Goal: Task Accomplishment & Management: Manage account settings

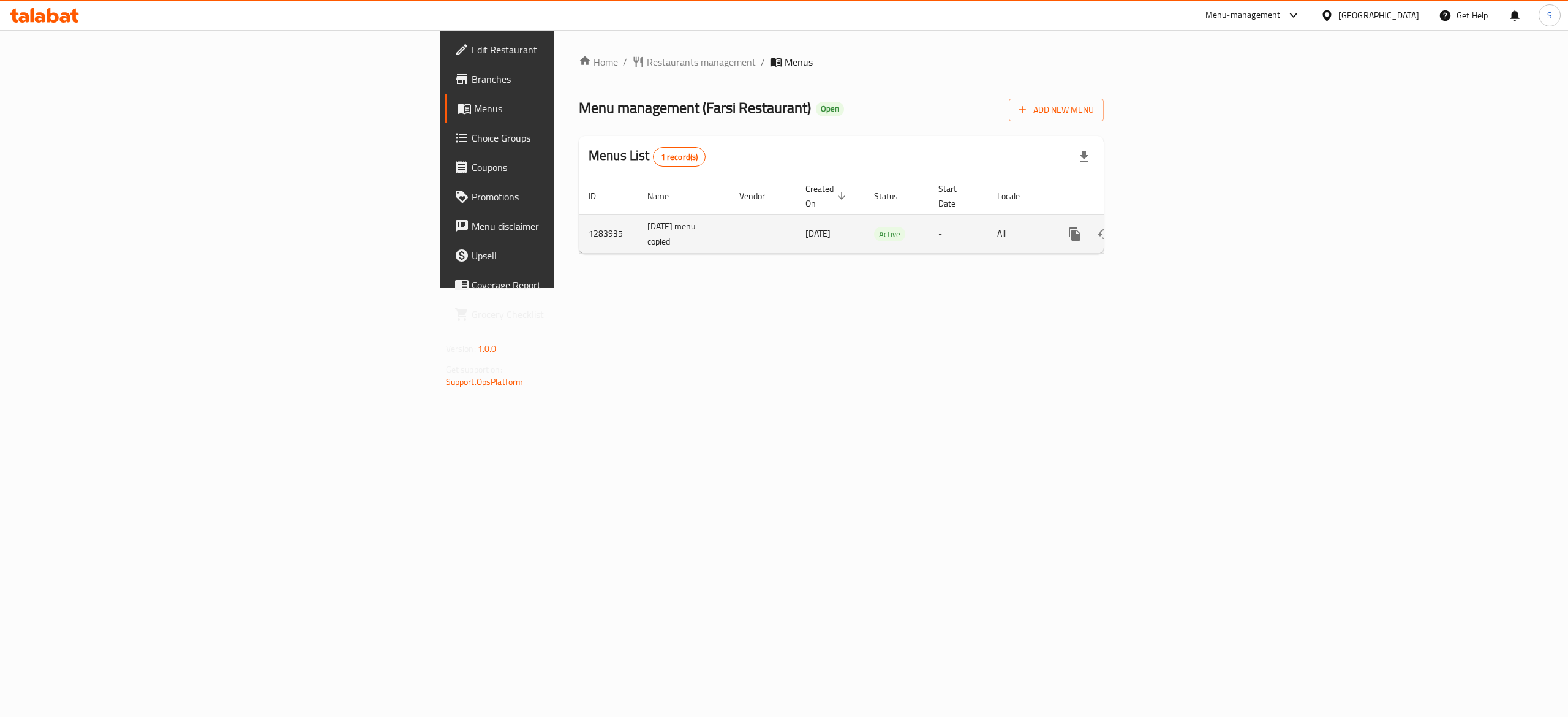
click at [1169, 229] on icon "enhanced table" at bounding box center [1163, 234] width 11 height 11
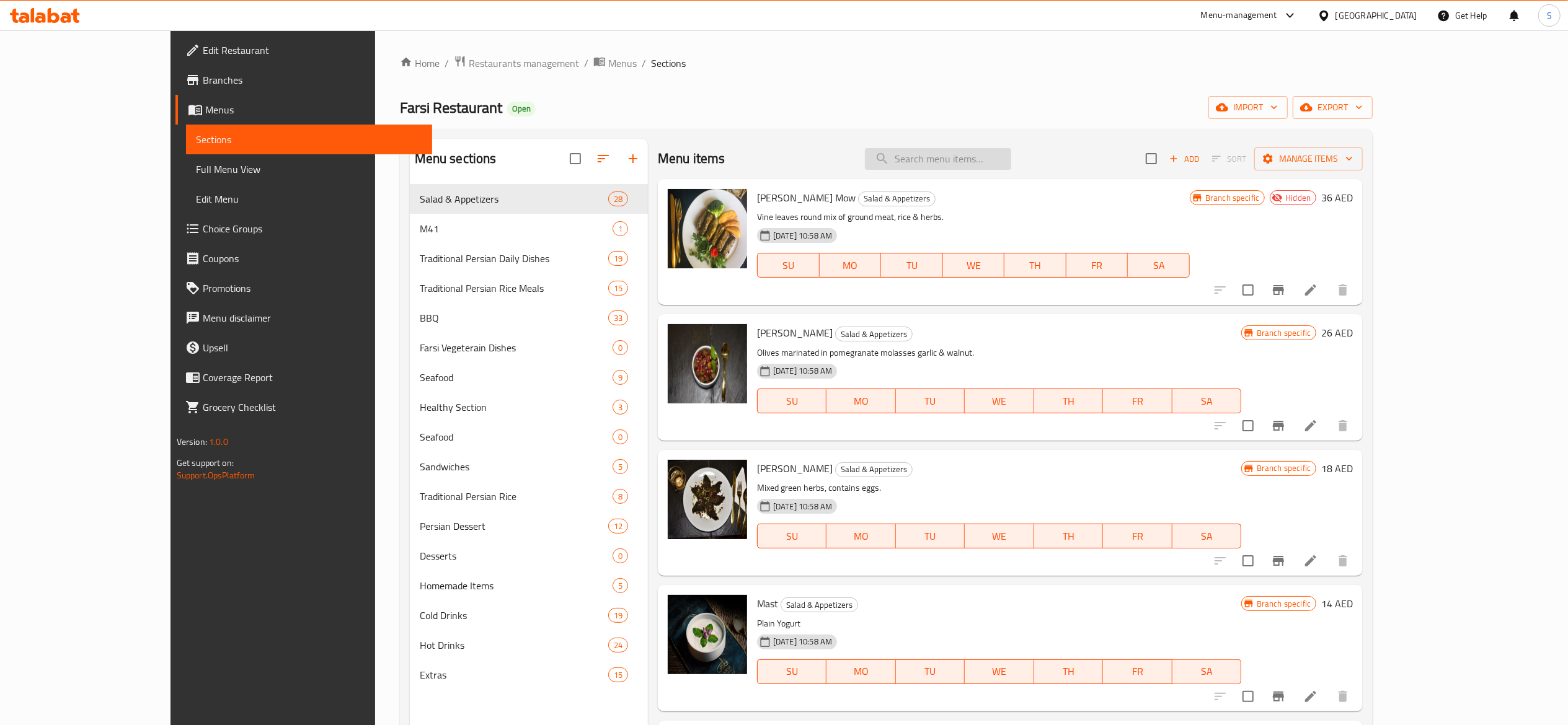
click at [987, 168] on input "search" at bounding box center [938, 159] width 146 height 22
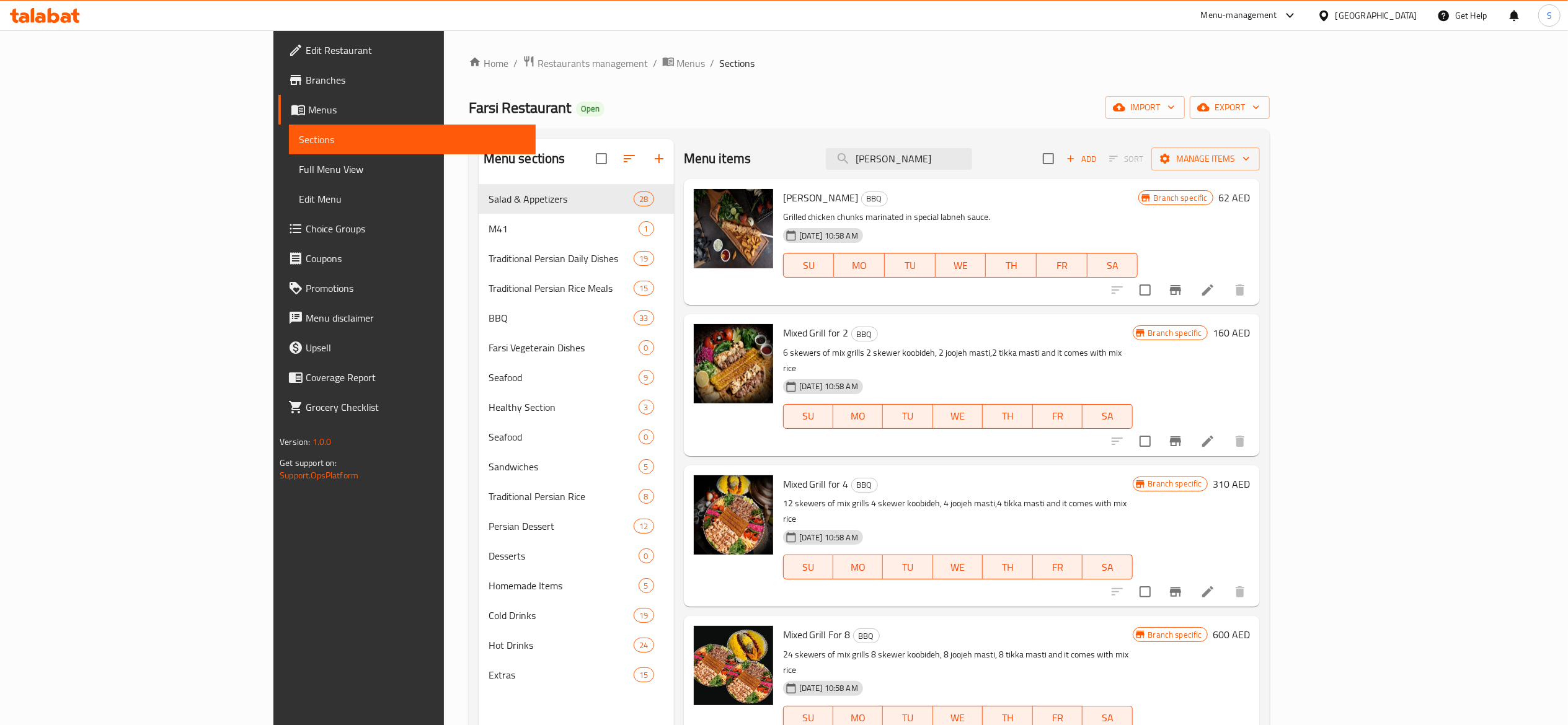
click at [962, 73] on div "Home / Restaurants management / Menus / Sections Farsi Restaurant Open import e…" at bounding box center [870, 464] width 801 height 819
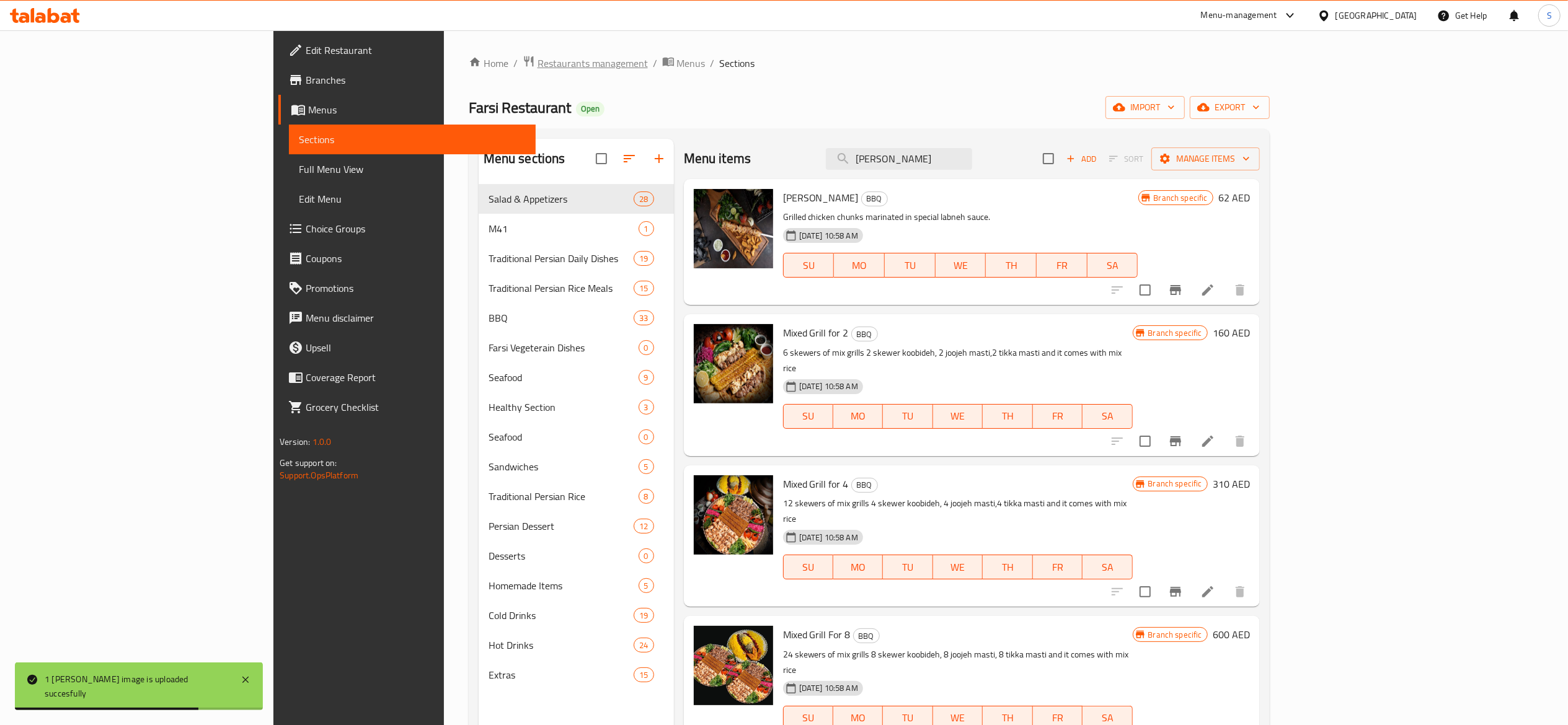
drag, startPoint x: 1034, startPoint y: 160, endPoint x: 370, endPoint y: 69, distance: 670.2
click at [529, 109] on div "Home / Restaurants management / Menus / Sections Farsi Restaurant Open import e…" at bounding box center [870, 464] width 801 height 819
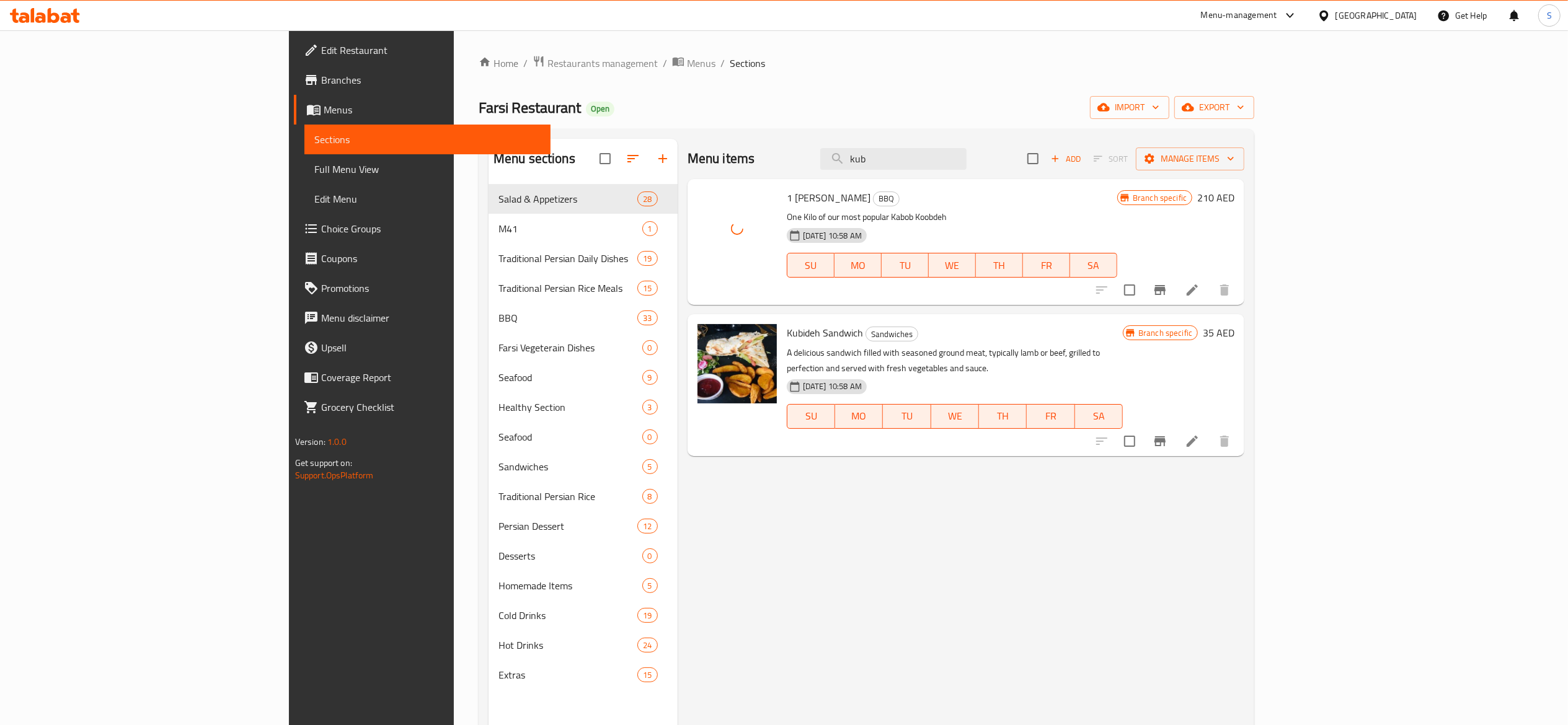
click at [781, 70] on ol "Home / Restaurants management / Menus / Sections" at bounding box center [866, 63] width 776 height 16
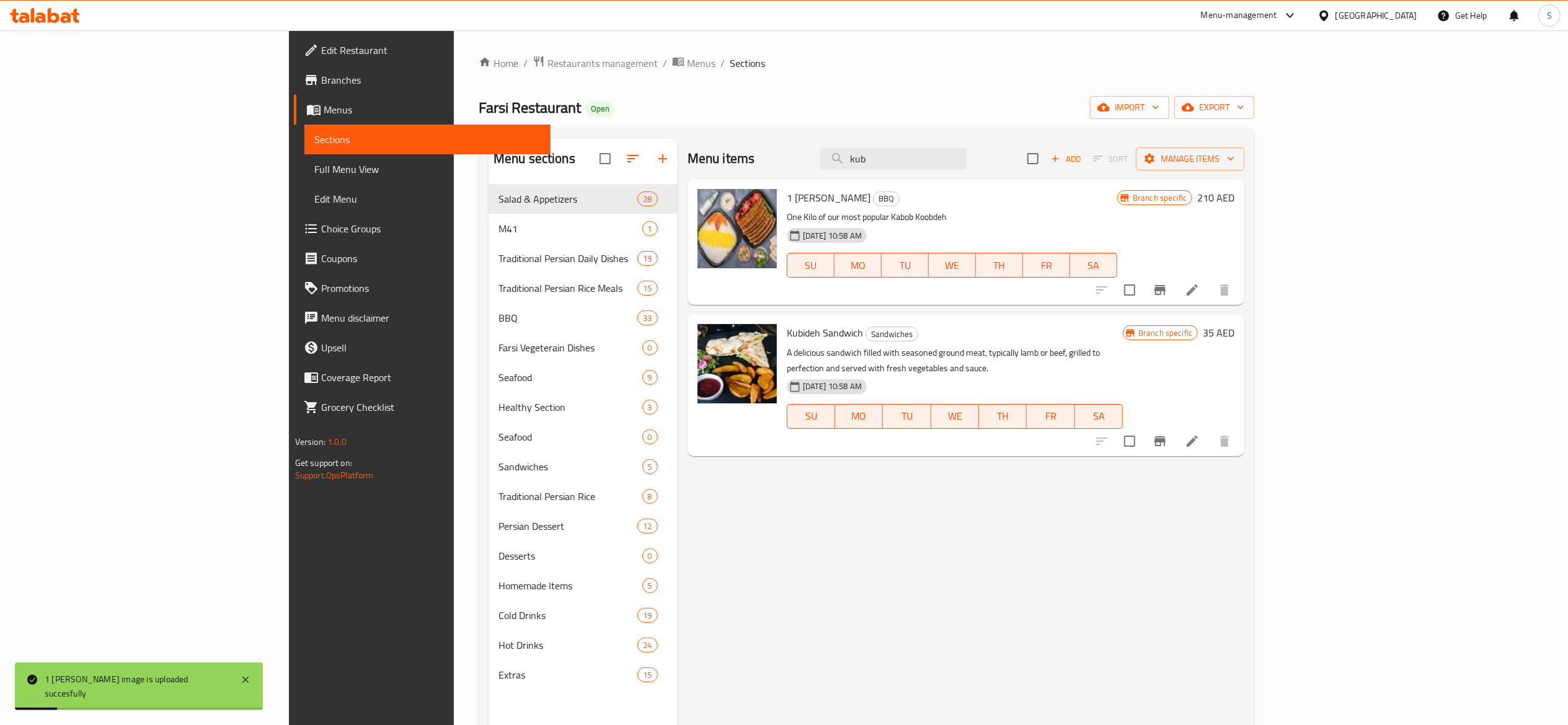
click at [869, 565] on div "Menu items kub Add Sort Manage items 1 Kilo Kubideh BBQ One Kilo of our most po…" at bounding box center [961, 501] width 566 height 725
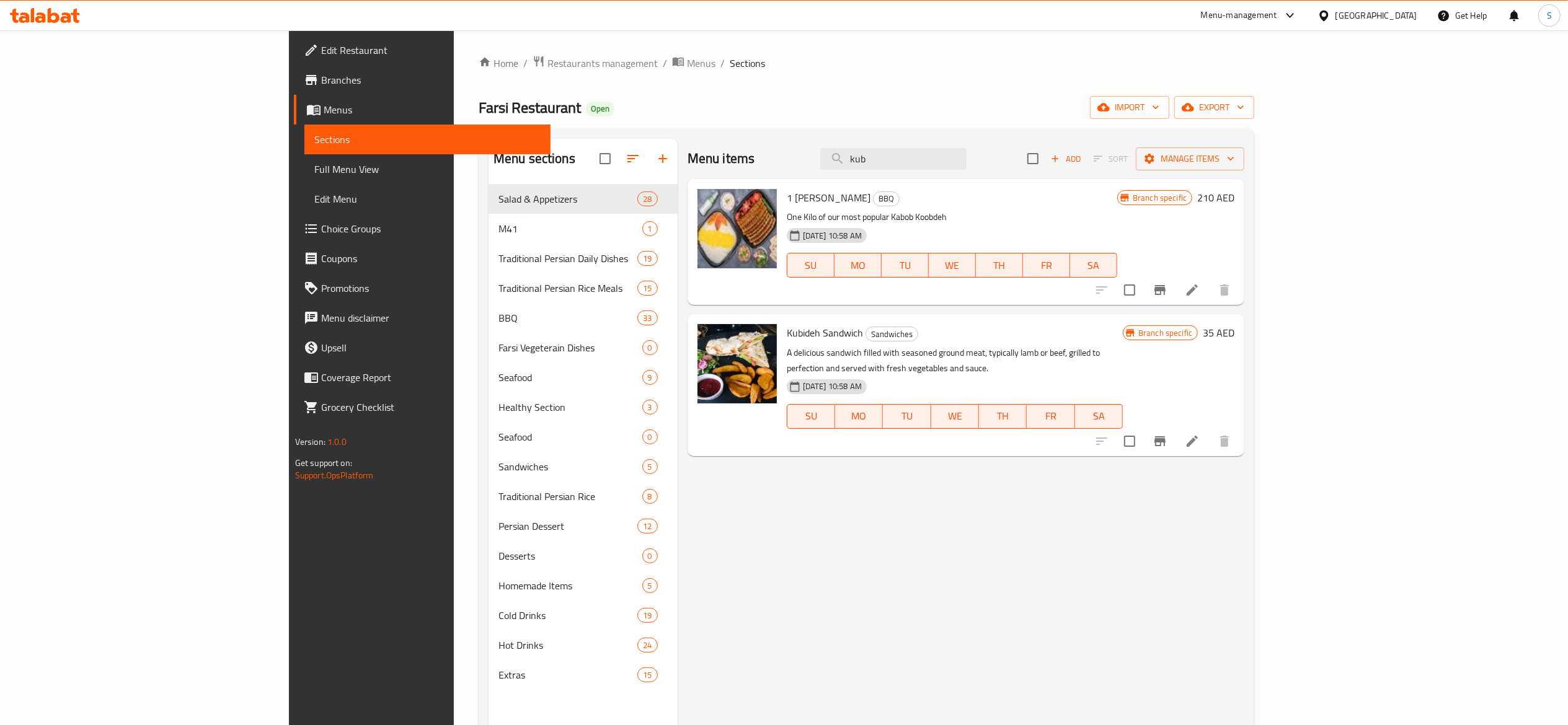
drag, startPoint x: 895, startPoint y: 167, endPoint x: 854, endPoint y: 152, distance: 43.7
click at [884, 163] on div "Menu items kub Add Sort Manage items" at bounding box center [966, 159] width 557 height 40
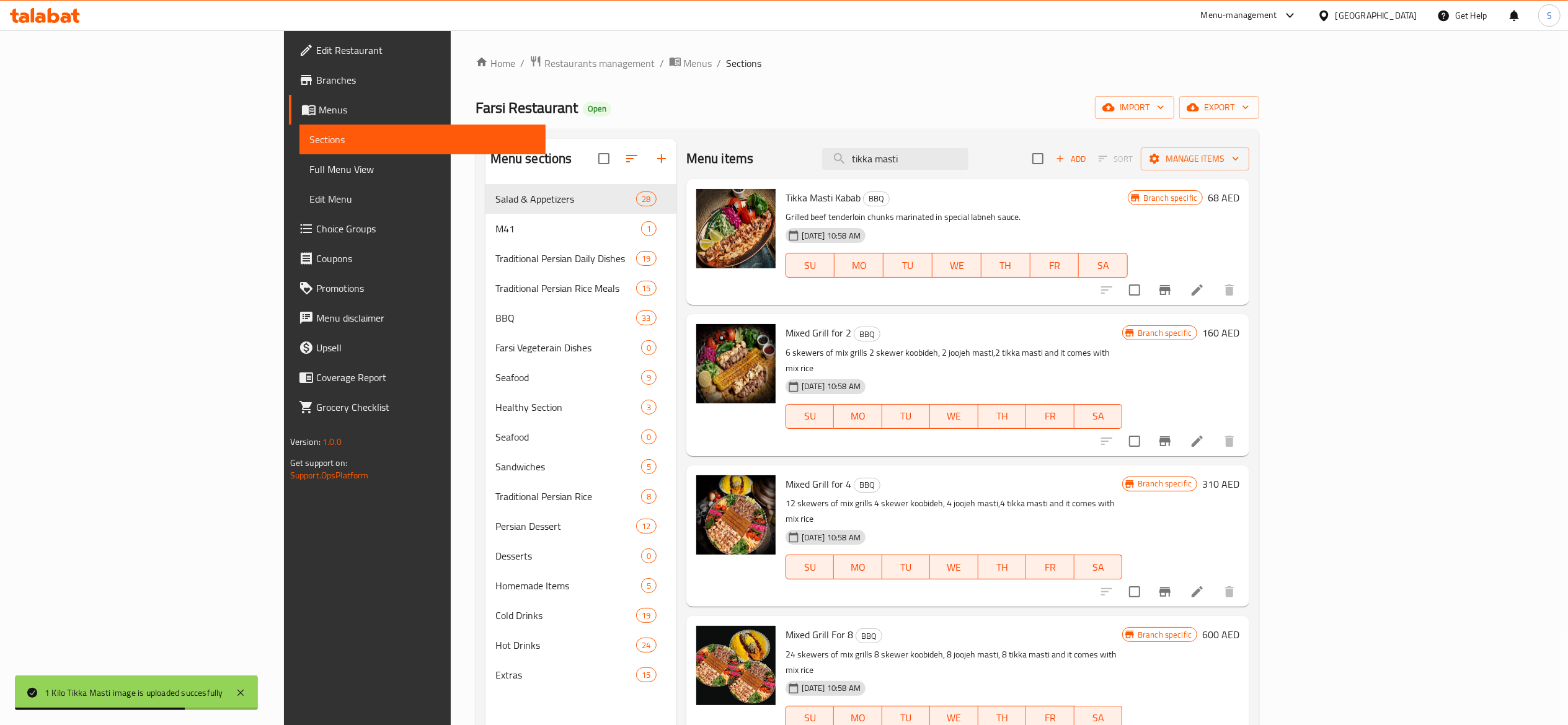
drag, startPoint x: 1010, startPoint y: 151, endPoint x: 700, endPoint y: 111, distance: 312.6
click at [725, 124] on div "Home / Restaurants management / Menus / Sections Farsi Restaurant Open import e…" at bounding box center [868, 464] width 784 height 819
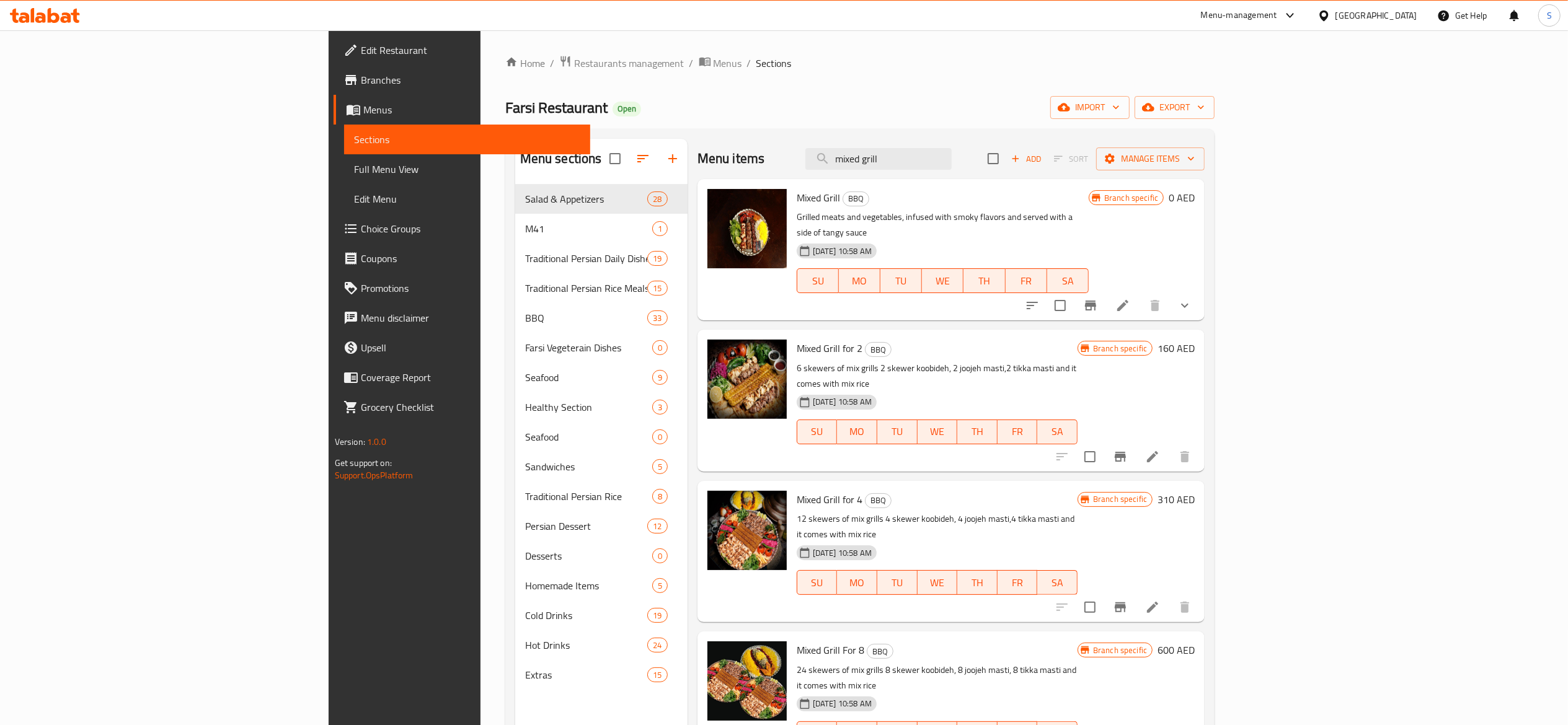
type input "mixed grill"
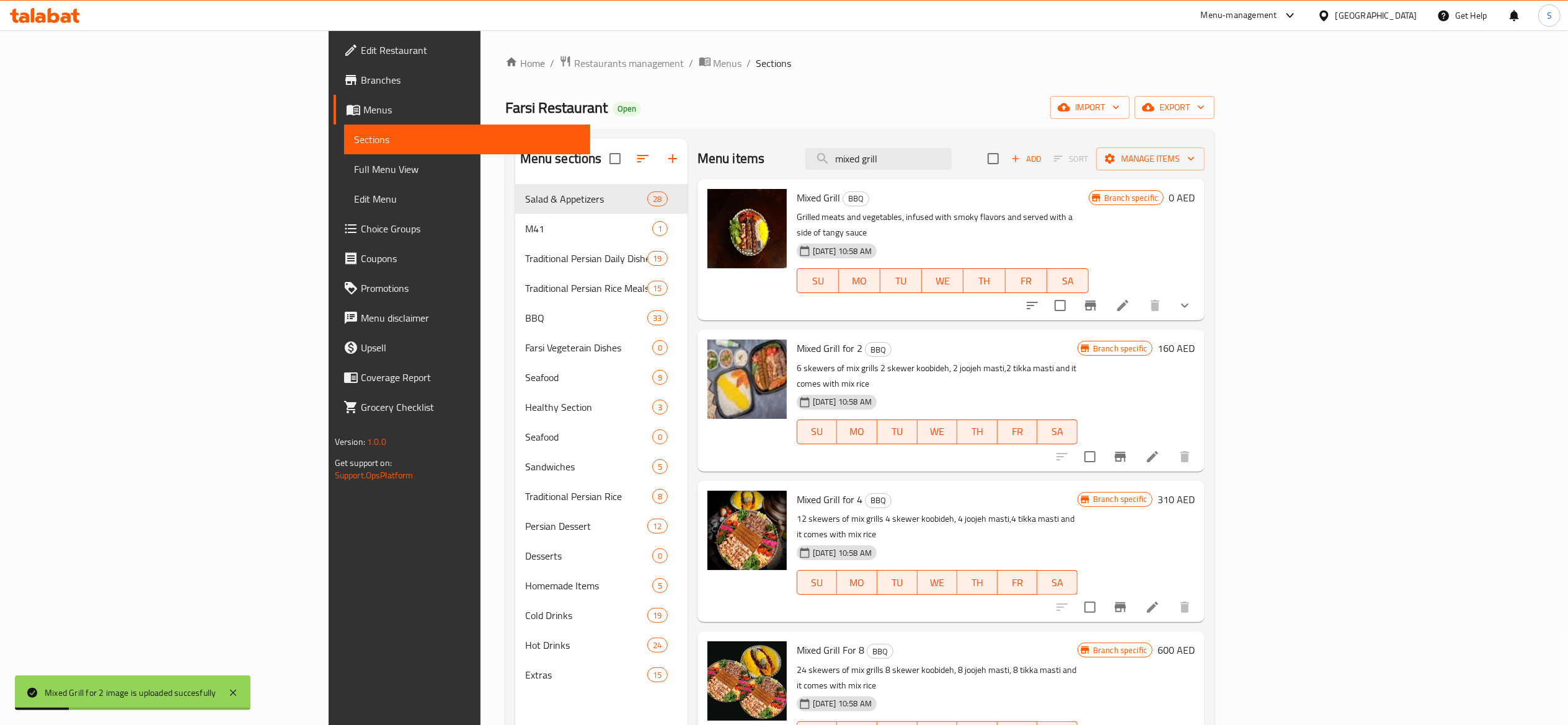
click at [854, 25] on div "Menu-management United Arab Emirates Get Help S" at bounding box center [784, 15] width 1568 height 29
drag, startPoint x: 1029, startPoint y: 160, endPoint x: 777, endPoint y: 172, distance: 252.3
click at [817, 166] on div "Menu items mixed grill Add Sort Manage items" at bounding box center [952, 159] width 508 height 40
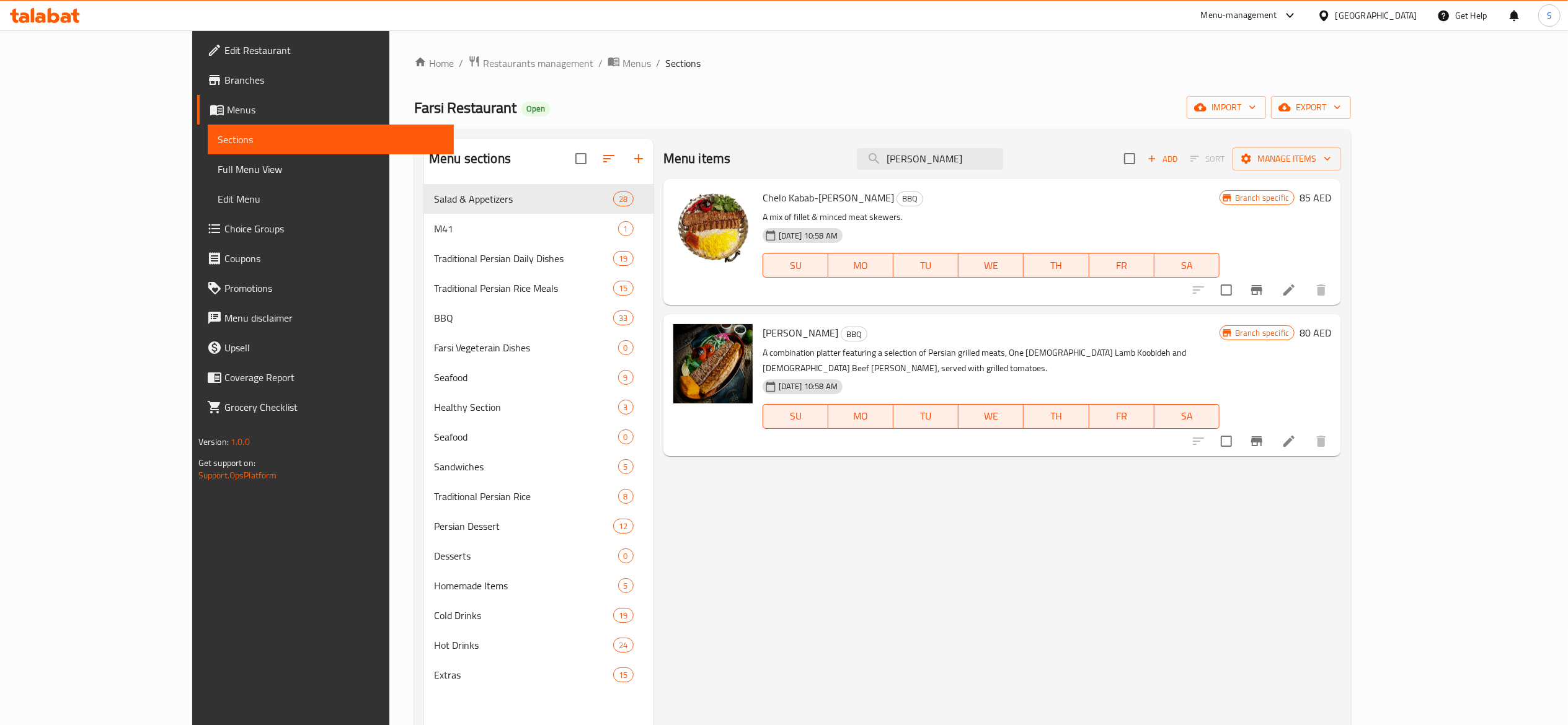
type input "soltani"
click at [906, 591] on div "Menu items soltani Add Sort Manage items Chelo Kabab-Soltani BBQ A mix of fille…" at bounding box center [997, 501] width 688 height 725
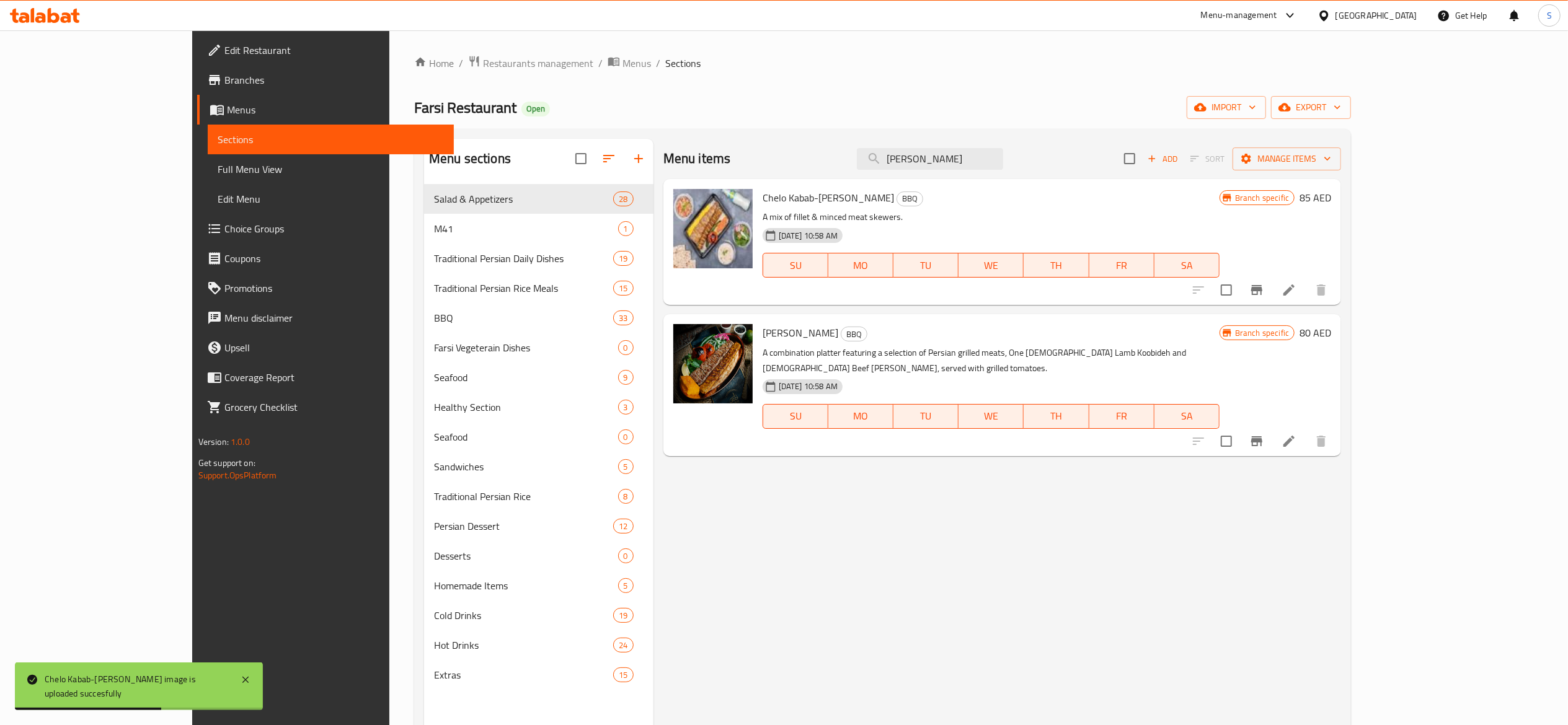
drag, startPoint x: 980, startPoint y: 165, endPoint x: 434, endPoint y: 131, distance: 547.1
click at [663, 168] on div "Menu items soltani Add Sort Manage items" at bounding box center [1002, 159] width 678 height 40
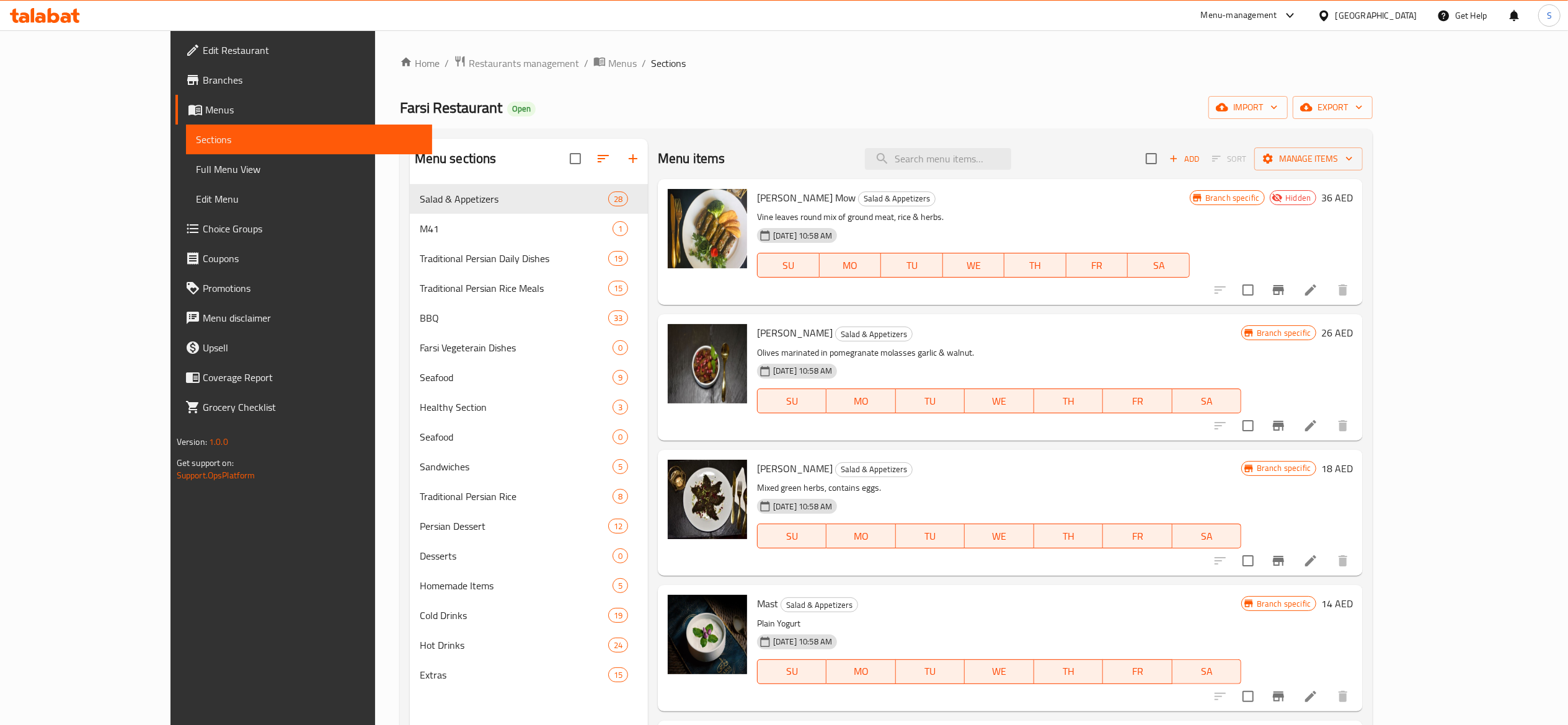
click at [934, 90] on div "Home / Restaurants management / Menus / Sections Farsi Restaurant Open import e…" at bounding box center [886, 464] width 973 height 819
click at [980, 168] on input "search" at bounding box center [938, 159] width 146 height 22
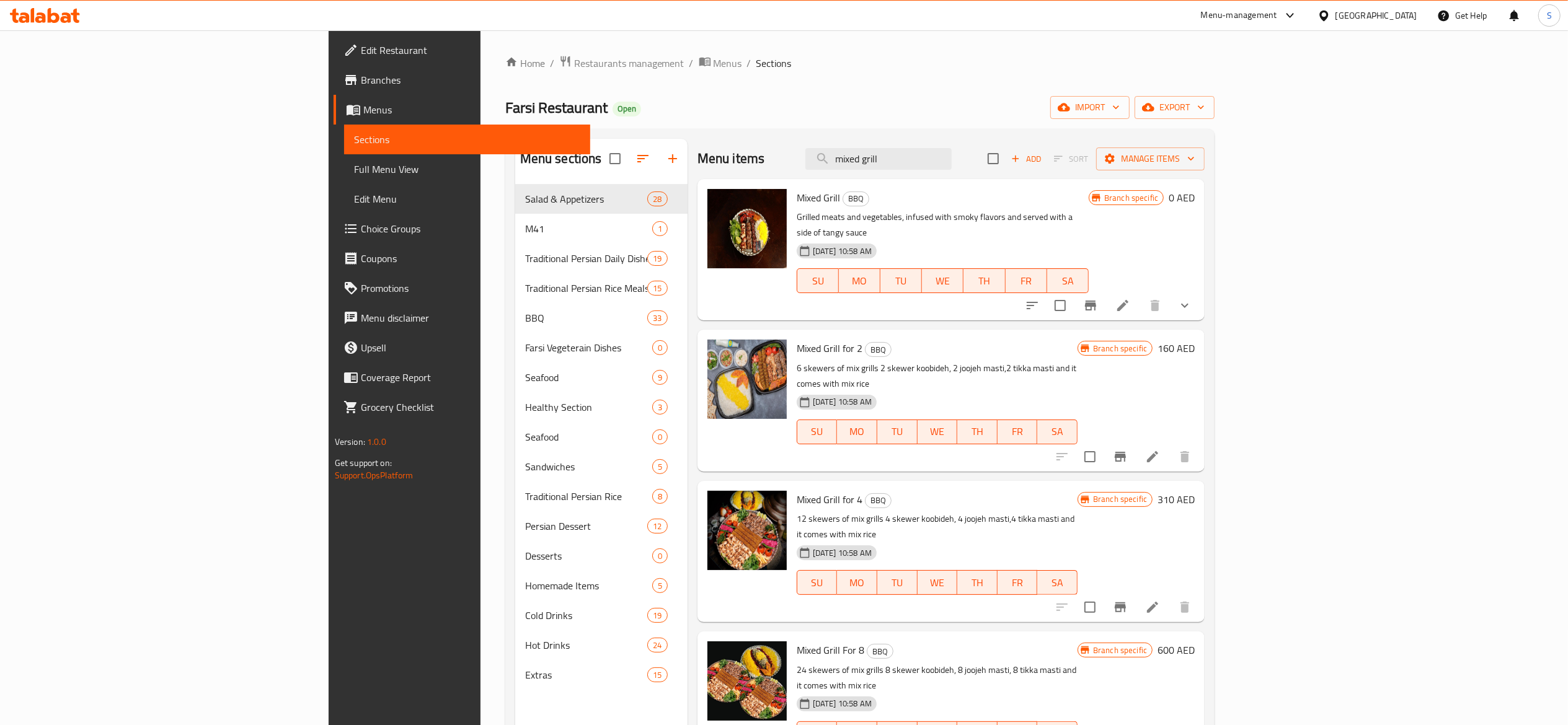
type input "mixed grill"
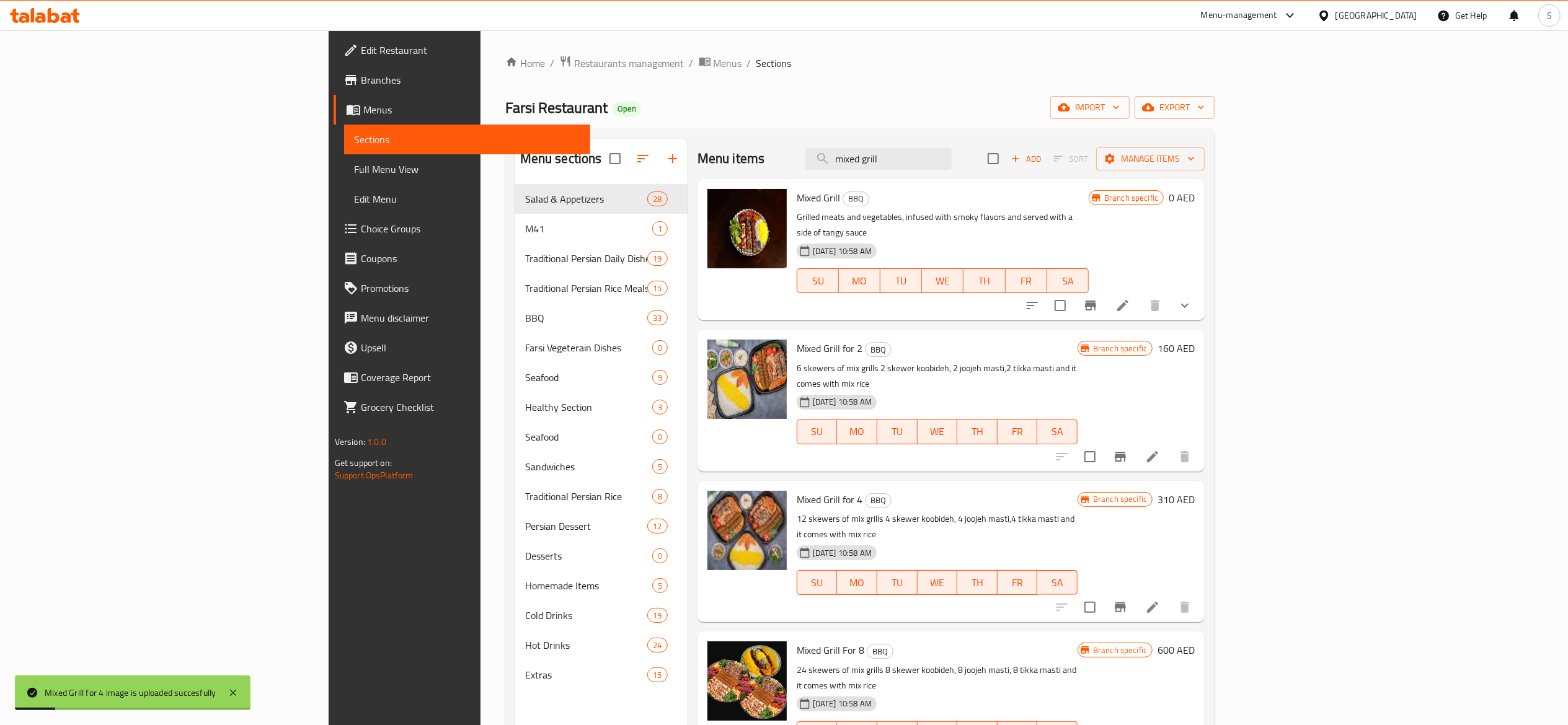
click at [891, 69] on ol "Home / Restaurants management / Menus / Sections" at bounding box center [861, 63] width 710 height 16
click at [1027, 113] on div "Farsi Restaurant Open import export" at bounding box center [861, 108] width 710 height 23
drag, startPoint x: 1025, startPoint y: 154, endPoint x: 728, endPoint y: 181, distance: 298.2
click at [755, 181] on div "Menu items mixed grill Add Sort Manage items Mixed Grill BBQ Grilled meats and …" at bounding box center [946, 501] width 517 height 725
click at [824, 38] on div "Home / Restaurants management / Menus / Sections Farsi Restaurant Open import e…" at bounding box center [860, 464] width 759 height 868
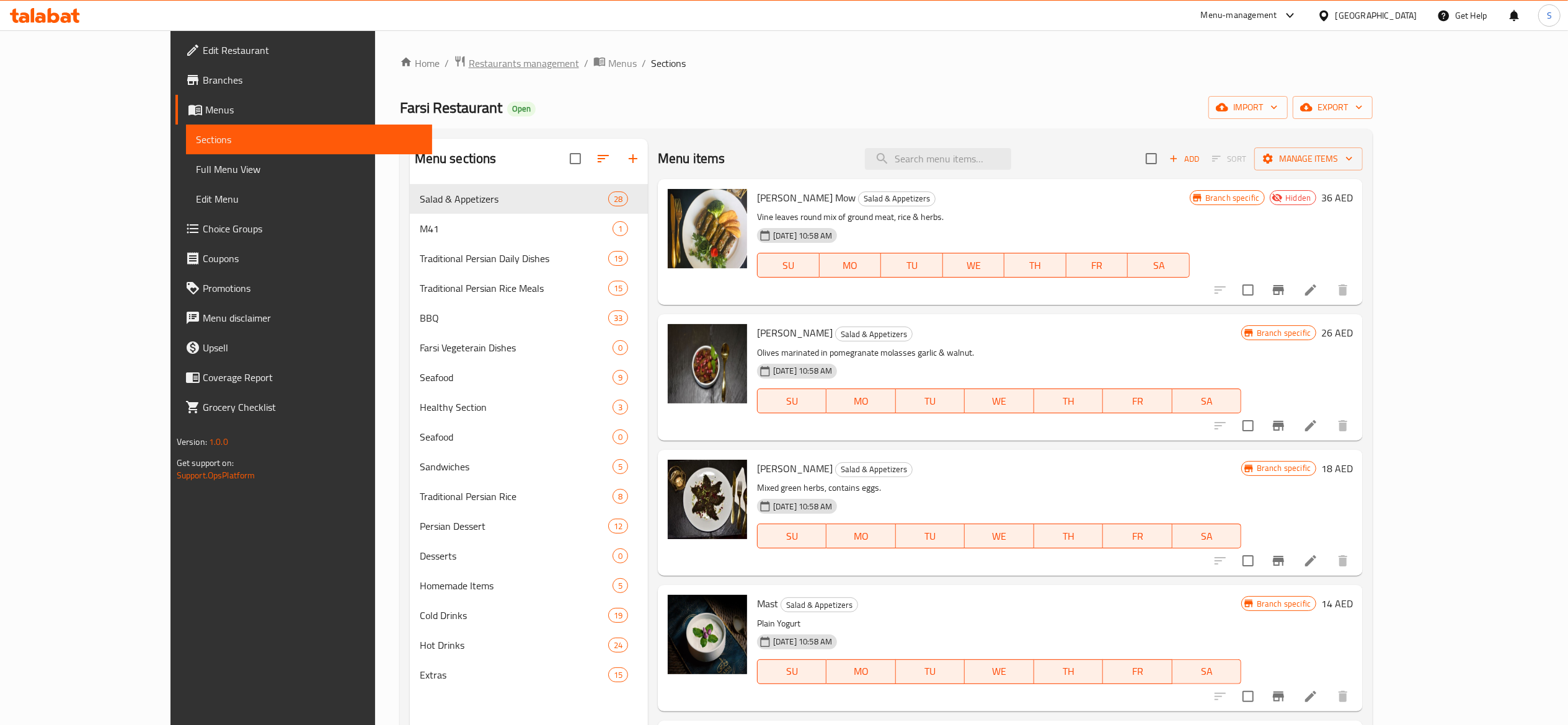
click at [469, 64] on span "Restaurants management" at bounding box center [524, 63] width 110 height 15
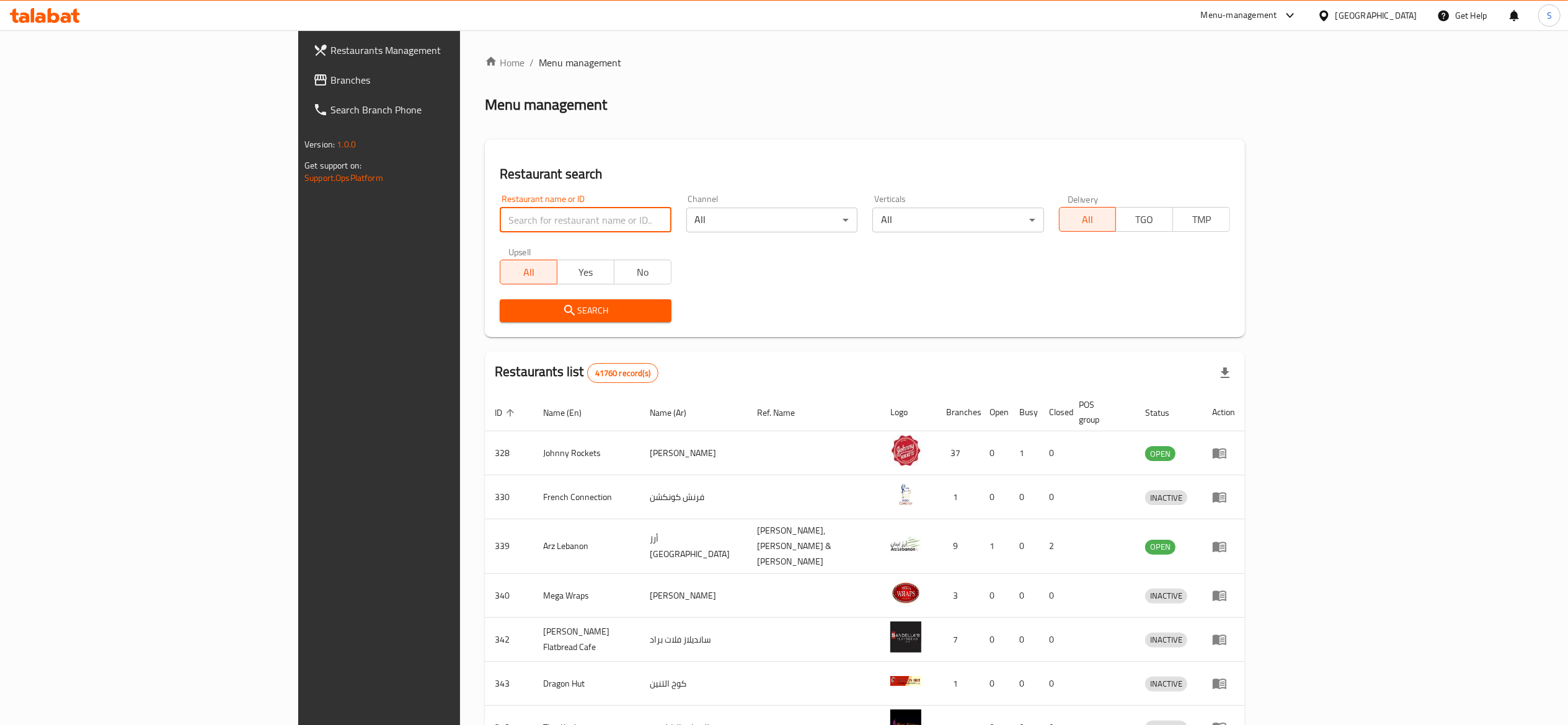
click at [522, 220] on input "search" at bounding box center [585, 220] width 171 height 25
paste input "629818"
type input "629818"
click button "Search" at bounding box center [585, 311] width 171 height 23
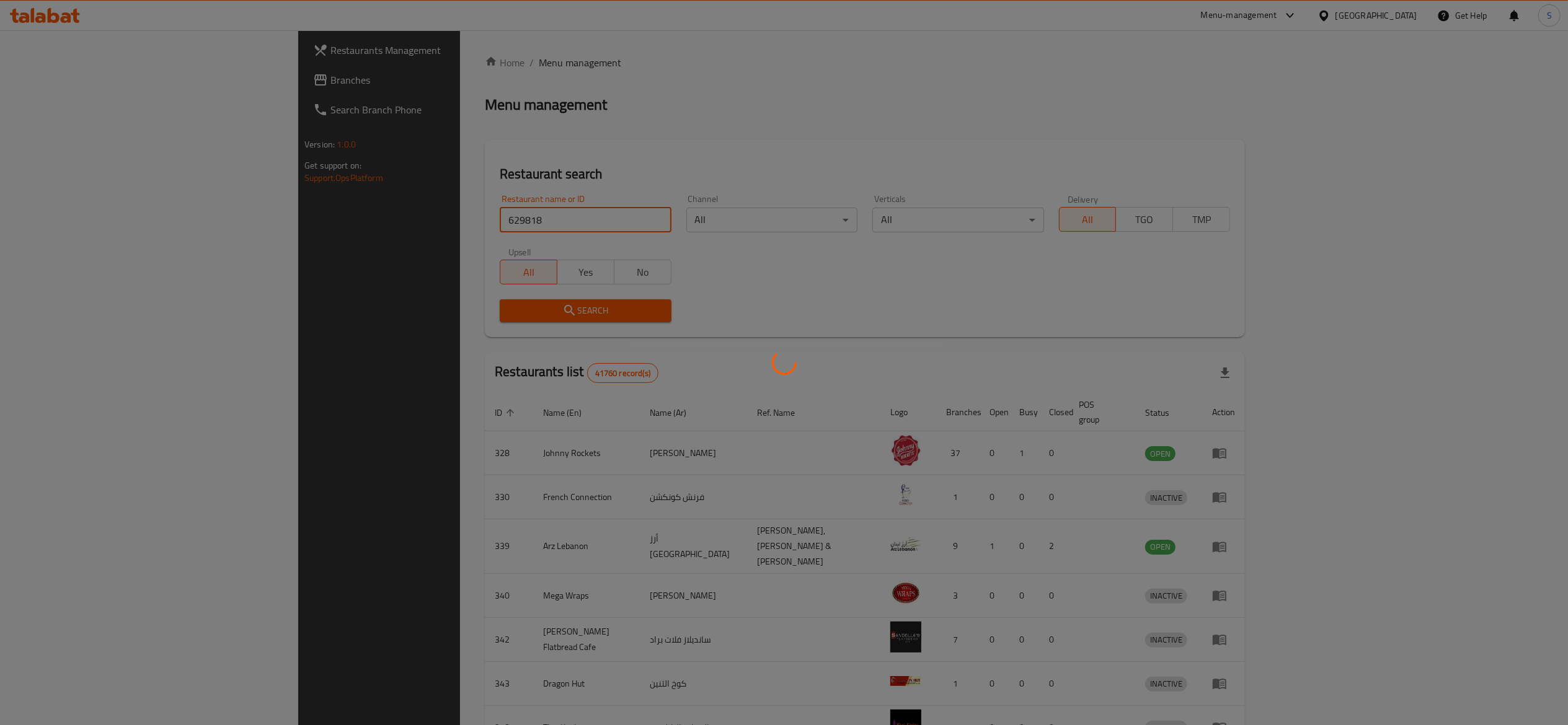
click at [873, 158] on div at bounding box center [784, 362] width 1568 height 725
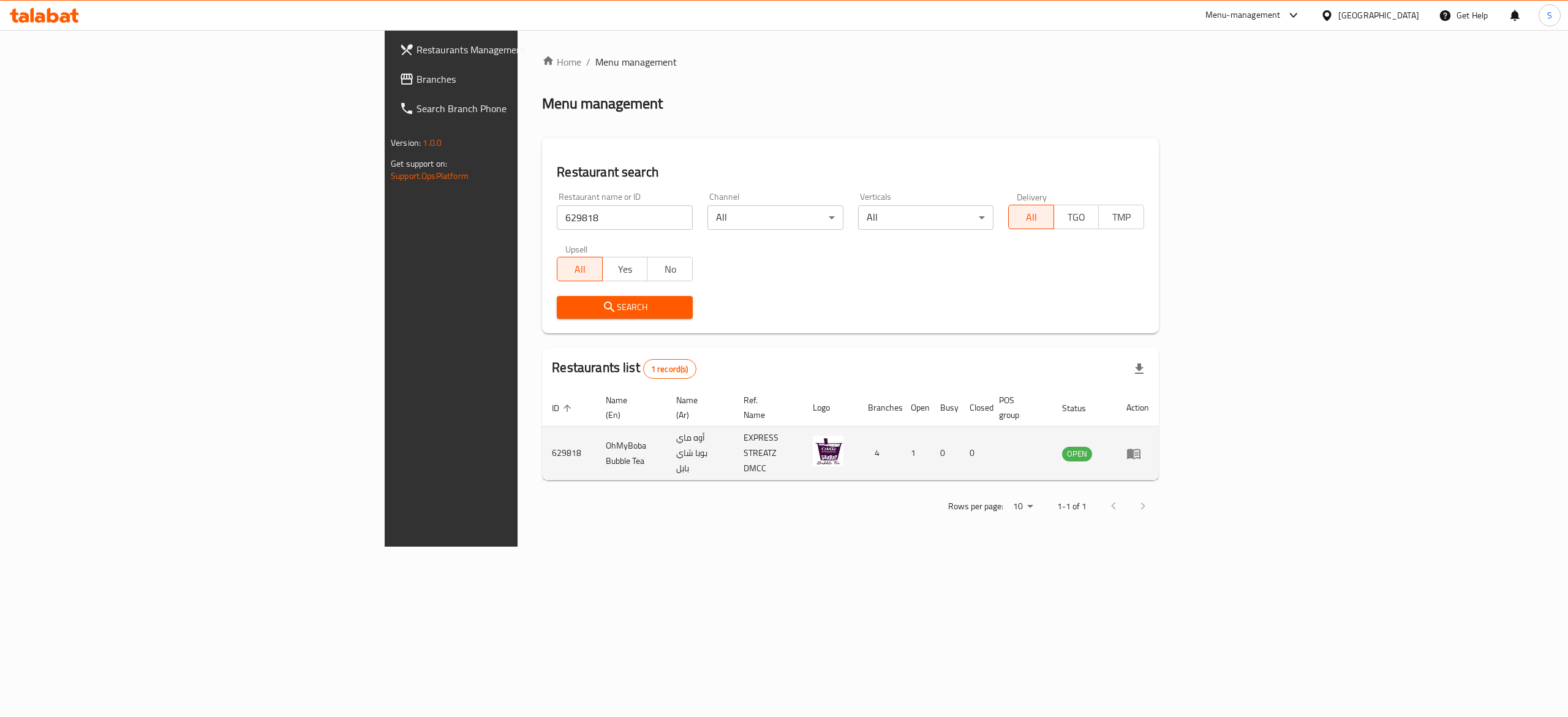
click at [1141, 446] on icon "enhanced table" at bounding box center [1134, 453] width 15 height 15
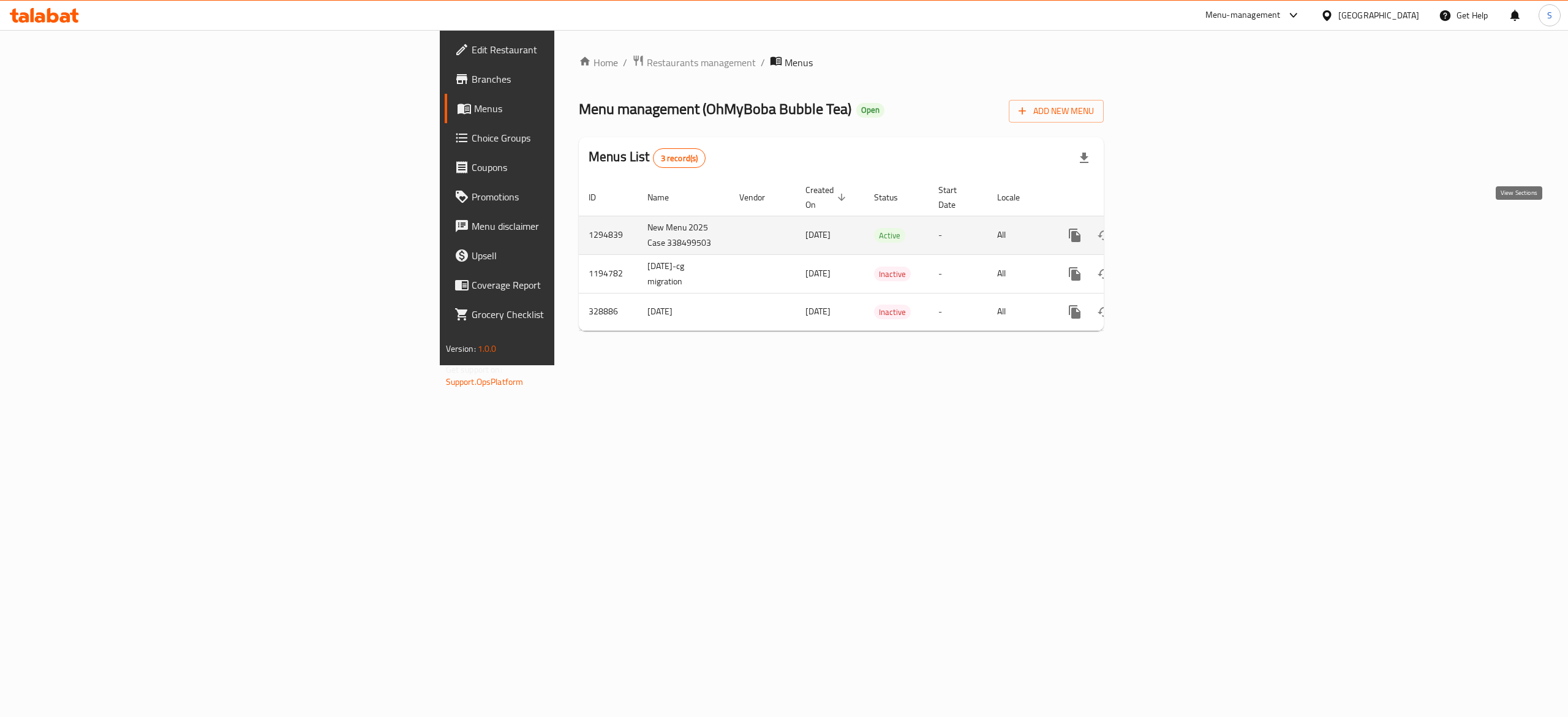
click at [1170, 228] on icon "enhanced table" at bounding box center [1163, 235] width 15 height 15
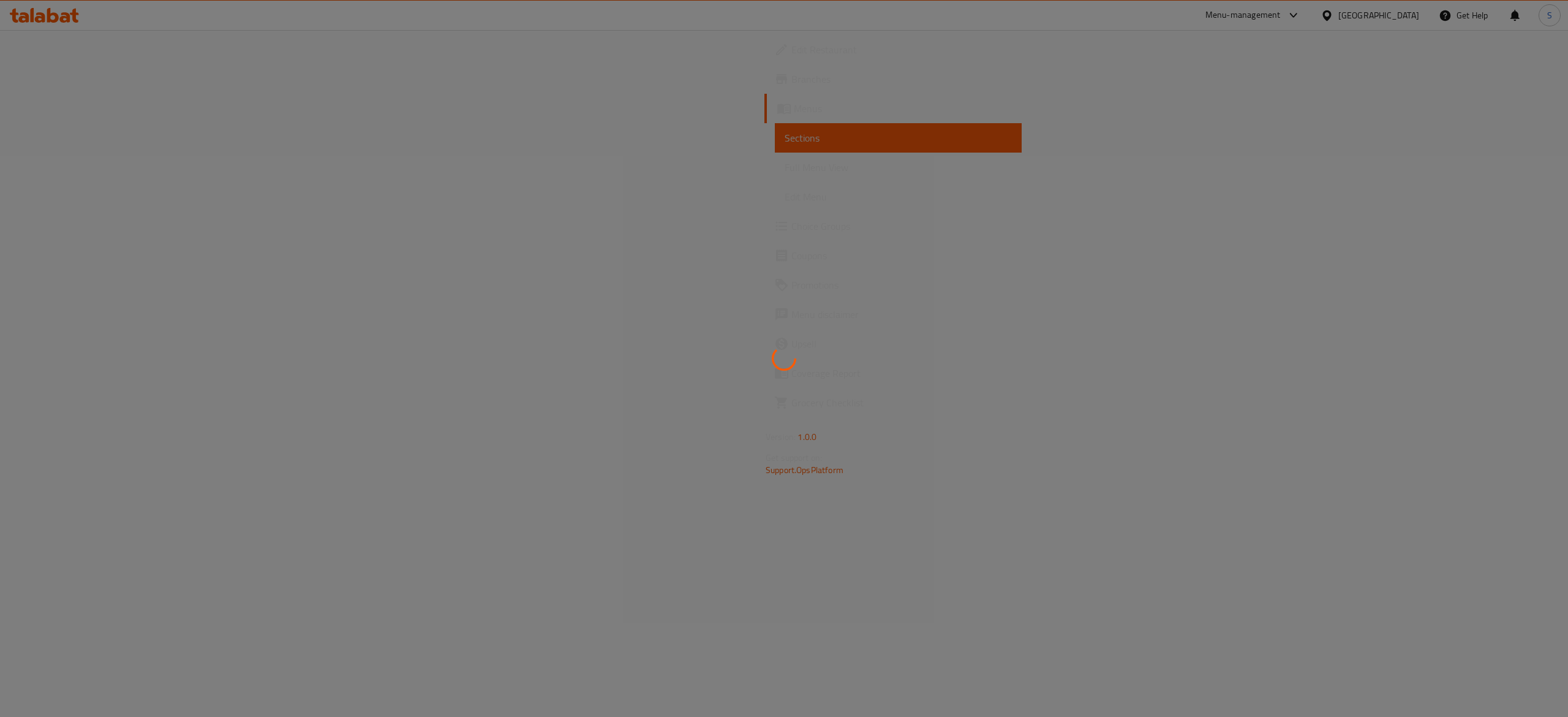
click at [1222, 16] on div at bounding box center [784, 358] width 1568 height 717
click at [1222, 18] on div at bounding box center [784, 358] width 1568 height 717
click at [1222, 17] on div at bounding box center [784, 358] width 1568 height 717
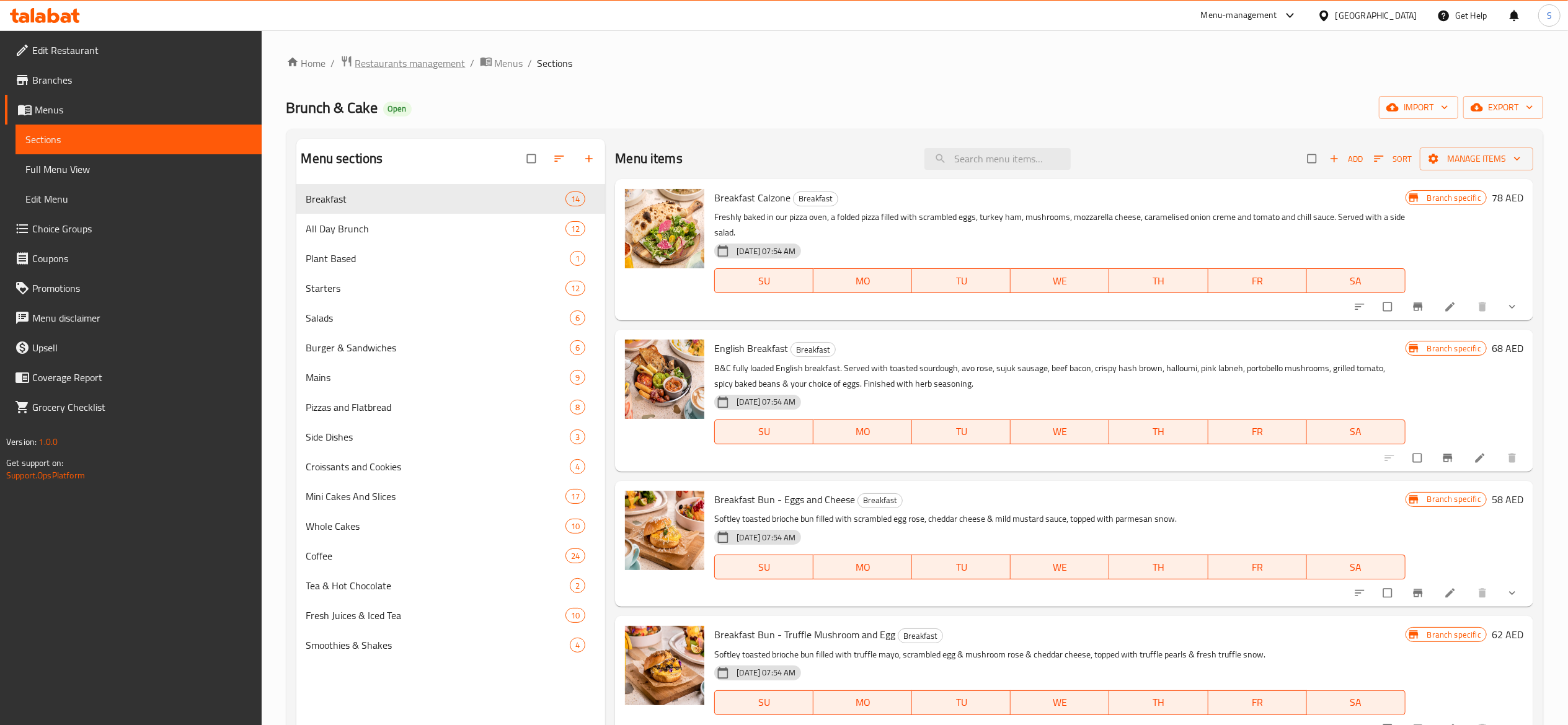
click at [444, 59] on span "Restaurants management" at bounding box center [410, 63] width 110 height 15
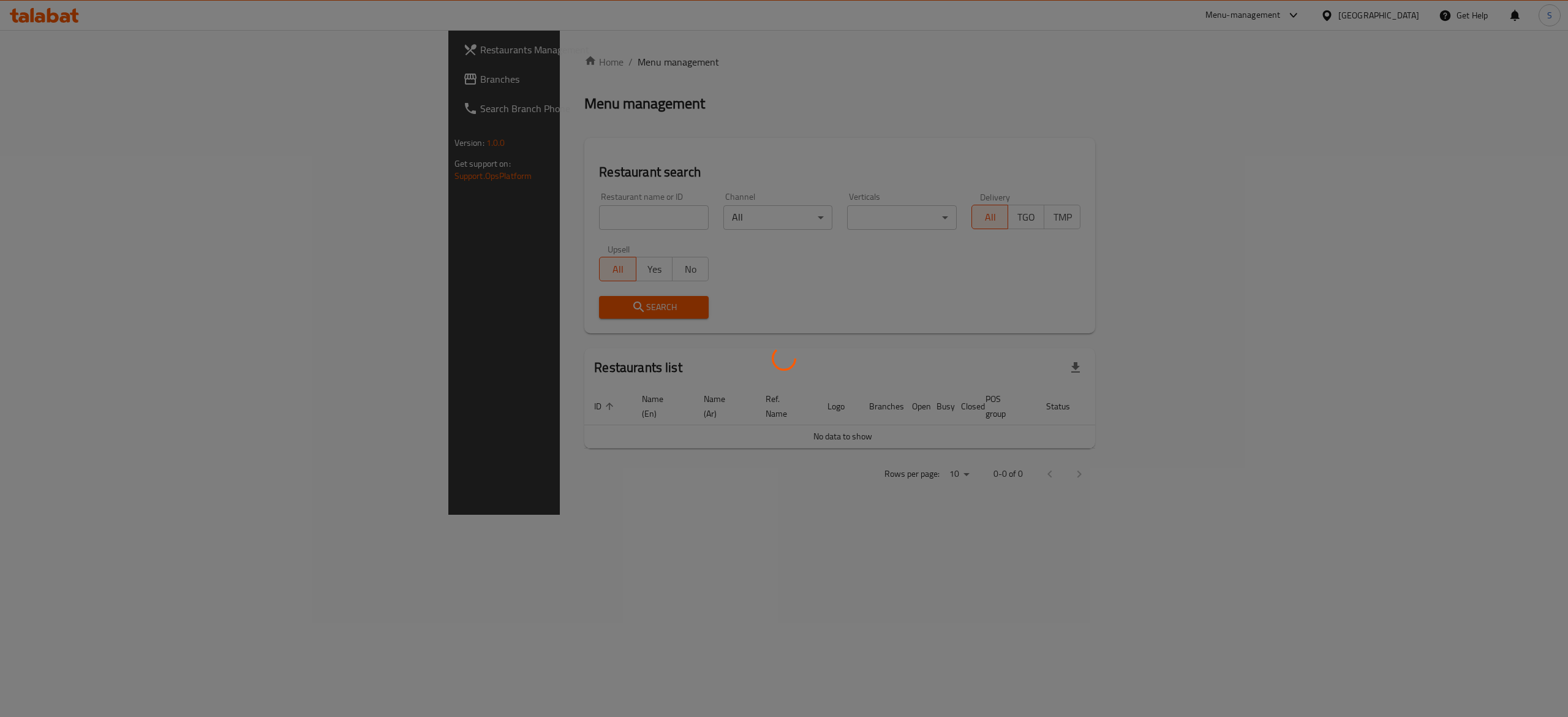
click at [636, 44] on div at bounding box center [784, 358] width 1568 height 717
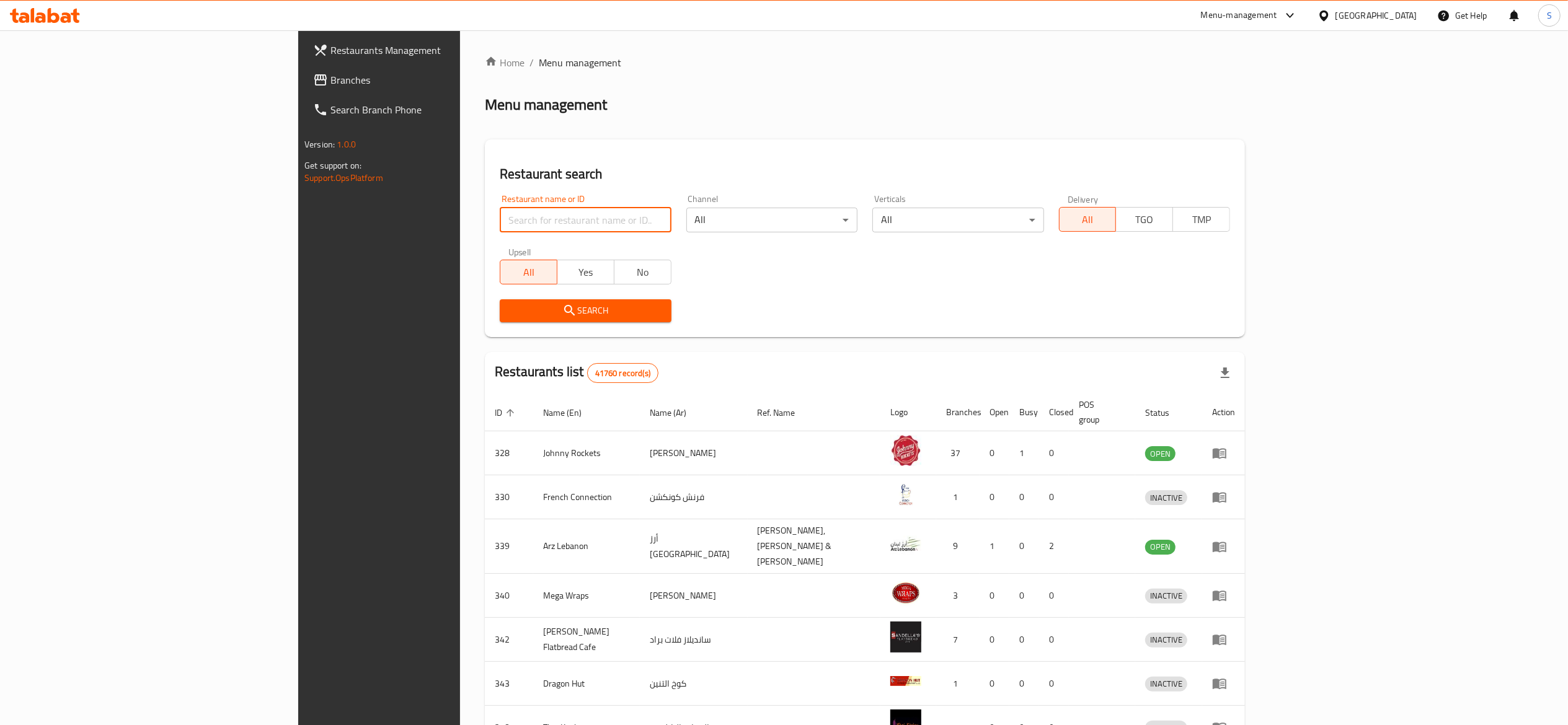
drag, startPoint x: 448, startPoint y: 232, endPoint x: 451, endPoint y: 225, distance: 7.6
click at [500, 228] on input "search" at bounding box center [585, 220] width 171 height 25
paste input "629818"
type input "629818"
click button "Search" at bounding box center [585, 311] width 171 height 23
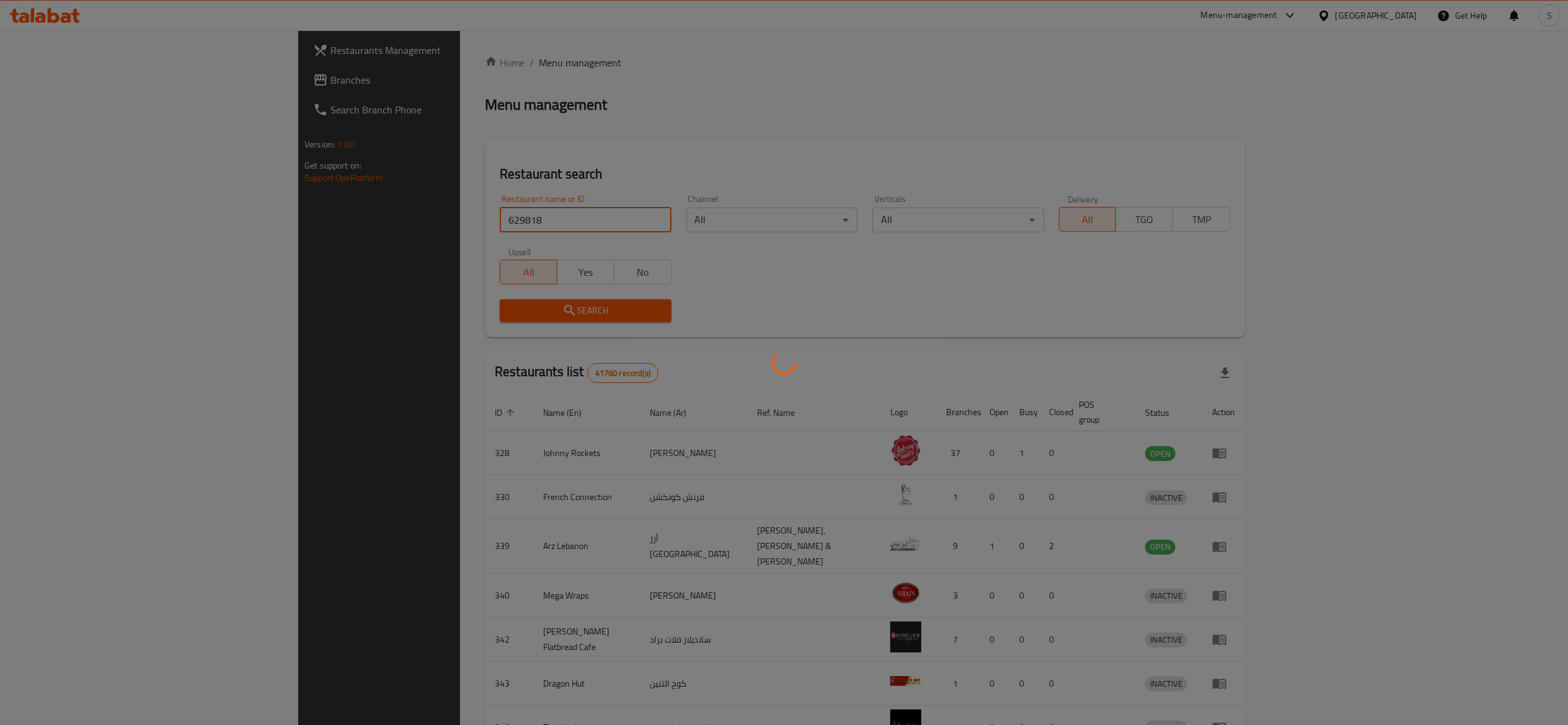
click at [770, 103] on div at bounding box center [784, 362] width 1568 height 725
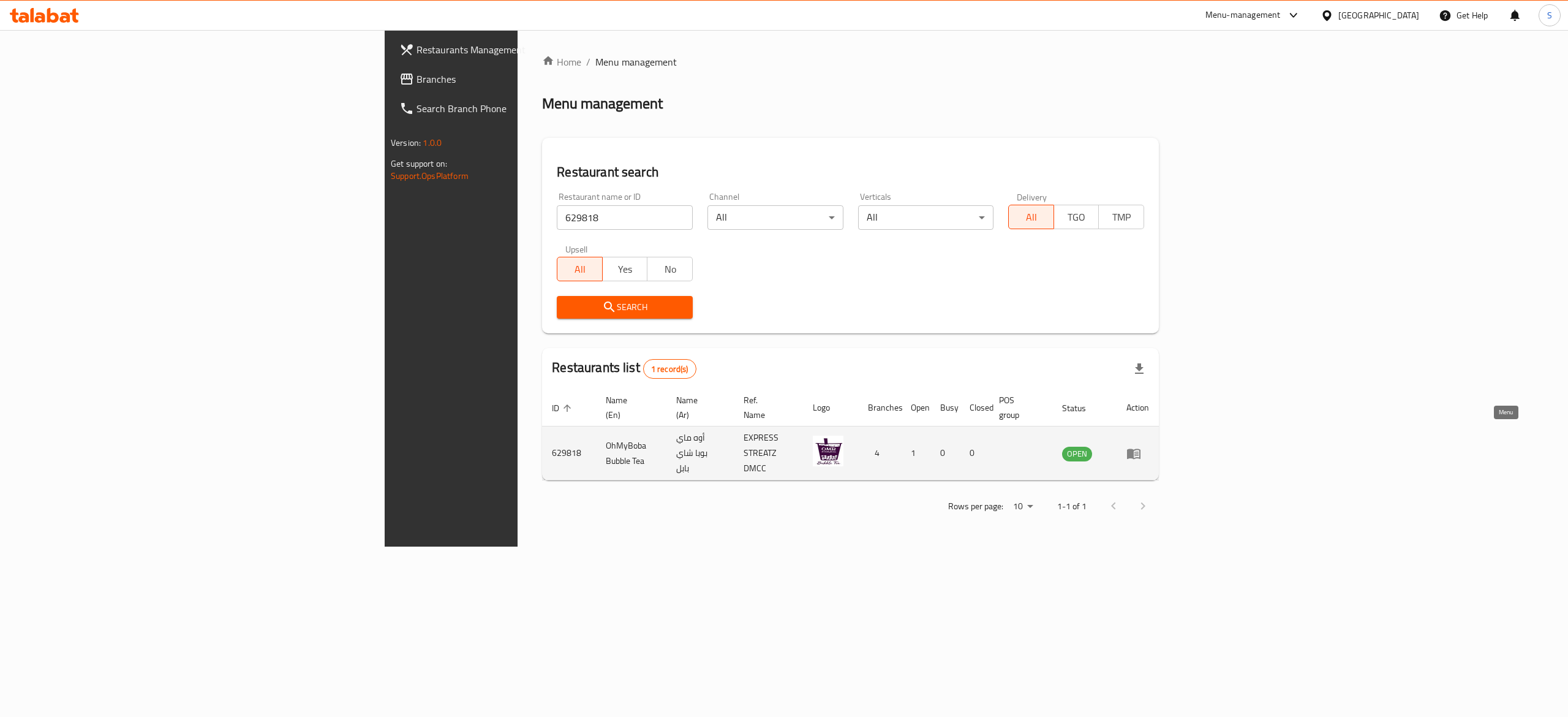
click at [1141, 446] on icon "enhanced table" at bounding box center [1134, 453] width 15 height 15
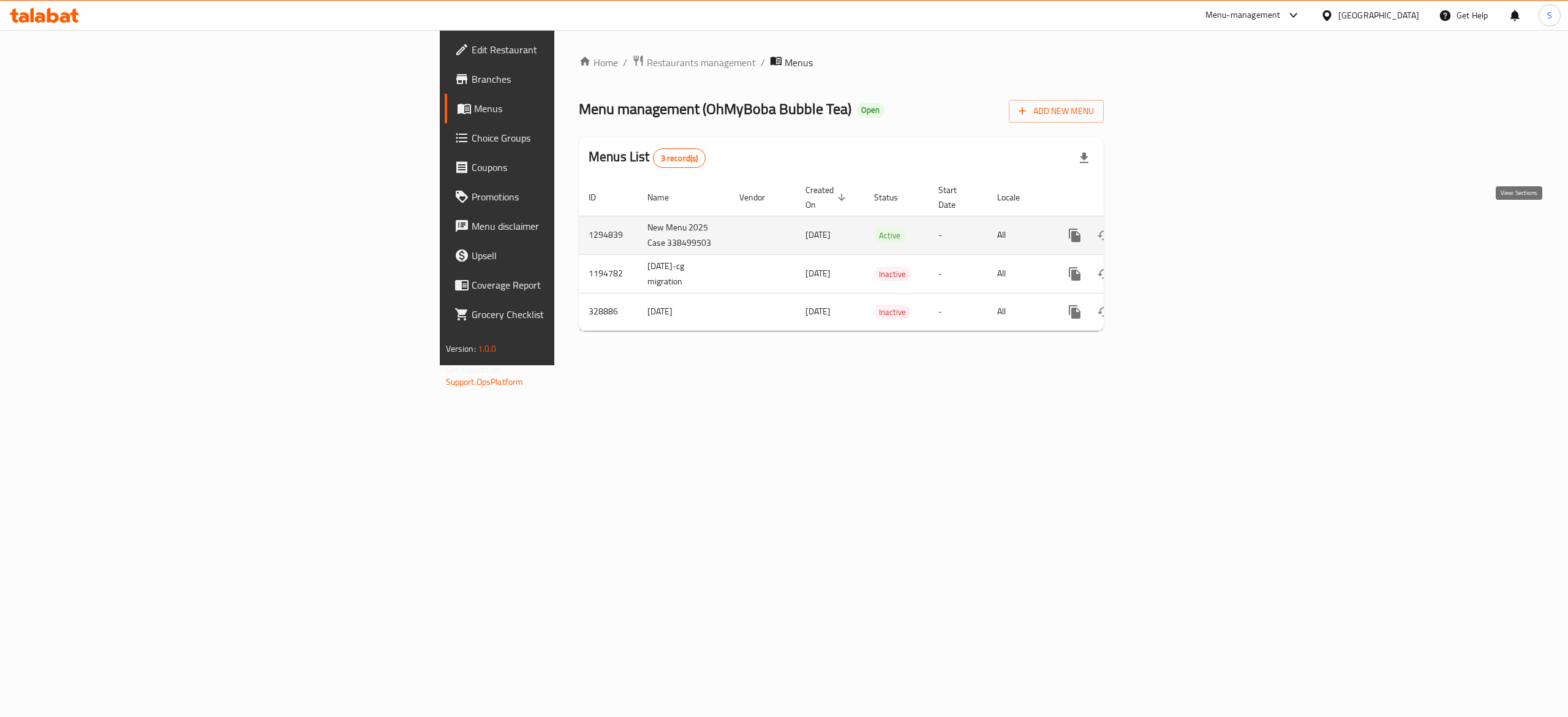
click at [1178, 227] on link "enhanced table" at bounding box center [1163, 235] width 29 height 29
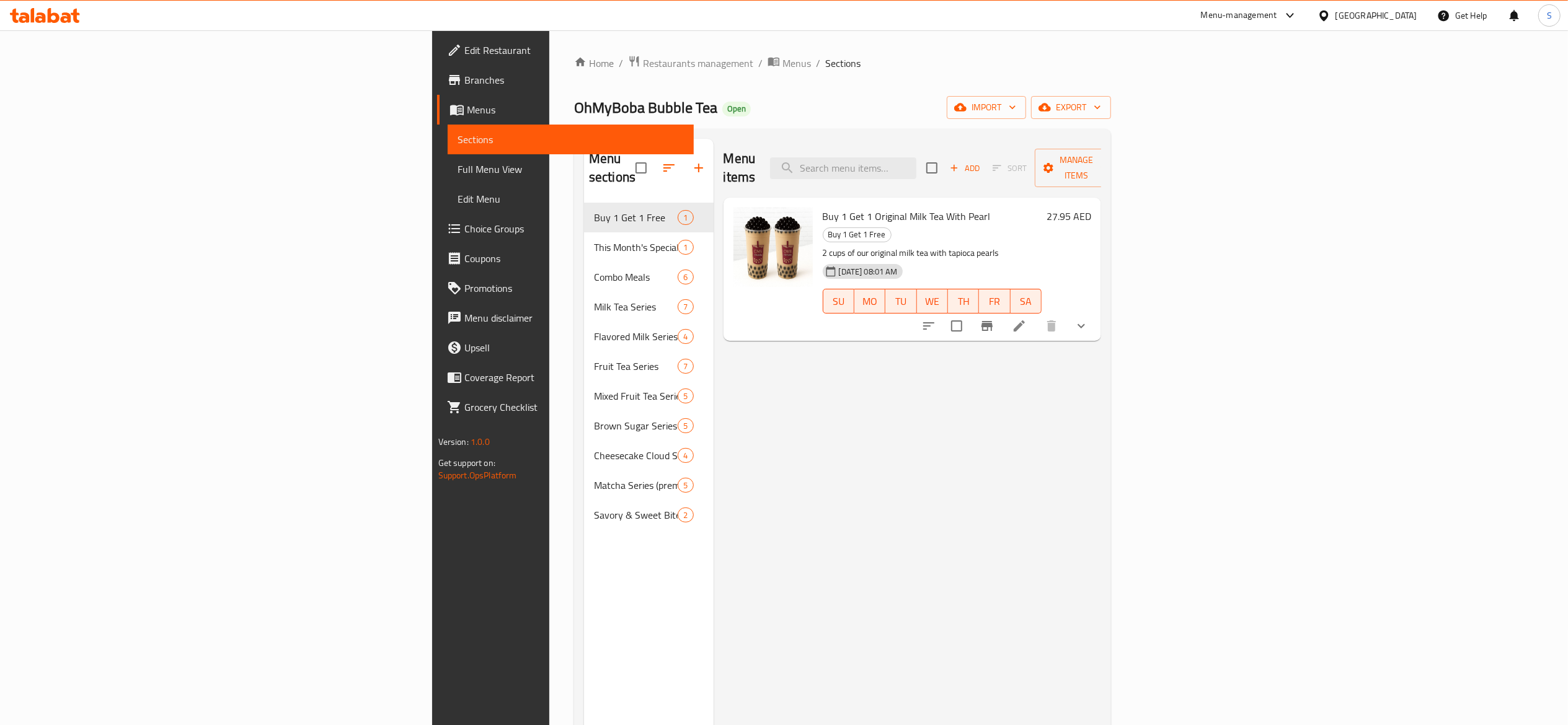
drag, startPoint x: 938, startPoint y: 416, endPoint x: 1039, endPoint y: 101, distance: 330.8
click at [938, 414] on div "Menu items Add Sort Manage items Buy 1 Get 1 Original Milk Tea With Pearl Buy 1…" at bounding box center [908, 501] width 388 height 725
click at [916, 158] on input "search" at bounding box center [843, 168] width 146 height 22
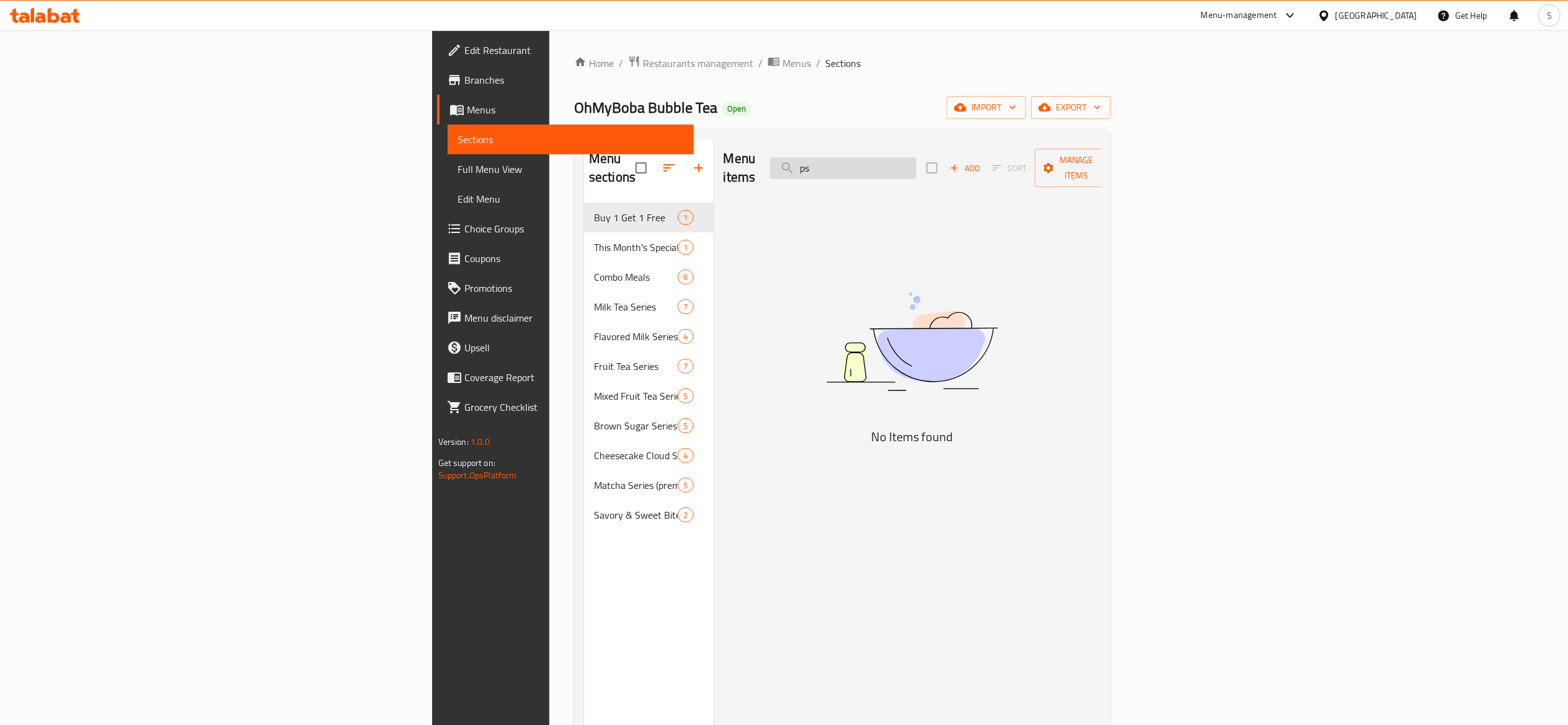
type input "p"
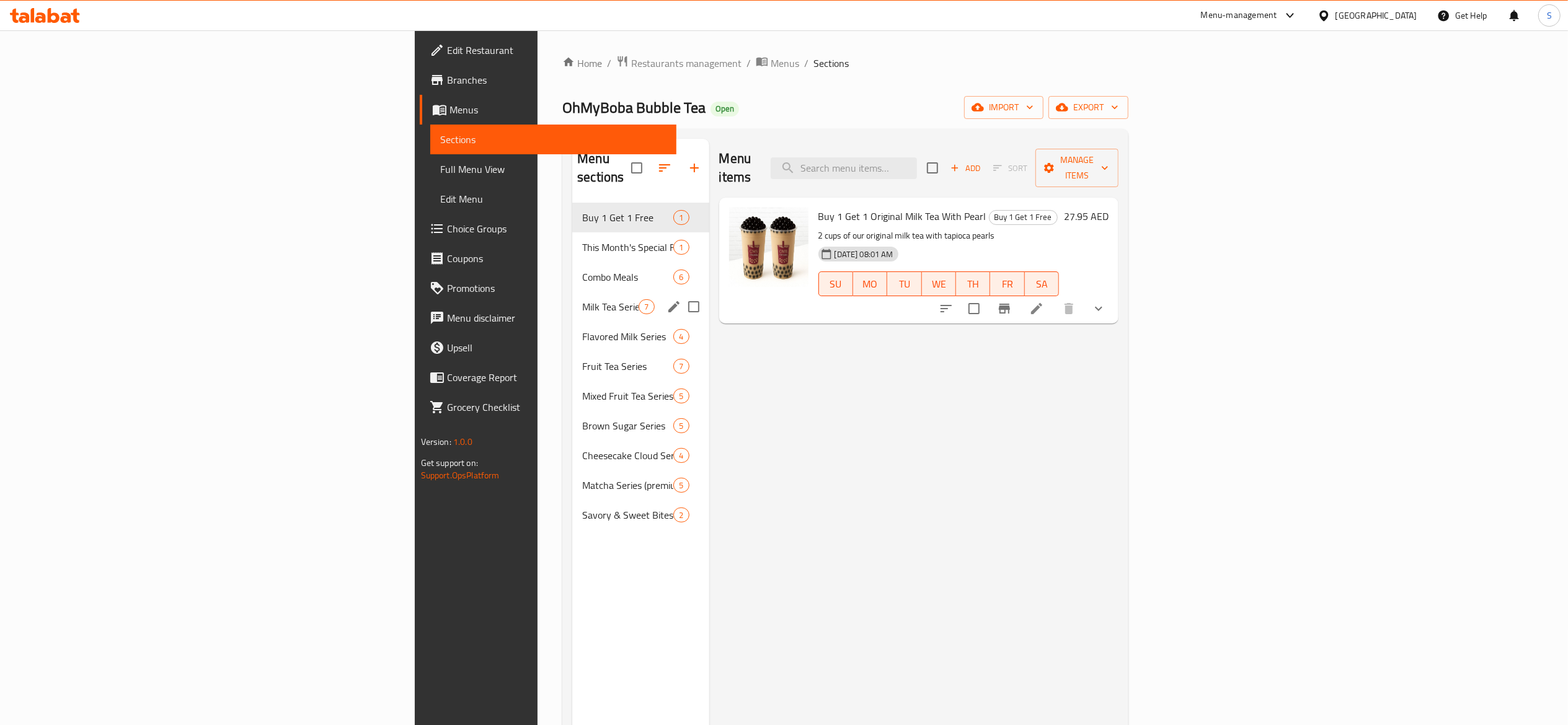
click at [572, 302] on div "Milk Tea Series 7" at bounding box center [640, 307] width 136 height 29
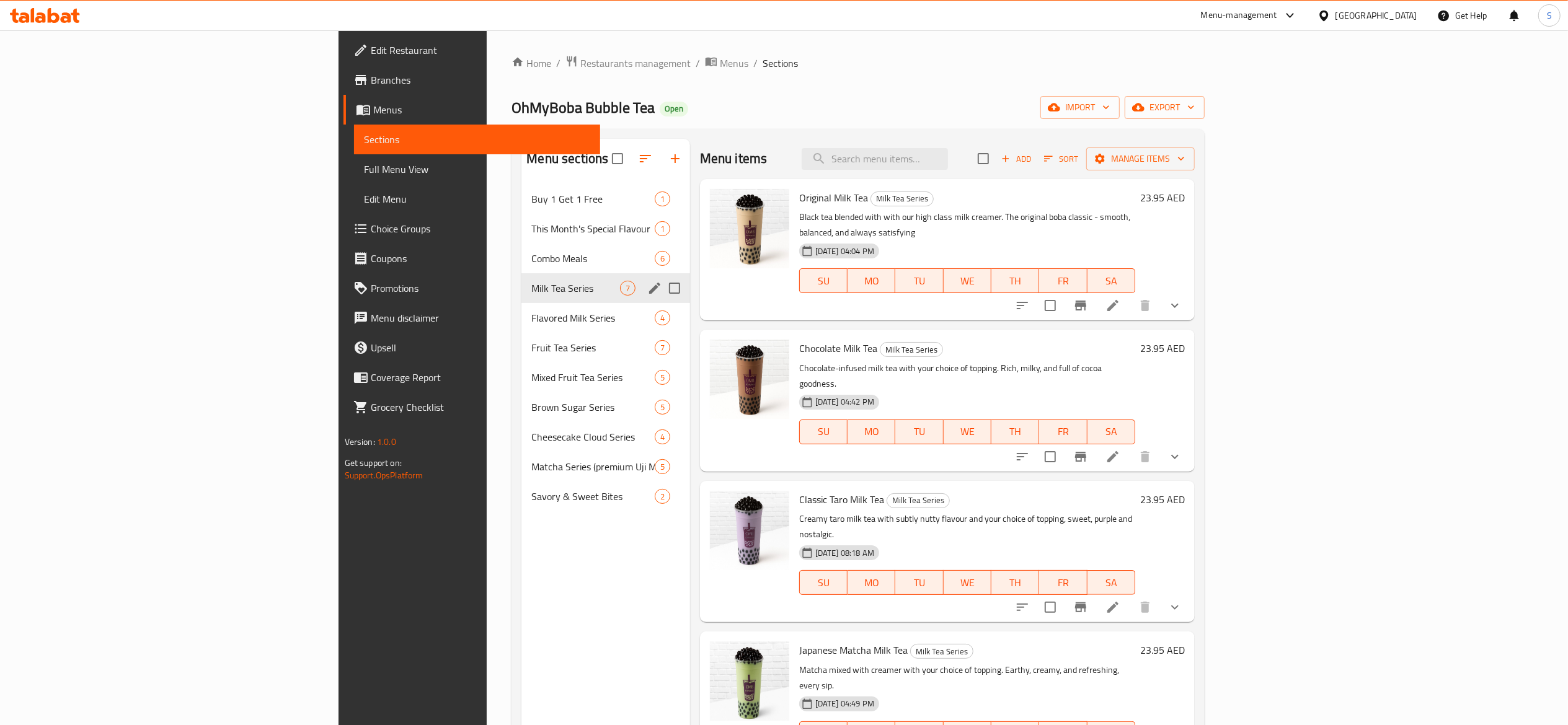
click at [531, 235] on span "This Month's Special Flavour" at bounding box center [593, 228] width 123 height 15
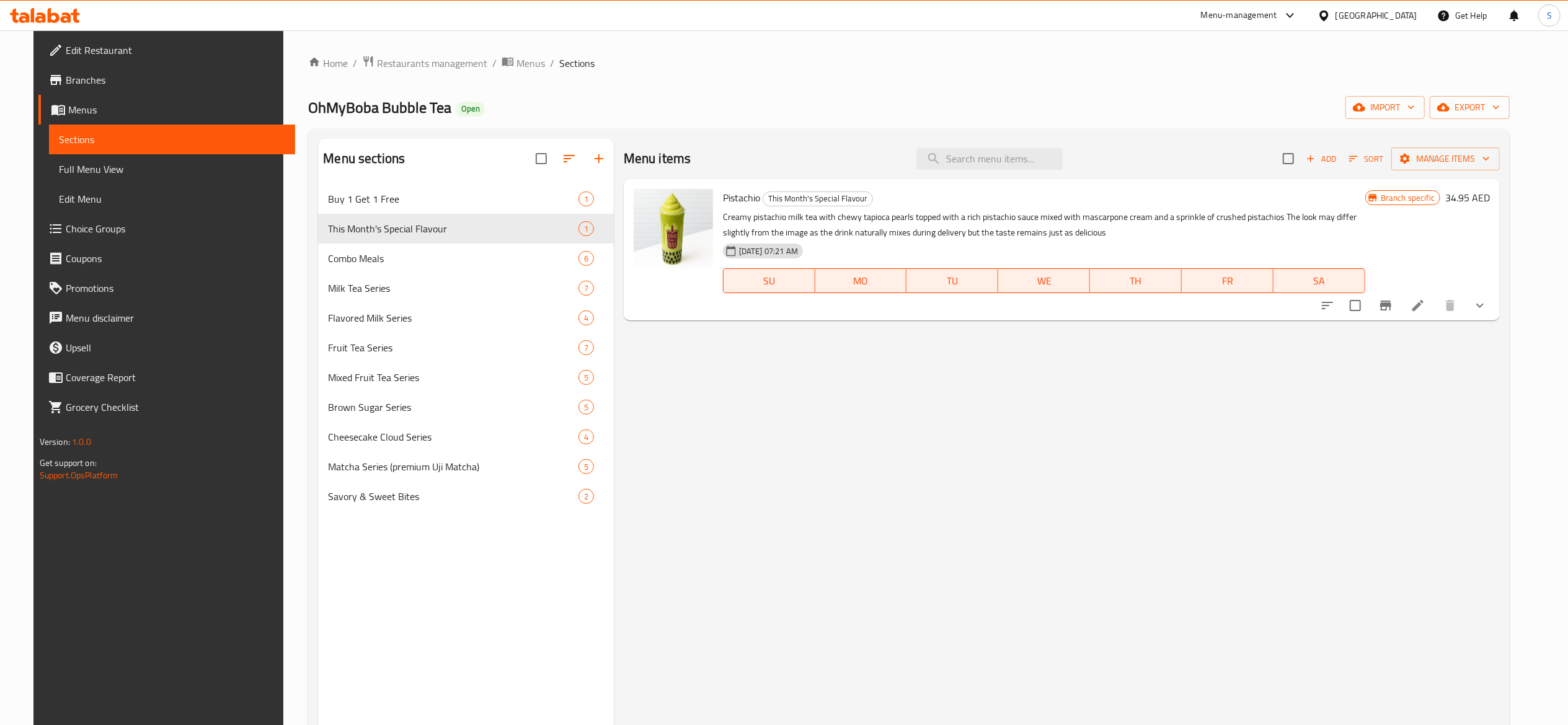
click at [1163, 526] on div "Menu items Add Sort Manage items Pistachio This Month's Special Flavour Creamy …" at bounding box center [1057, 501] width 886 height 725
click at [1426, 309] on icon at bounding box center [1417, 305] width 15 height 15
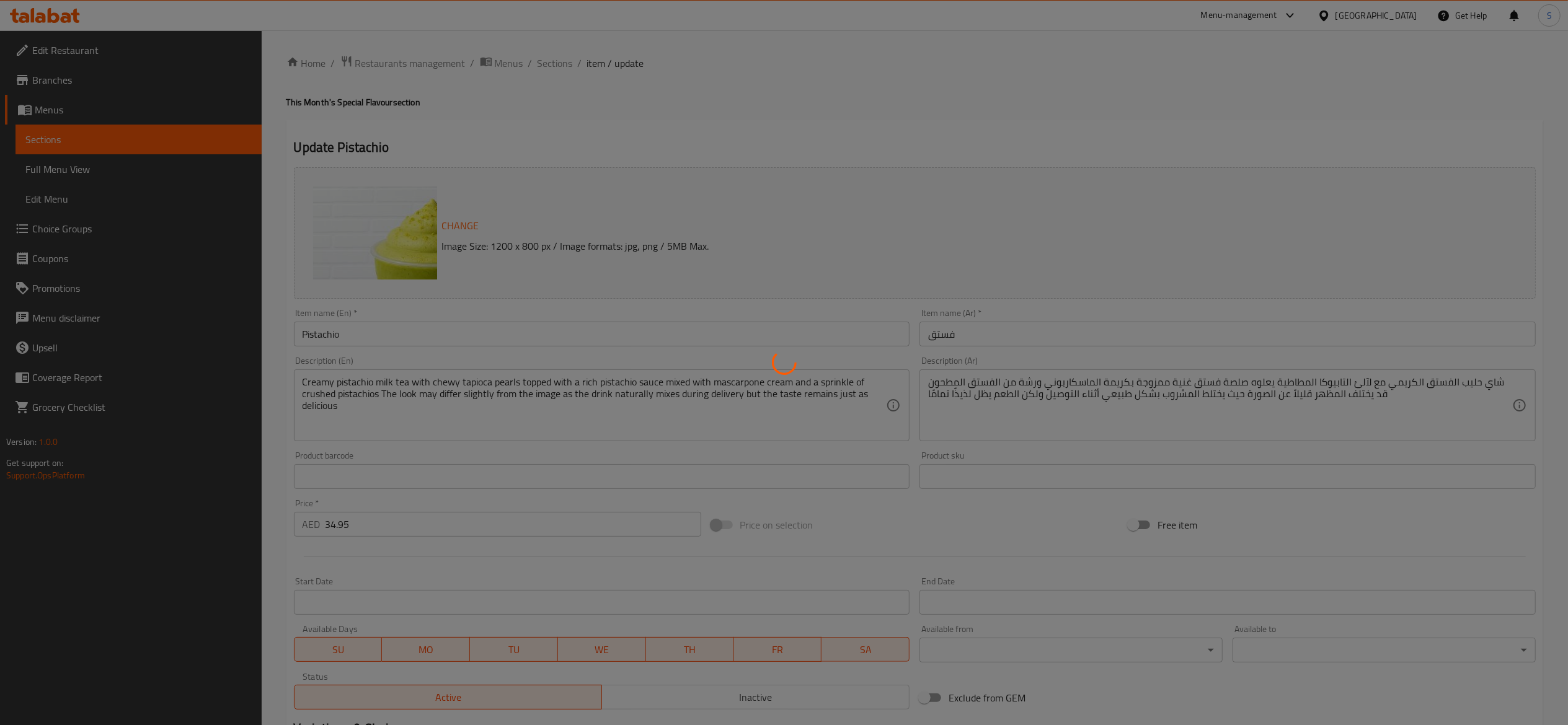
type input "إختر الحجم"
type input "1"
type input "إختيارك من الحليب:"
type input "0"
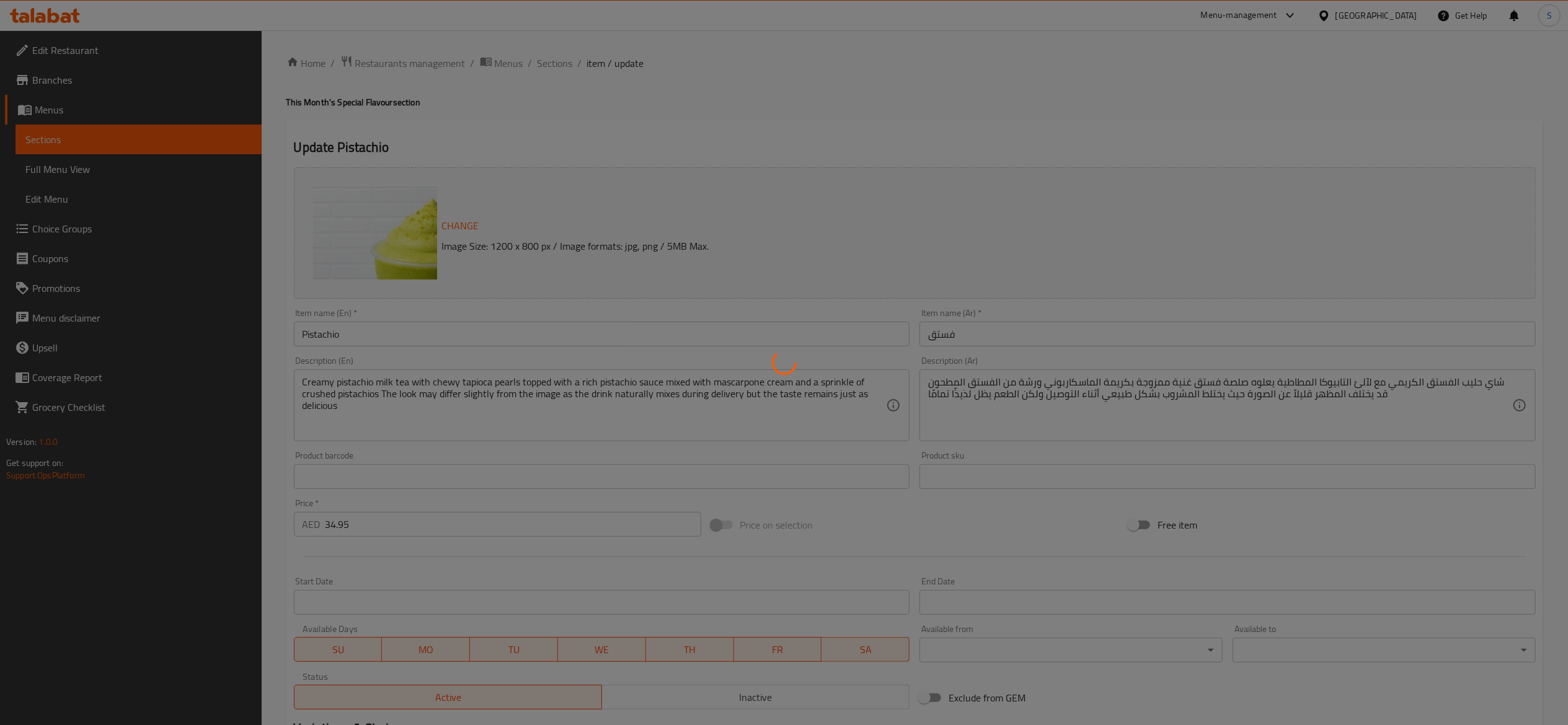
type input "1"
type input "اختيارك من التروبيكا"
type input "1"
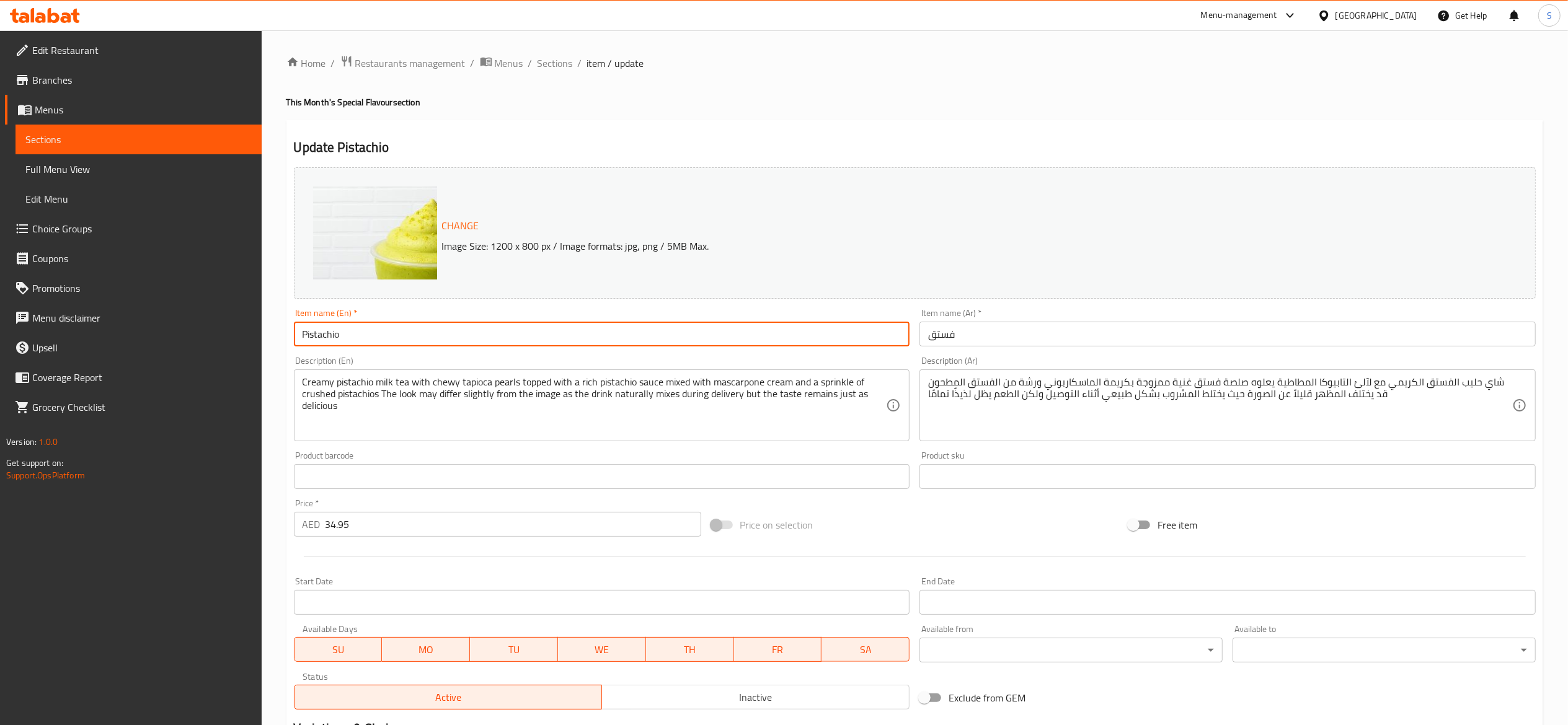
drag, startPoint x: 303, startPoint y: 339, endPoint x: 0, endPoint y: 334, distance: 303.0
click at [0, 336] on div "Edit Restaurant Branches Menus Sections Full Menu View Edit Menu Choice Groups …" at bounding box center [784, 523] width 1568 height 986
paste input "Cream Milk Tea"
type input "Pistachio Cream Milk Tea"
drag, startPoint x: 1019, startPoint y: 337, endPoint x: 723, endPoint y: 317, distance: 296.7
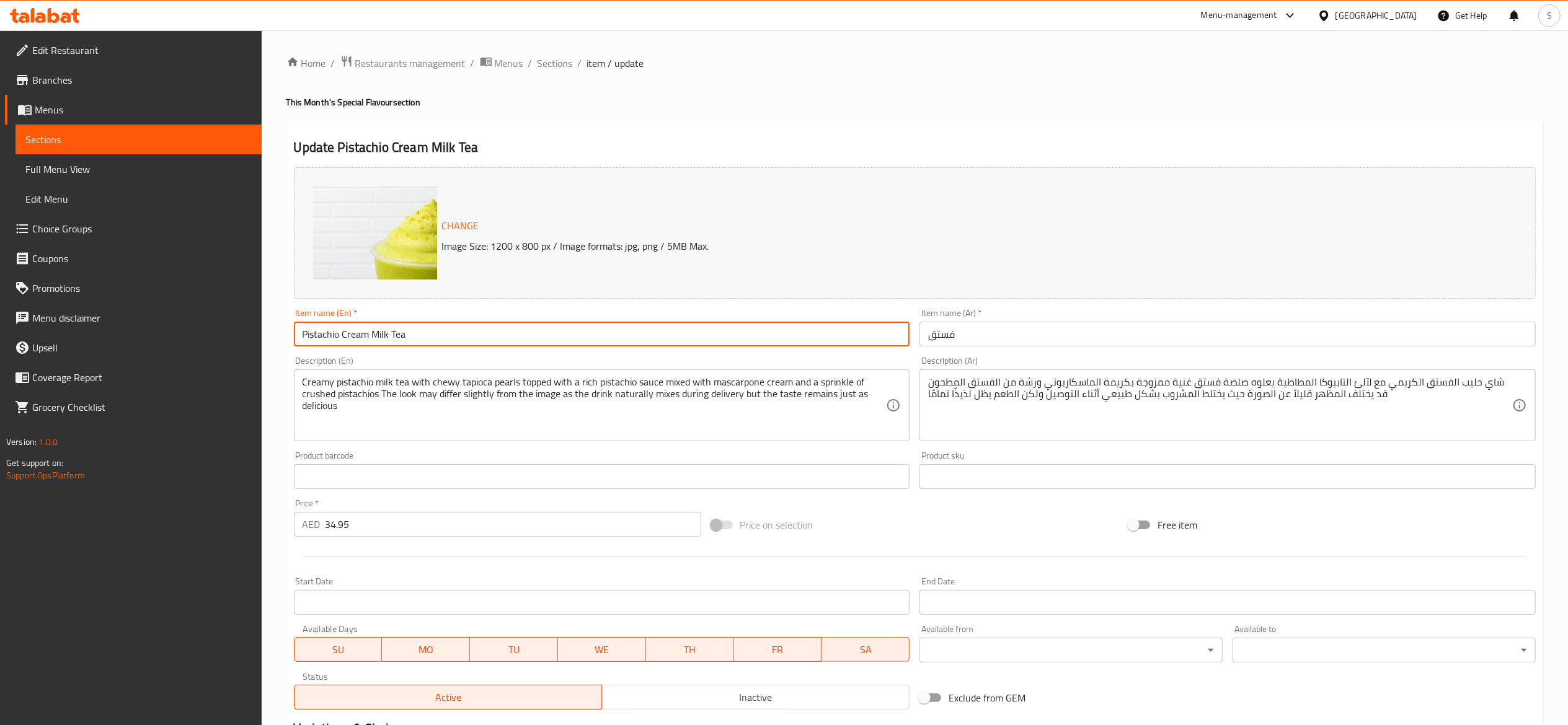
click at [730, 327] on div "Change Image Size: 1200 x 800 px / Image formats: jpg, png / 5MB Max. Item name…" at bounding box center [915, 439] width 1252 height 552
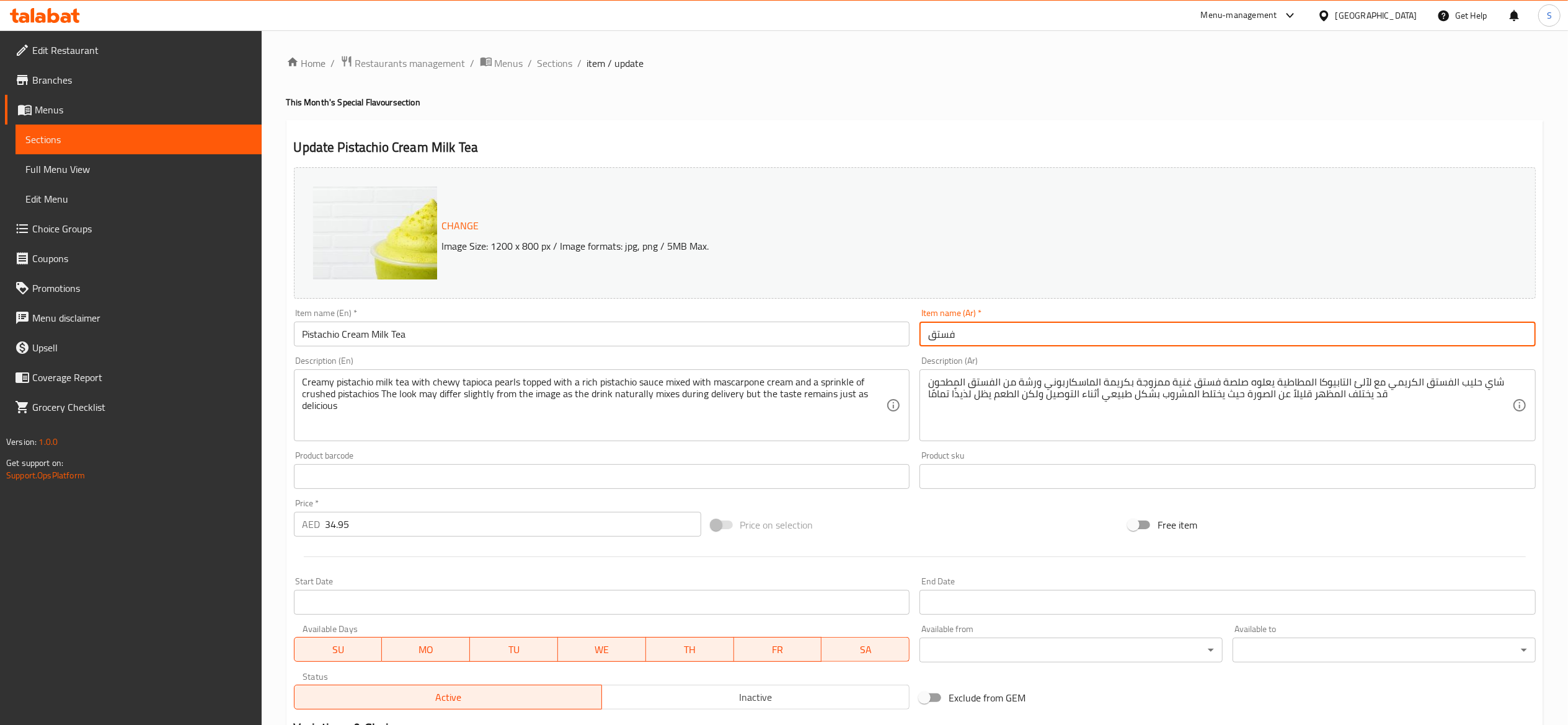
paste input "شاي حليب بالكريمة وال"
type input "شاي حليب بالكريمة والفستق"
click at [846, 88] on div "Home / Restaurants management / Menus / Sections / item / update This Month's S…" at bounding box center [914, 523] width 1257 height 936
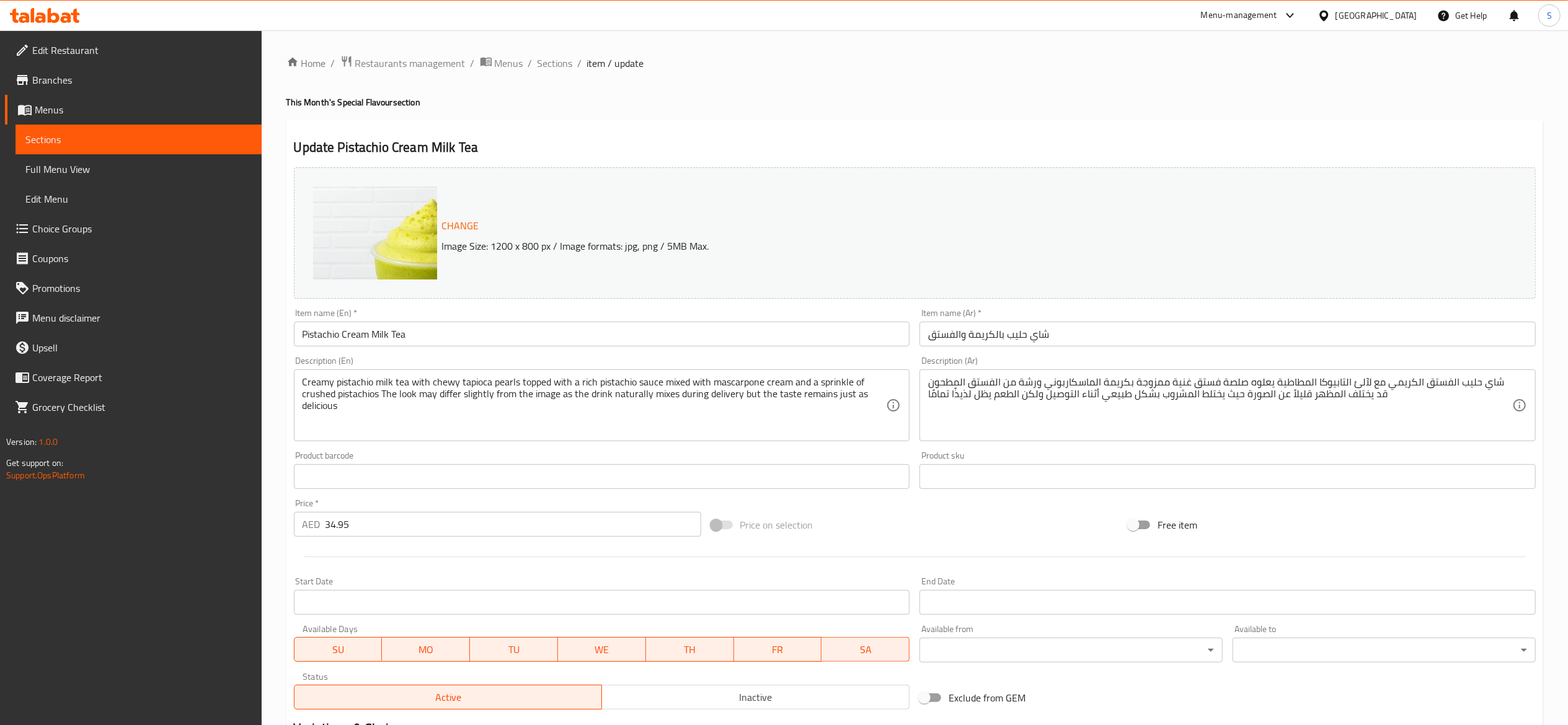
scroll to position [293, 0]
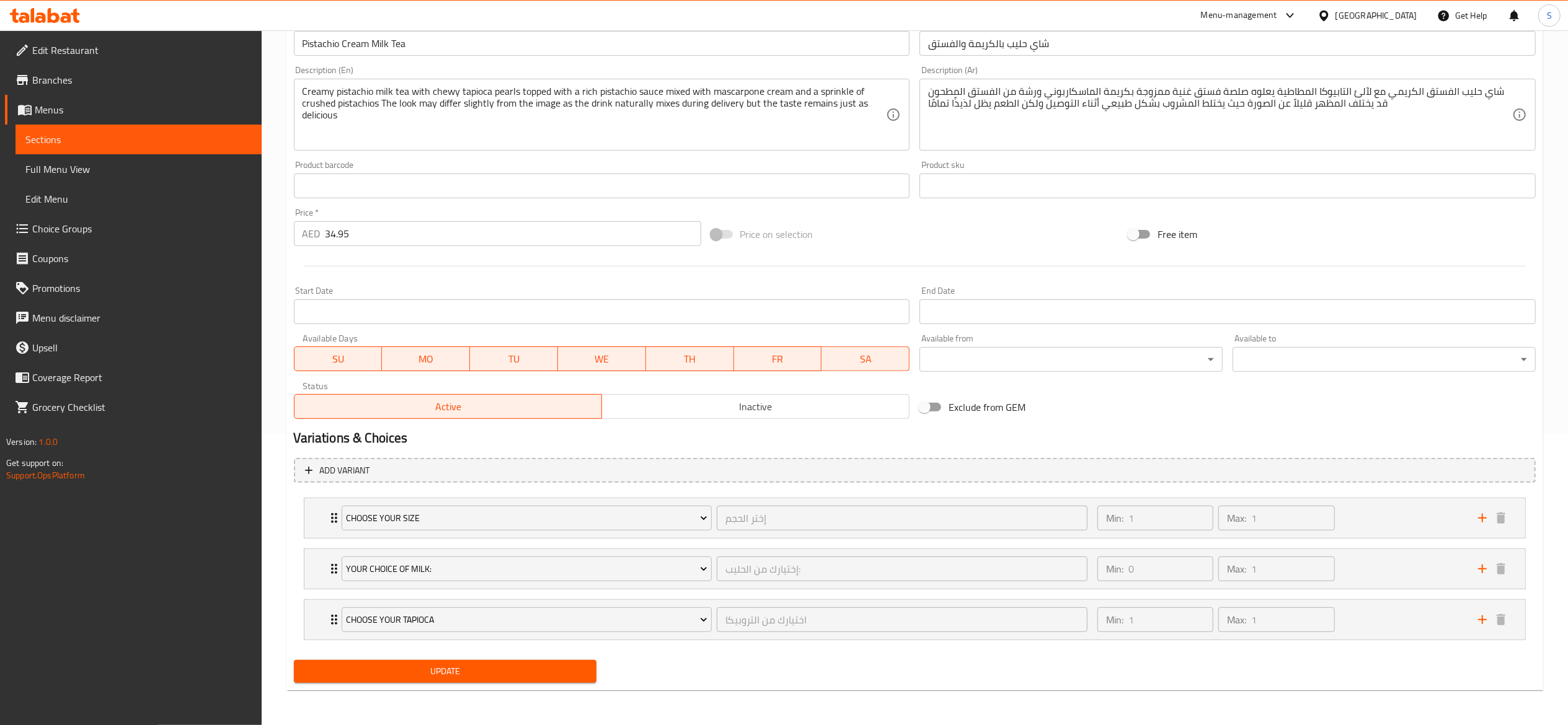
click at [504, 677] on span "Update" at bounding box center [445, 671] width 283 height 15
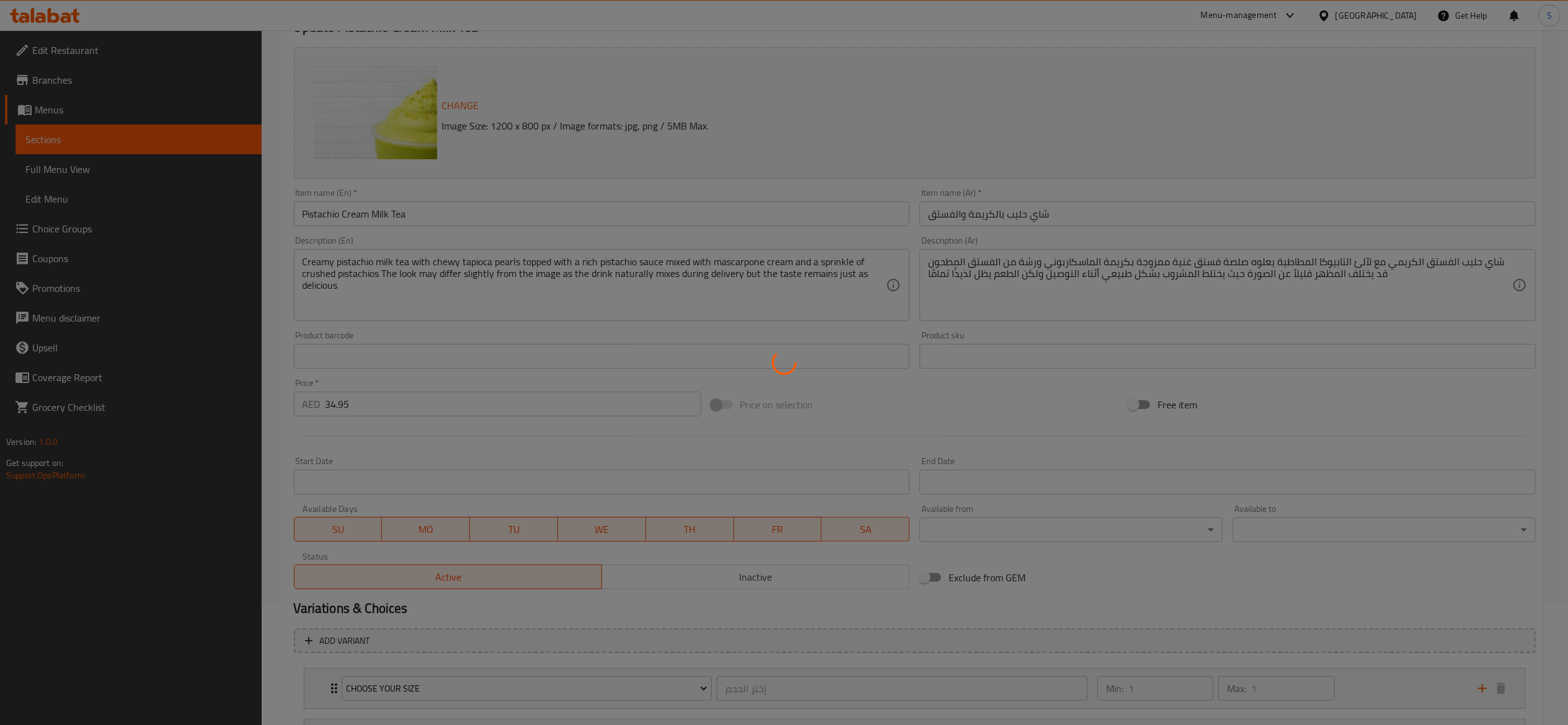
scroll to position [0, 0]
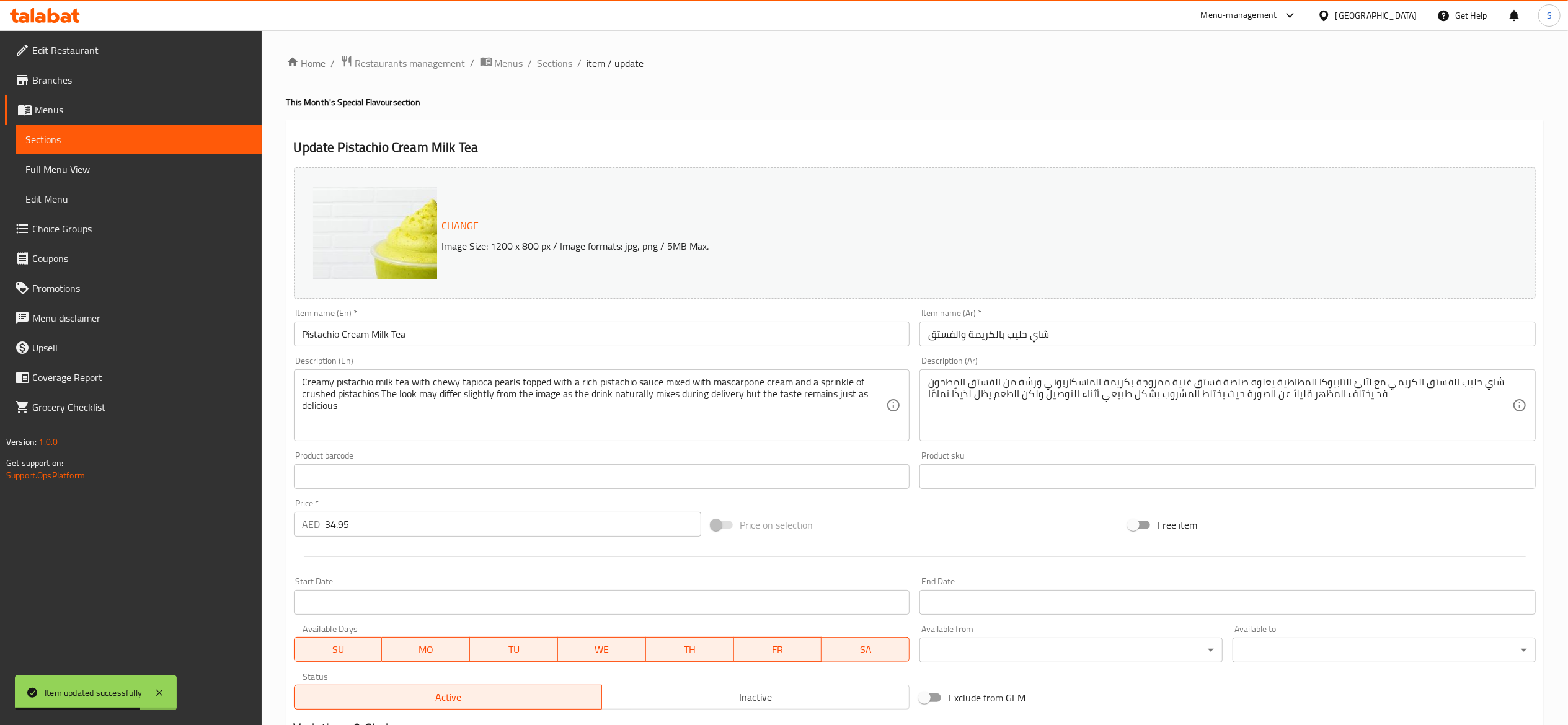
click at [553, 69] on span "Sections" at bounding box center [555, 63] width 35 height 15
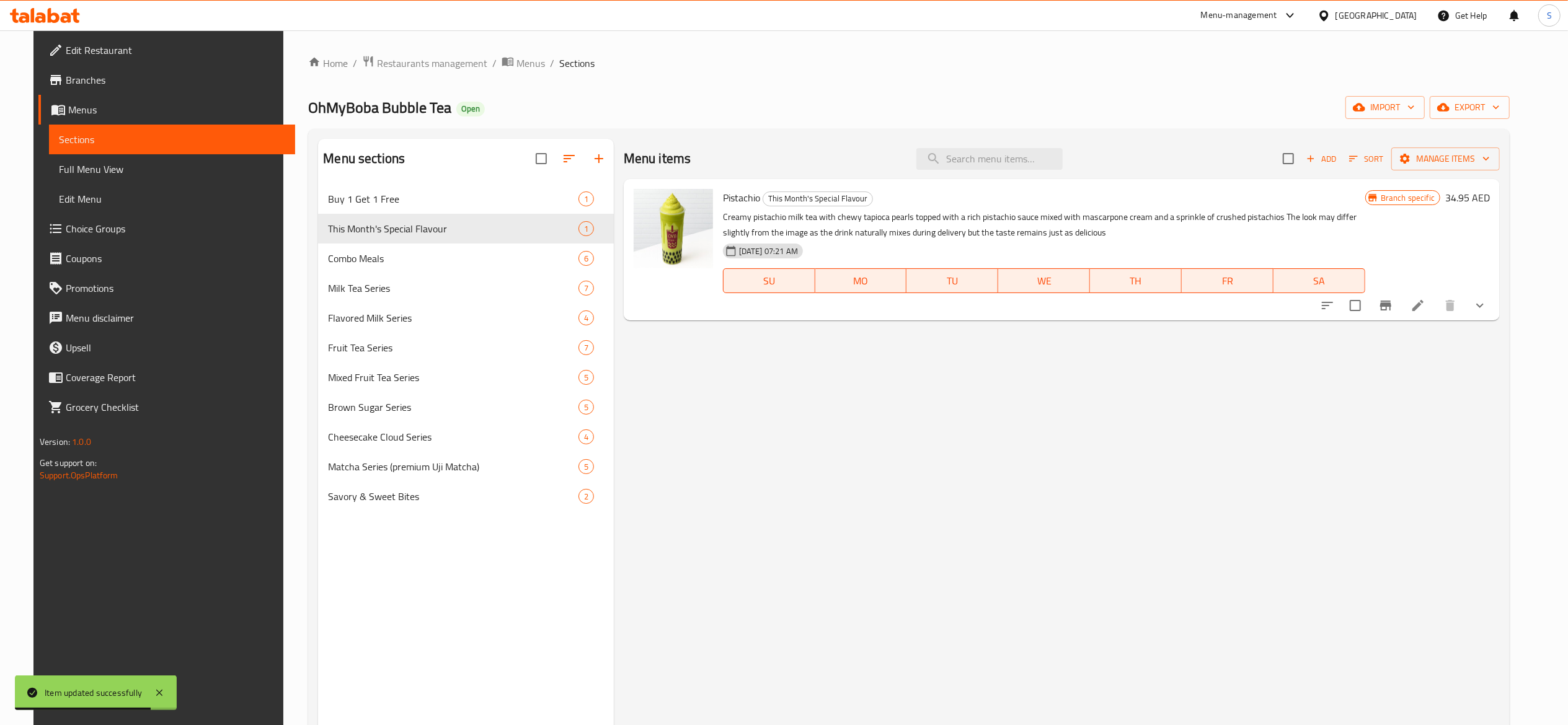
click at [1134, 563] on div "Menu items Add Sort Manage items Pistachio This Month's Special Flavour Creamy …" at bounding box center [1057, 501] width 886 height 725
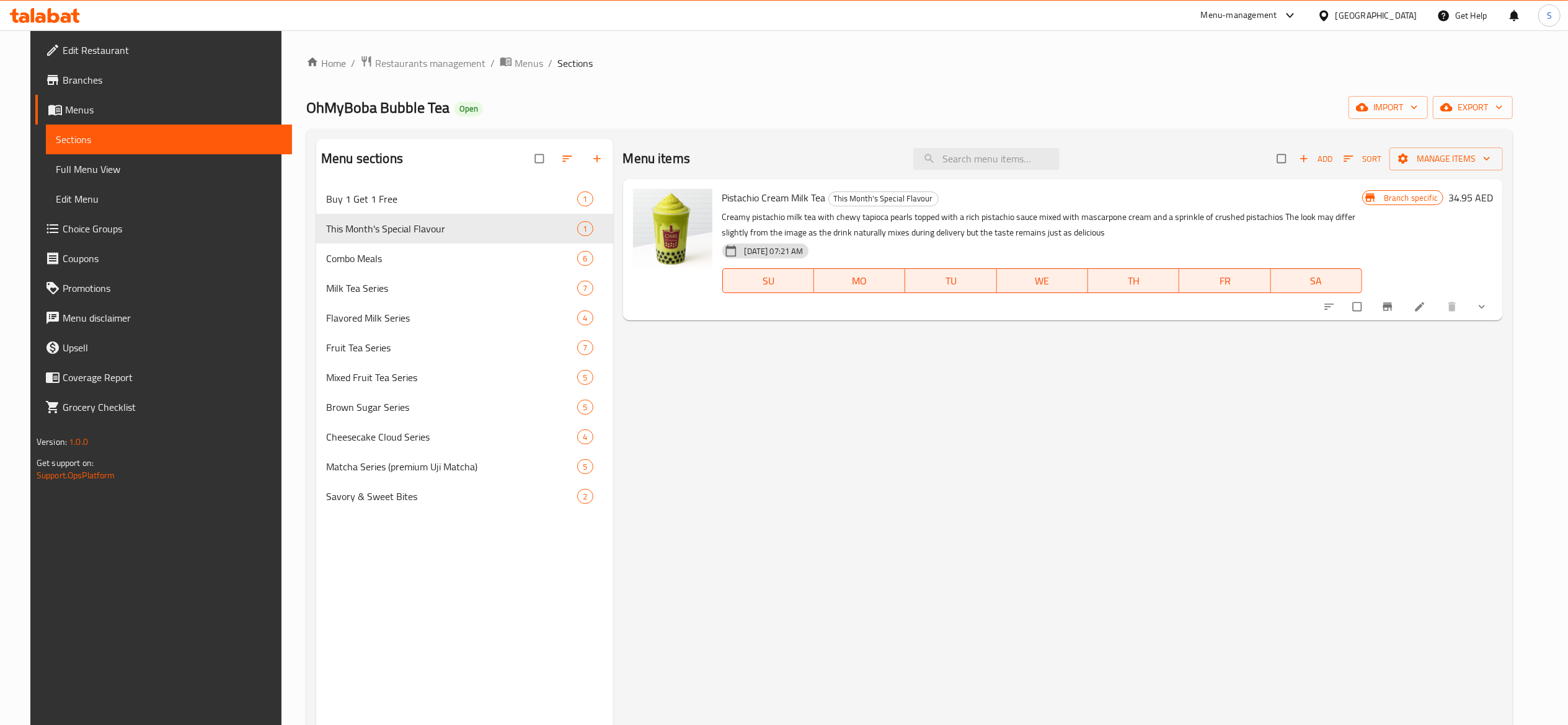
click at [948, 451] on div "Menu items Add Sort Manage items Pistachio Cream Milk Tea This Month's Special …" at bounding box center [1059, 501] width 891 height 725
click at [423, 61] on span "Restaurants management" at bounding box center [430, 63] width 110 height 15
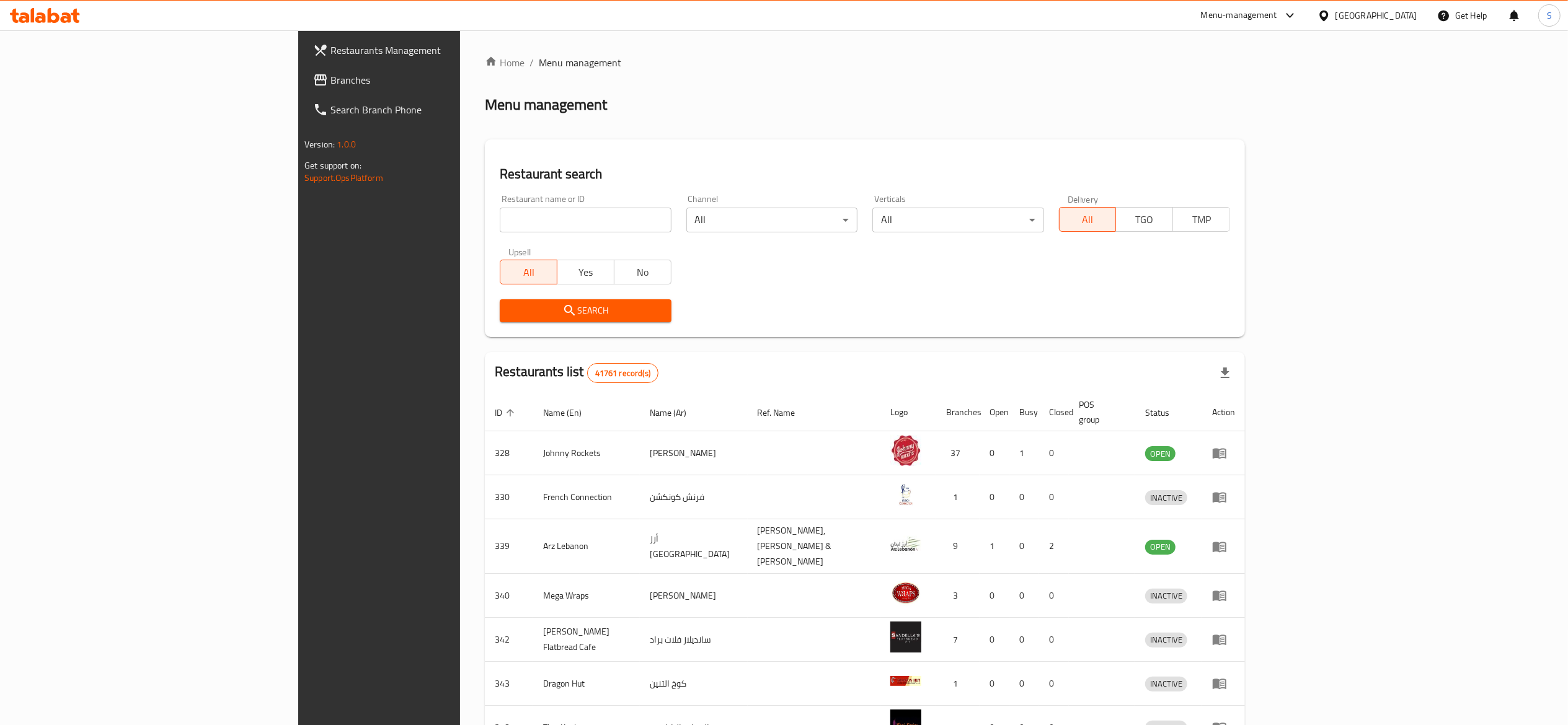
click at [500, 220] on input "search" at bounding box center [585, 220] width 171 height 25
type input "gt burger"
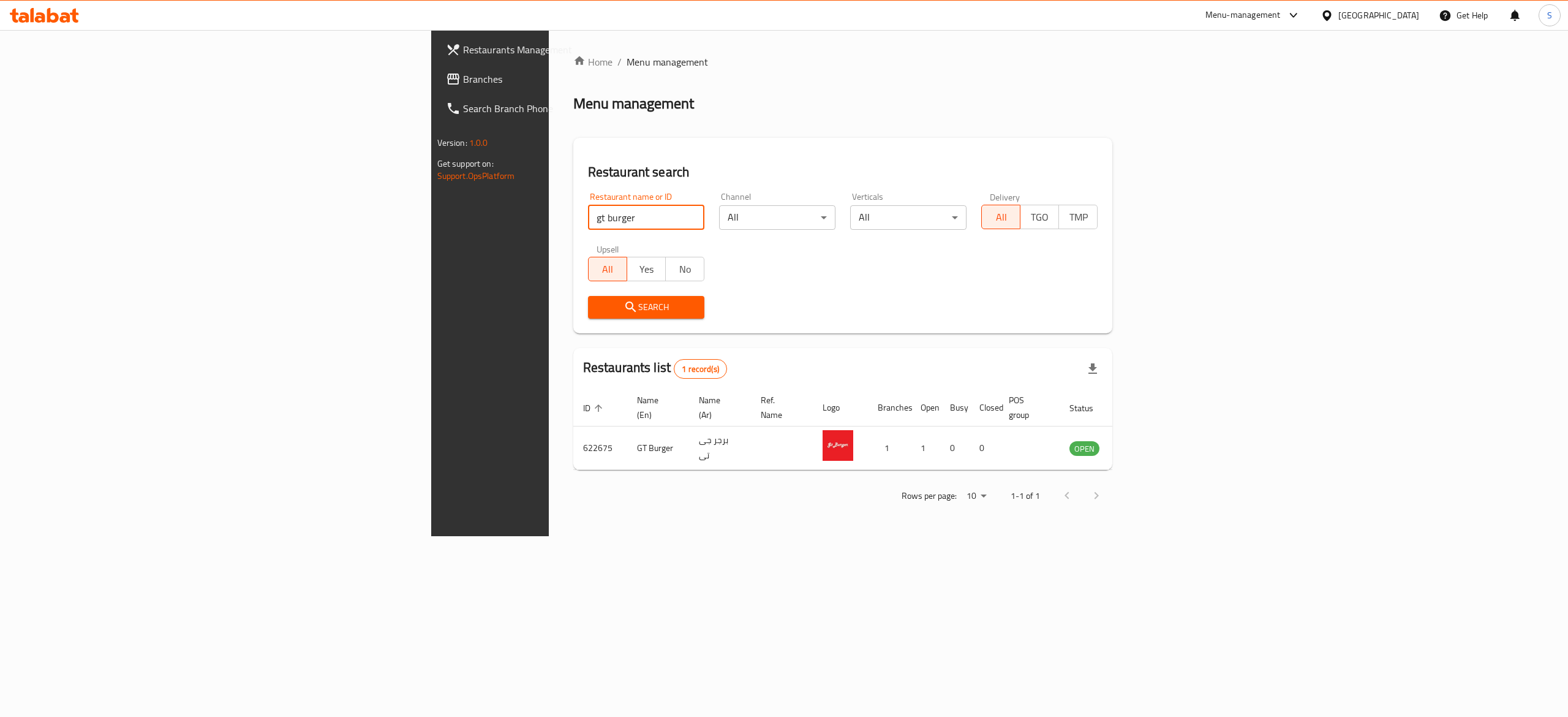
click at [773, 137] on div at bounding box center [784, 358] width 1568 height 717
click at [1148, 444] on icon "enhanced table" at bounding box center [1141, 449] width 13 height 10
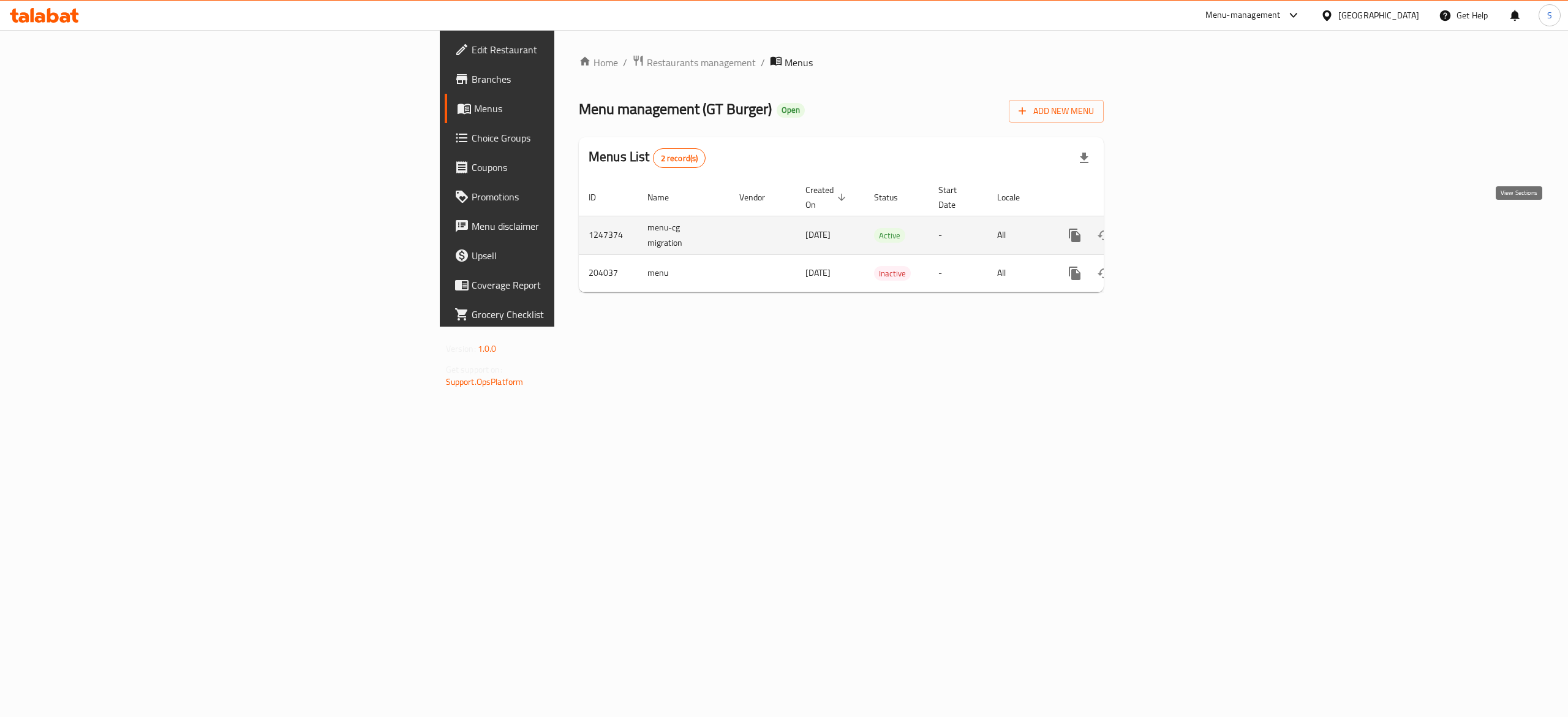
click at [1178, 220] on link "enhanced table" at bounding box center [1163, 235] width 29 height 29
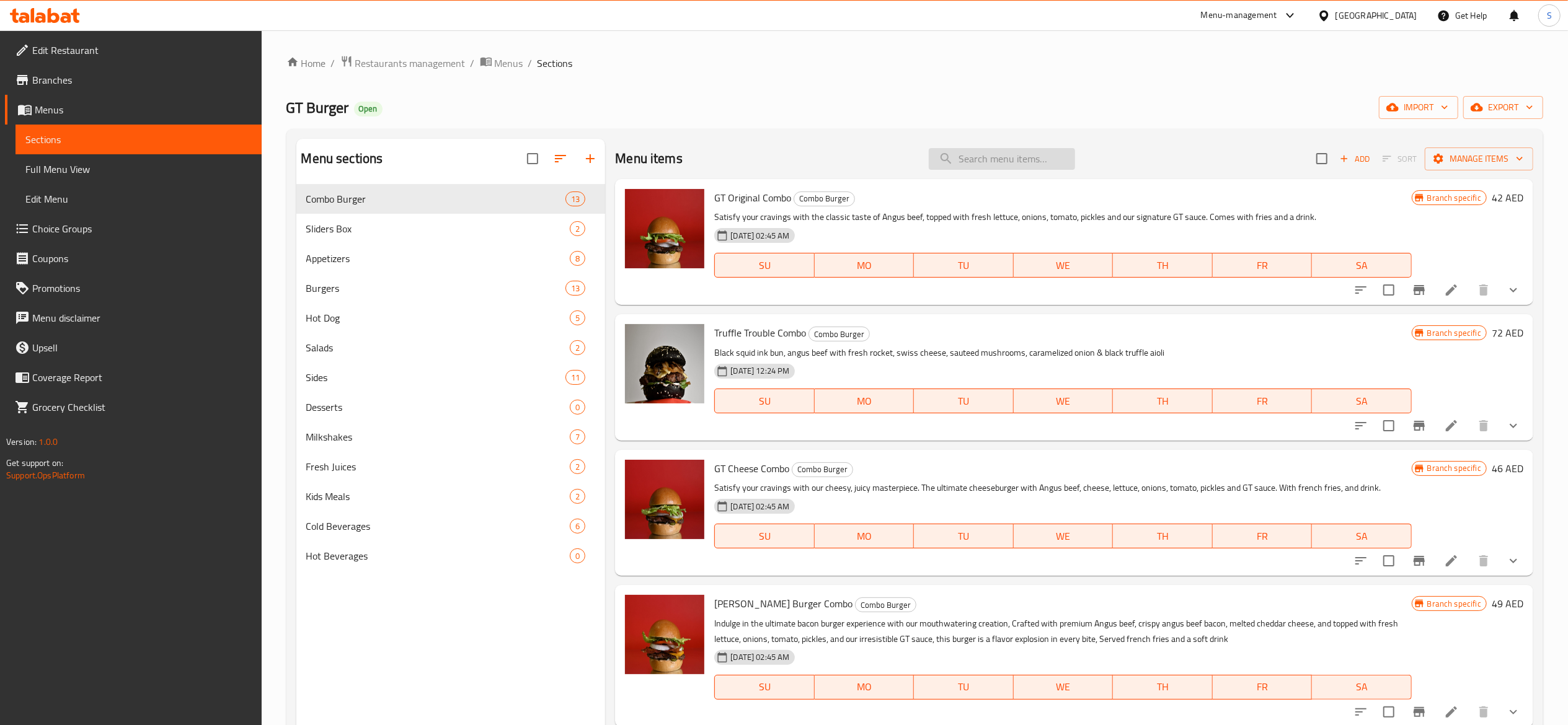
click at [1040, 165] on input "search" at bounding box center [1002, 159] width 146 height 22
paste input "GT origina"
type input "GT origina"
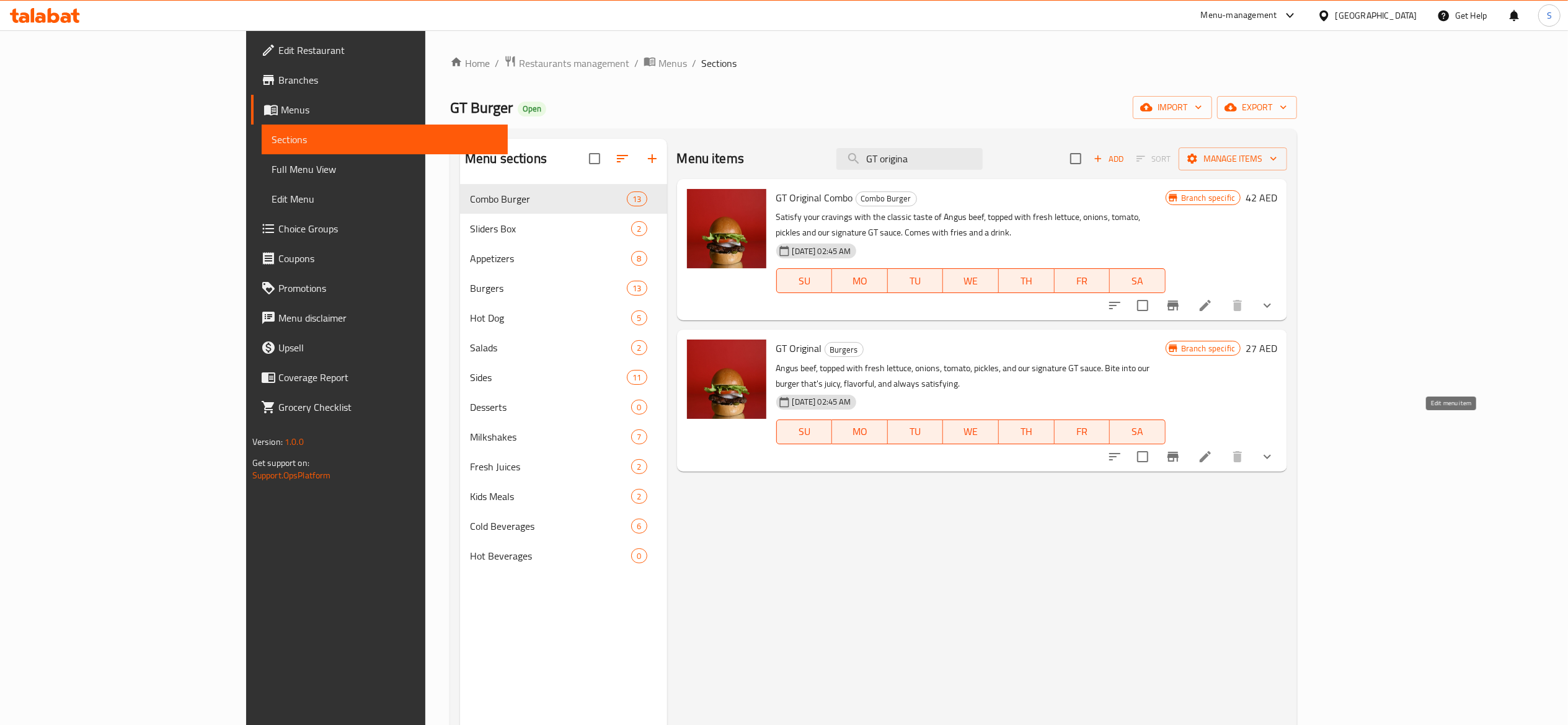
click at [1211, 451] on icon at bounding box center [1205, 456] width 11 height 11
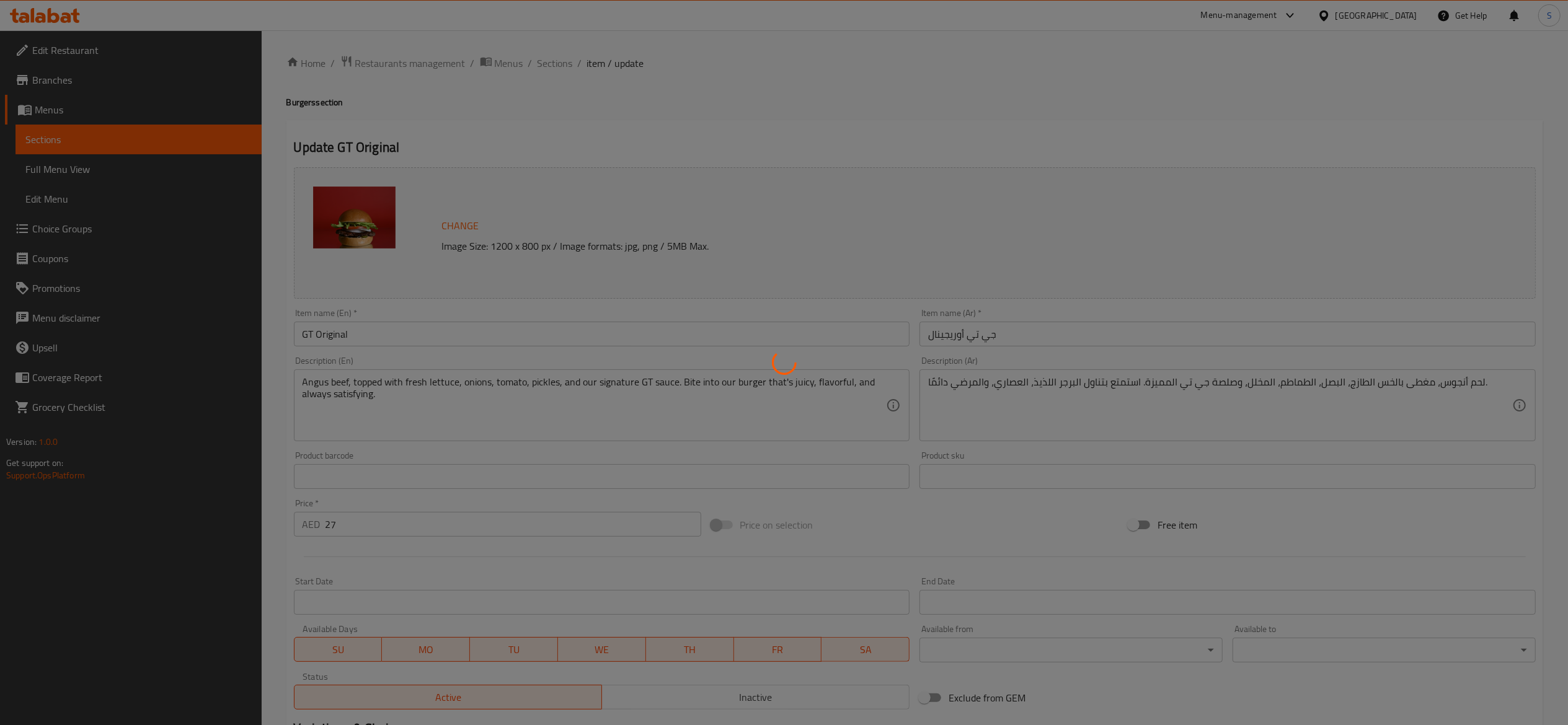
type input "الإضافات:"
type input "0"
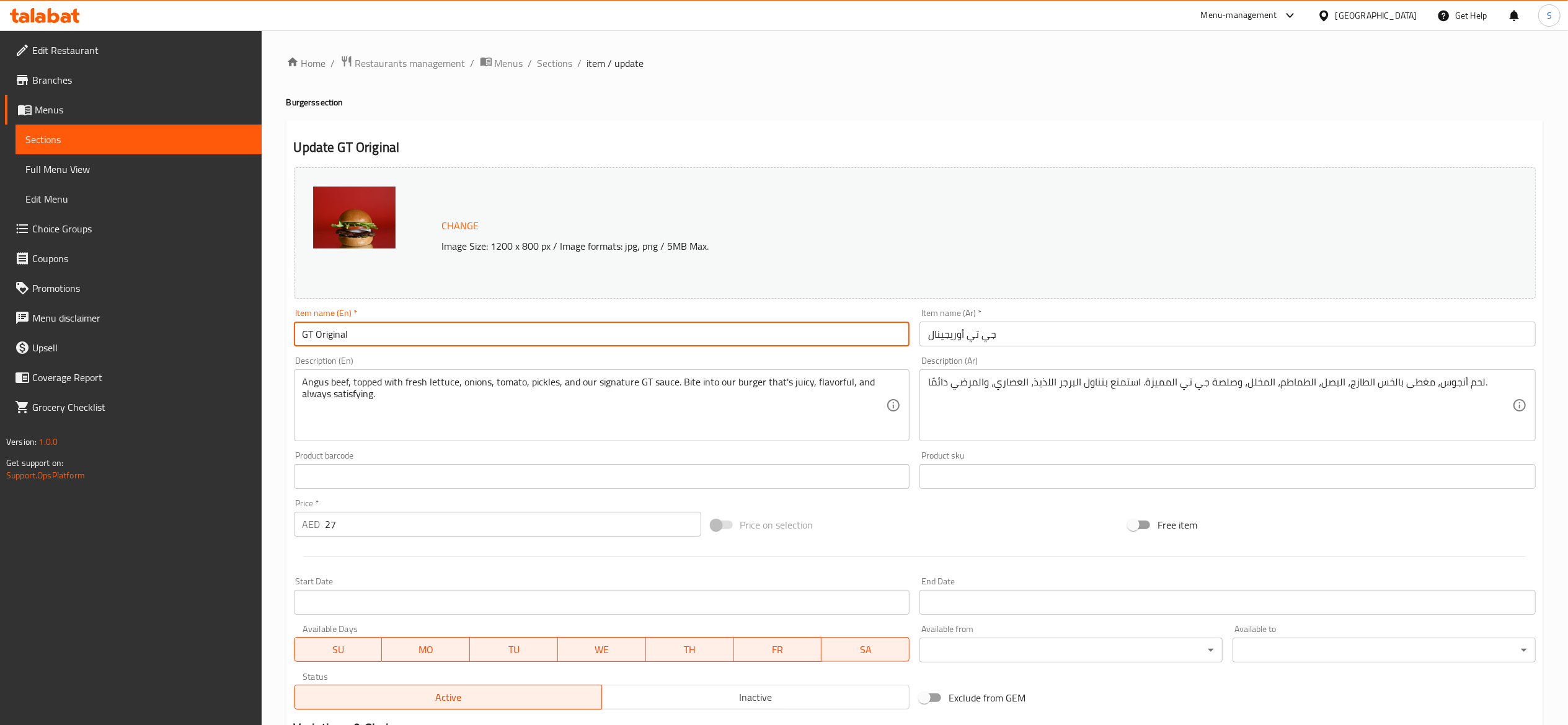
drag, startPoint x: 415, startPoint y: 337, endPoint x: 125, endPoint y: 315, distance: 290.8
click at [183, 318] on div "Edit Restaurant Branches Menus Sections Full Menu View Edit Menu Choice Groups …" at bounding box center [784, 472] width 1568 height 884
paste input "Original Smash Burger"
type input "Original Smash Burger"
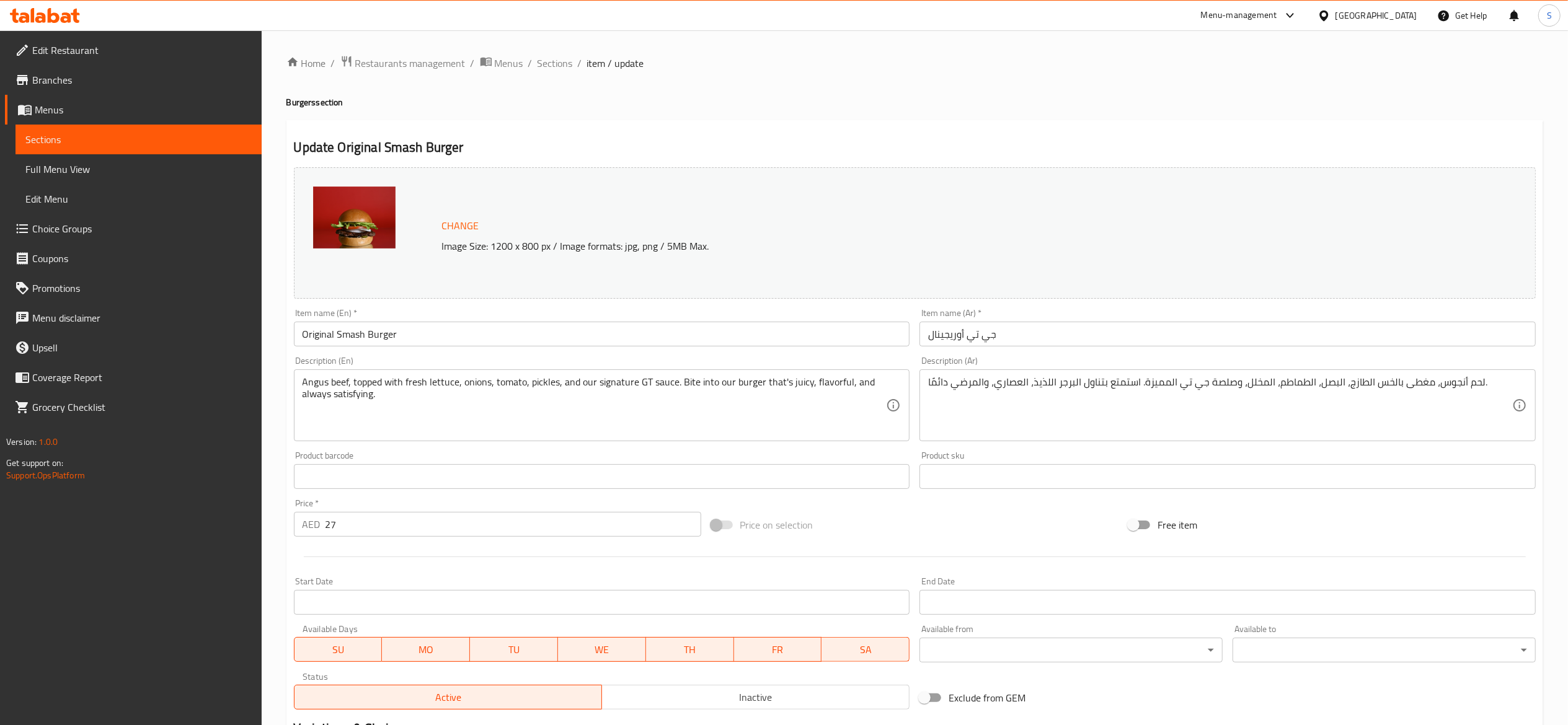
click at [722, 95] on div "Home / Restaurants management / Menus / Sections / item / update Burgers sectio…" at bounding box center [914, 472] width 1257 height 834
drag, startPoint x: 300, startPoint y: 330, endPoint x: 604, endPoint y: 408, distance: 313.8
click at [301, 329] on input "Original Smash Burger" at bounding box center [602, 334] width 616 height 25
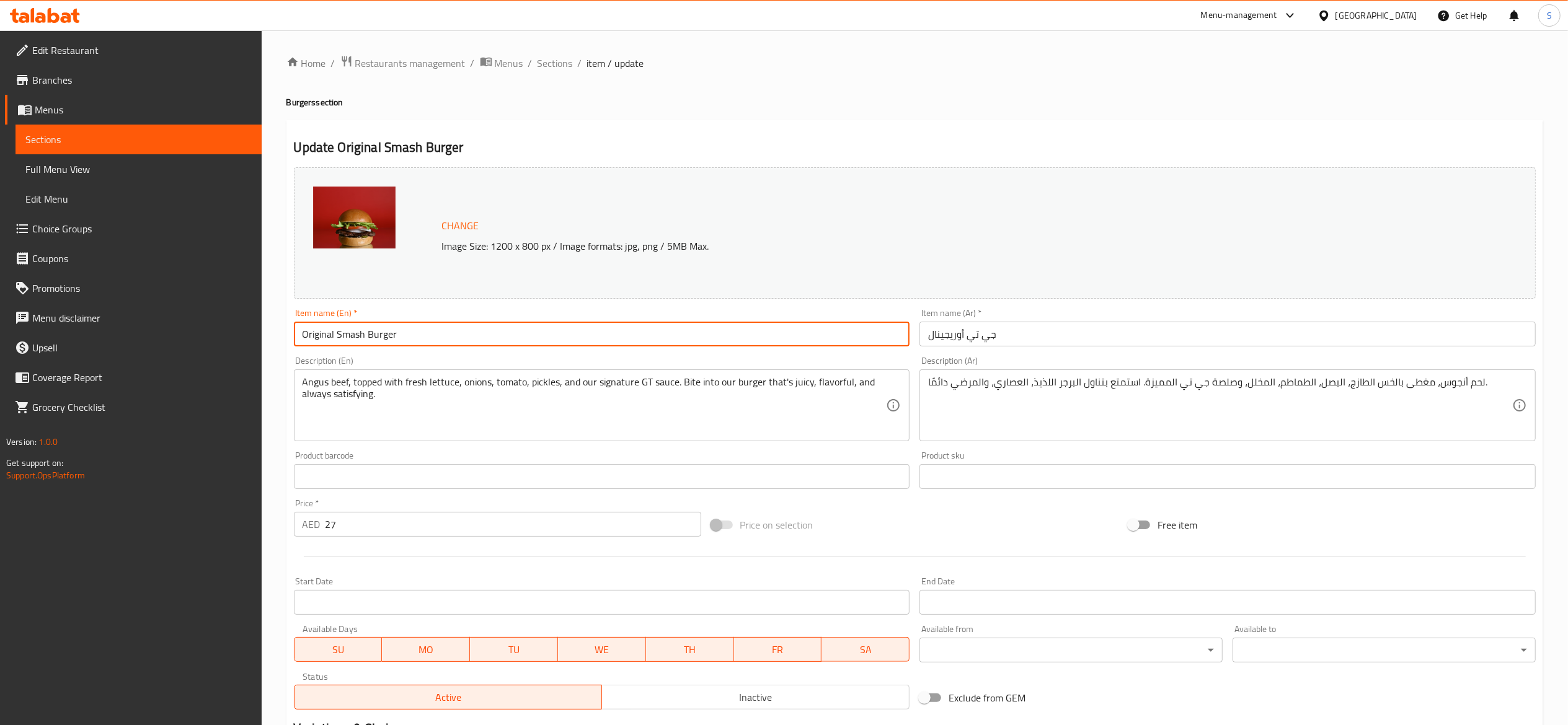
click at [645, 88] on div "Home / Restaurants management / Menus / Sections / item / update Burgers sectio…" at bounding box center [914, 472] width 1257 height 834
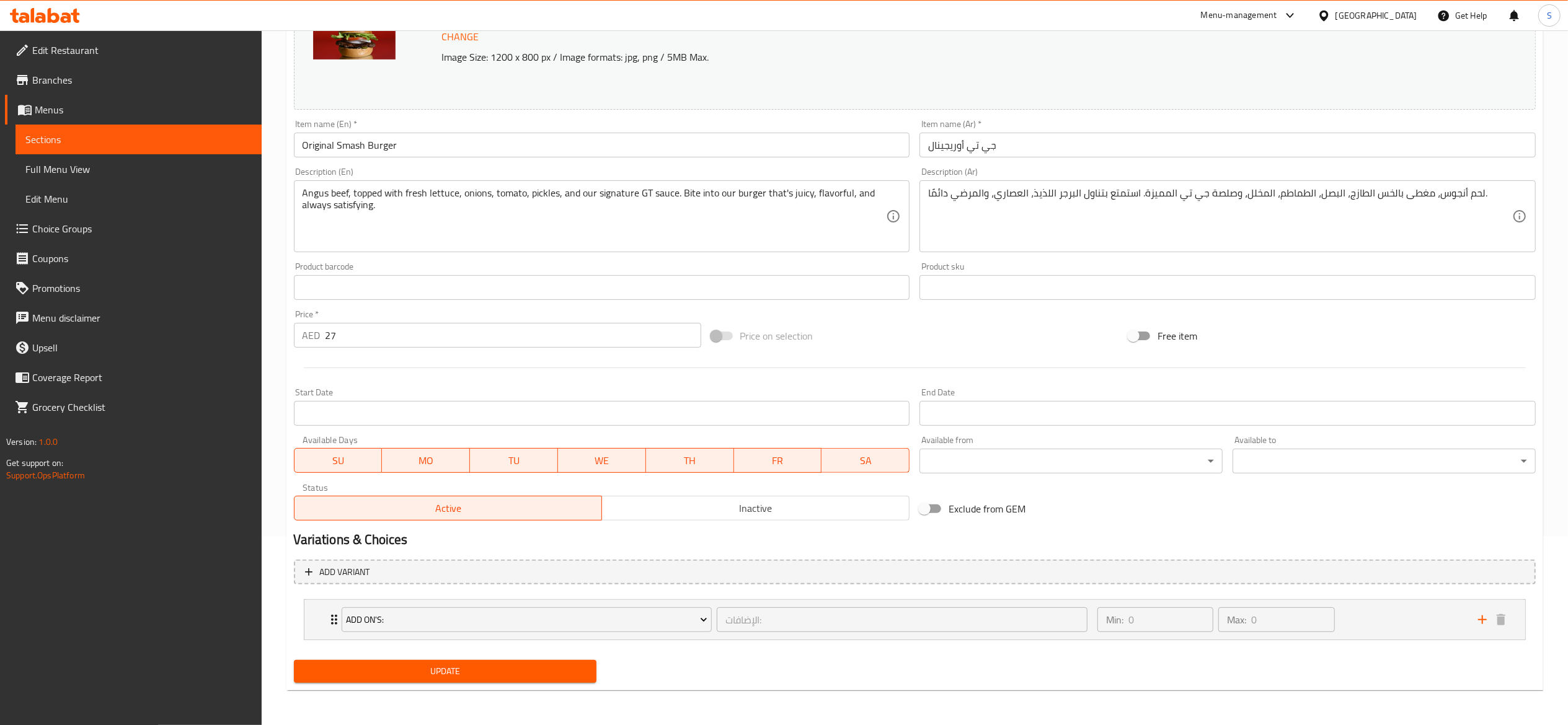
click at [447, 669] on span "Update" at bounding box center [445, 671] width 283 height 15
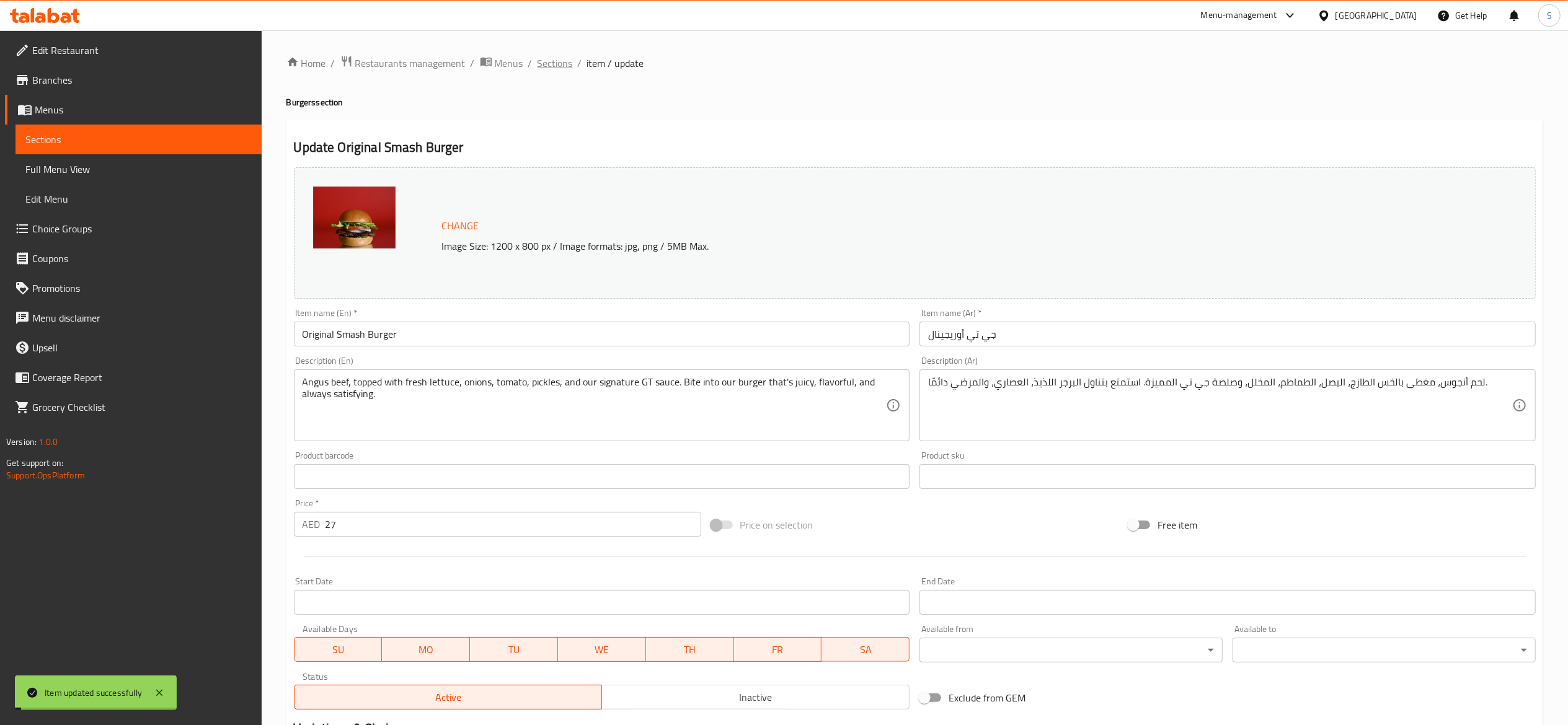
click at [559, 65] on span "Sections" at bounding box center [555, 63] width 35 height 15
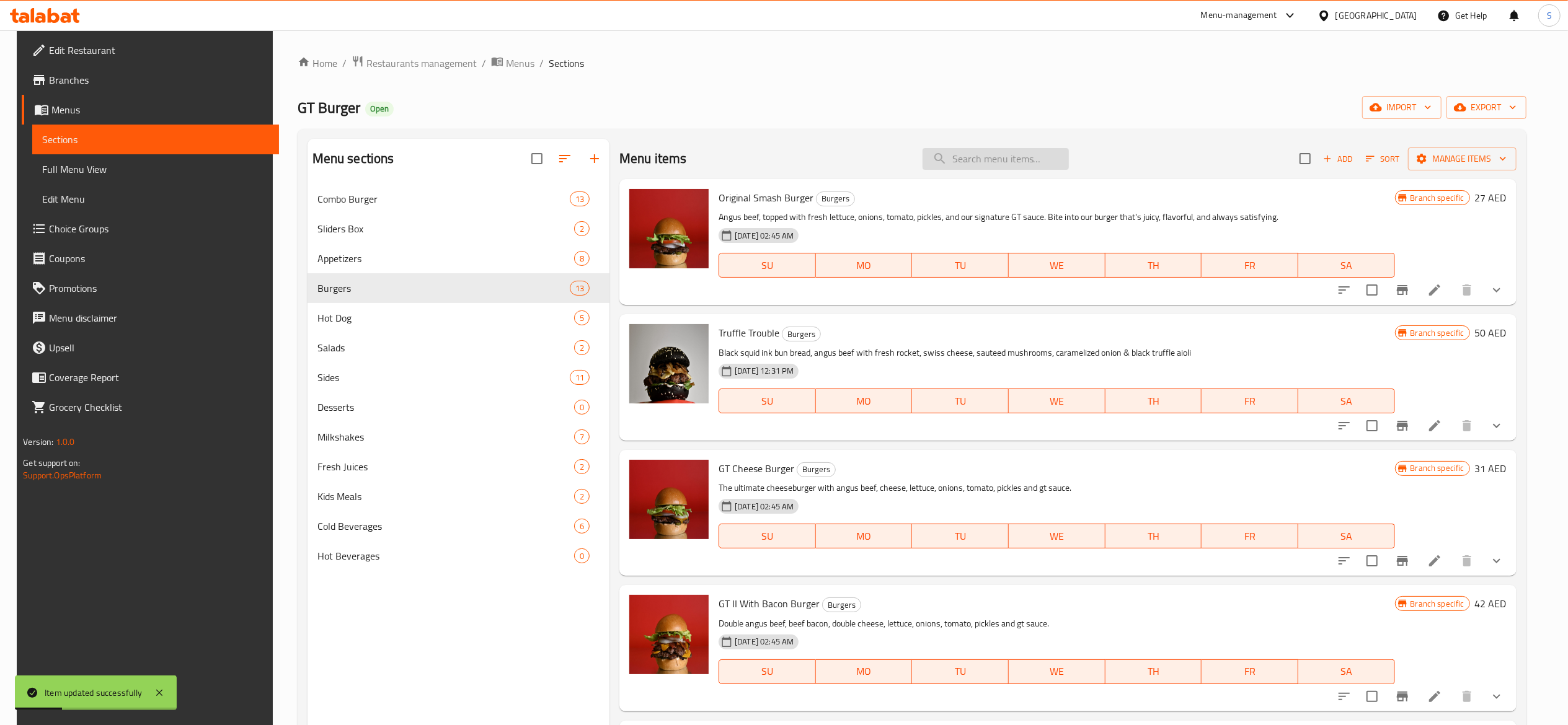
click at [982, 153] on input "search" at bounding box center [996, 159] width 146 height 22
paste input "GT Cheese"
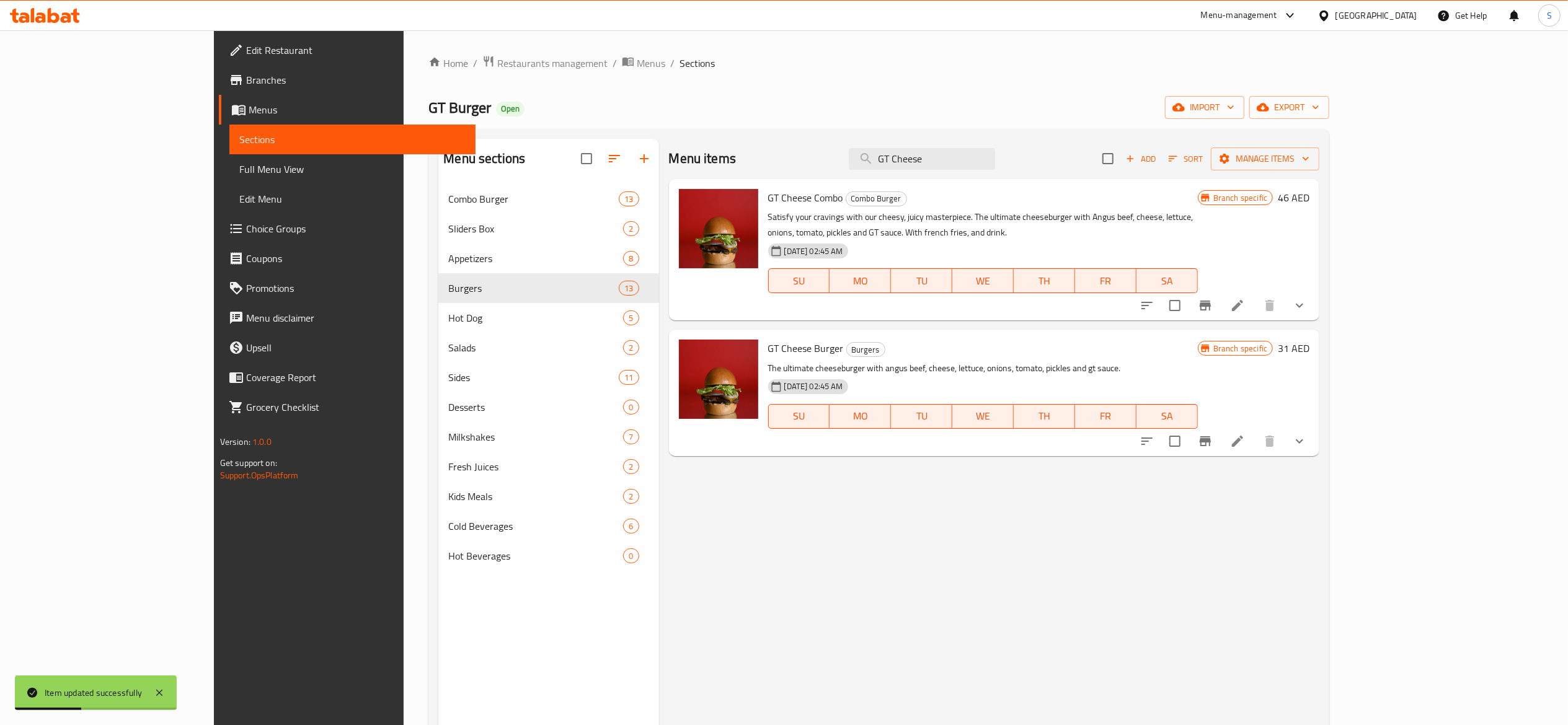
type input "GT Cheese"
click at [1069, 90] on div "Home / Restaurants management / Menus / Sections GT Burger Open import export M…" at bounding box center [879, 464] width 901 height 819
click at [1255, 432] on li at bounding box center [1237, 441] width 35 height 22
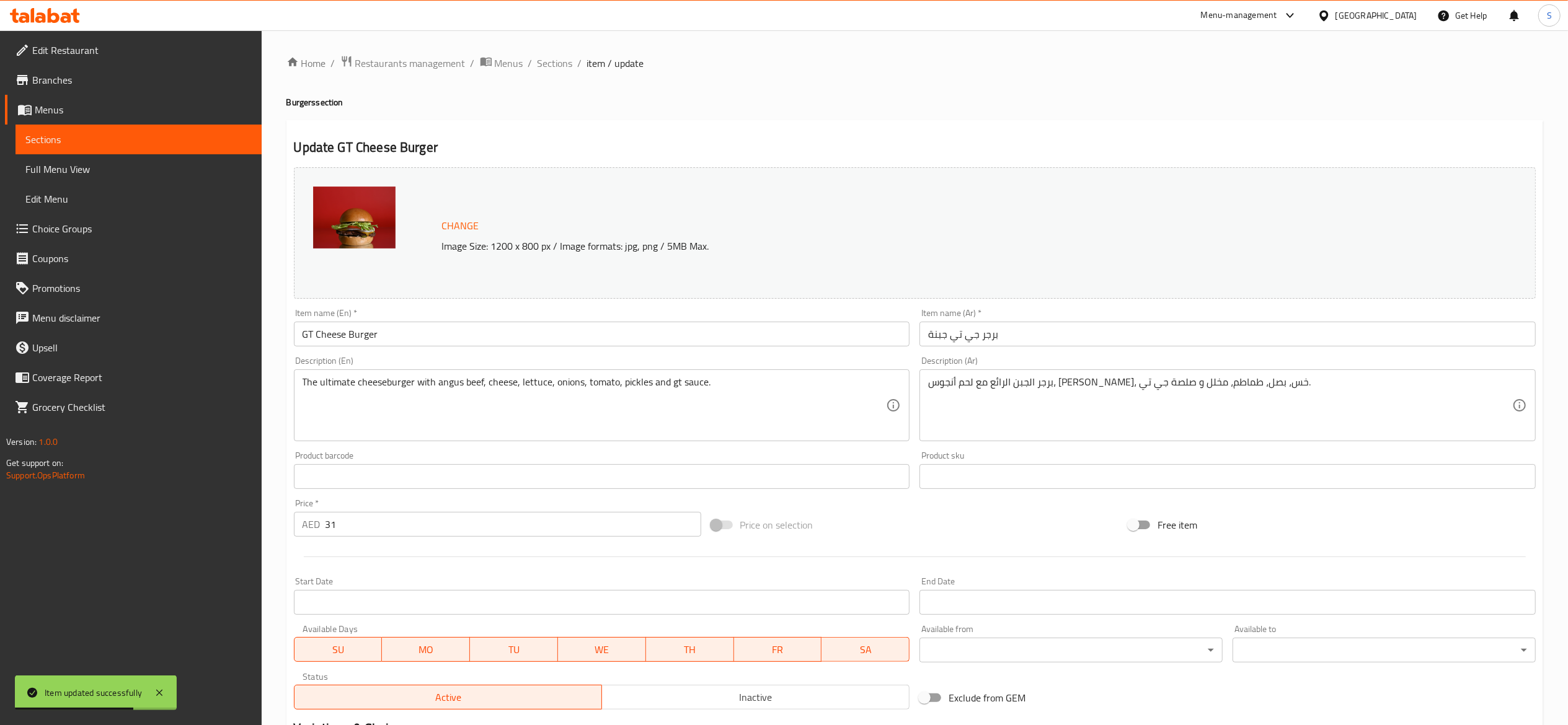
drag, startPoint x: 500, startPoint y: 342, endPoint x: 52, endPoint y: 334, distance: 448.1
click at [60, 332] on div "Edit Restaurant Branches Menus Sections Full Menu View Edit Menu Choice Groups …" at bounding box center [784, 472] width 1568 height 884
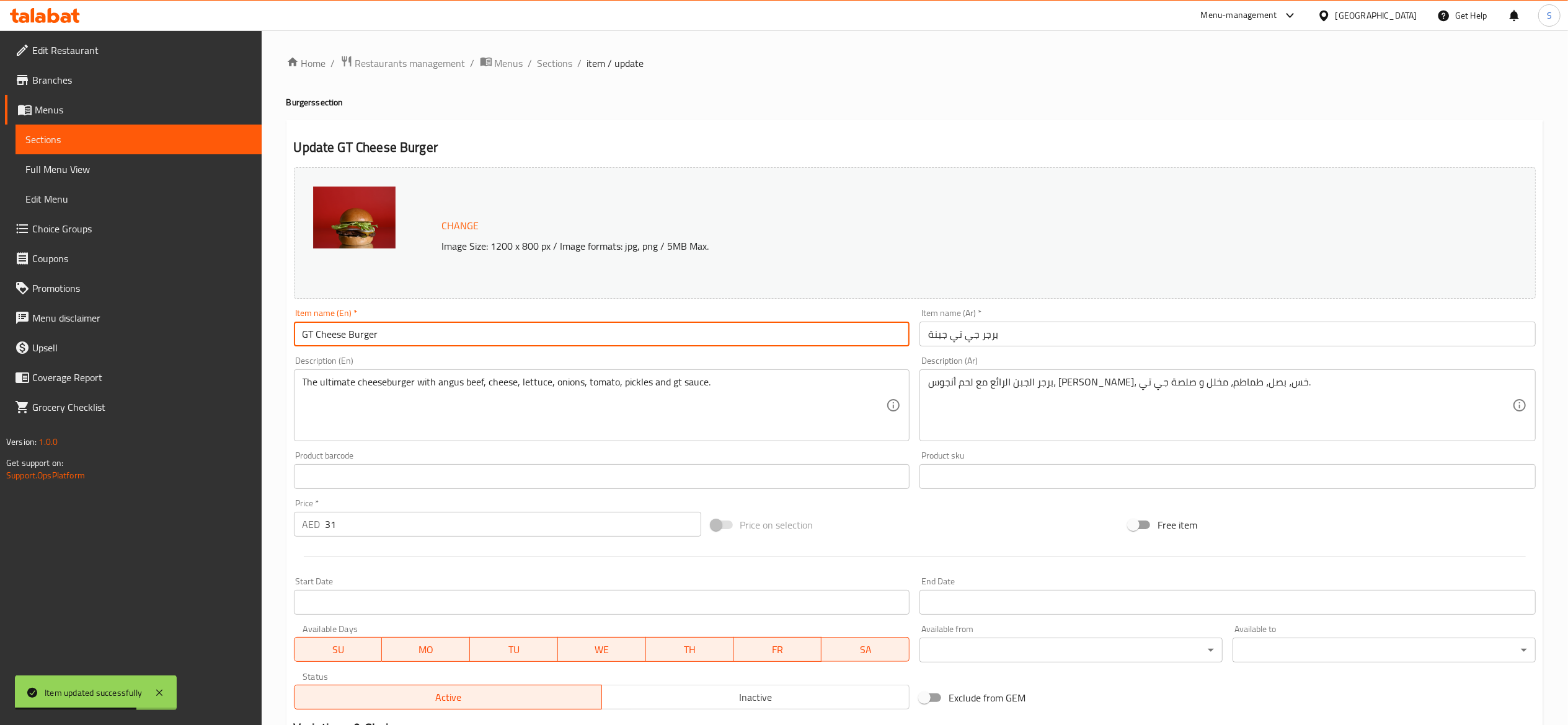
paste input "Smash Cheeseburger"
type input "Smash Cheeseburger"
click at [716, 89] on div "Home / Restaurants management / Menus / Sections / item / update Burgers sectio…" at bounding box center [914, 472] width 1257 height 834
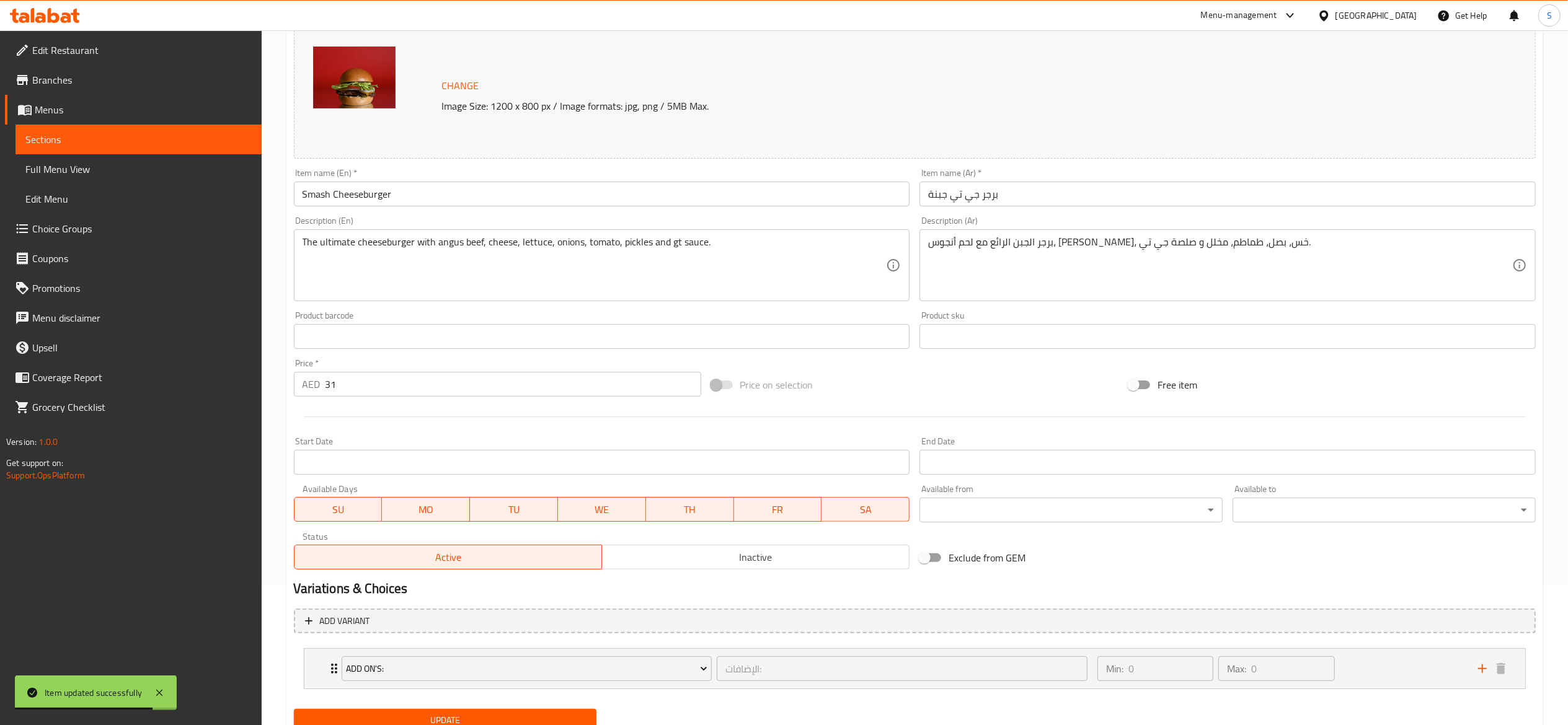
scroll to position [189, 0]
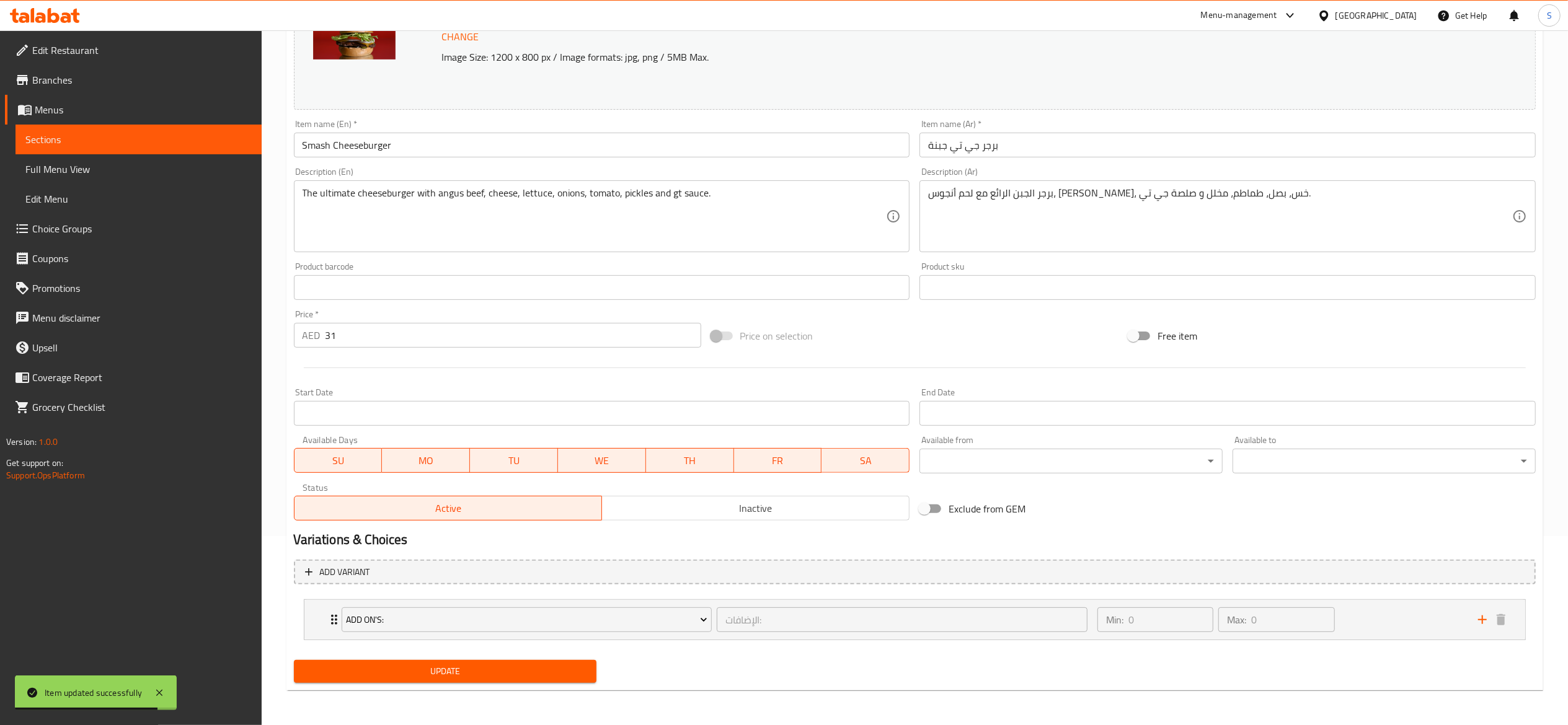
click at [427, 671] on span "Update" at bounding box center [445, 671] width 283 height 15
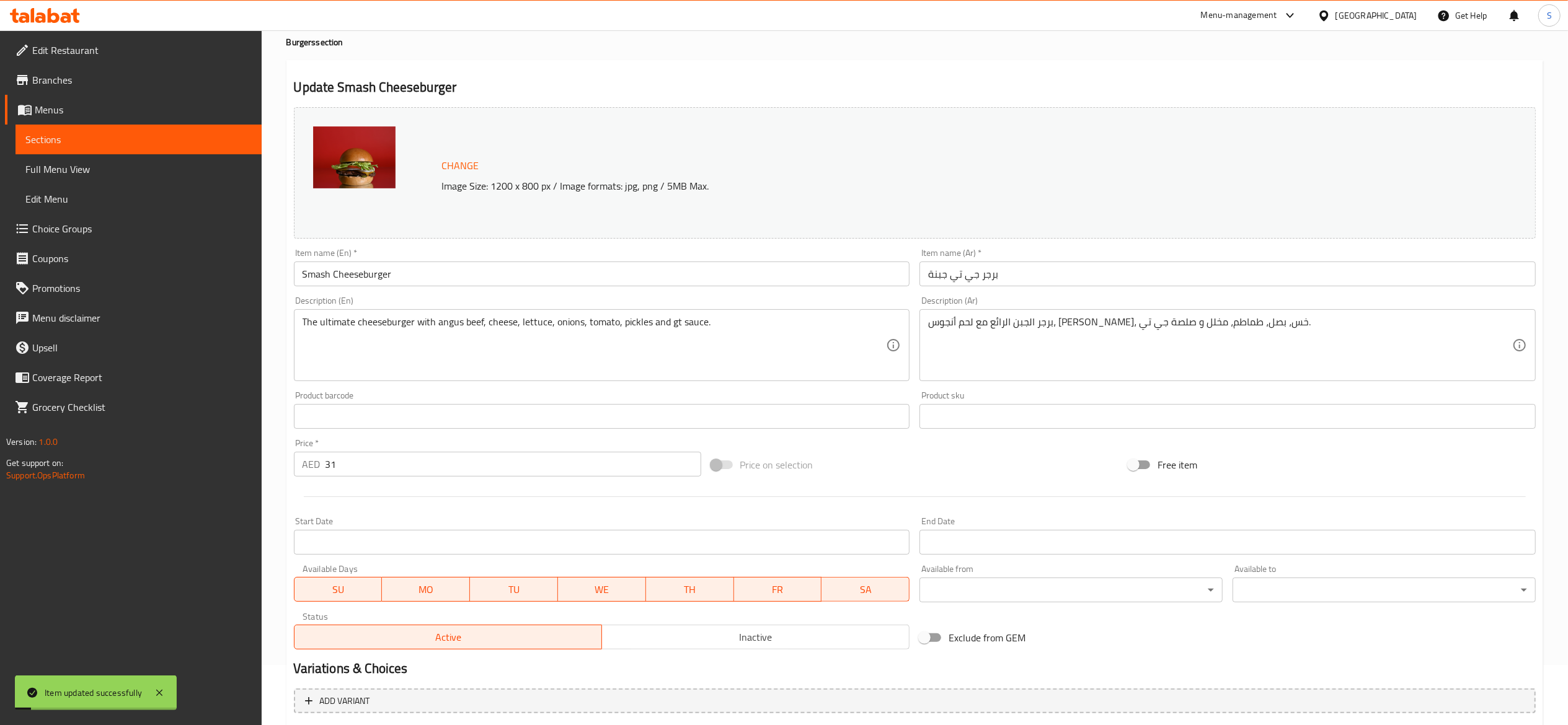
scroll to position [0, 0]
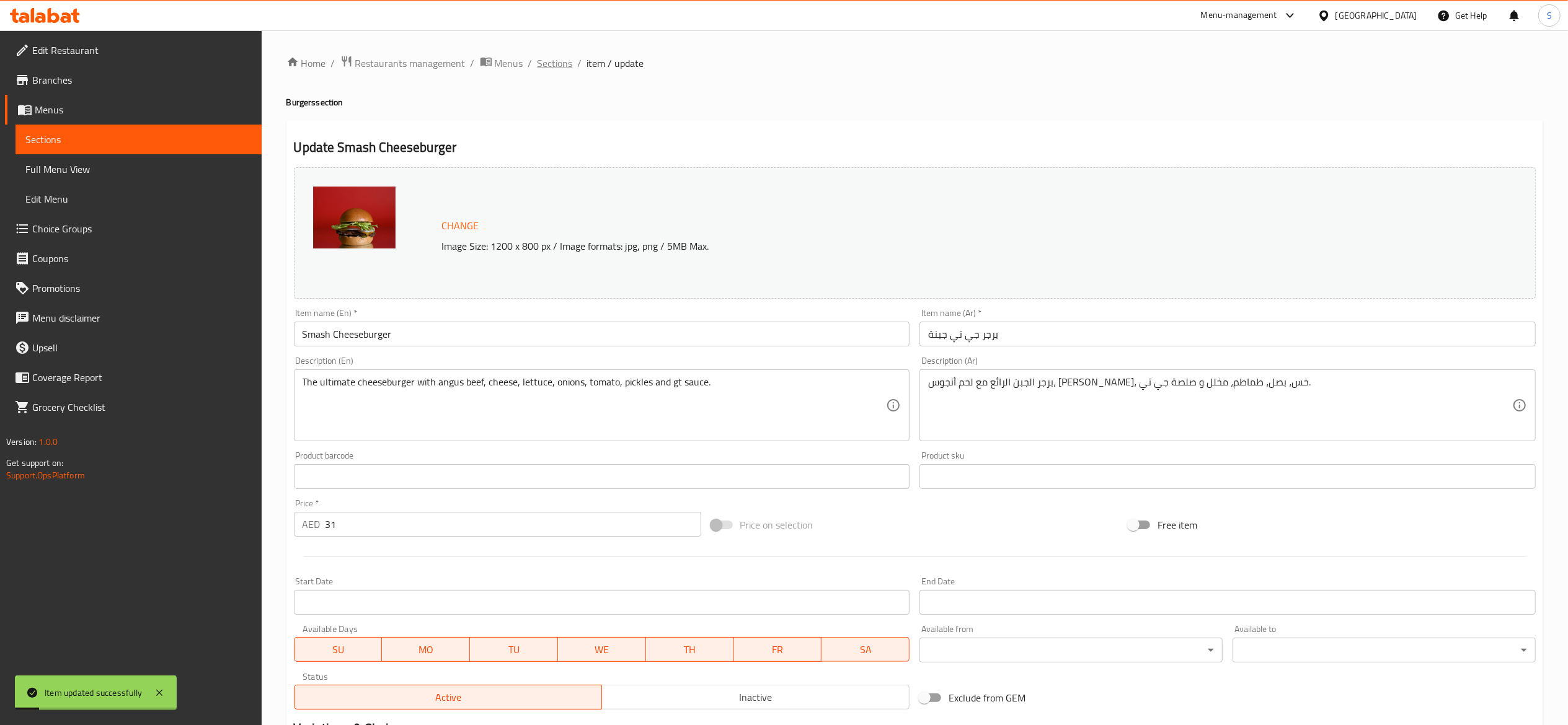
click at [561, 65] on span "Sections" at bounding box center [555, 63] width 35 height 15
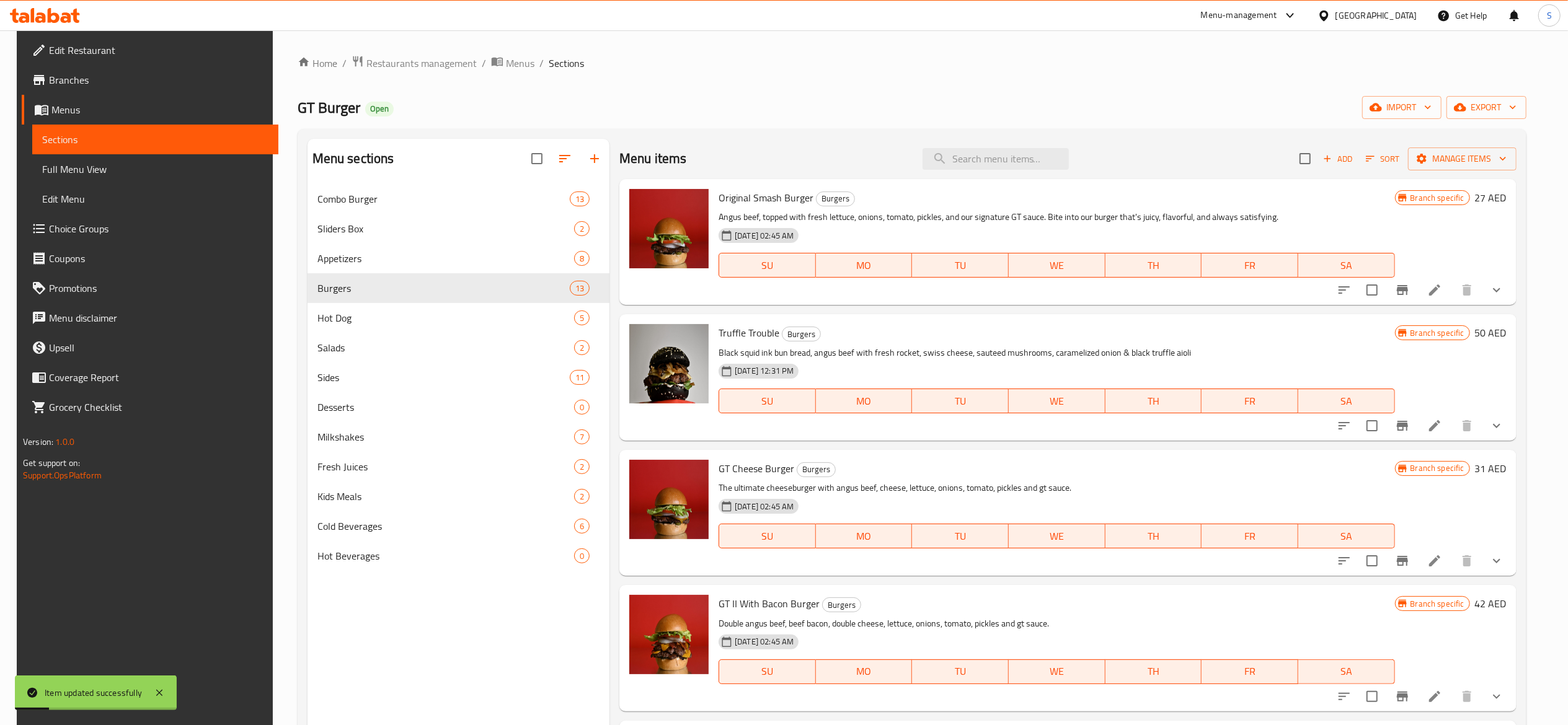
click at [995, 175] on div "Menu items Add Sort Manage items" at bounding box center [1068, 159] width 897 height 40
click at [998, 170] on div "Menu items Add Sort Manage items" at bounding box center [1068, 159] width 897 height 40
click at [1007, 163] on input "search" at bounding box center [996, 159] width 146 height 22
paste input "GT Bacon"
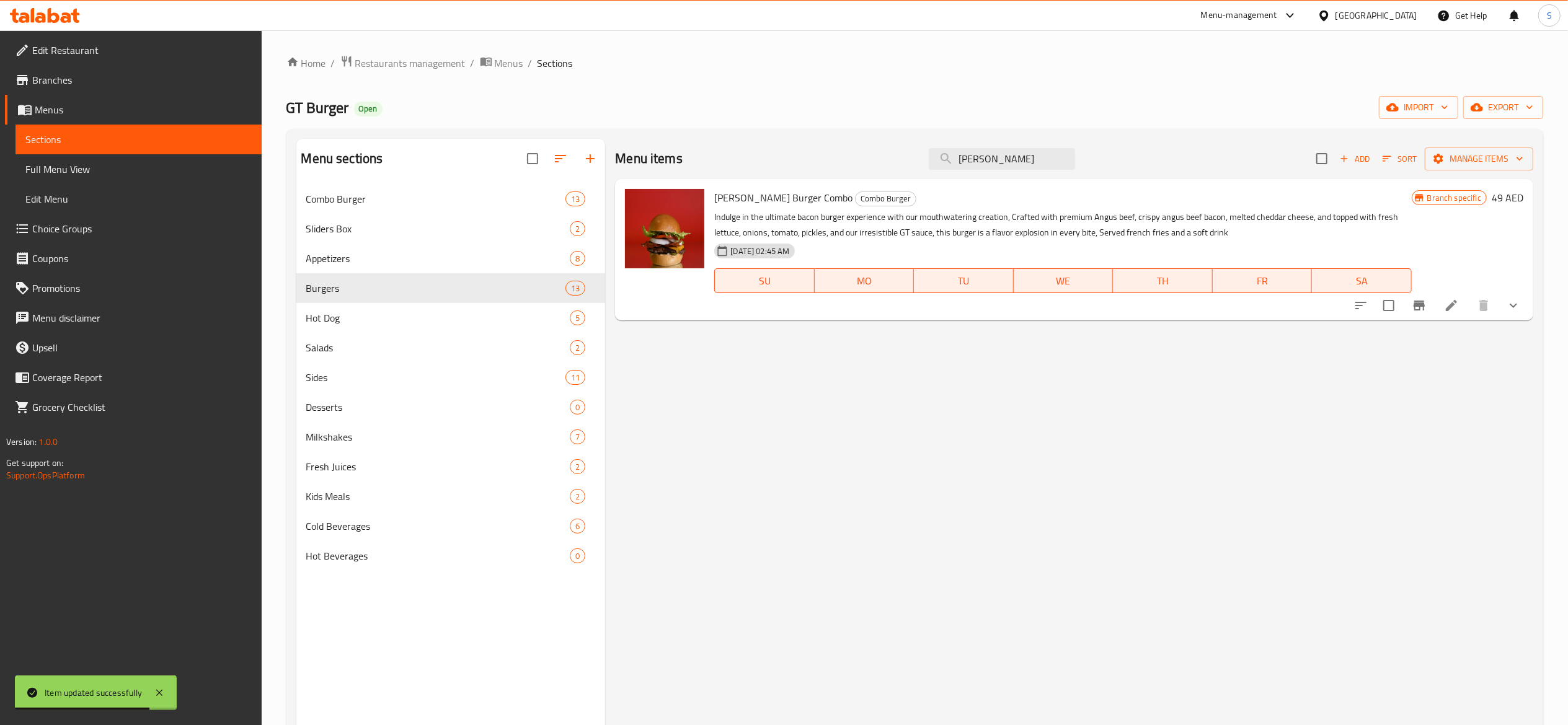
drag, startPoint x: 972, startPoint y: 158, endPoint x: 854, endPoint y: 160, distance: 118.0
click at [874, 156] on div "Menu items GT Bacon Add Sort Manage items" at bounding box center [1074, 159] width 918 height 40
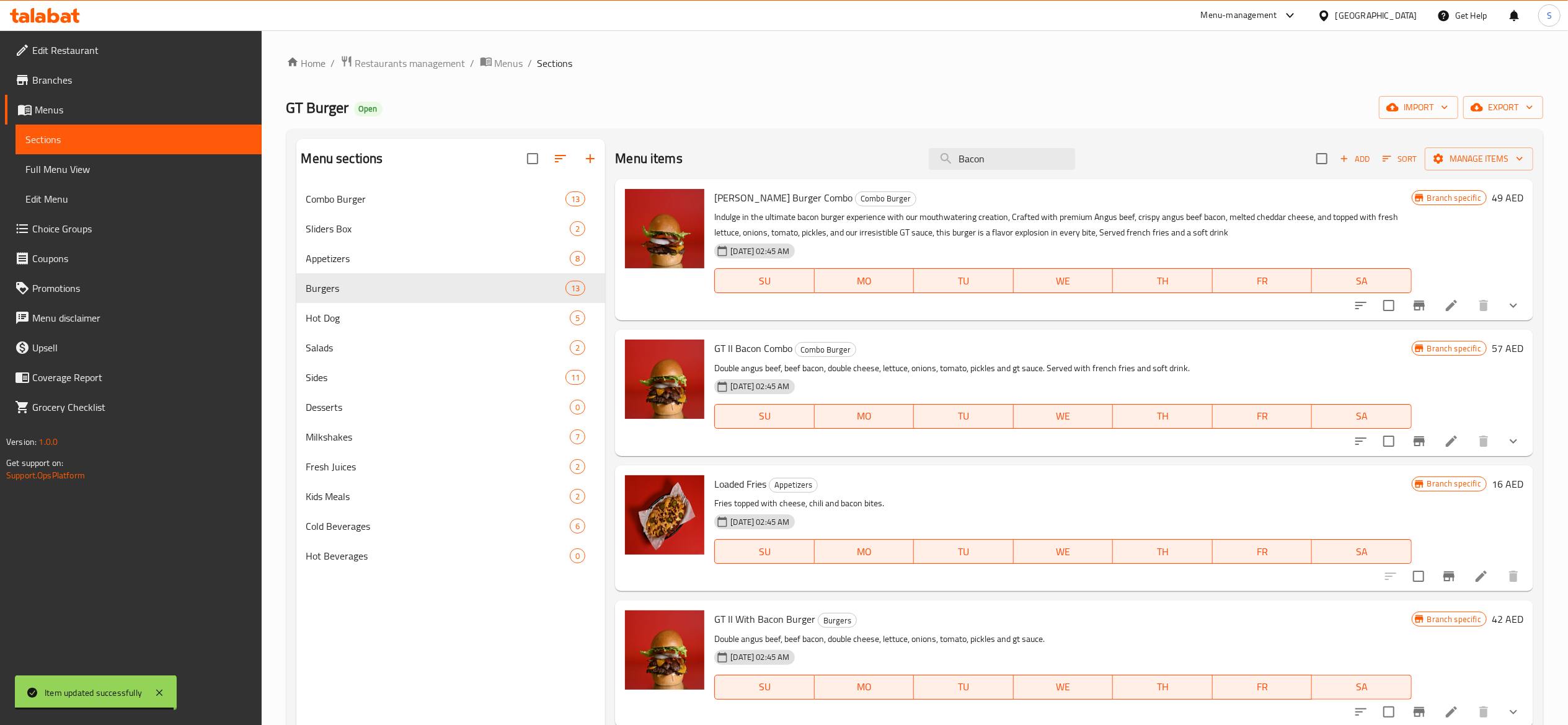
click at [872, 60] on ol "Home / Restaurants management / Menus / Sections" at bounding box center [914, 63] width 1257 height 16
drag, startPoint x: 994, startPoint y: 165, endPoint x: 832, endPoint y: 163, distance: 162.0
click at [832, 163] on div "Menu items Bacon Add Sort Manage items" at bounding box center [1074, 159] width 918 height 40
paste input "GT"
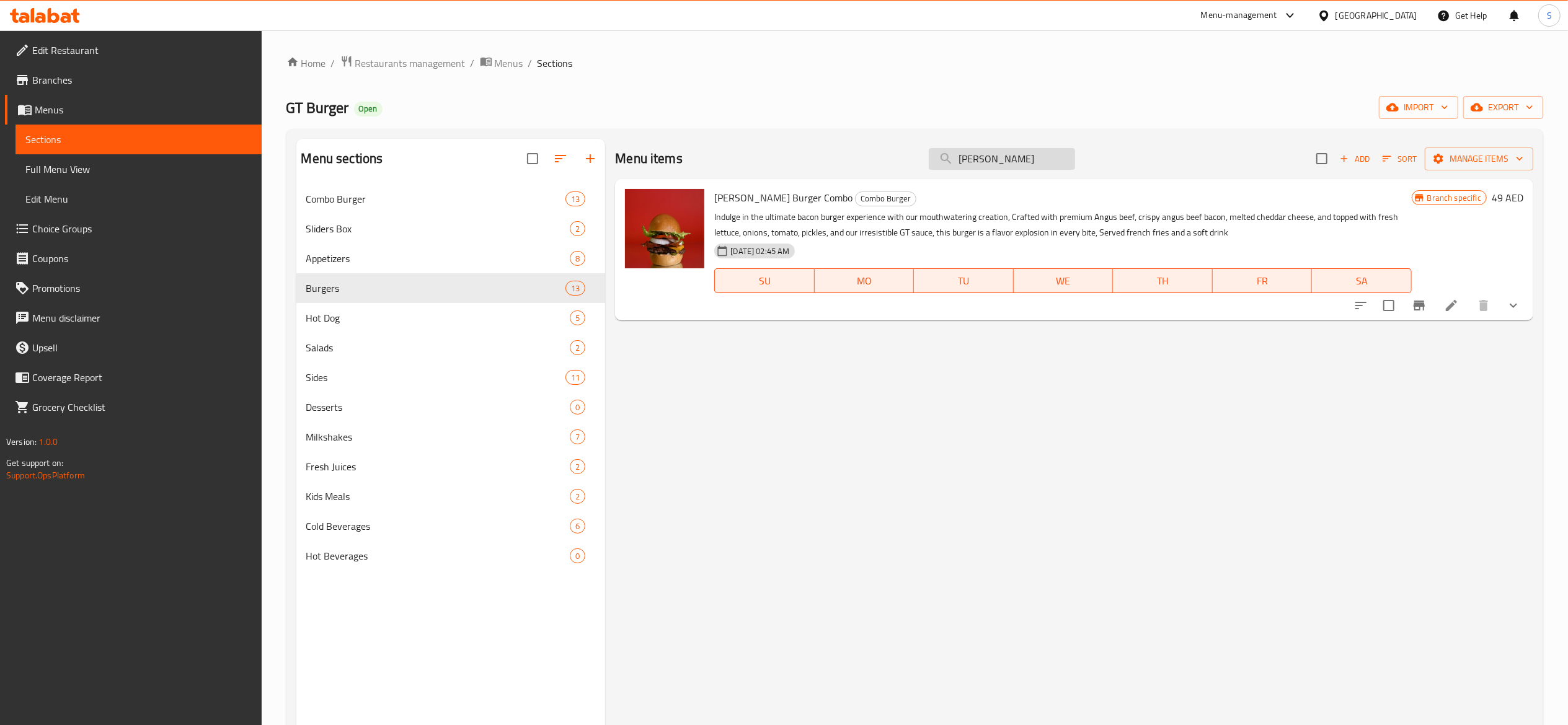
click at [957, 158] on input "GT Bacon" at bounding box center [1002, 159] width 146 height 22
click at [1044, 158] on input "GT Bacon" at bounding box center [1002, 159] width 146 height 22
drag, startPoint x: 1011, startPoint y: 158, endPoint x: 770, endPoint y: 143, distance: 241.5
click at [784, 143] on div "Menu items GT Bacon Add Sort Manage items" at bounding box center [1074, 159] width 918 height 40
paste input "Flami"
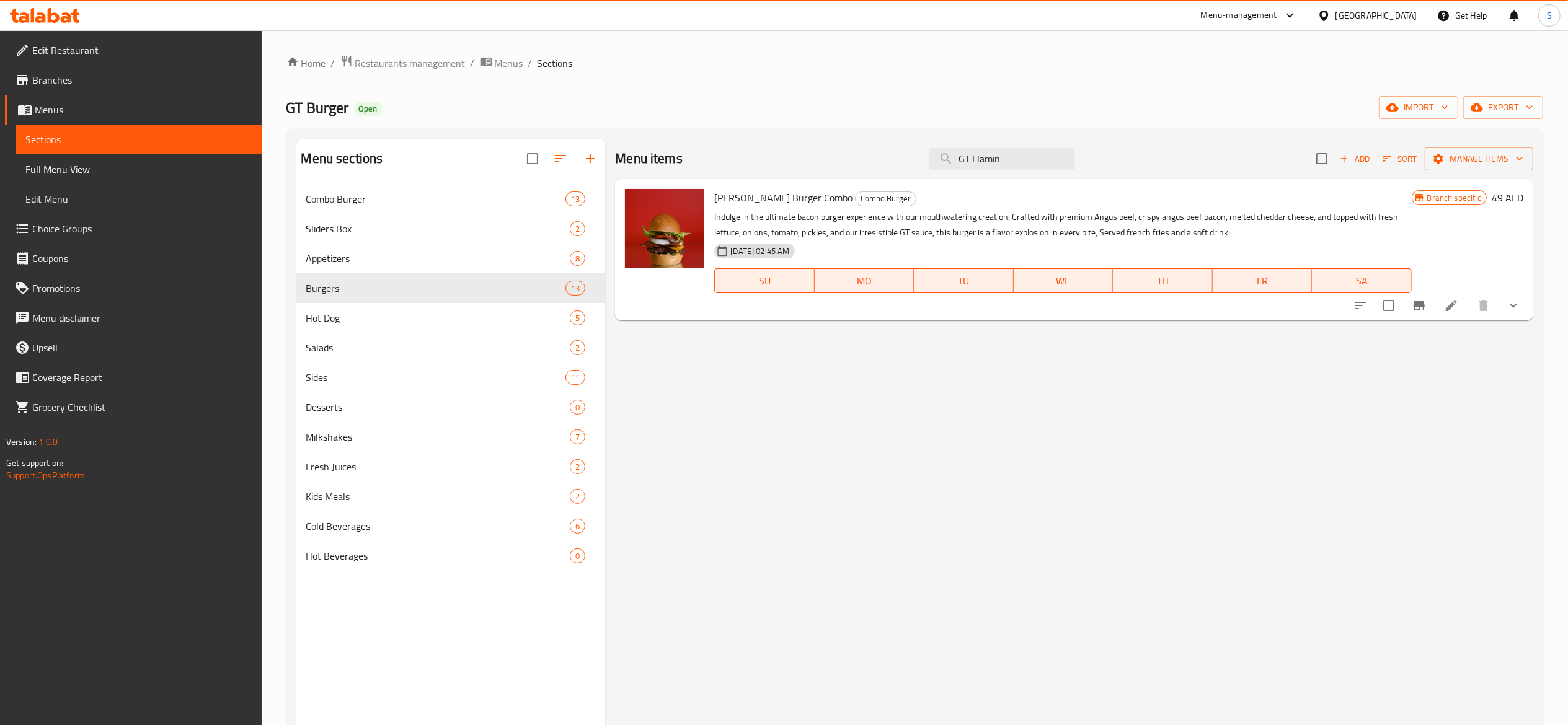
type input "GT Flamin"
click at [930, 64] on ol "Home / Restaurants management / Menus / Sections" at bounding box center [914, 63] width 1257 height 16
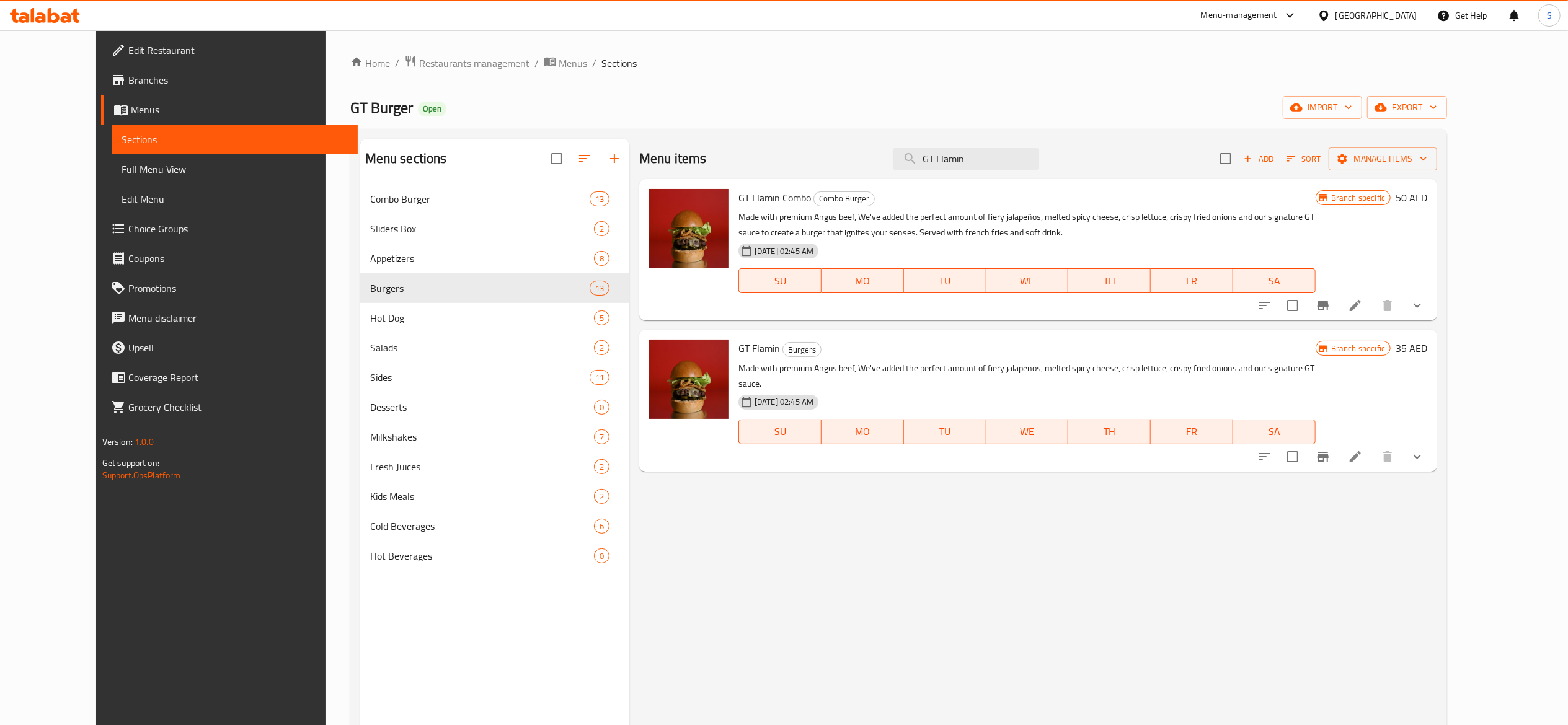
click at [1373, 448] on li at bounding box center [1355, 457] width 35 height 22
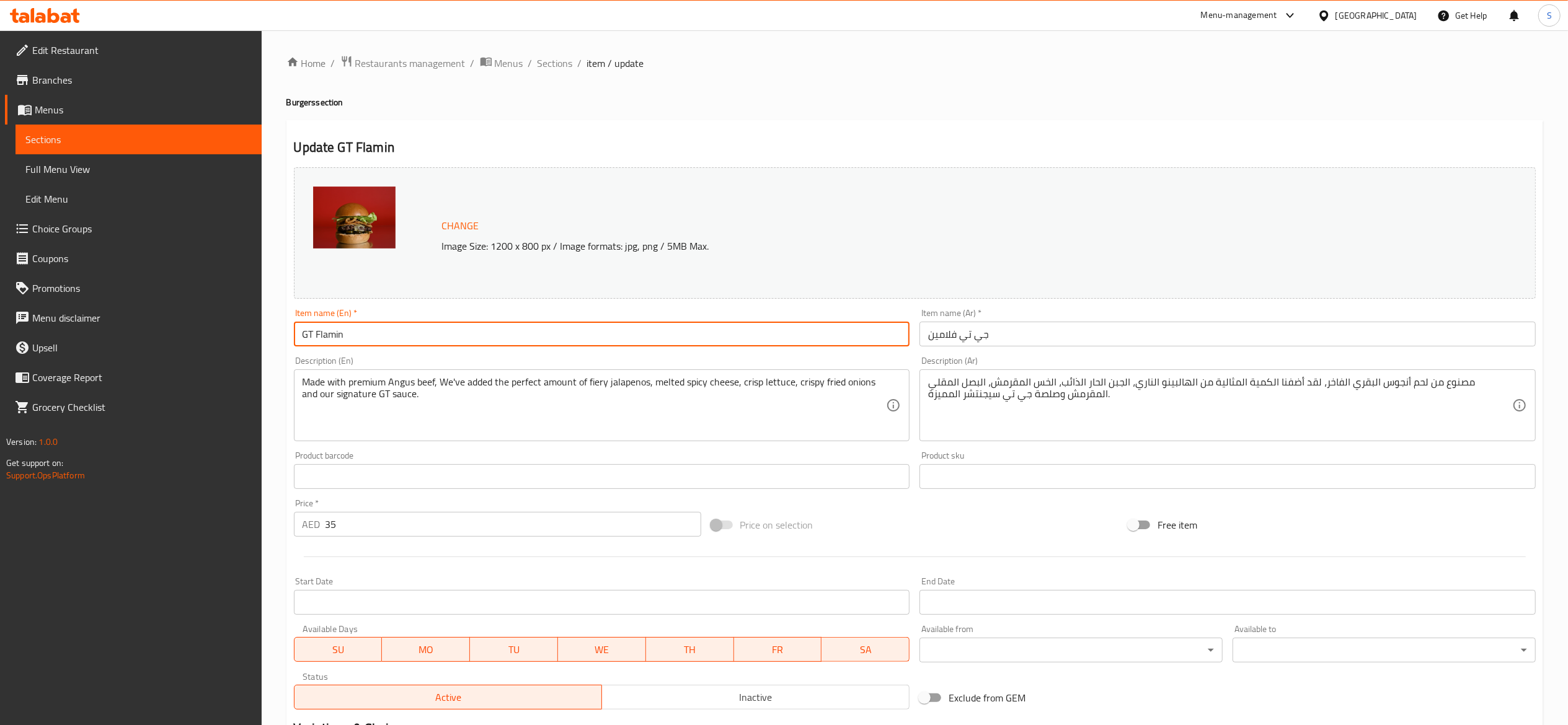
drag, startPoint x: 373, startPoint y: 336, endPoint x: 234, endPoint y: 264, distance: 156.5
click at [61, 322] on div "Edit Restaurant Branches Menus Sections Full Menu View Edit Menu Choice Groups …" at bounding box center [784, 472] width 1568 height 884
paste input "Flamin Smash Burger"
type input "Flamin Smash Burger"
click at [733, 68] on ol "Home / Restaurants management / Menus / Sections / item / update" at bounding box center [914, 63] width 1257 height 16
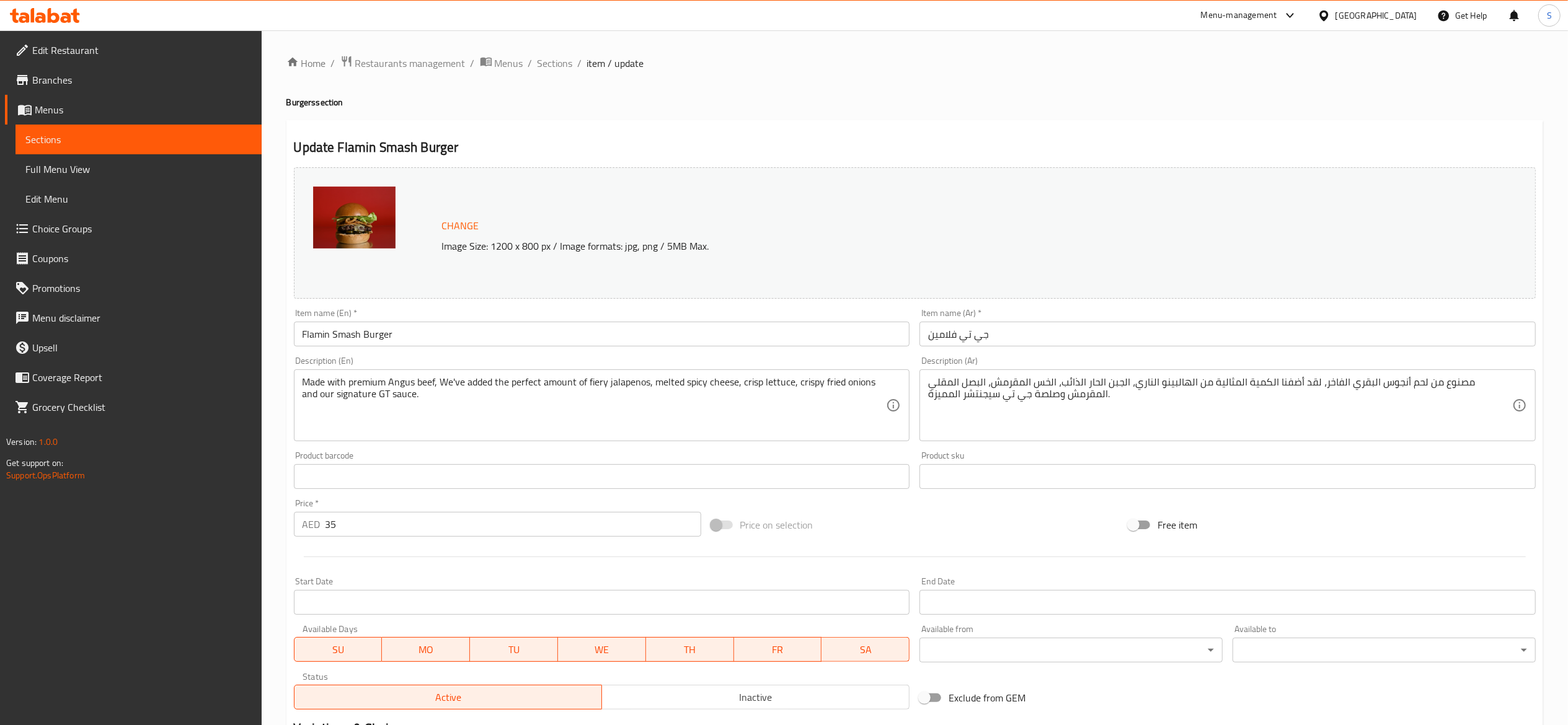
scroll to position [189, 0]
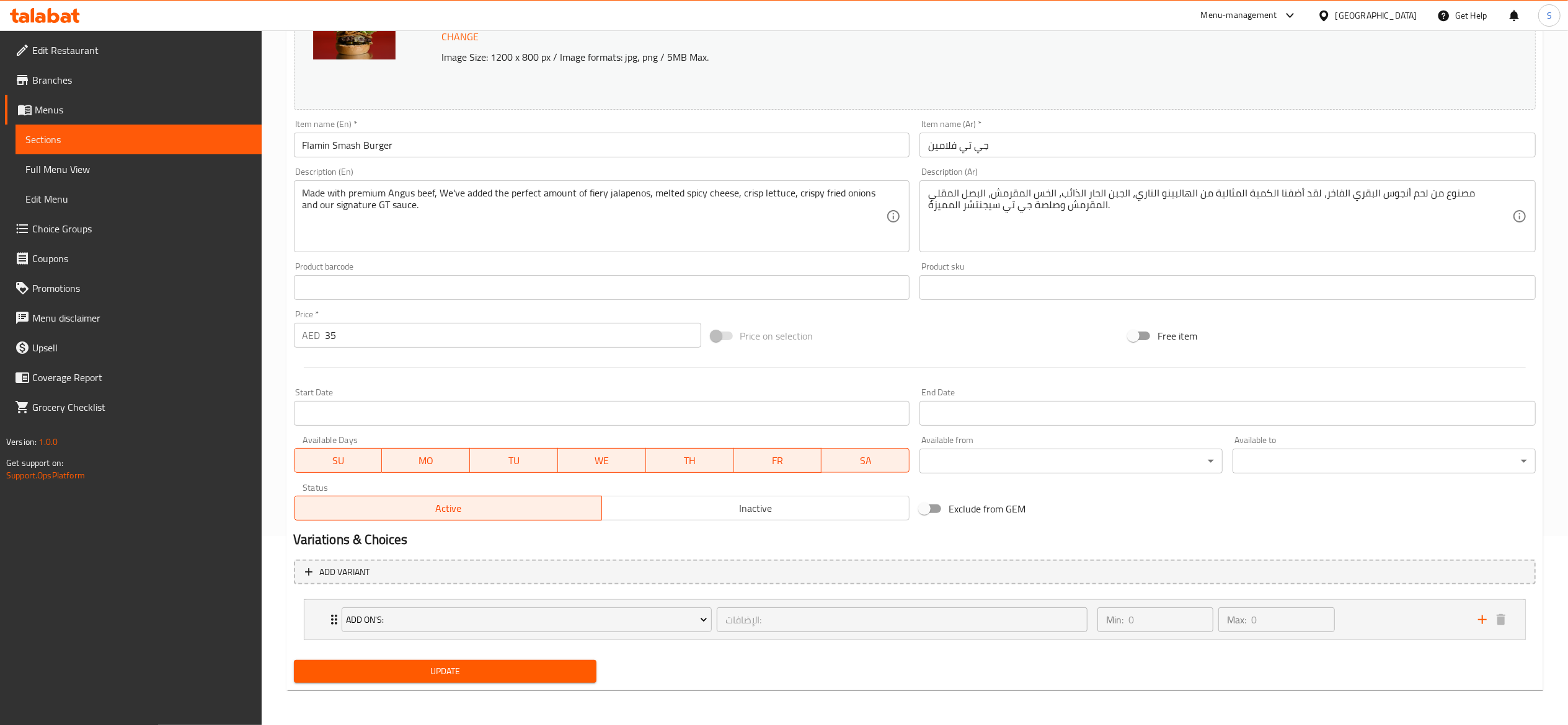
click at [519, 669] on span "Update" at bounding box center [445, 671] width 283 height 15
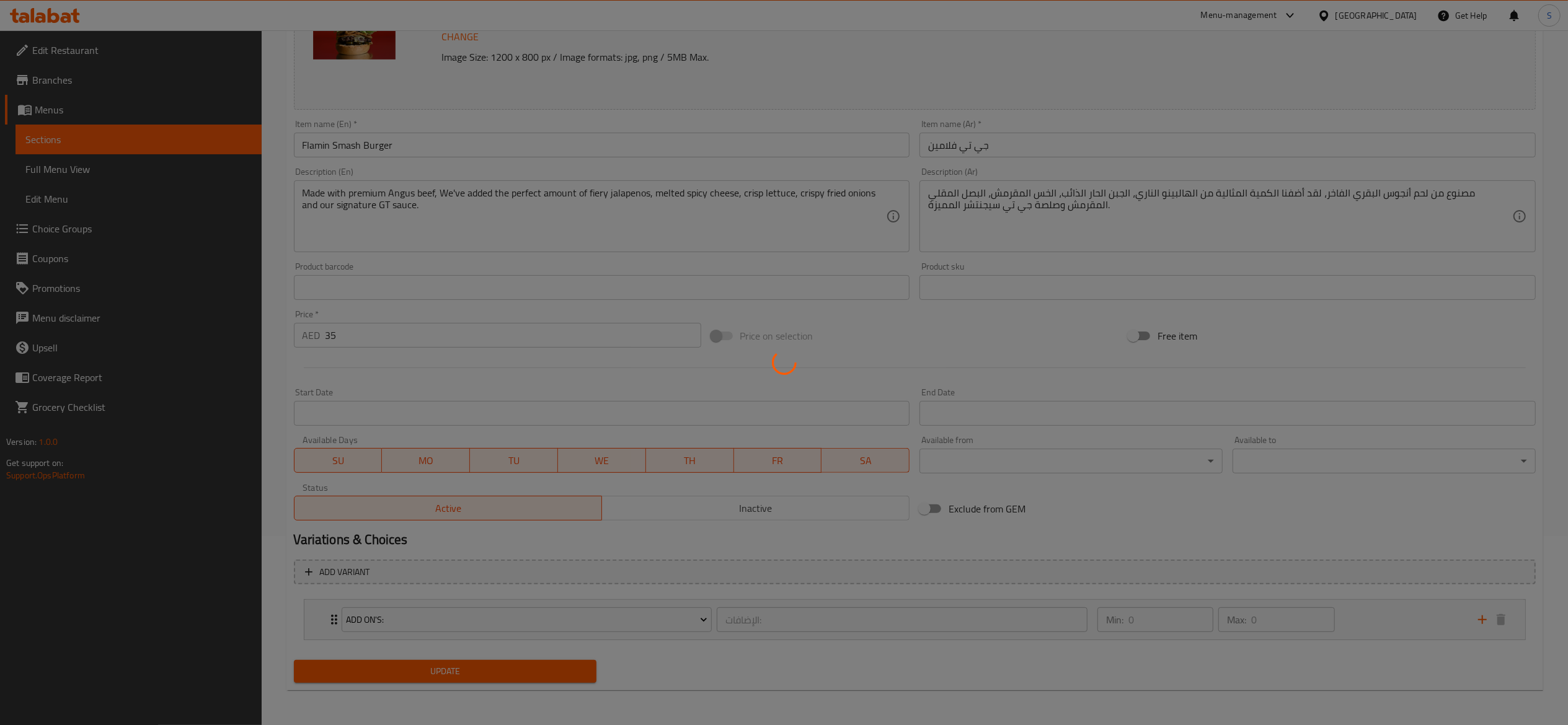
scroll to position [0, 0]
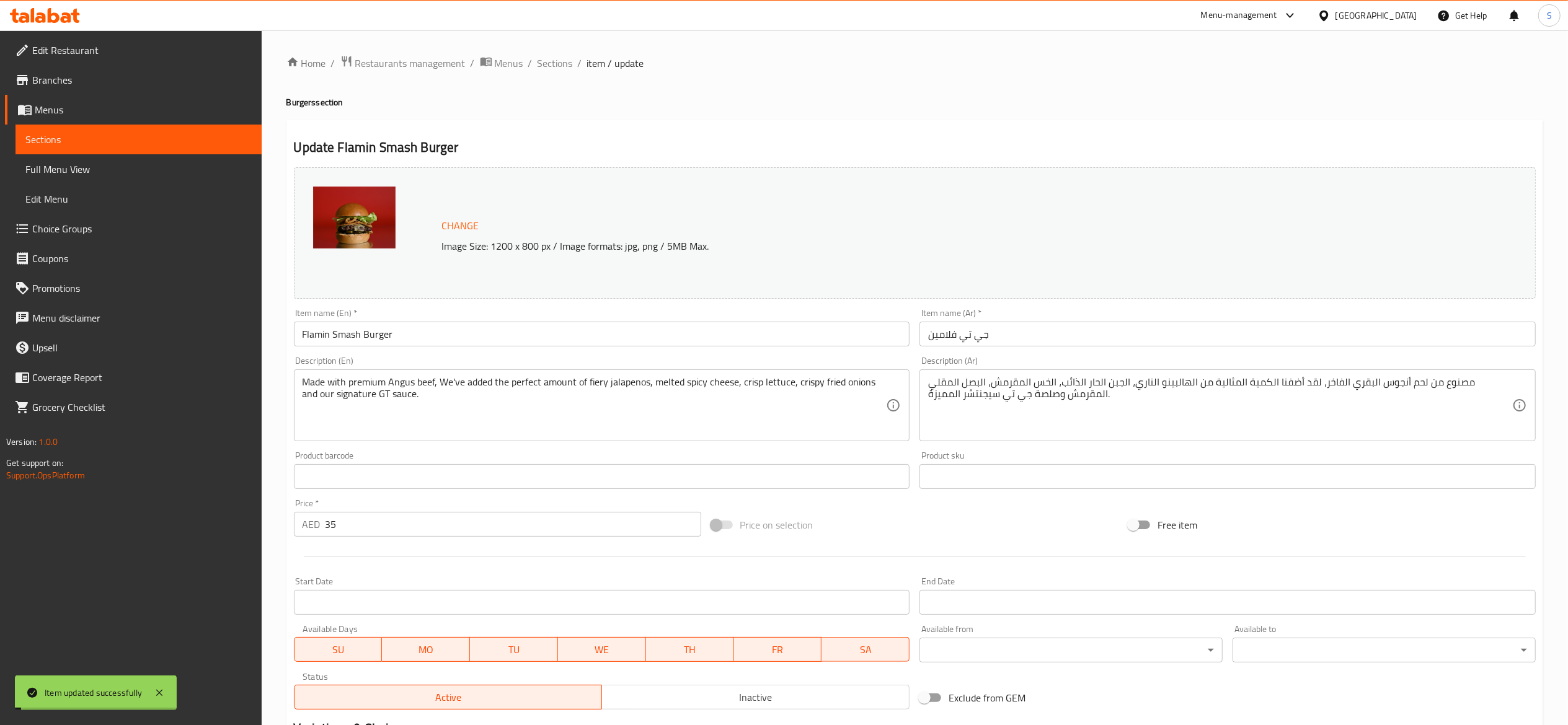
click at [556, 62] on span "Sections" at bounding box center [555, 63] width 35 height 15
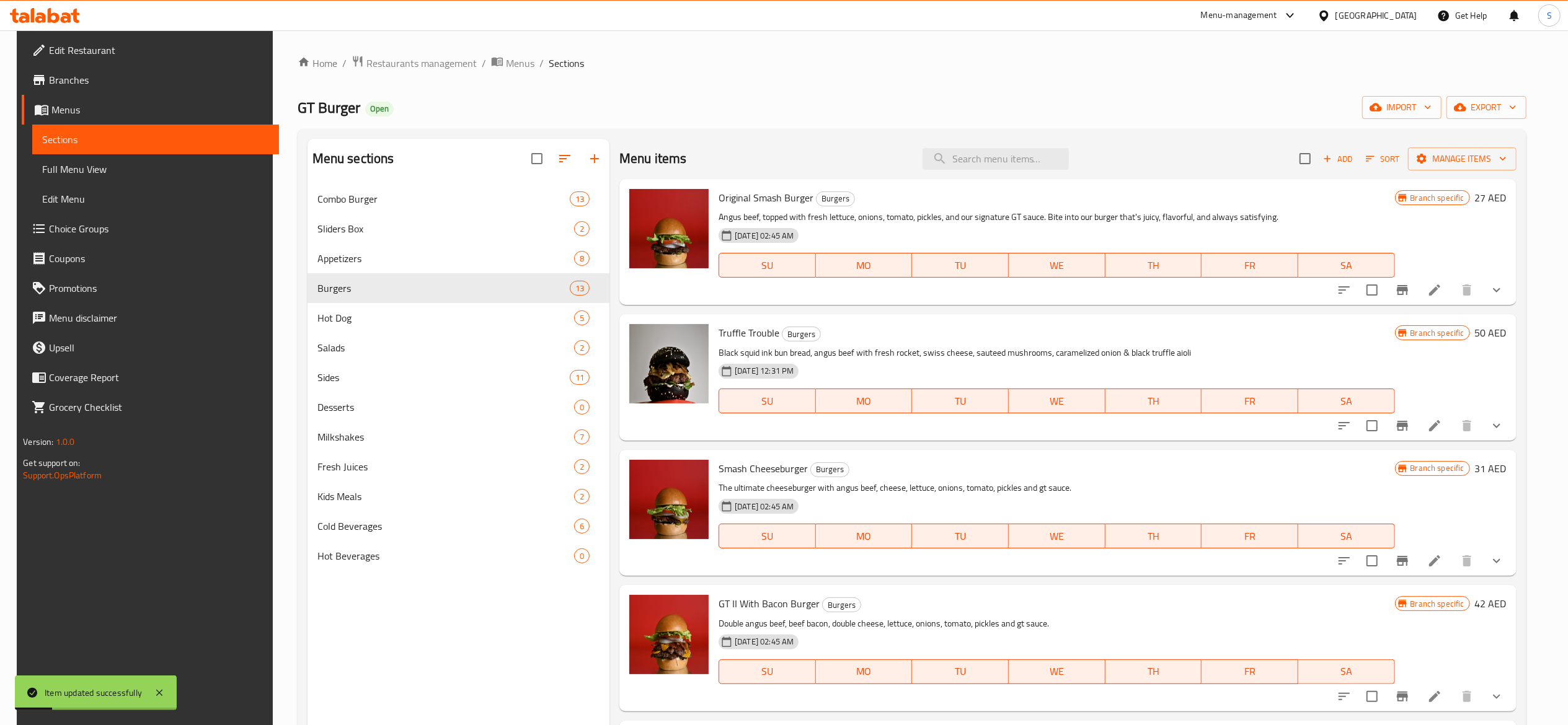
click at [1089, 163] on div "Menu items Add Sort Manage items" at bounding box center [1068, 159] width 897 height 40
click at [1052, 149] on input "search" at bounding box center [996, 159] width 146 height 22
paste input "GT 2"
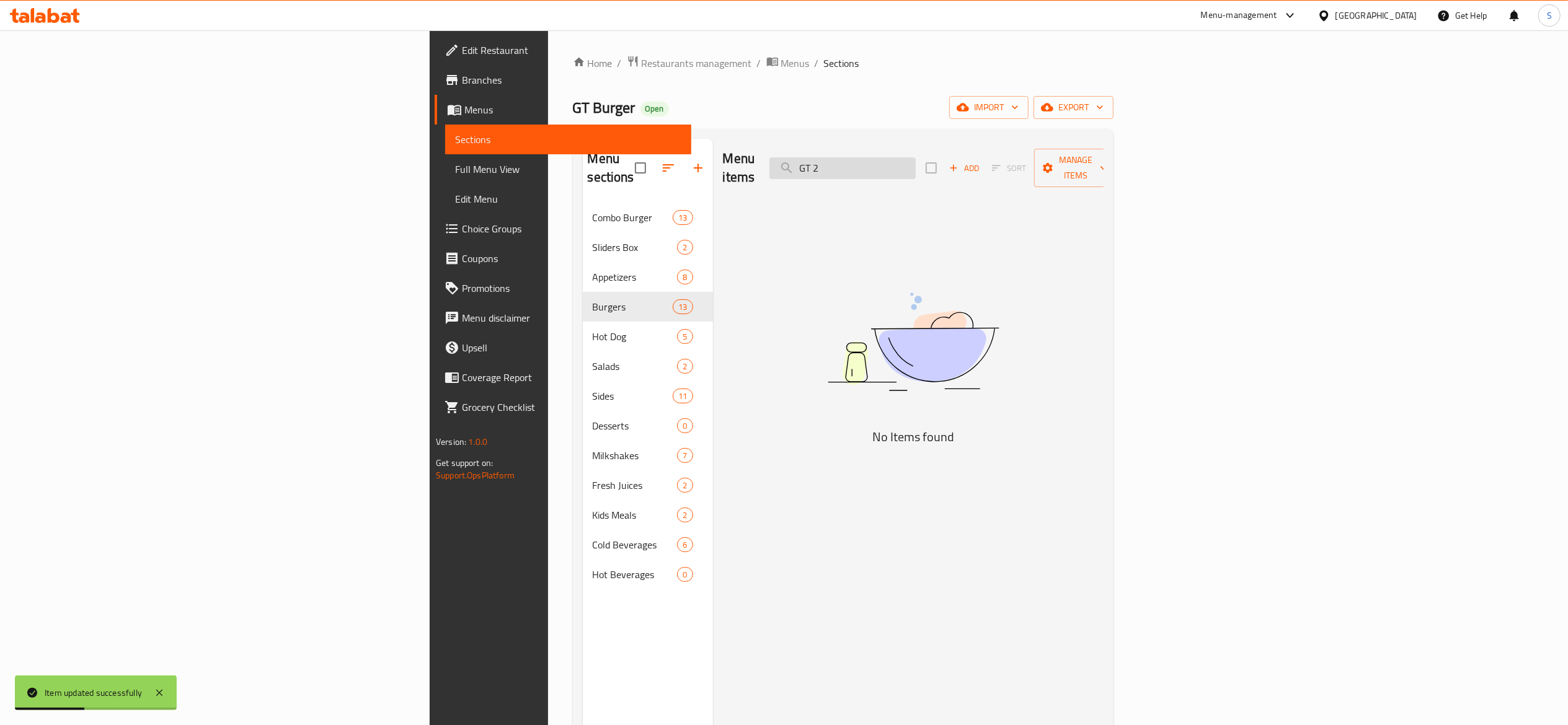
click at [916, 160] on input "GT 2" at bounding box center [843, 168] width 146 height 22
click at [916, 158] on input "GT 2" at bounding box center [843, 168] width 146 height 22
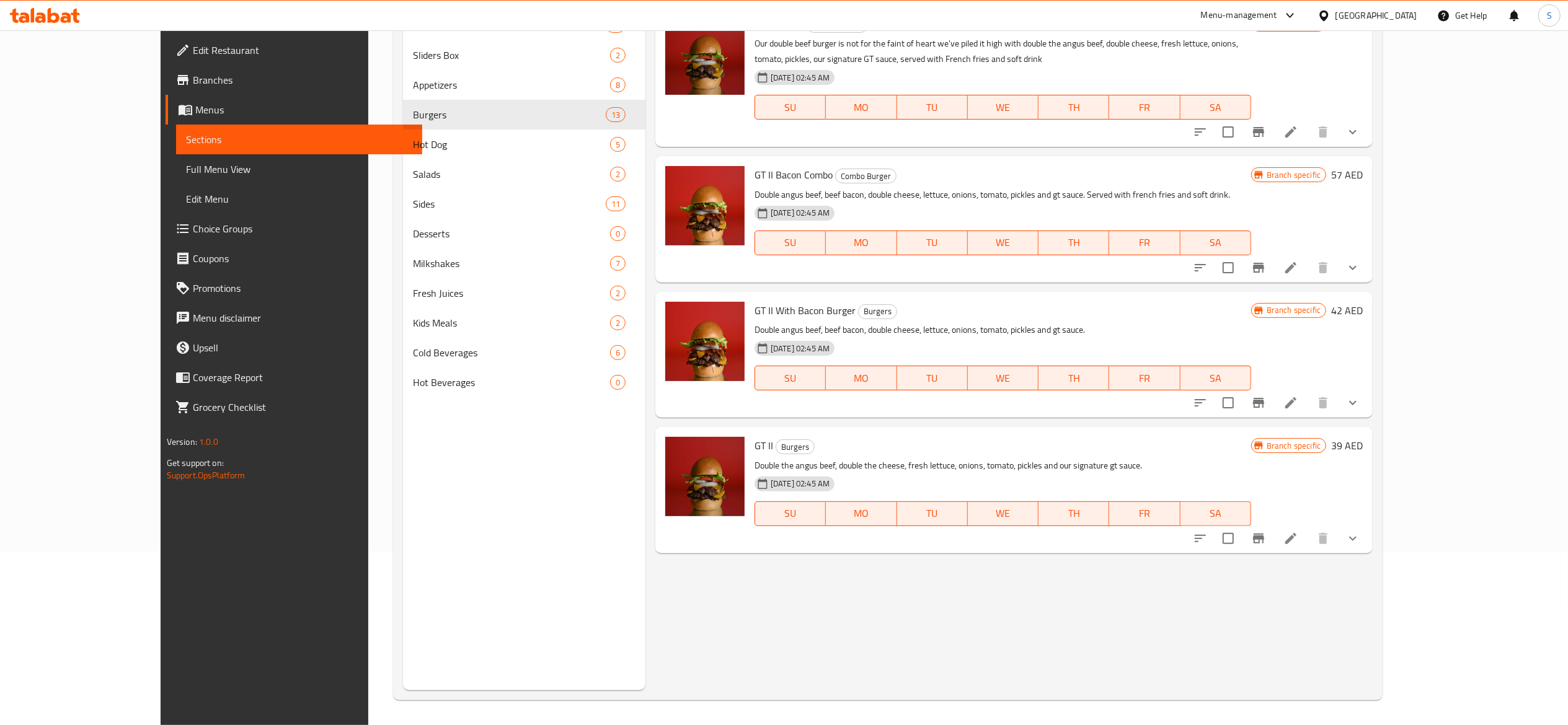
scroll to position [174, 0]
type input "GT II"
click at [1296, 539] on icon at bounding box center [1291, 538] width 11 height 11
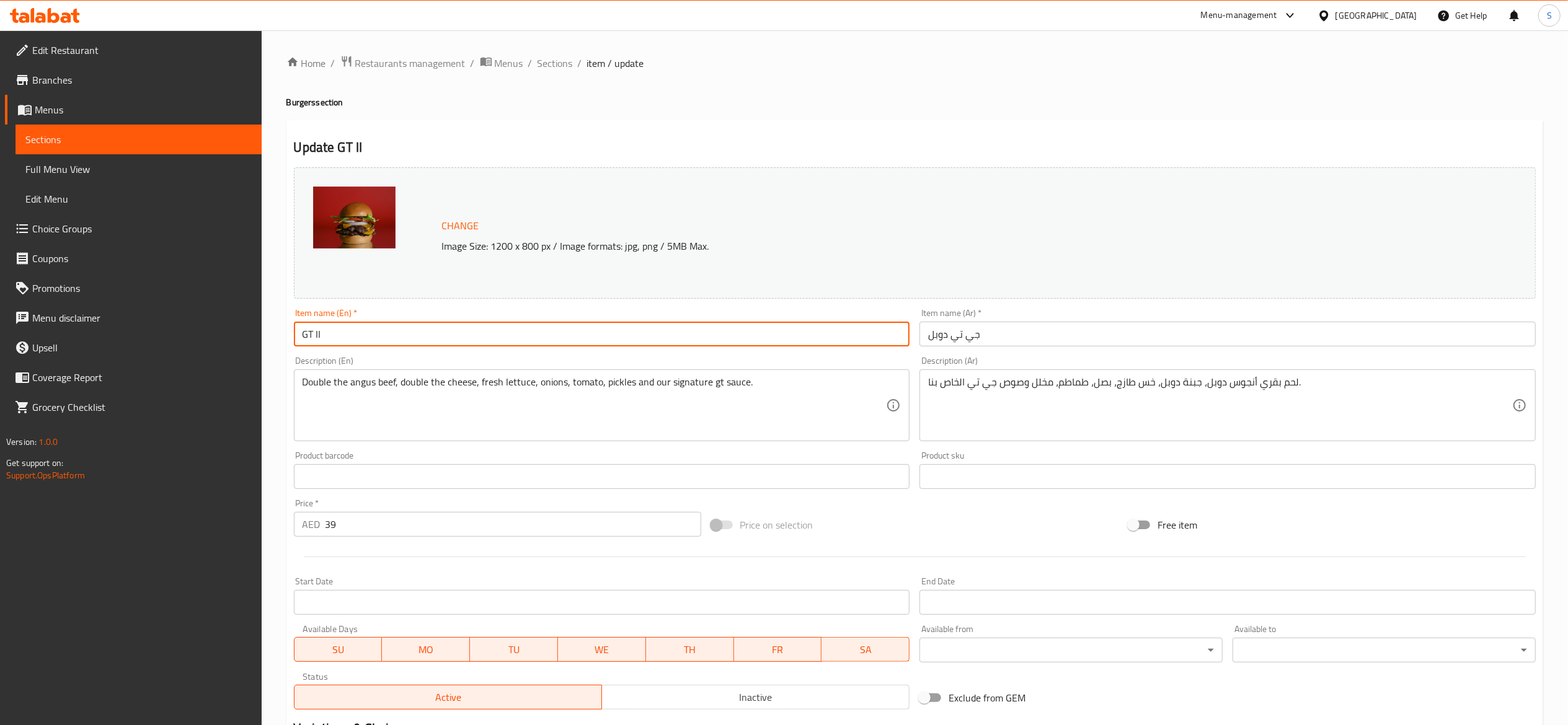
drag, startPoint x: 374, startPoint y: 336, endPoint x: 203, endPoint y: 338, distance: 171.0
click at [206, 338] on div "Edit Restaurant Branches Menus Sections Full Menu View Edit Menu Choice Groups …" at bounding box center [784, 472] width 1568 height 884
paste input "Double Smash Burger"
click at [700, 93] on div "Home / Restaurants management / Menus / Sections / item / update Burgers sectio…" at bounding box center [914, 472] width 1257 height 834
click at [588, 346] on input "Double Smash Burger" at bounding box center [602, 334] width 616 height 25
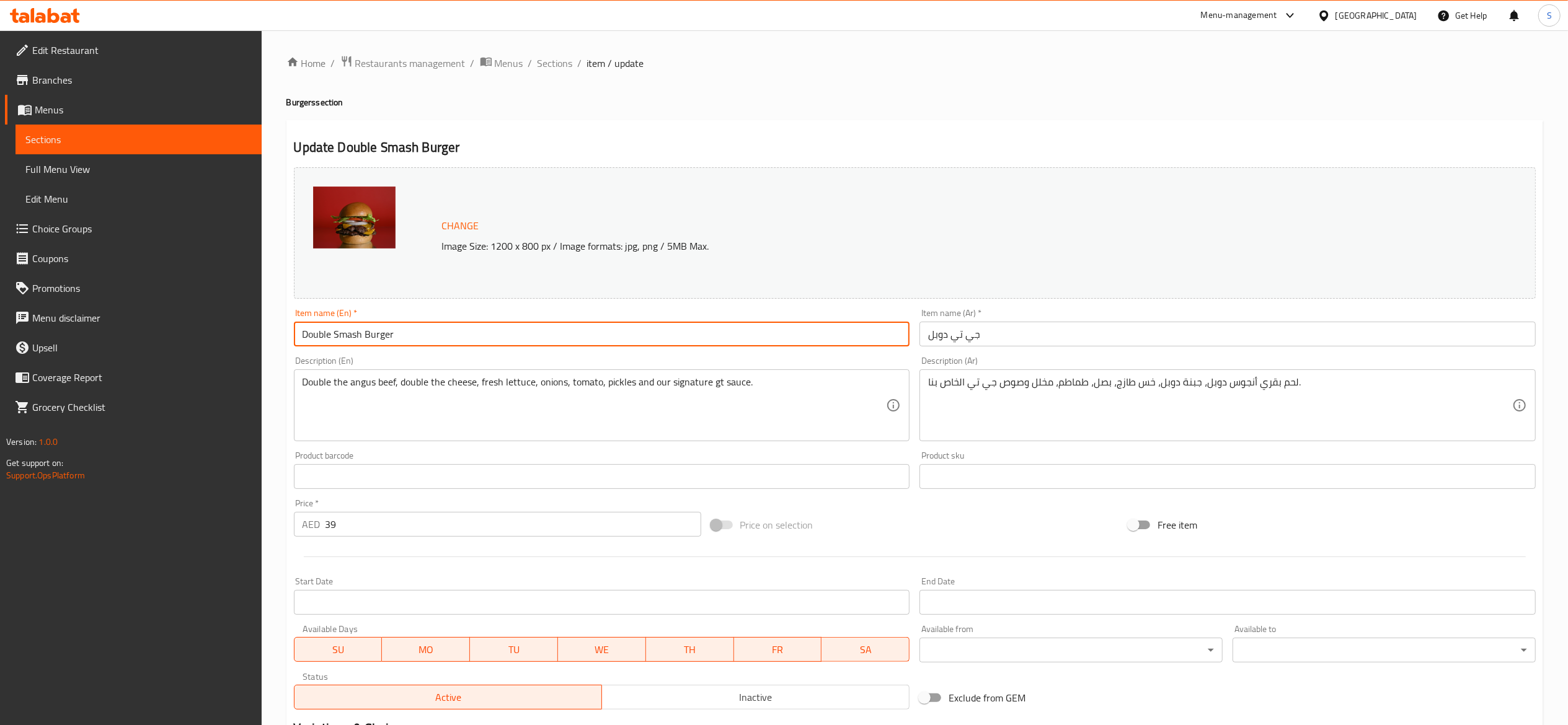
type input "Double Smash Burger"
click at [695, 131] on div "Update Double Smash Burger Change Image Size: 1200 x 800 px / Image formats: jp…" at bounding box center [914, 500] width 1257 height 760
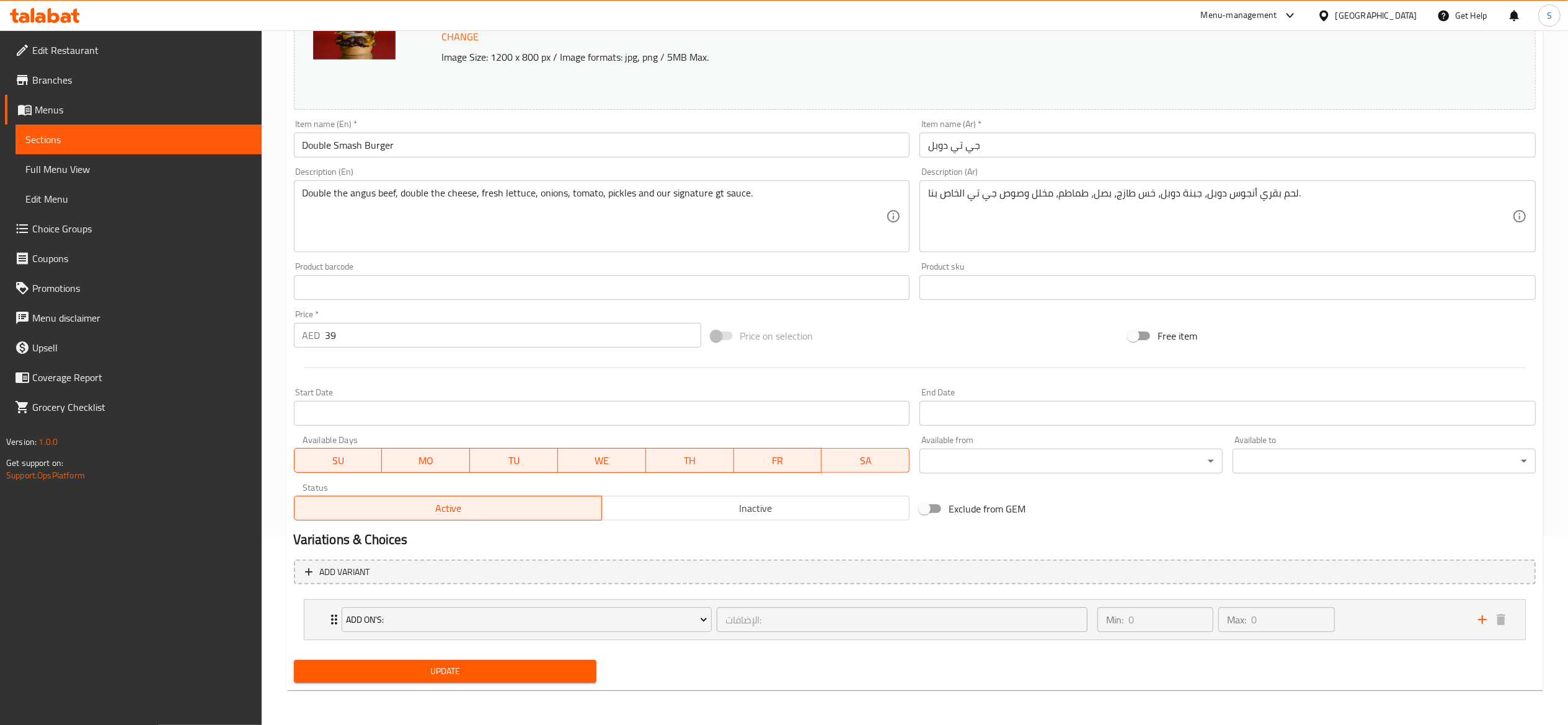
click at [515, 680] on span "Update" at bounding box center [445, 671] width 283 height 15
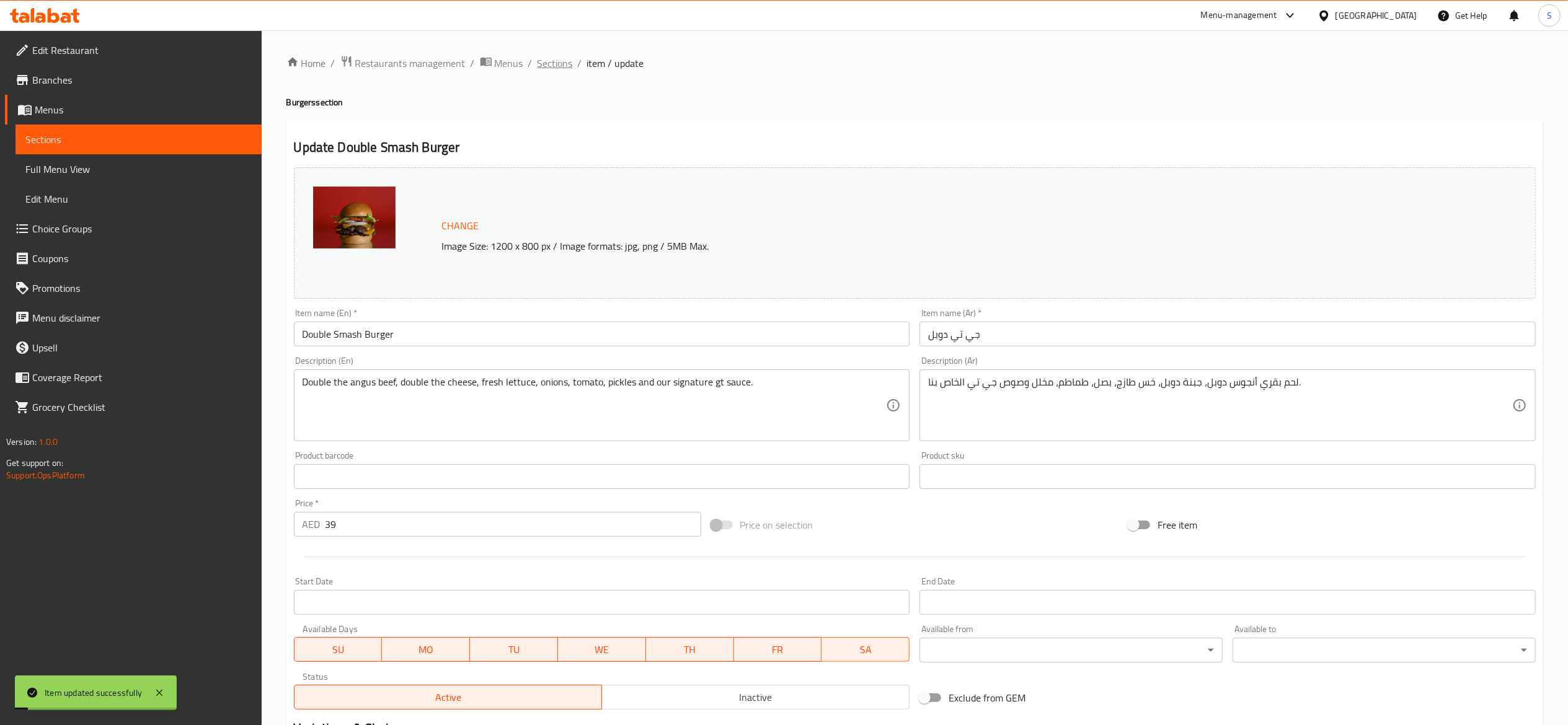
click at [566, 66] on span "Sections" at bounding box center [555, 63] width 35 height 15
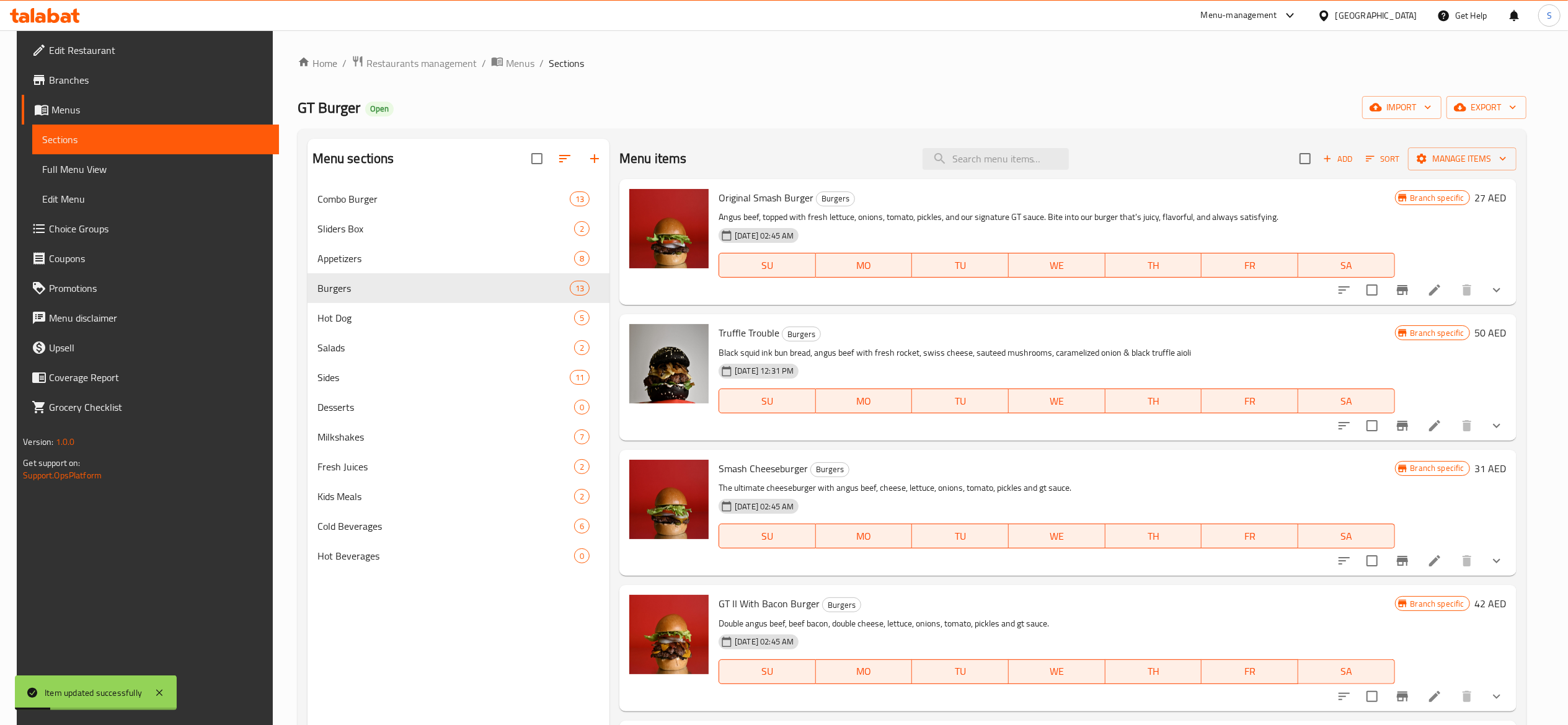
click at [980, 181] on div "Original Smash Burger Burgers Angus beef, topped with fresh lettuce, onions, to…" at bounding box center [1068, 242] width 897 height 126
click at [992, 156] on input "search" at bounding box center [996, 159] width 146 height 22
paste input "G2B"
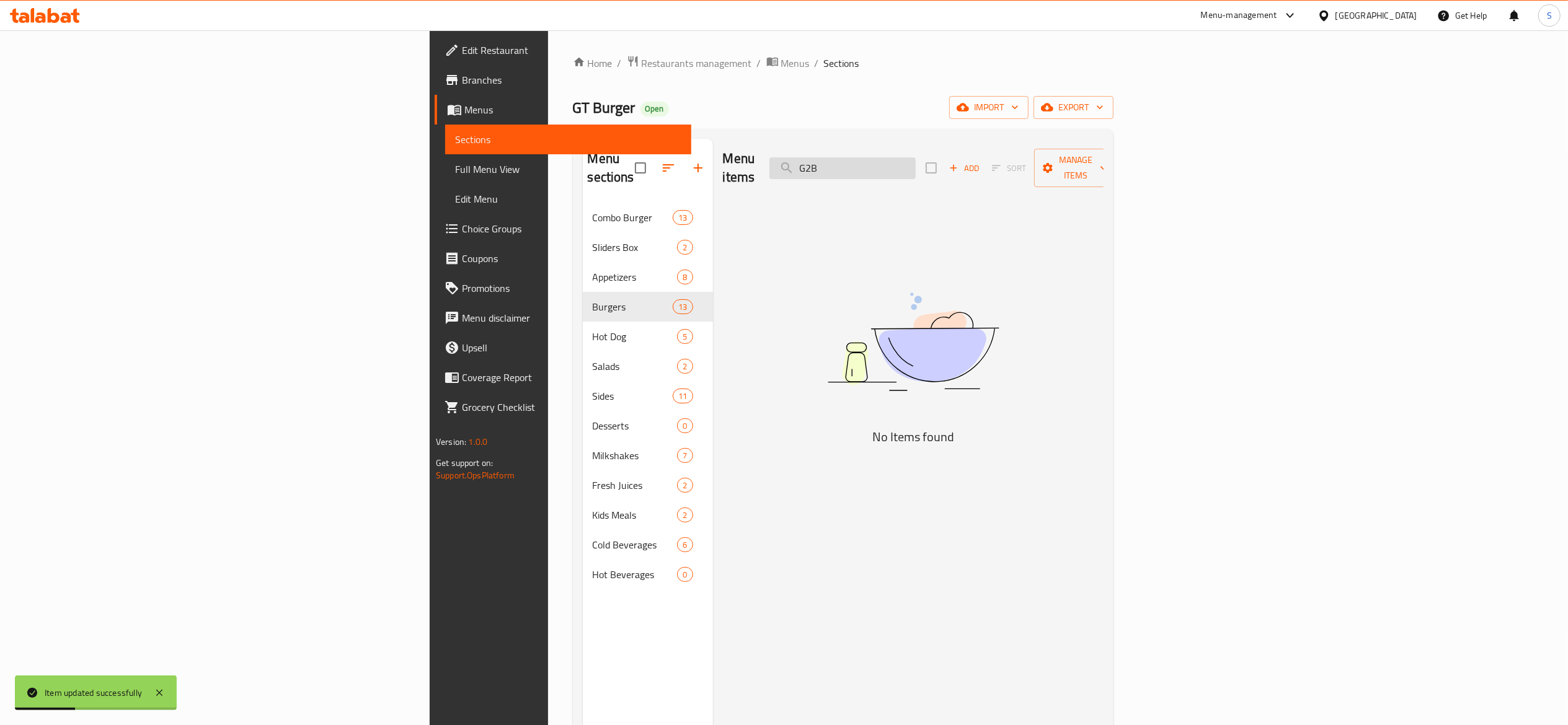
click at [916, 161] on input "G2B" at bounding box center [843, 168] width 146 height 22
click at [987, 431] on div "Menu items GIIB Add Sort Manage items No Items found" at bounding box center [909, 501] width 391 height 725
click at [916, 158] on input "GIIB" at bounding box center [843, 168] width 146 height 22
type input "G"
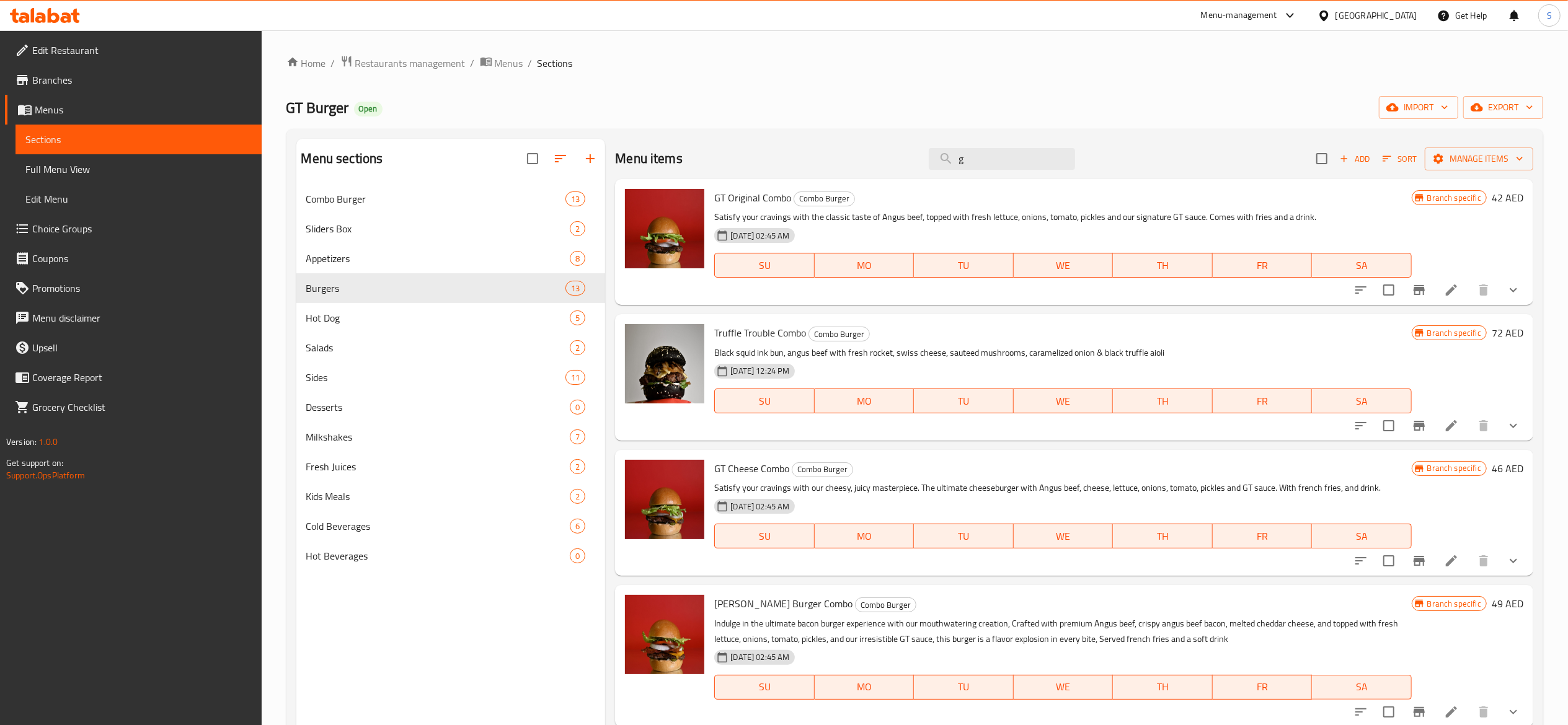
drag, startPoint x: 1025, startPoint y: 155, endPoint x: 598, endPoint y: 126, distance: 428.0
click at [598, 126] on div "Home / Restaurants management / Menus / Sections GT Burger Open import export M…" at bounding box center [914, 464] width 1257 height 819
paste input "Gt Swtich"
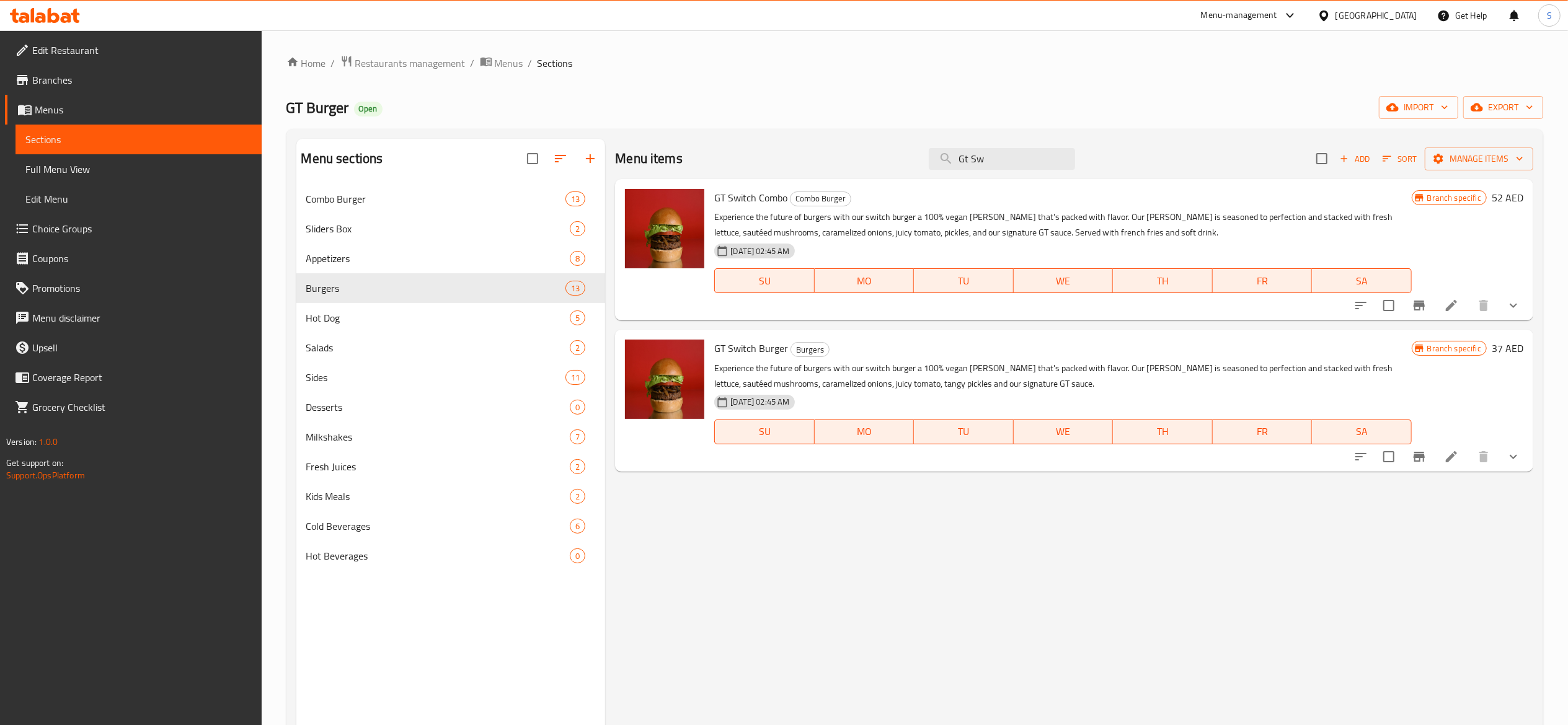
type input "Gt Sw"
click at [1451, 466] on li at bounding box center [1451, 457] width 35 height 22
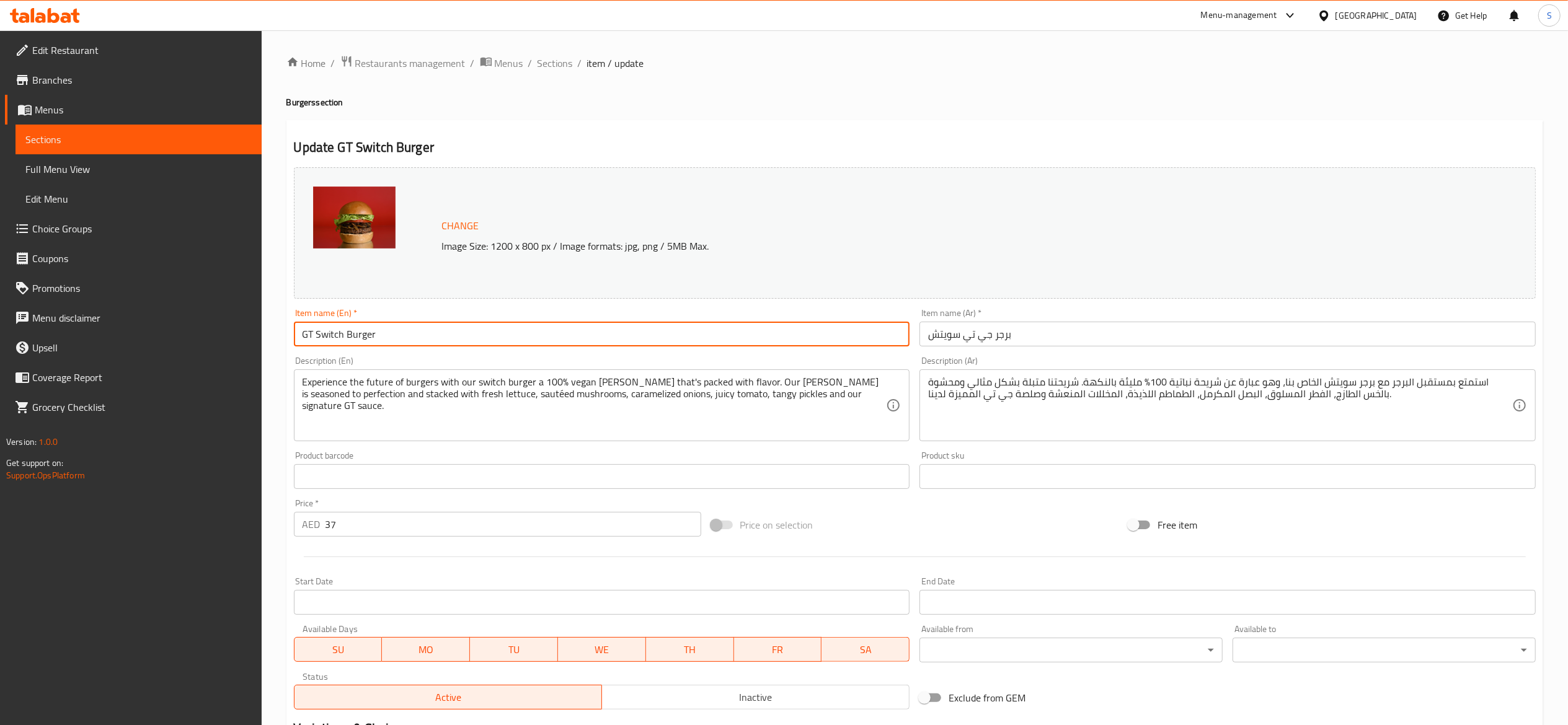
drag, startPoint x: 419, startPoint y: 346, endPoint x: 83, endPoint y: 321, distance: 336.9
click at [83, 321] on div "Edit Restaurant Branches Menus Sections Full Menu View Edit Menu Choice Groups …" at bounding box center [784, 472] width 1568 height 884
paste input "Switch Burger (veg)"
click at [422, 332] on input "Switch Burger (veg)" at bounding box center [602, 334] width 616 height 25
drag, startPoint x: 380, startPoint y: 331, endPoint x: 506, endPoint y: 424, distance: 156.6
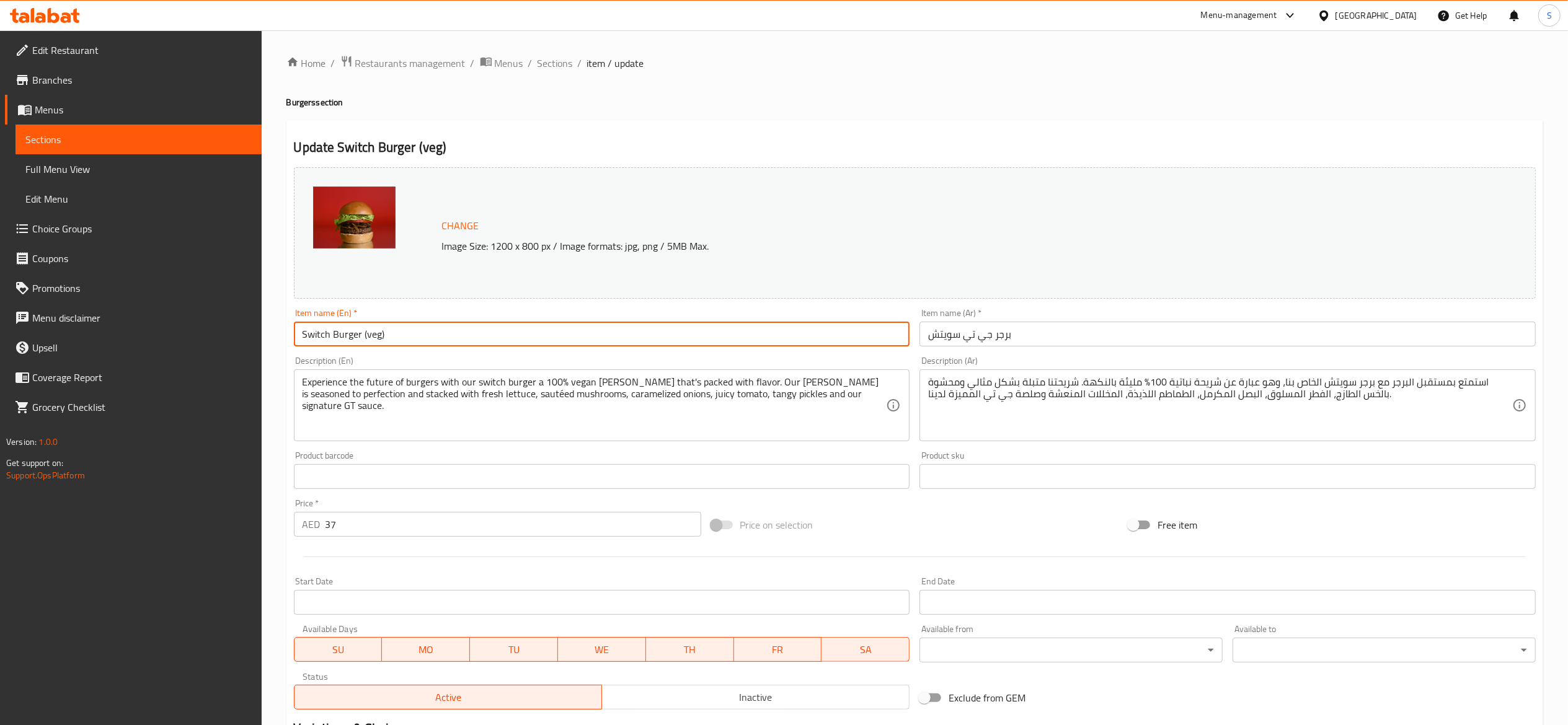
click at [381, 332] on input "Switch Burger (veg)" at bounding box center [602, 334] width 616 height 25
type input "Switch Burger (Veg)"
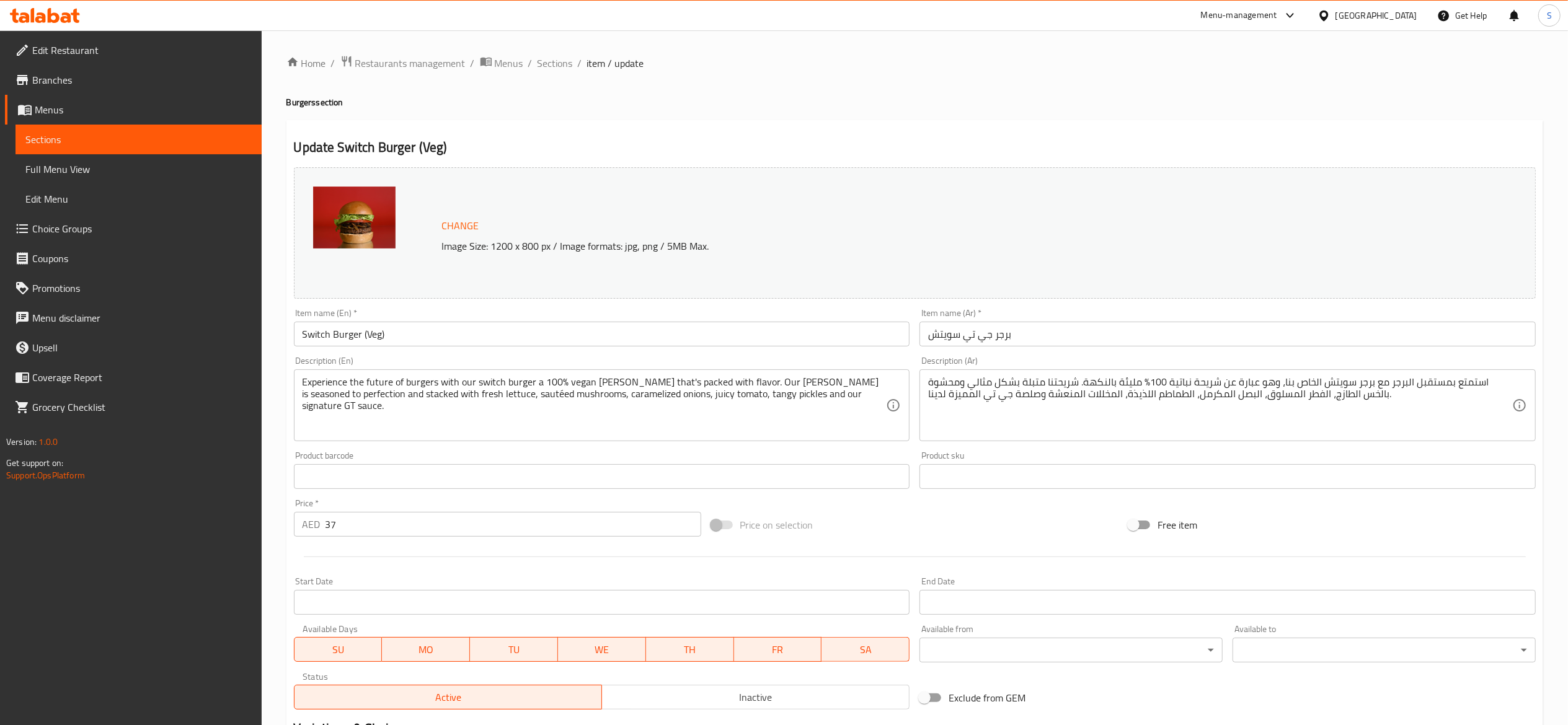
click at [737, 69] on ol "Home / Restaurants management / Menus / Sections / item / update" at bounding box center [914, 63] width 1257 height 16
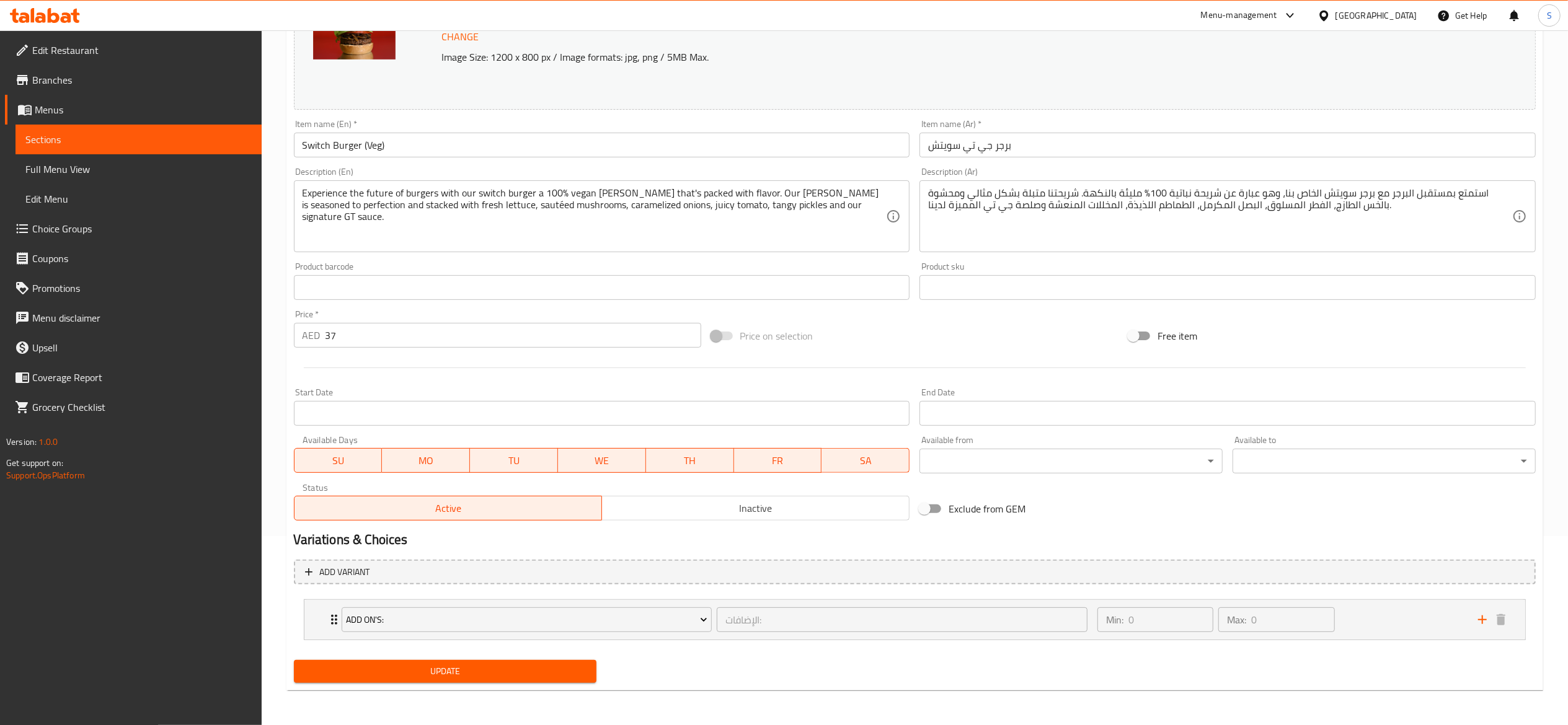
click at [397, 668] on span "Update" at bounding box center [445, 671] width 283 height 15
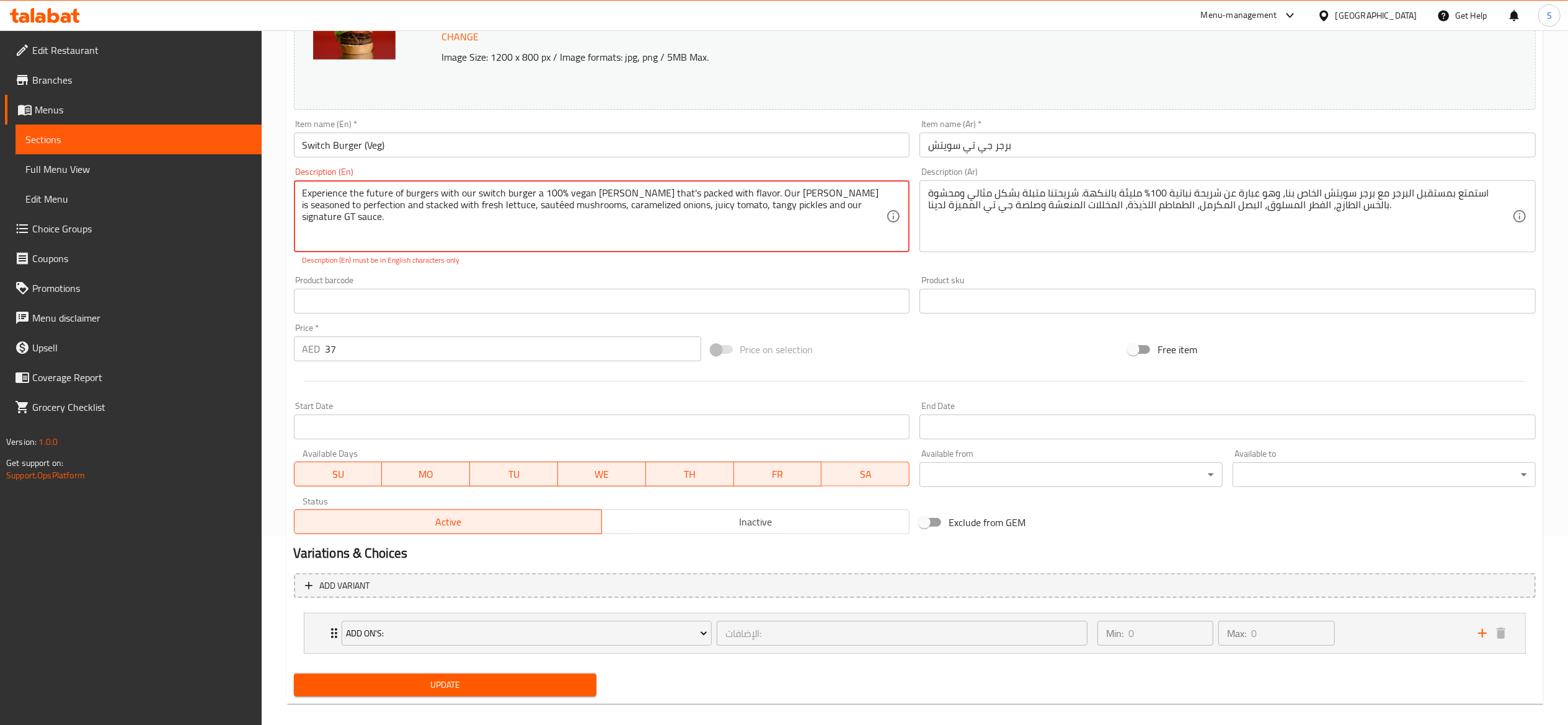
click at [454, 202] on textarea "Experience the future of burgers with our switch burger a 100% vegan patty that…" at bounding box center [595, 216] width 584 height 59
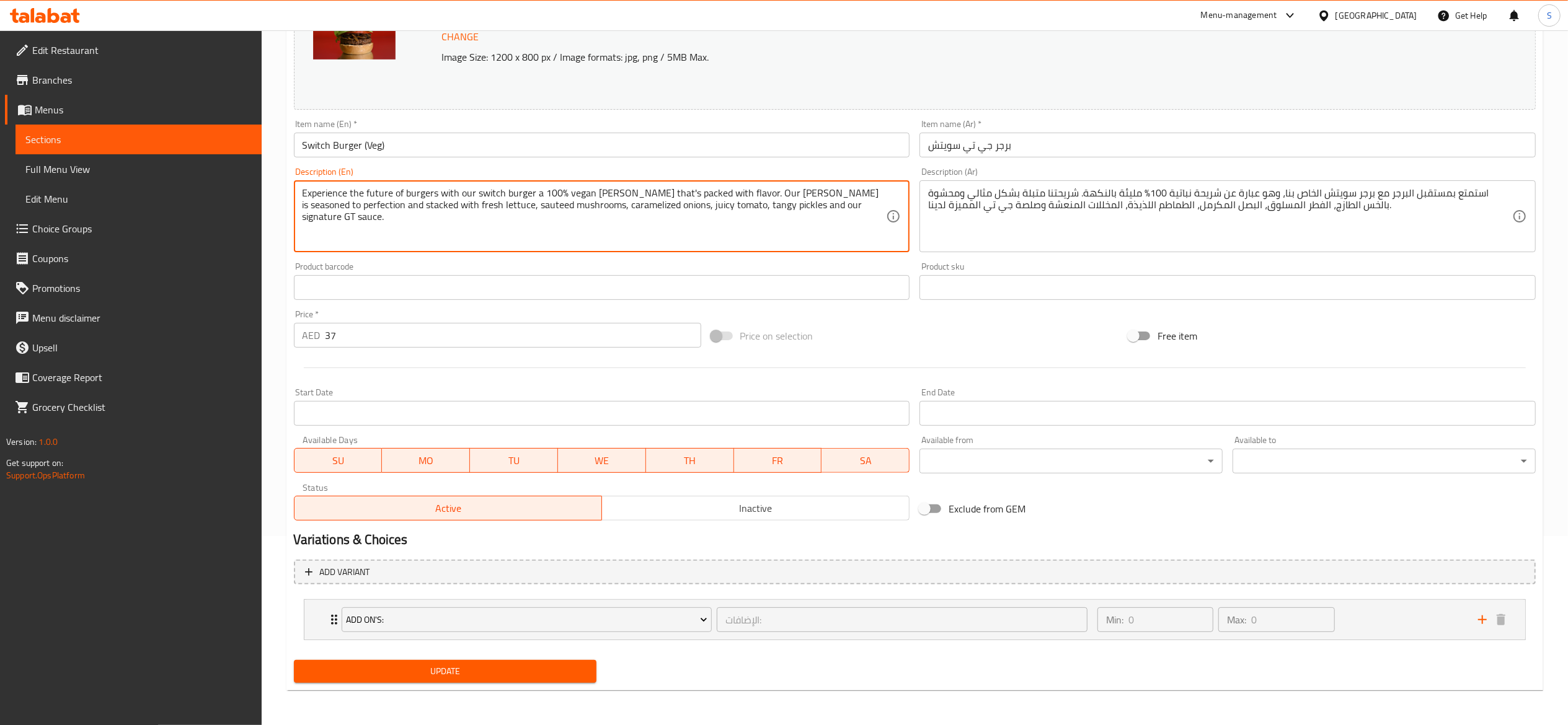
type textarea "Experience the future of burgers with our switch burger a 100% vegan patty that…"
click at [579, 680] on span "Update" at bounding box center [445, 671] width 283 height 15
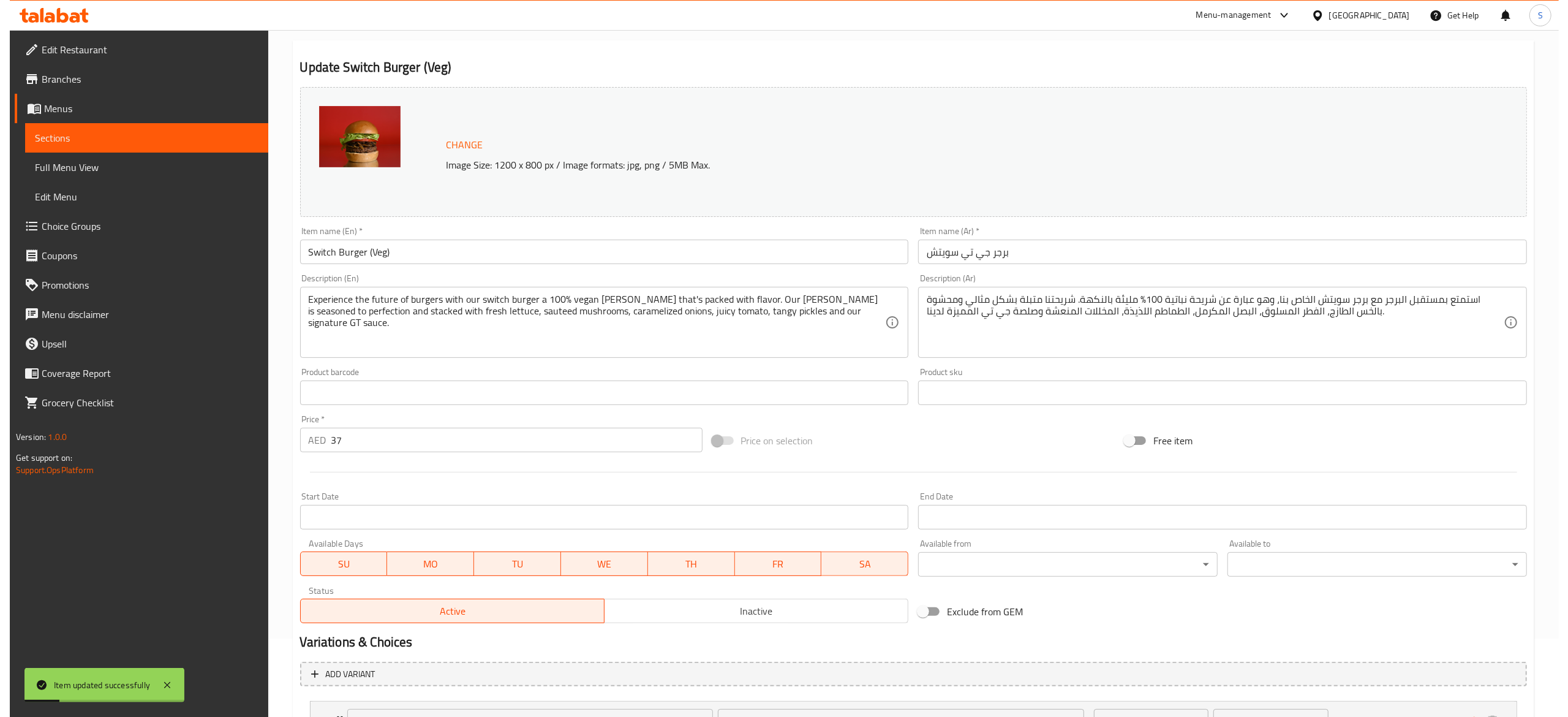
scroll to position [0, 0]
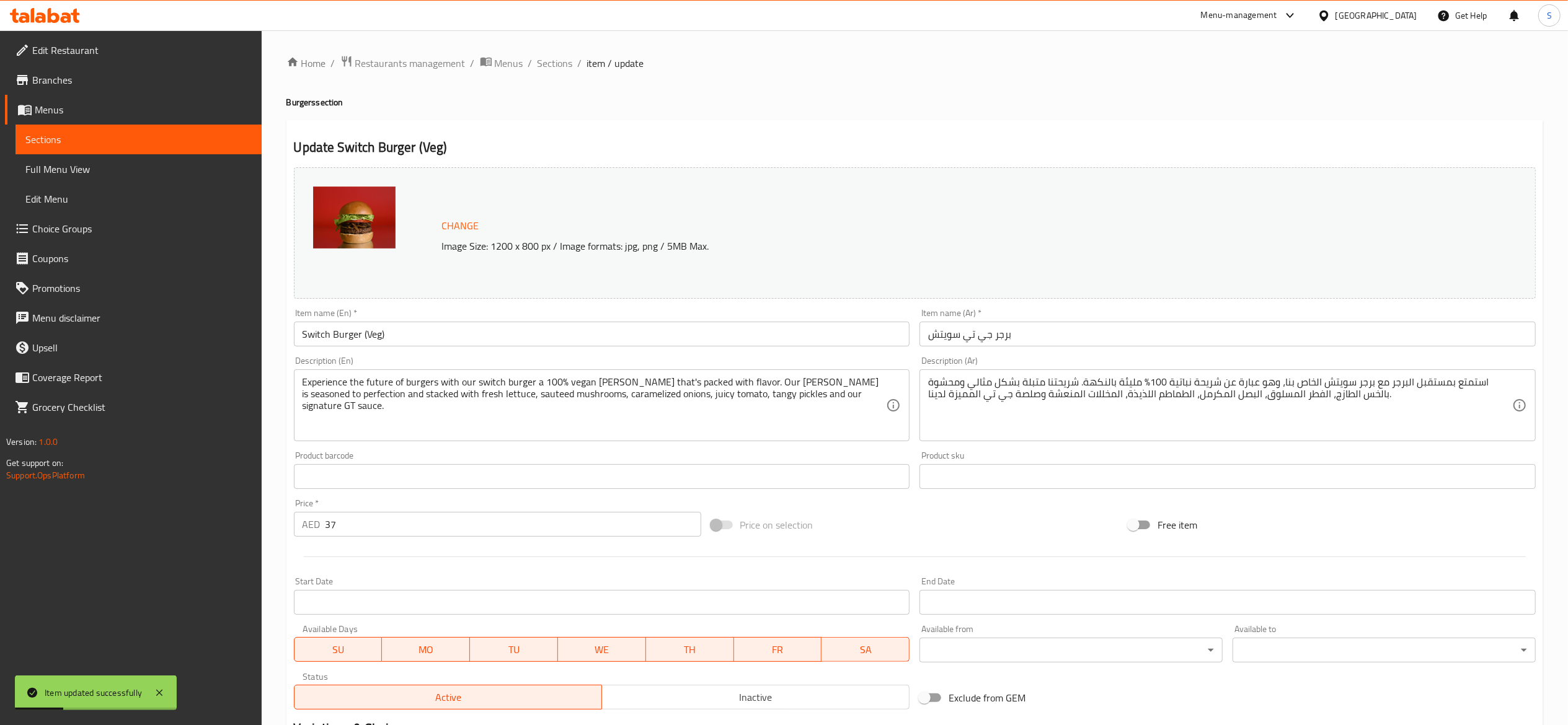
drag, startPoint x: 559, startPoint y: 69, endPoint x: 576, endPoint y: 79, distance: 19.7
click at [559, 68] on span "Sections" at bounding box center [555, 63] width 35 height 15
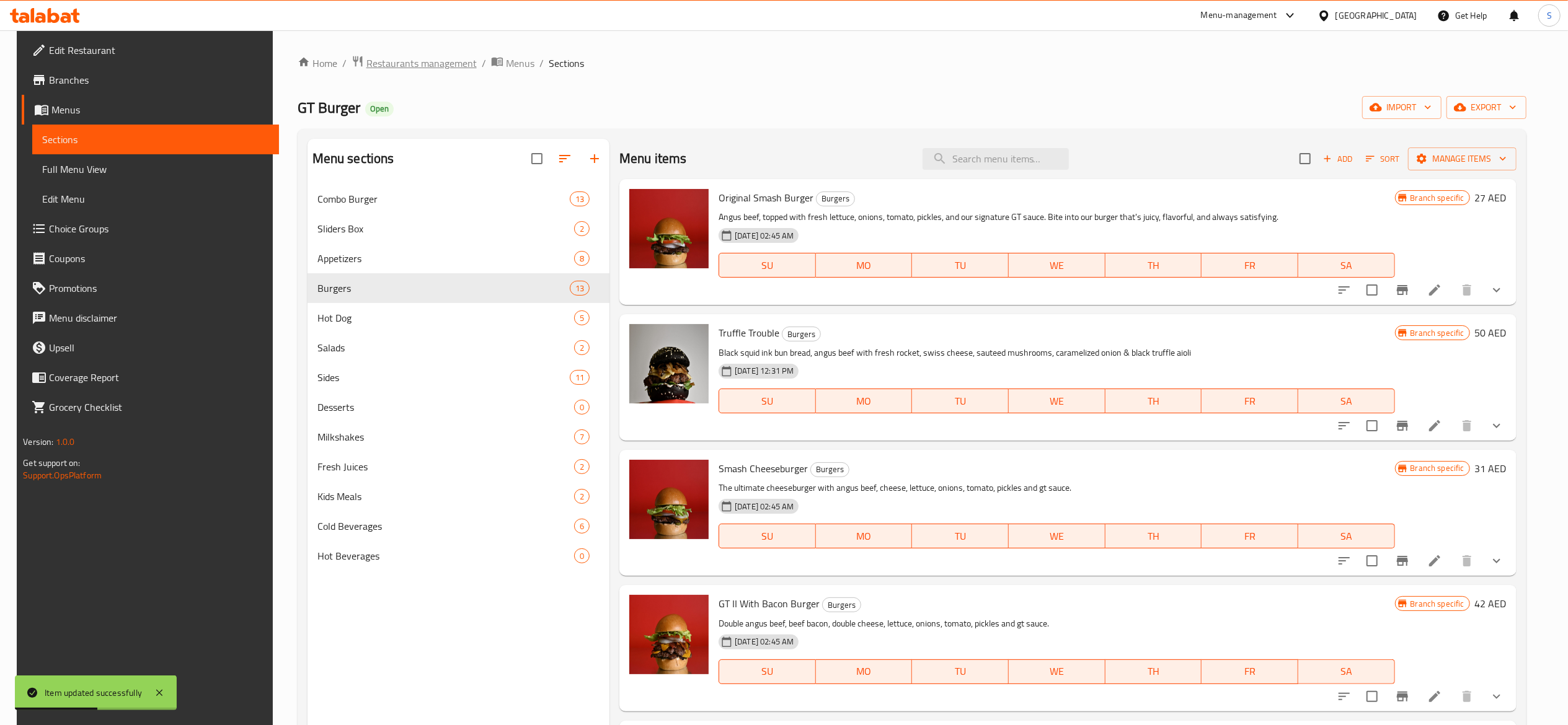
click at [442, 69] on span "Restaurants management" at bounding box center [422, 63] width 110 height 15
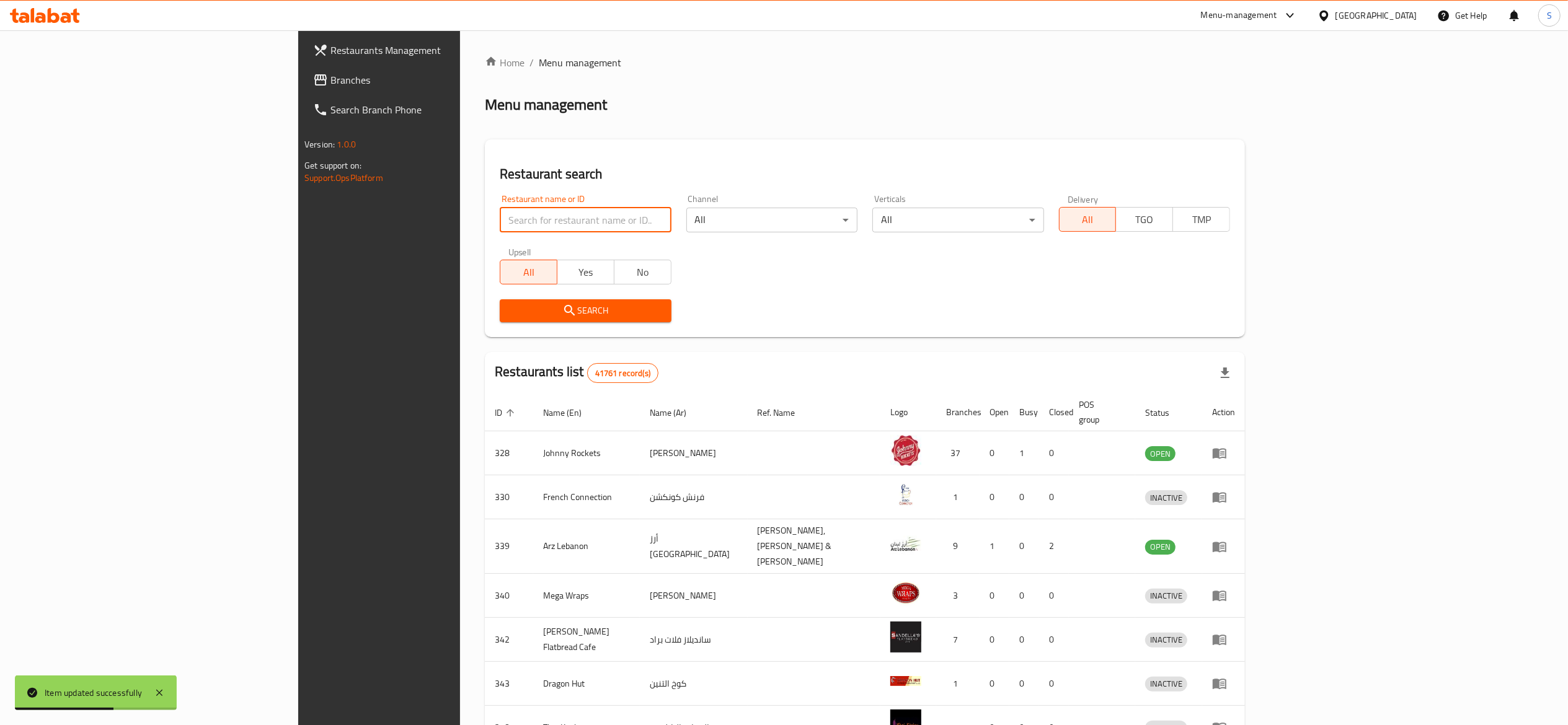
click at [500, 209] on input "search" at bounding box center [585, 220] width 171 height 25
paste input "Buffalo Chicken"
type input "Buffalo Chicken"
click button "Search" at bounding box center [585, 311] width 171 height 23
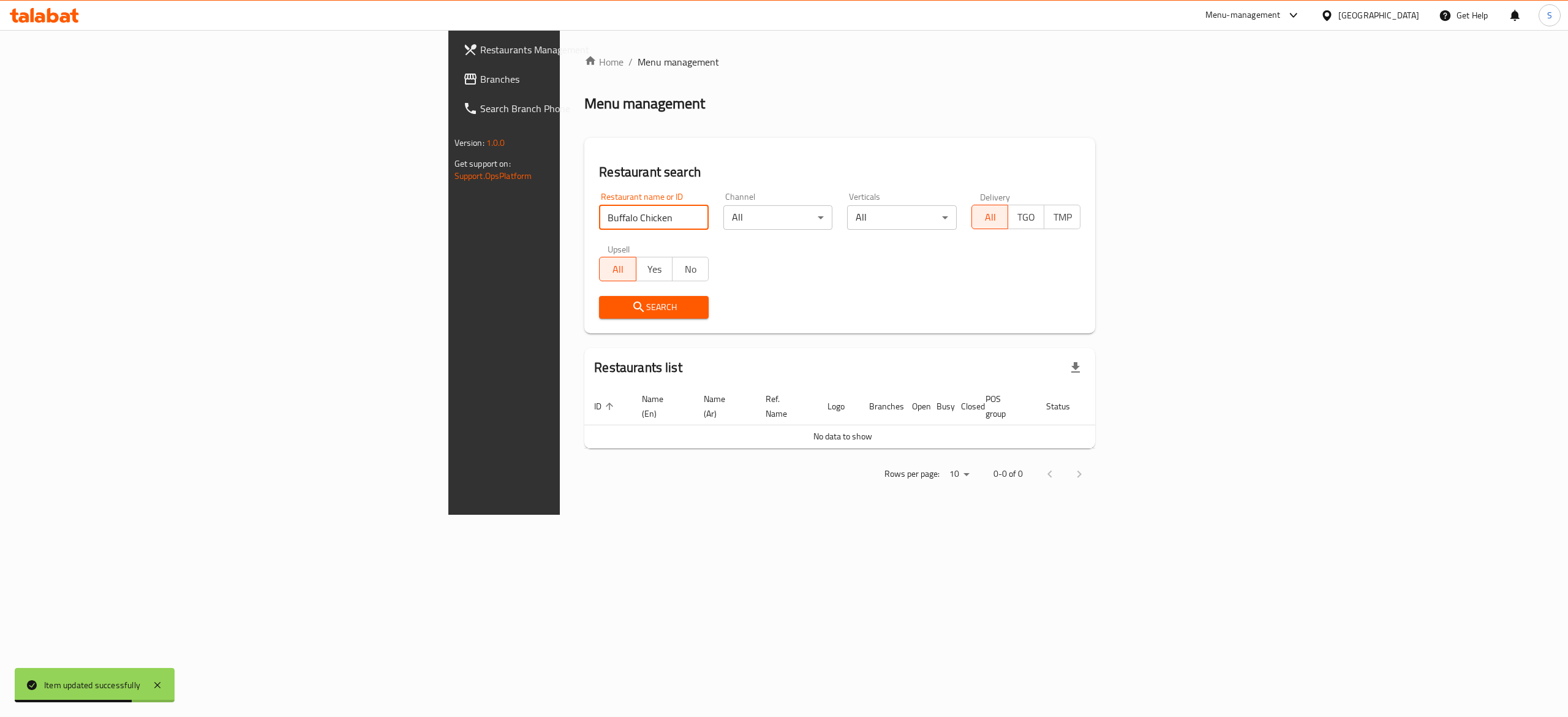
click at [462, 151] on div at bounding box center [784, 358] width 1568 height 717
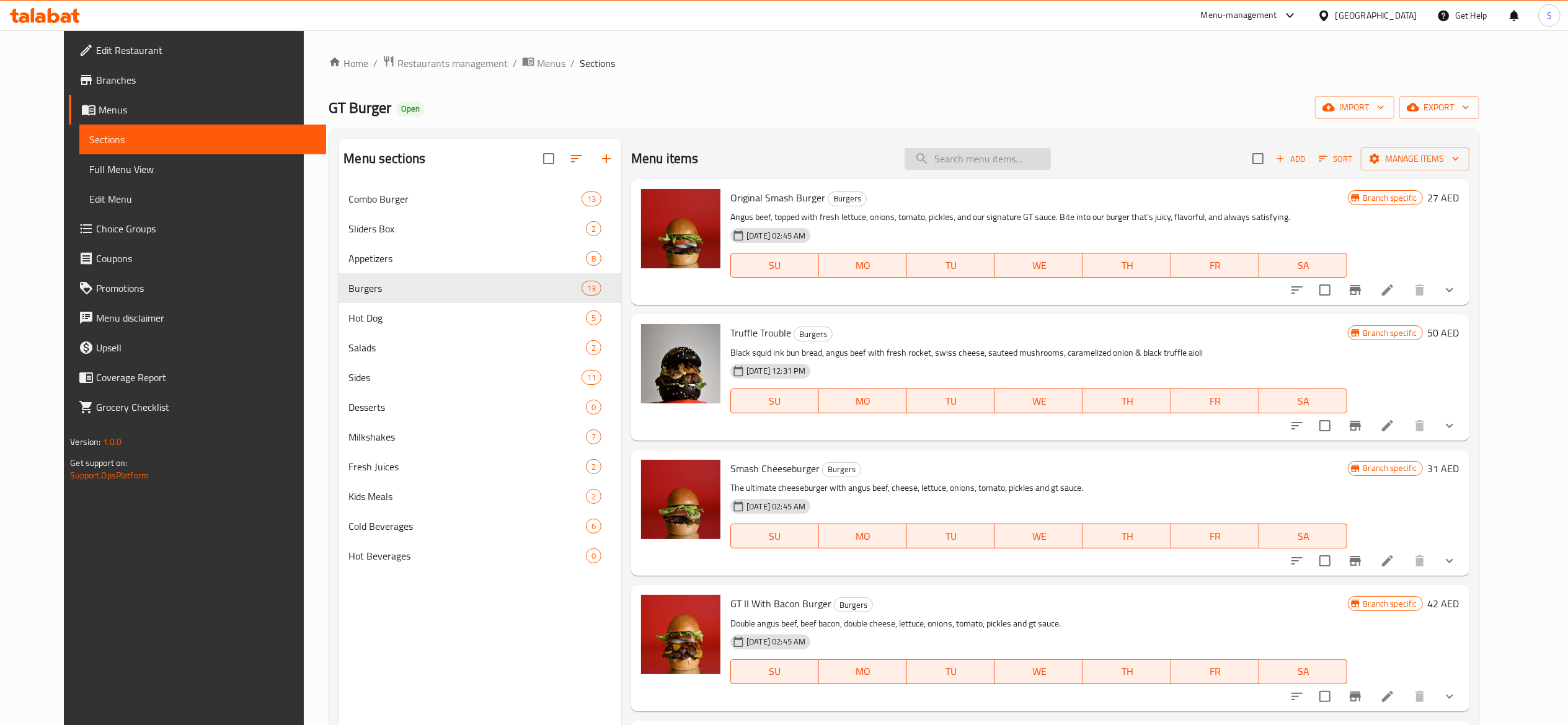
click at [986, 151] on input "search" at bounding box center [978, 159] width 146 height 22
paste input "Buffalo Chicken"
type input "Buffalo Chicken"
click at [1006, 113] on div "GT Burger Open import export" at bounding box center [904, 108] width 1150 height 23
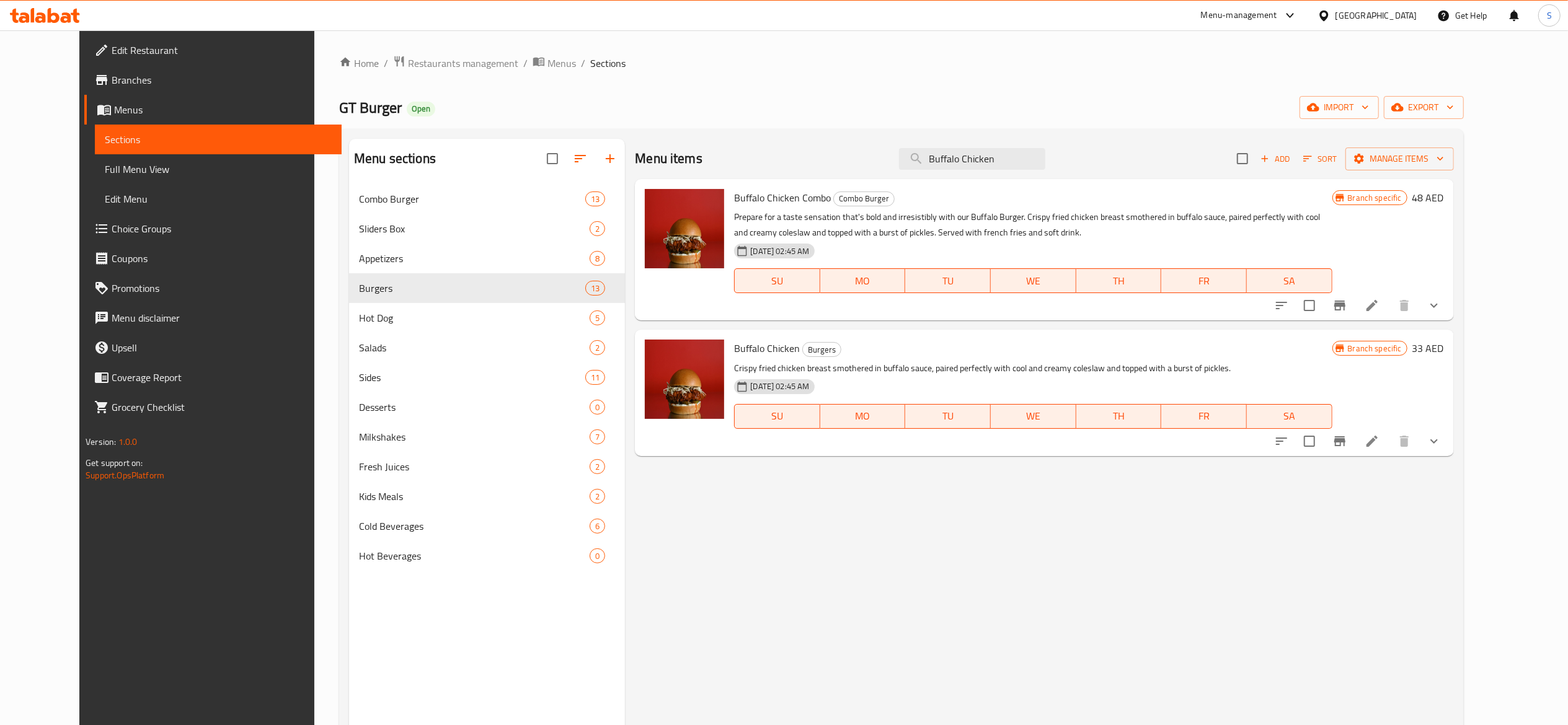
click at [1390, 450] on li at bounding box center [1372, 441] width 35 height 22
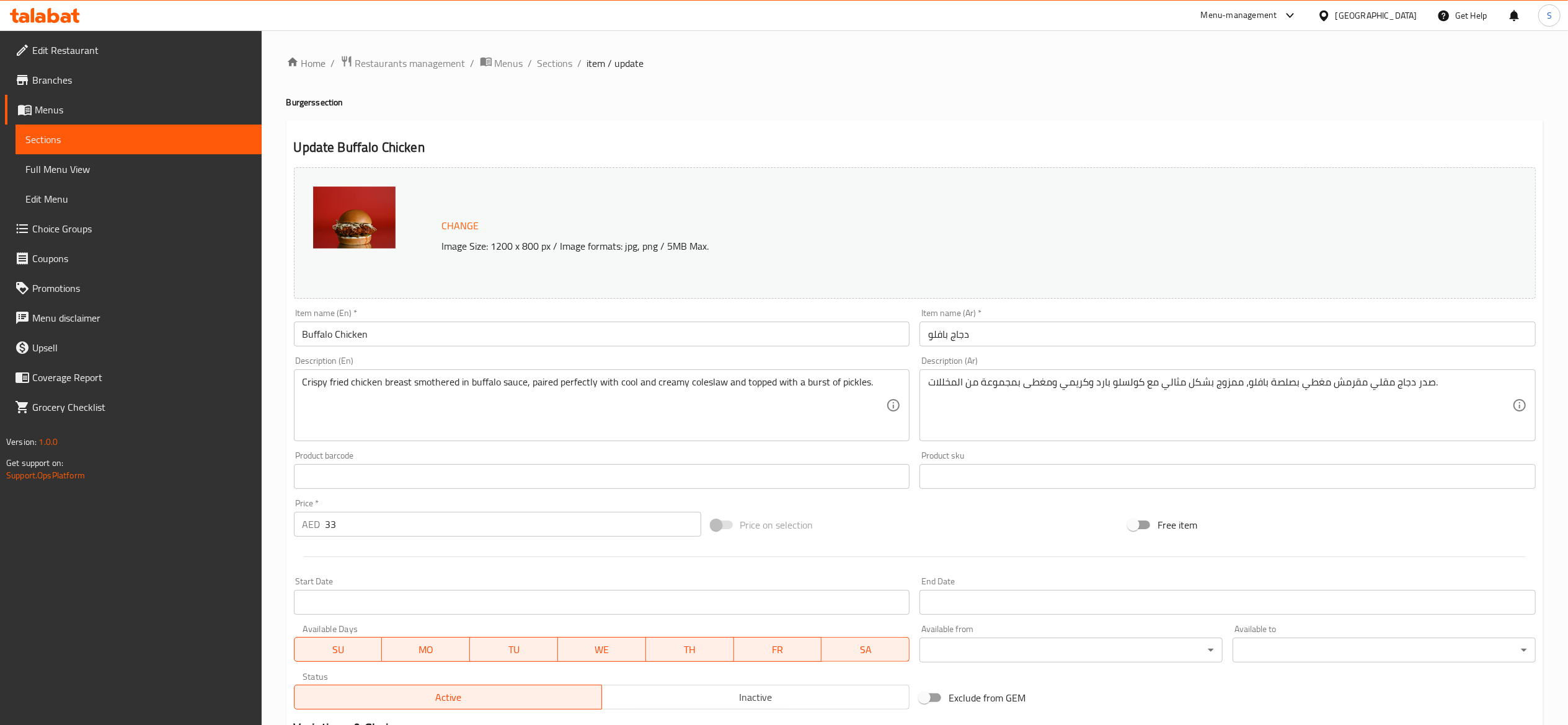
drag, startPoint x: 377, startPoint y: 334, endPoint x: 147, endPoint y: 320, distance: 230.4
click at [163, 320] on div "Edit Restaurant Branches Menus Sections Full Menu View Edit Menu Choice Groups …" at bounding box center [784, 497] width 1568 height 934
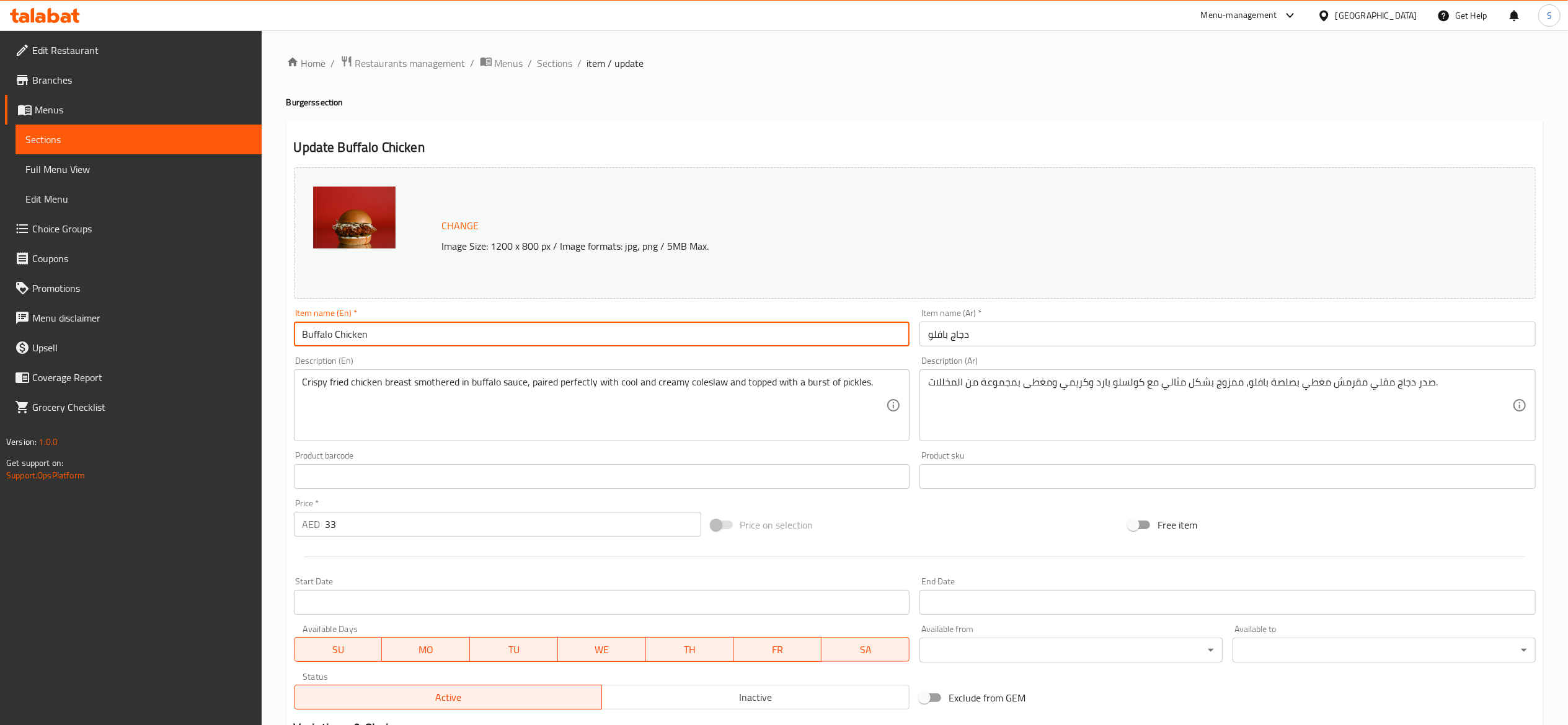
paste input "Burger"
type input "Buffalo Chicken Burger"
click at [739, 81] on div "Home / Restaurants management / Menus / Sections / item / update Burgers sectio…" at bounding box center [914, 498] width 1257 height 885
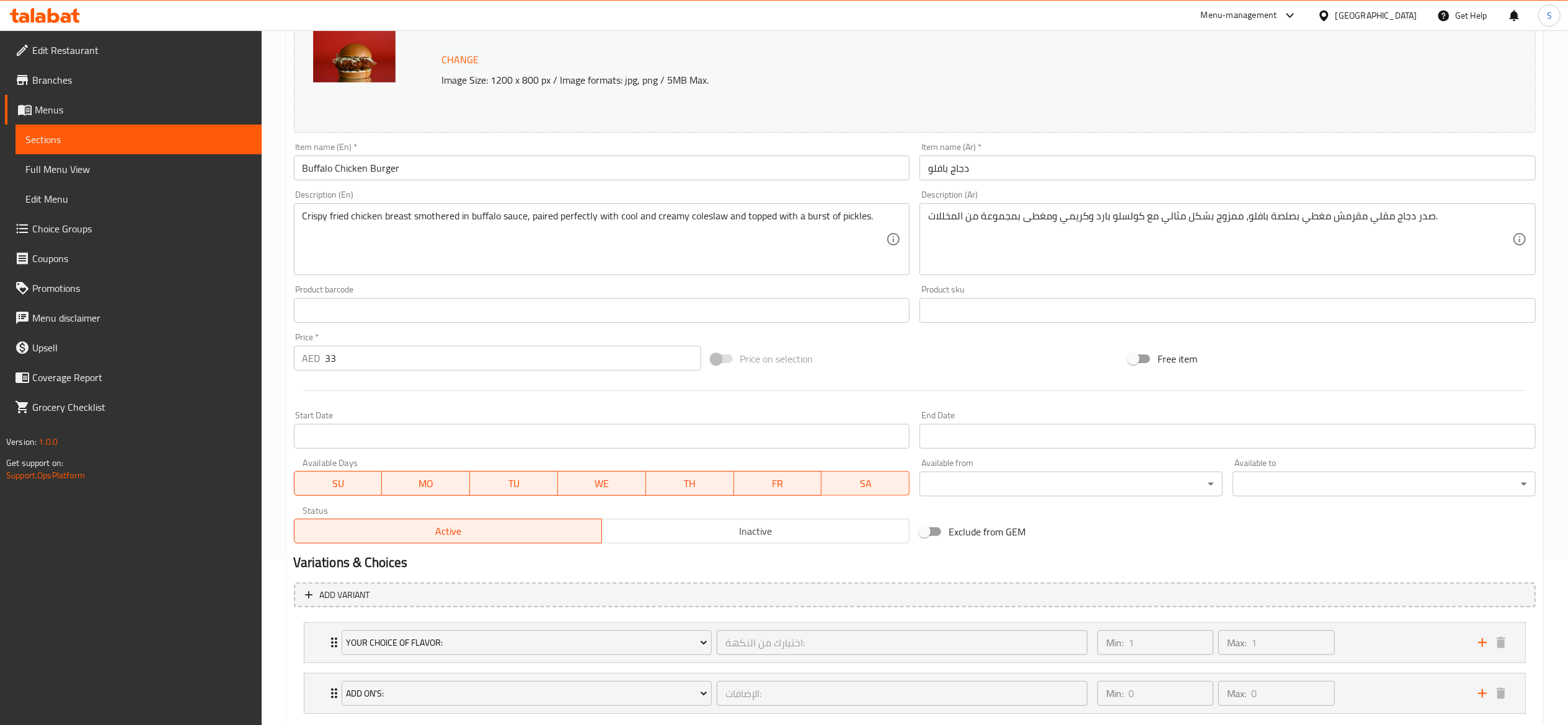
scroll to position [241, 0]
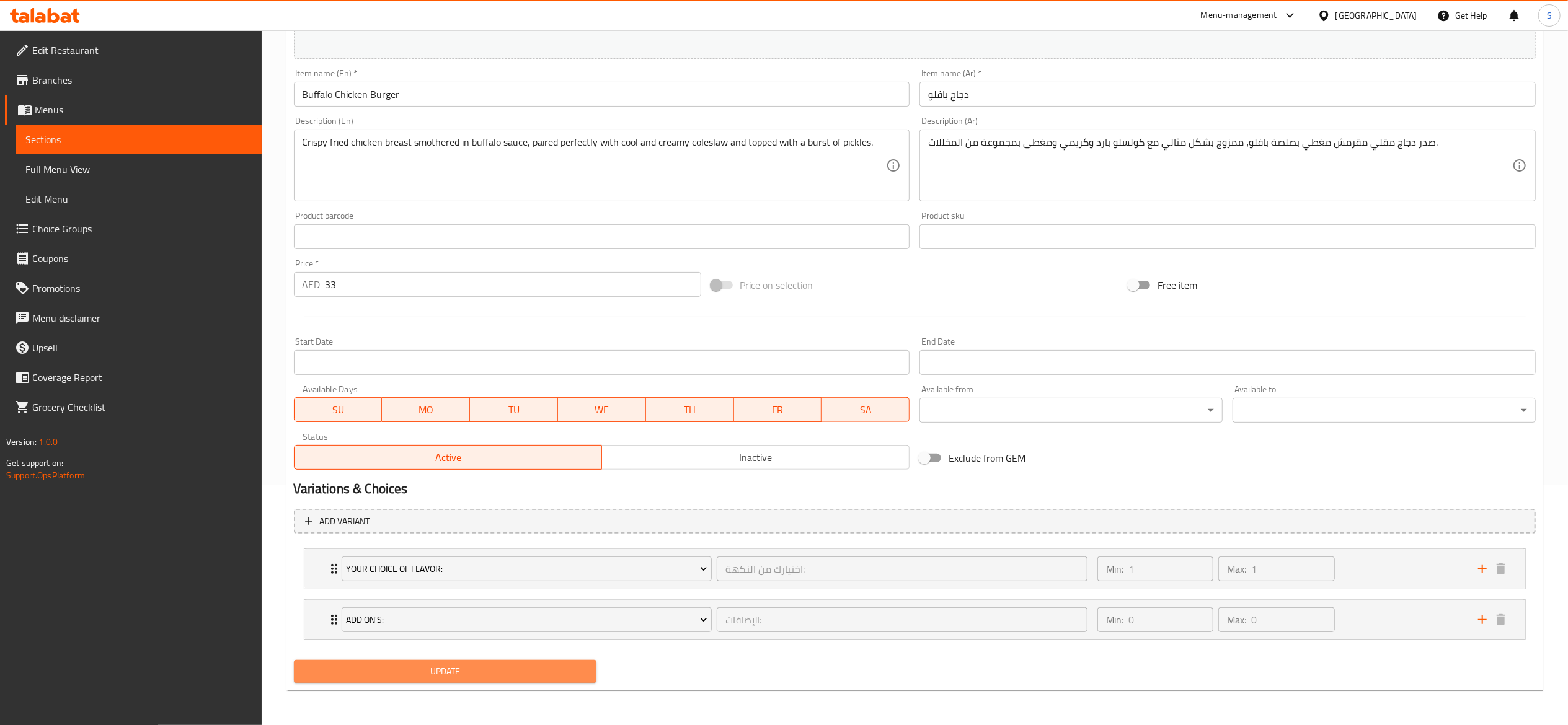
drag, startPoint x: 527, startPoint y: 674, endPoint x: 541, endPoint y: 662, distance: 18.4
click at [526, 677] on span "Update" at bounding box center [445, 671] width 283 height 15
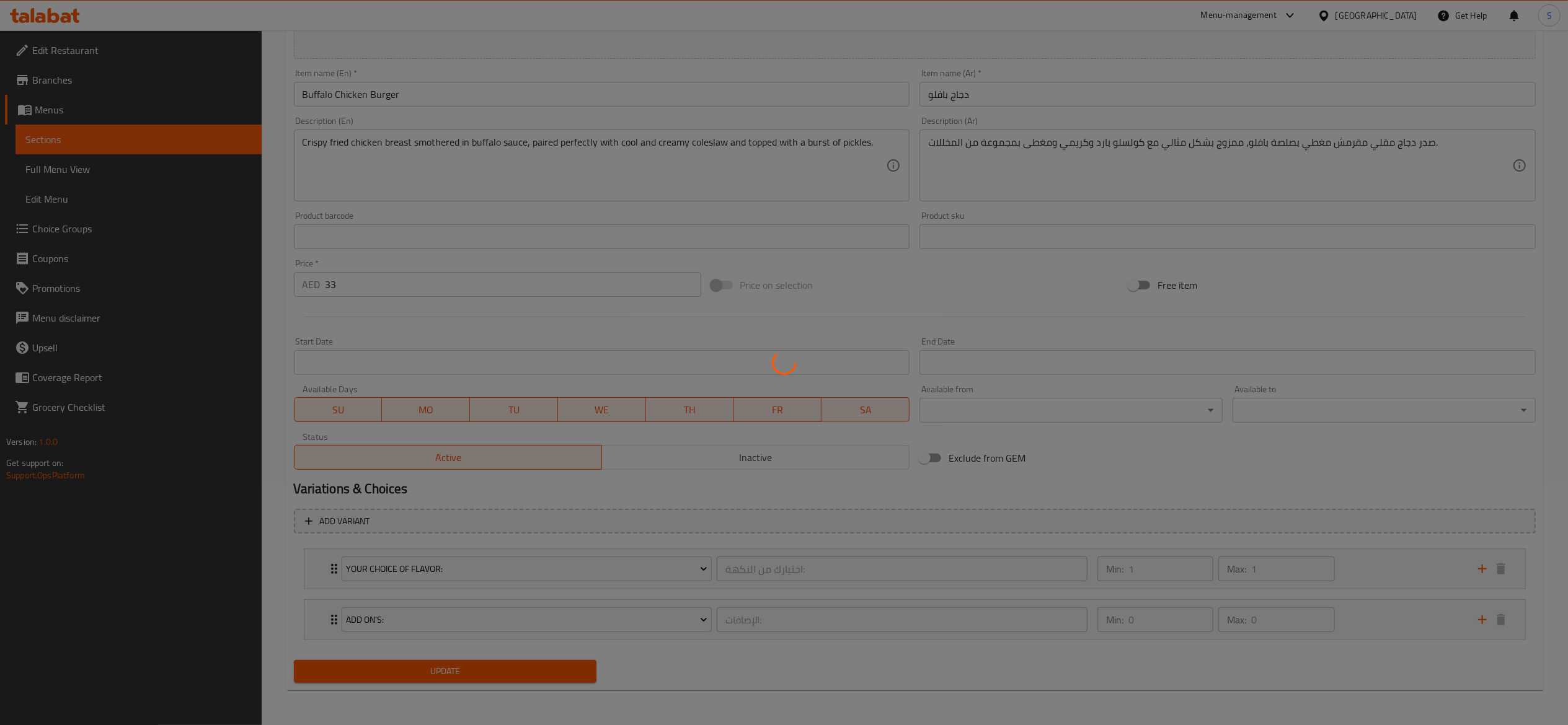
scroll to position [0, 0]
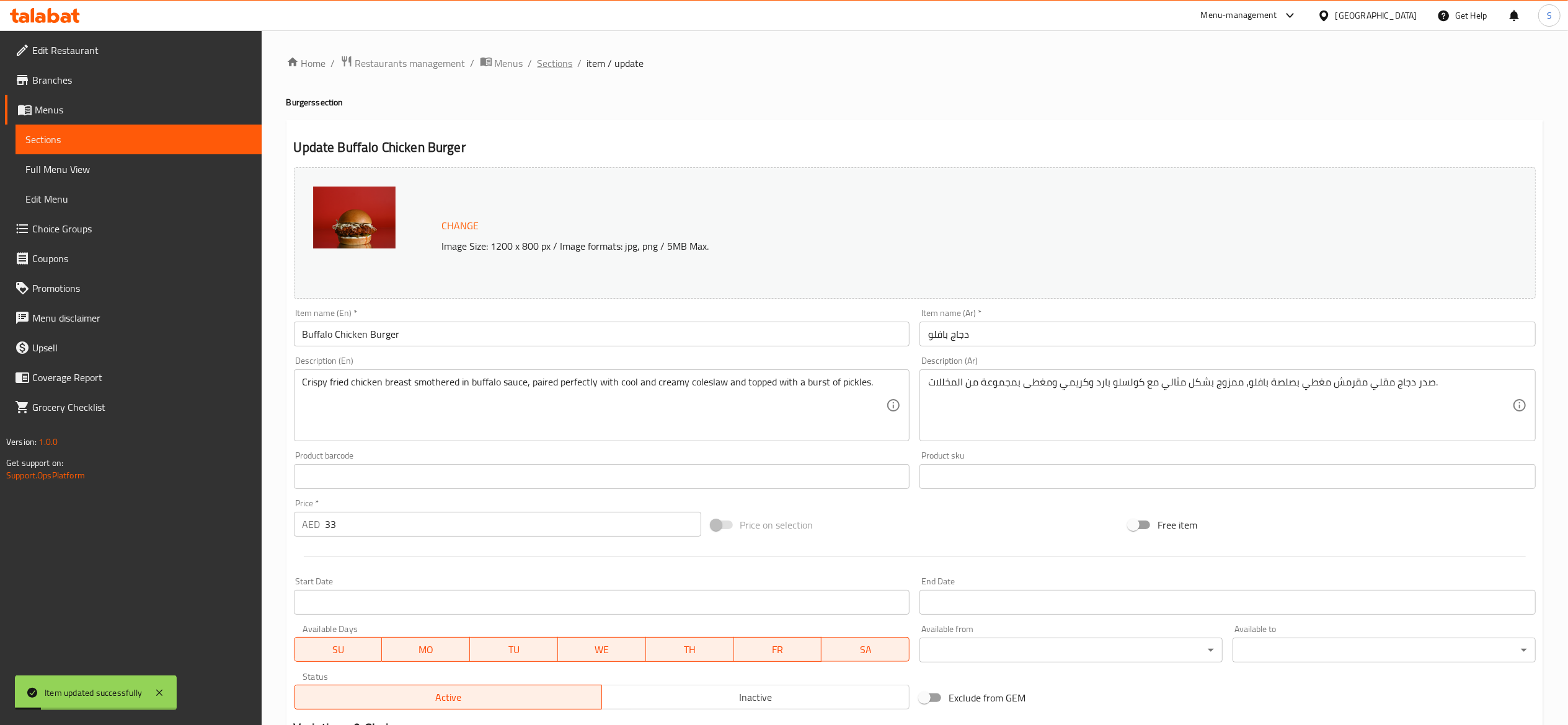
click at [563, 58] on span "Sections" at bounding box center [555, 63] width 35 height 15
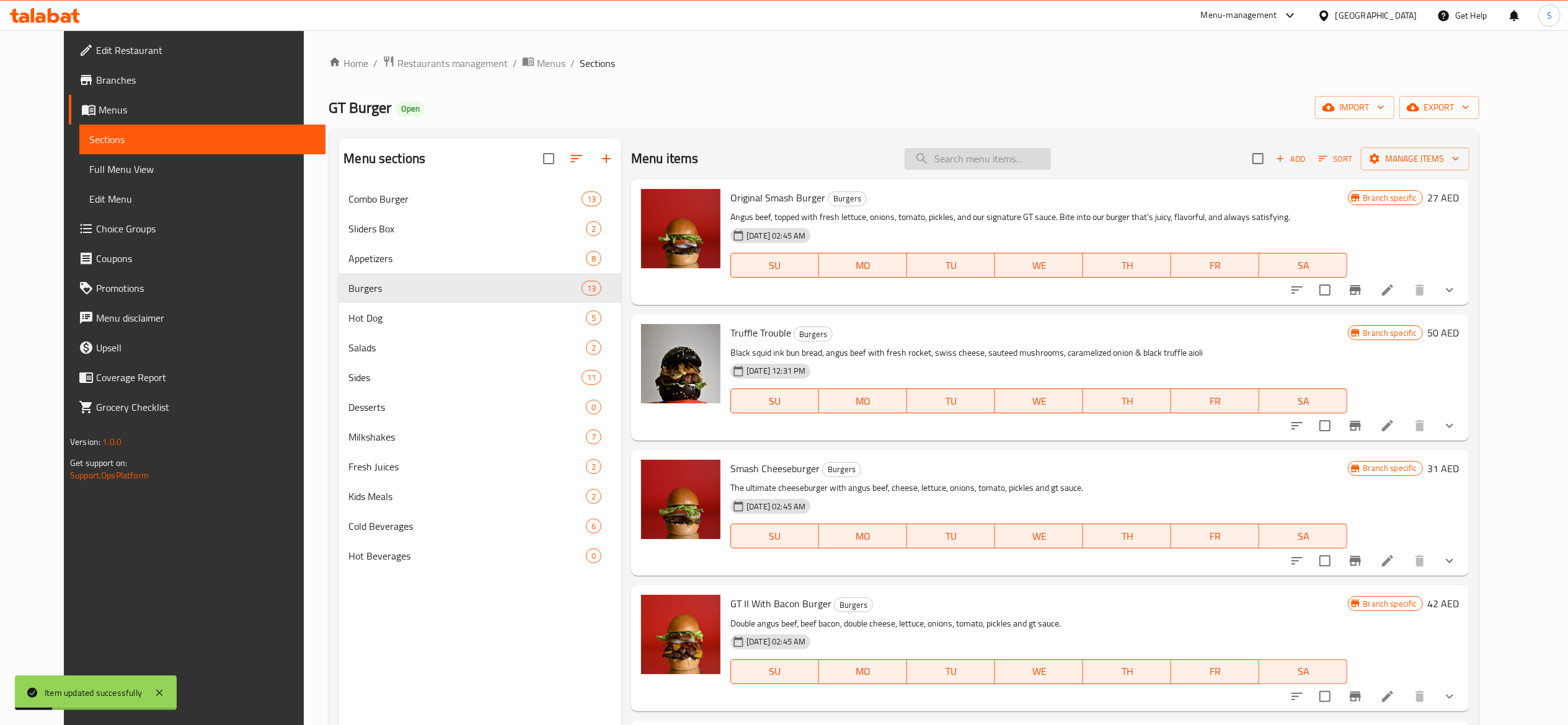
click at [981, 163] on input "search" at bounding box center [978, 159] width 146 height 22
paste input "GT Slaw"
type input "GT Slaw"
click at [1014, 85] on div "Home / Restaurants management / Menus / Sections GT Burger Open import export M…" at bounding box center [904, 464] width 1150 height 819
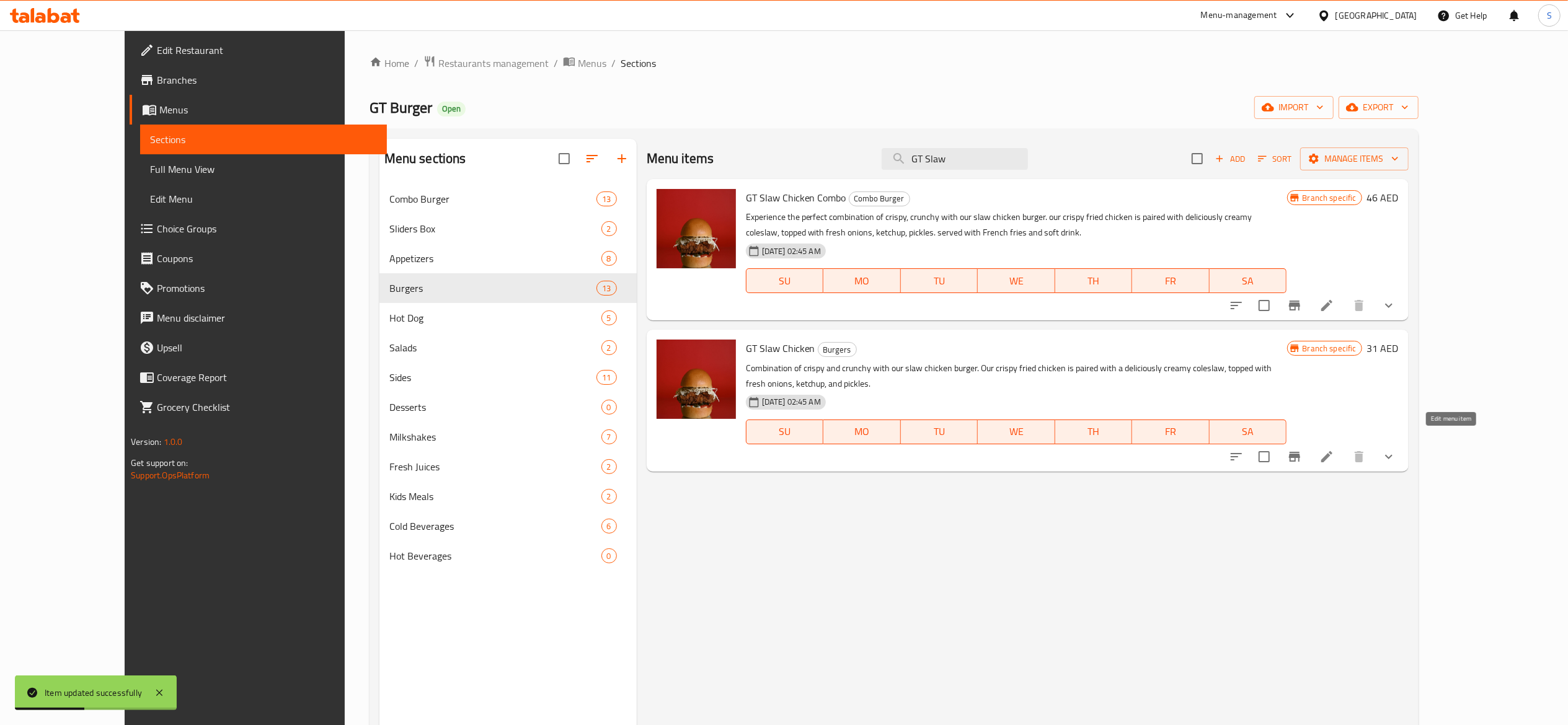
click at [1334, 450] on icon at bounding box center [1326, 457] width 15 height 15
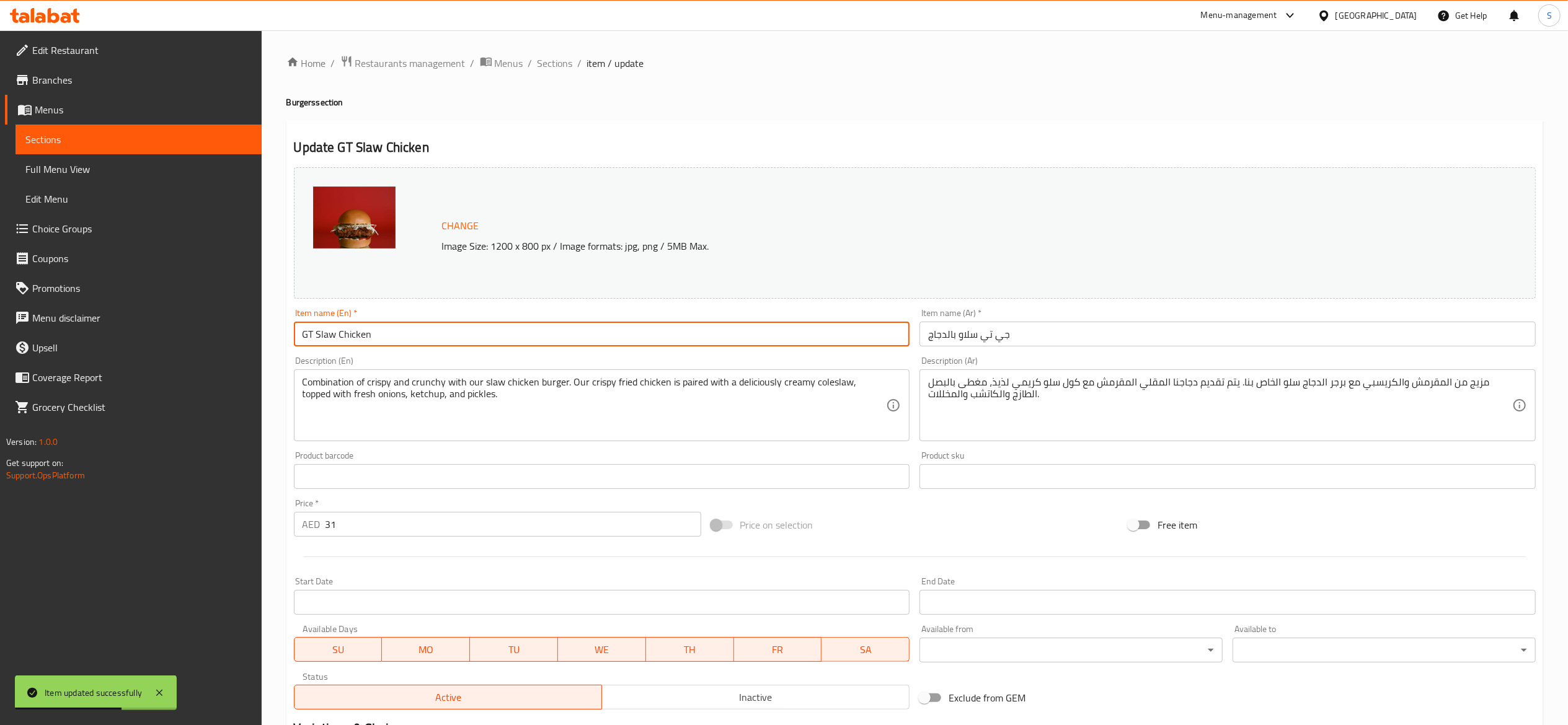
drag, startPoint x: 445, startPoint y: 337, endPoint x: 0, endPoint y: 278, distance: 448.9
click at [26, 282] on div "Edit Restaurant Branches Menus Sections Full Menu View Edit Menu Choice Groups …" at bounding box center [784, 472] width 1568 height 884
paste input "Slaw Chicken Burger"
click at [614, 109] on div "Home / Restaurants management / Menus / Sections / item / update Burgers sectio…" at bounding box center [914, 472] width 1257 height 834
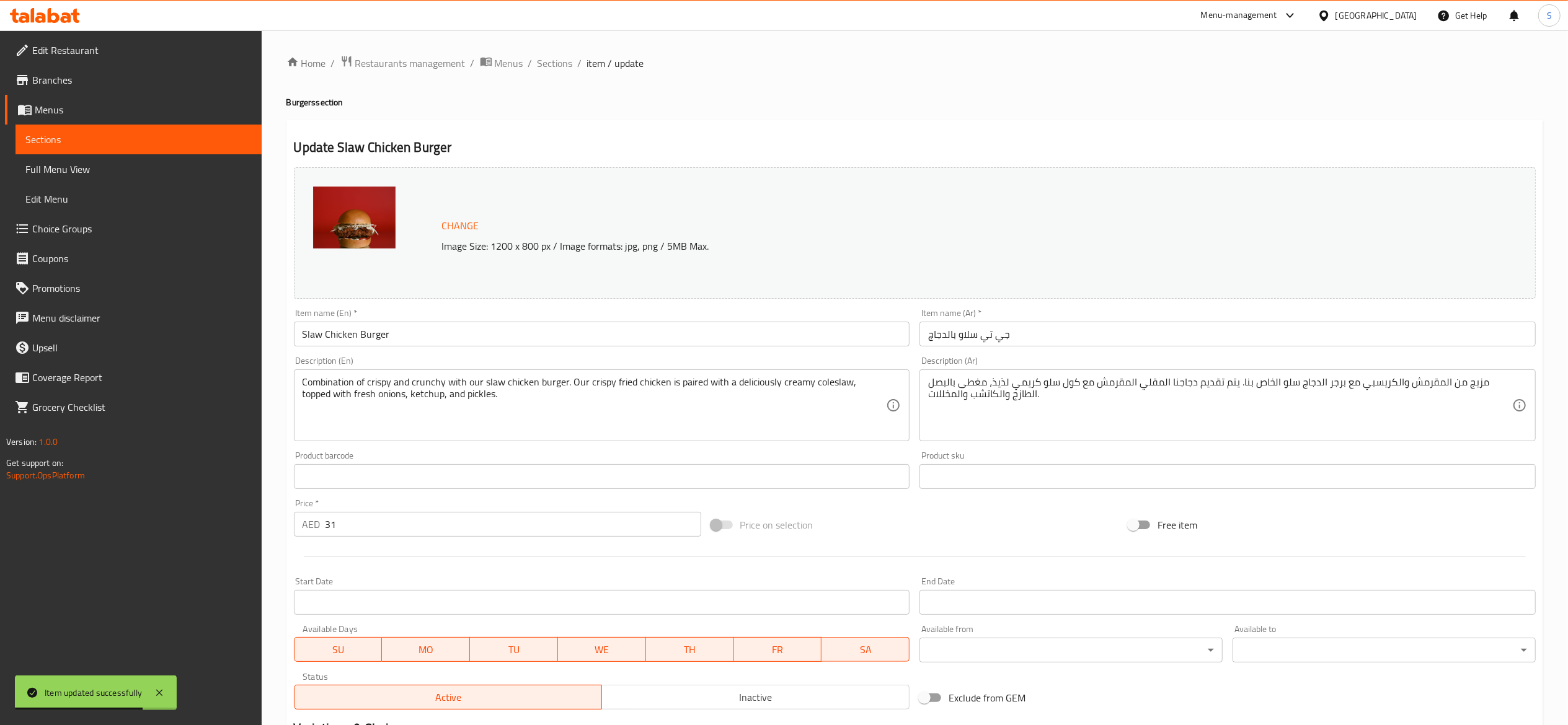
click at [415, 339] on input "Slaw Chicken Burger" at bounding box center [602, 334] width 616 height 25
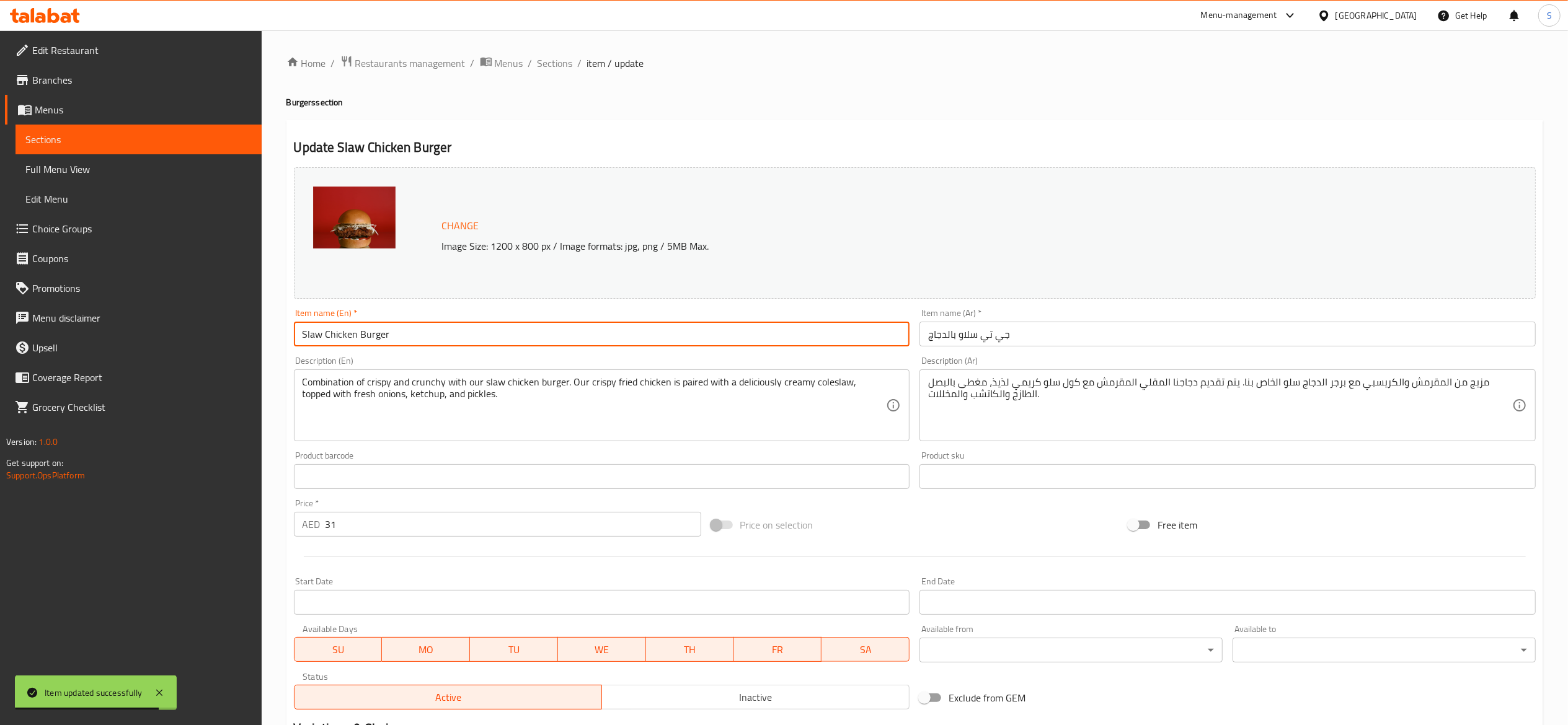
type input "Slaw Chicken Burger"
click at [616, 92] on div "Home / Restaurants management / Menus / Sections / item / update Burgers sectio…" at bounding box center [914, 472] width 1257 height 834
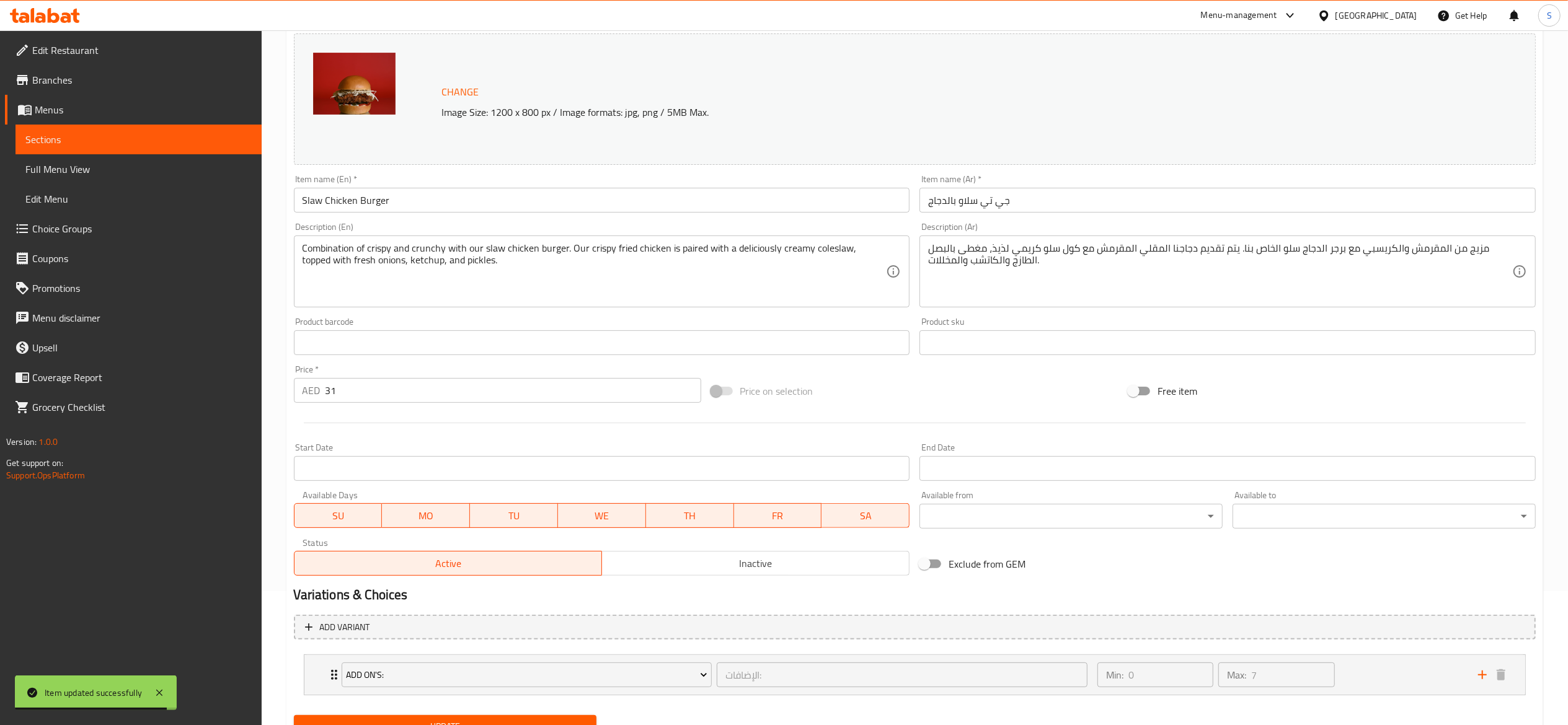
scroll to position [189, 0]
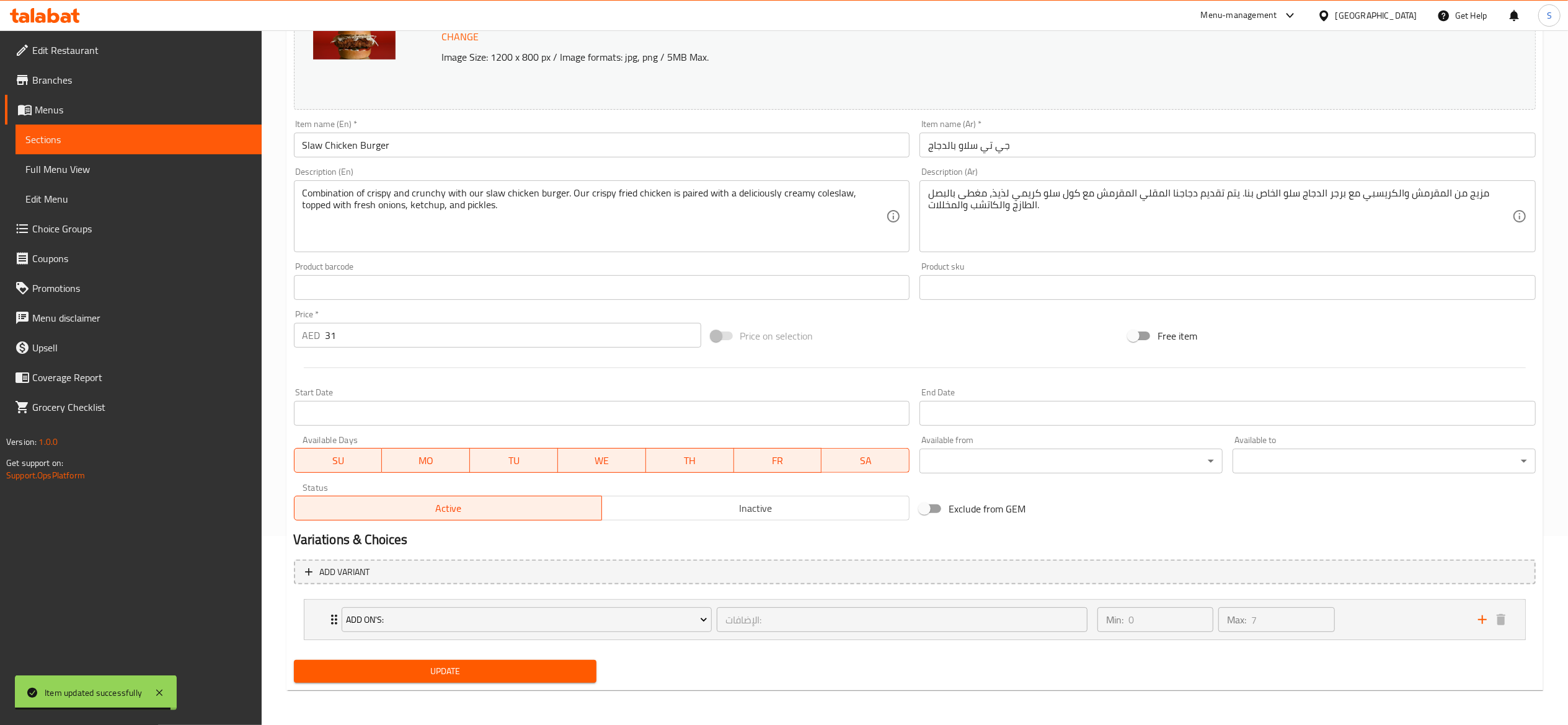
click at [556, 681] on button "Update" at bounding box center [445, 672] width 303 height 23
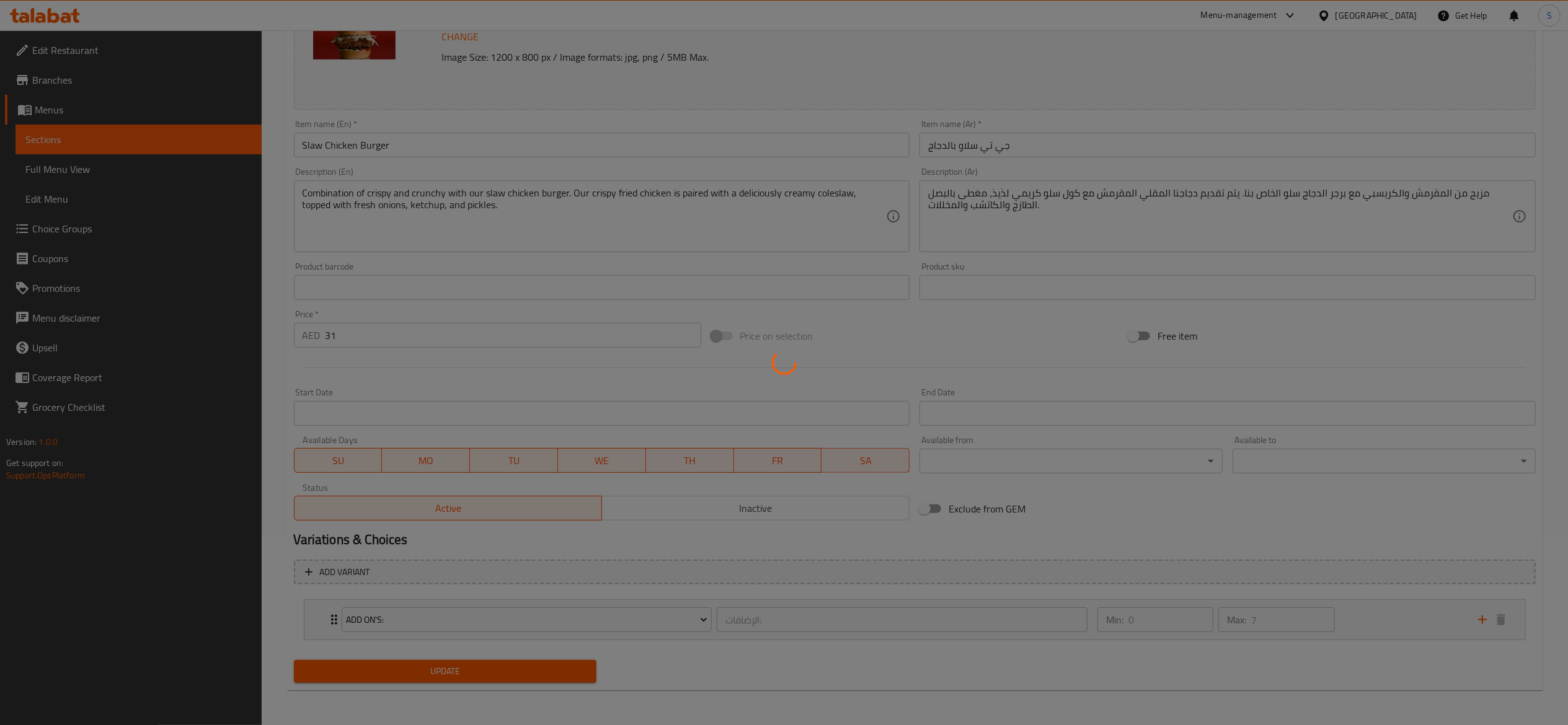
scroll to position [0, 0]
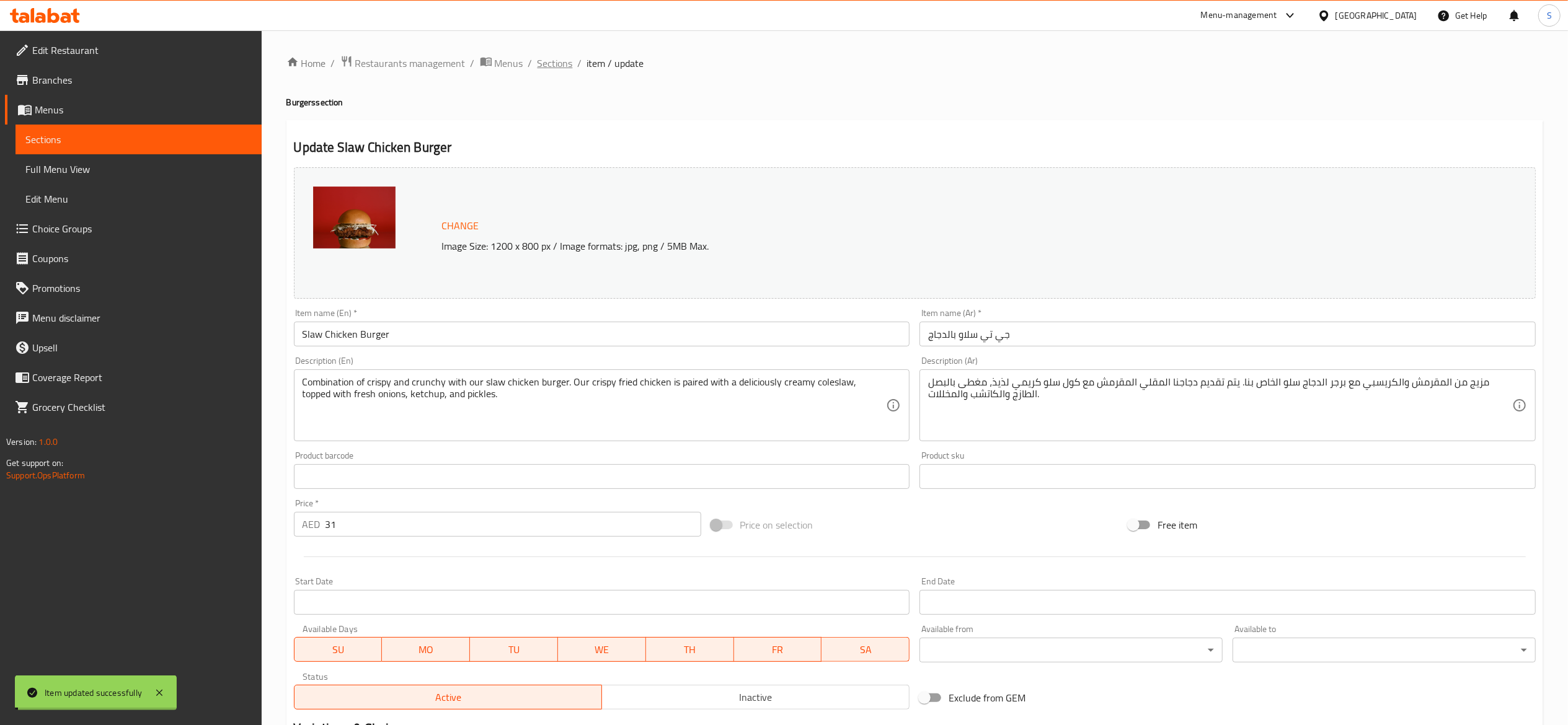
click at [559, 61] on span "Sections" at bounding box center [555, 63] width 35 height 15
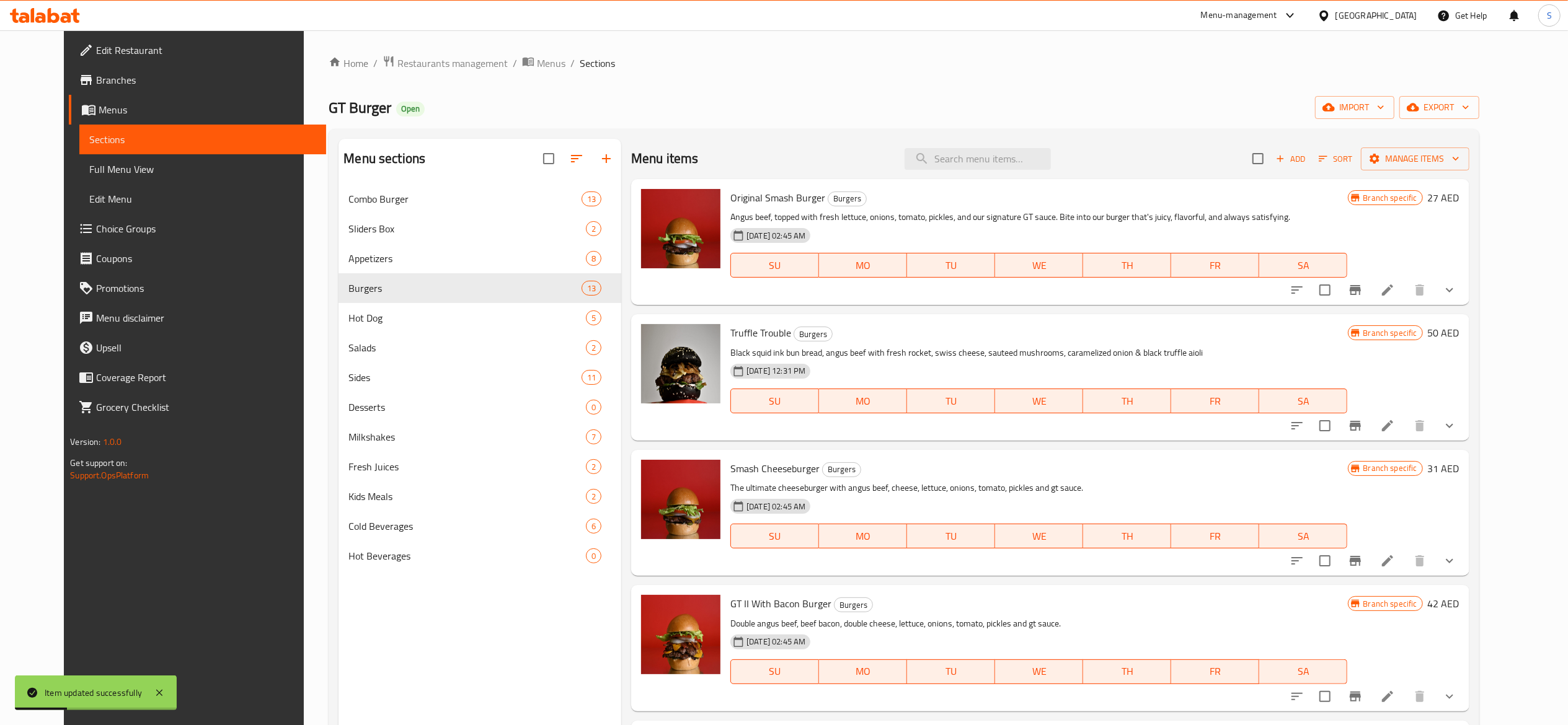
drag, startPoint x: 504, startPoint y: 67, endPoint x: 571, endPoint y: 92, distance: 71.5
click at [537, 67] on span "Menus" at bounding box center [551, 63] width 29 height 15
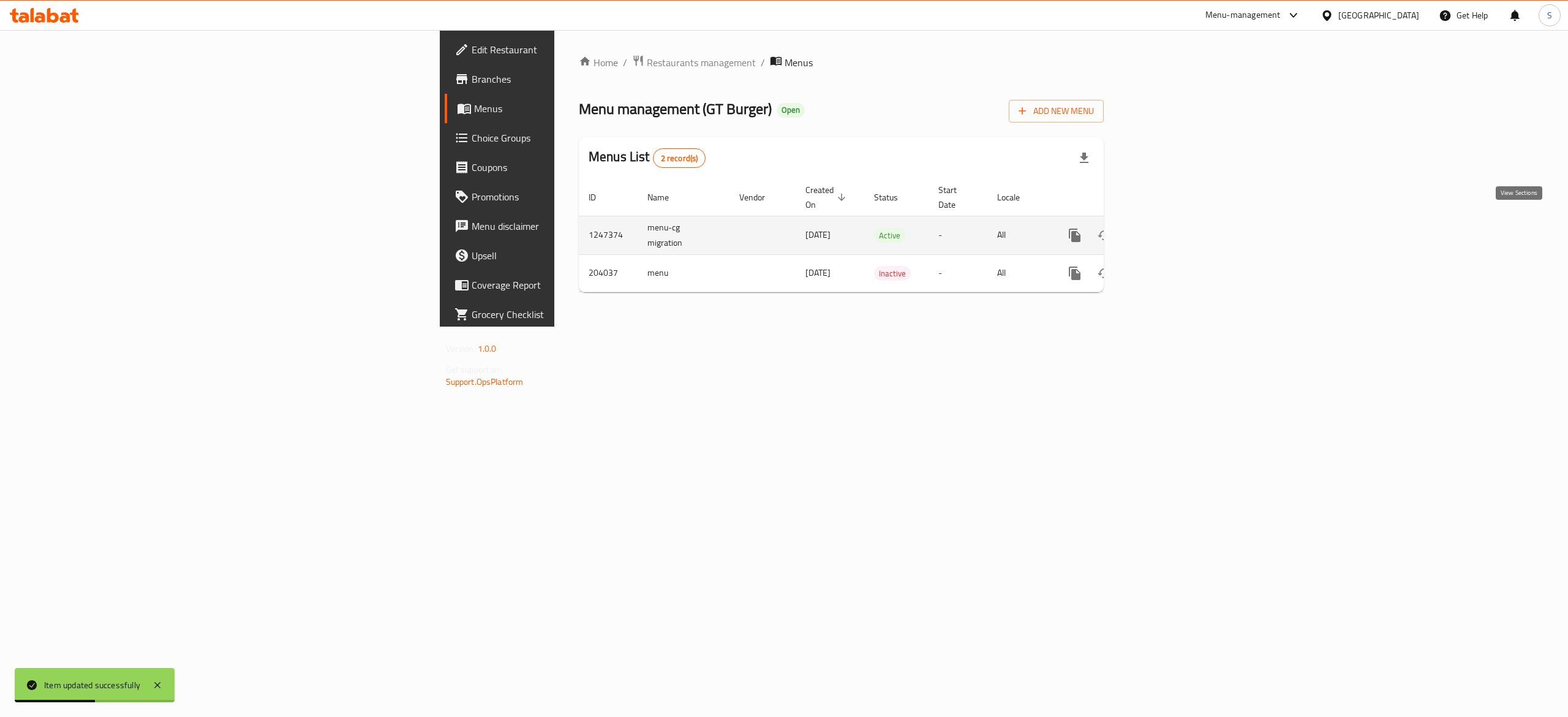
click at [1178, 232] on link "enhanced table" at bounding box center [1163, 235] width 29 height 29
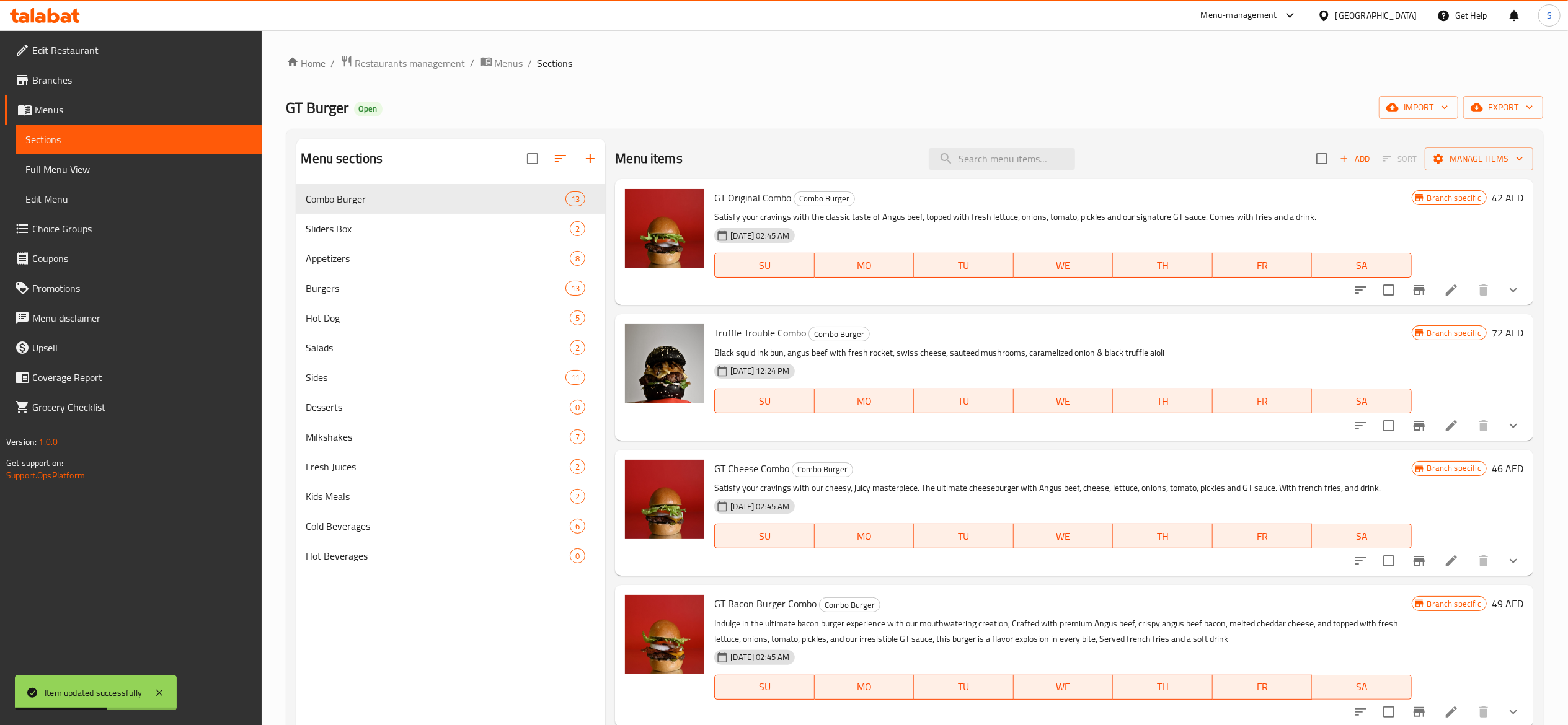
click at [1042, 145] on div "Menu items Add Sort Manage items" at bounding box center [1074, 159] width 918 height 40
click at [1038, 150] on input "search" at bounding box center [1002, 159] width 146 height 22
paste input "GT Chicken"
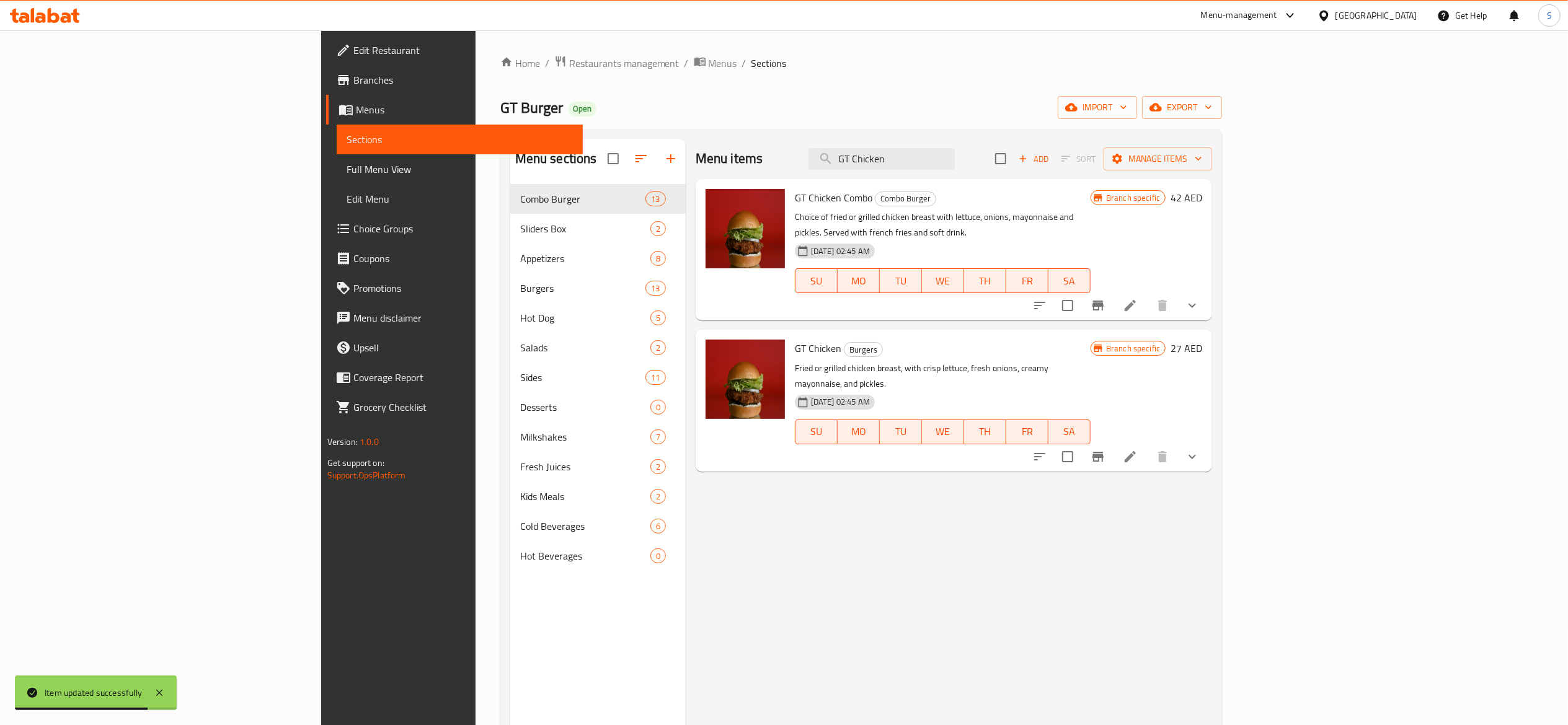
type input "GT Chicken"
click at [1138, 450] on icon at bounding box center [1130, 457] width 15 height 15
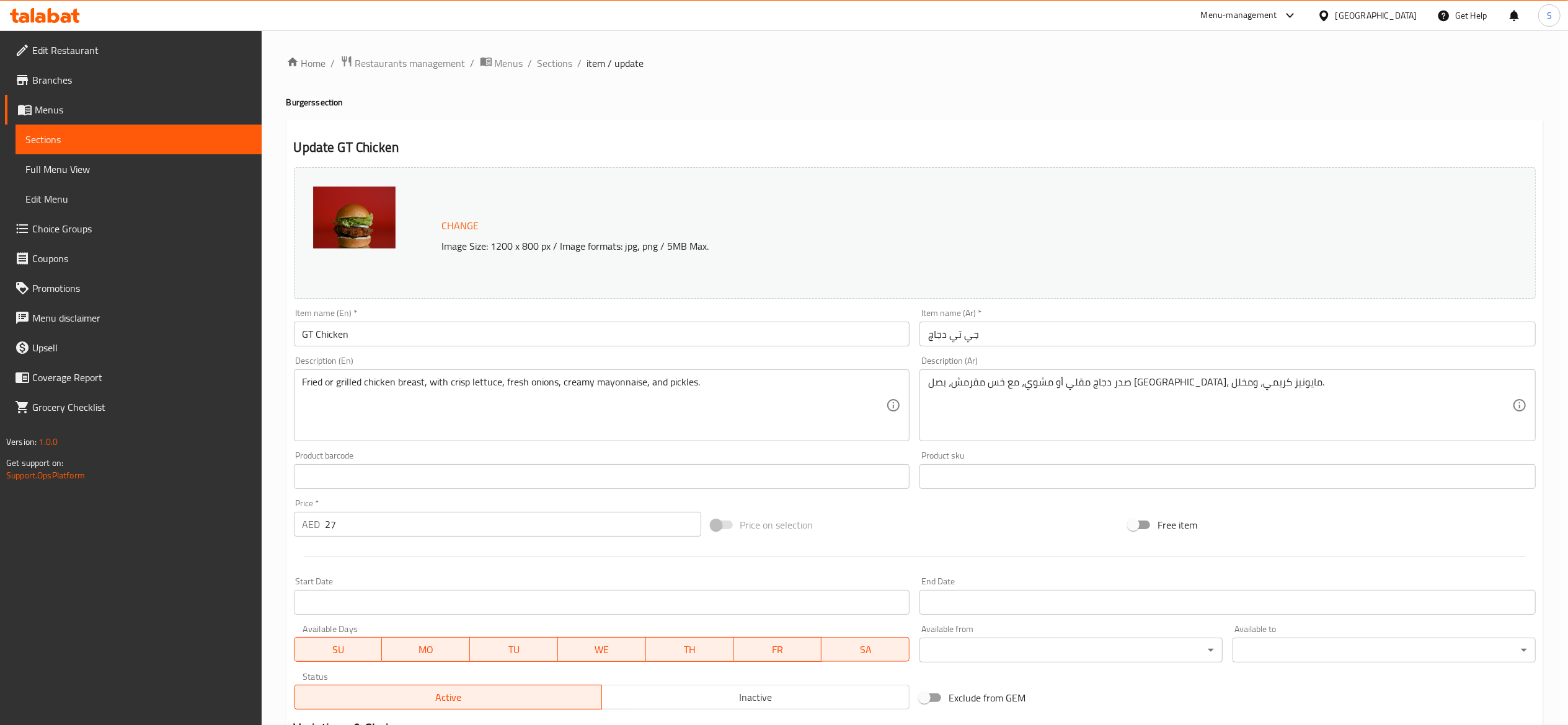
drag, startPoint x: 397, startPoint y: 332, endPoint x: 161, endPoint y: 262, distance: 246.2
click at [219, 311] on div "Edit Restaurant Branches Menus Sections Full Menu View Edit Menu Choice Groups …" at bounding box center [784, 497] width 1568 height 934
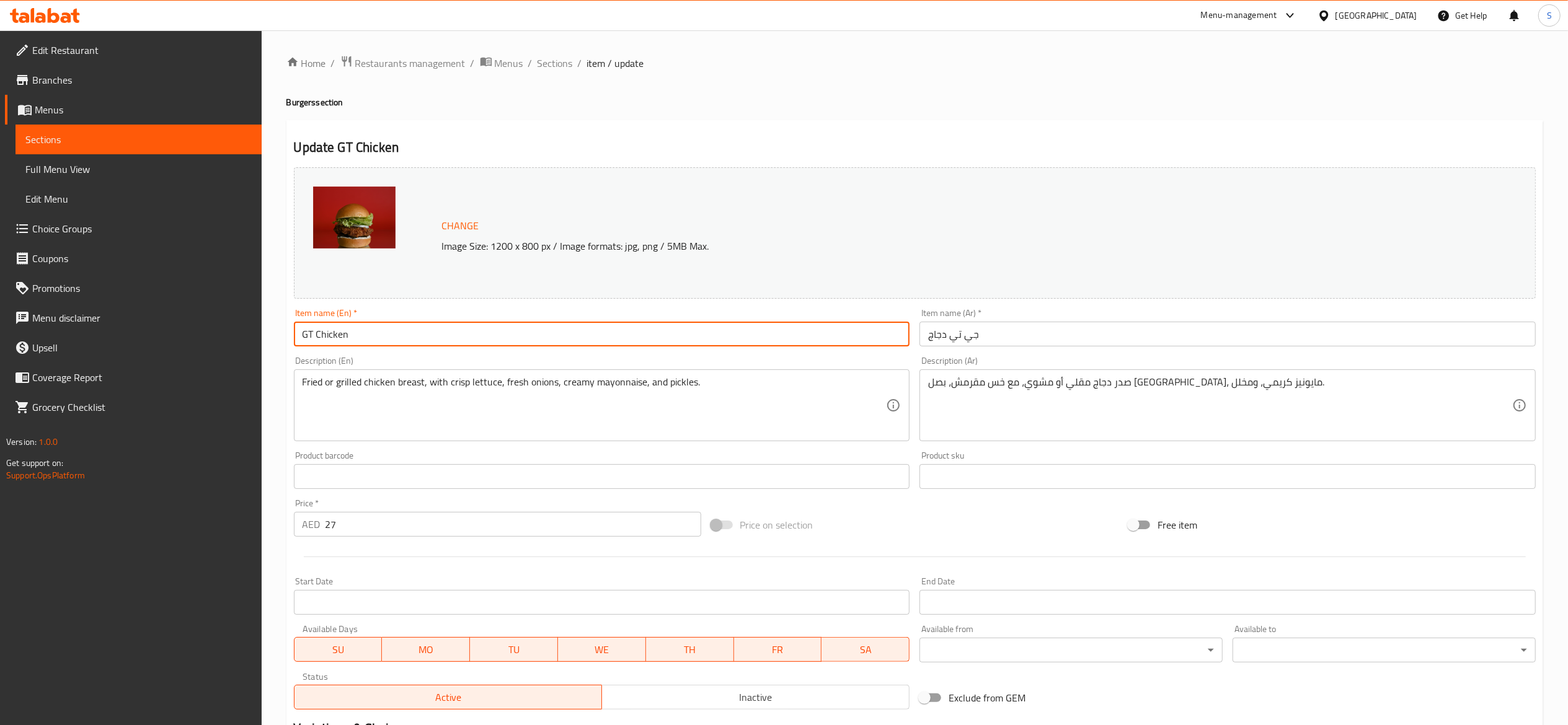
paste input "Crispy Chicken Burger"
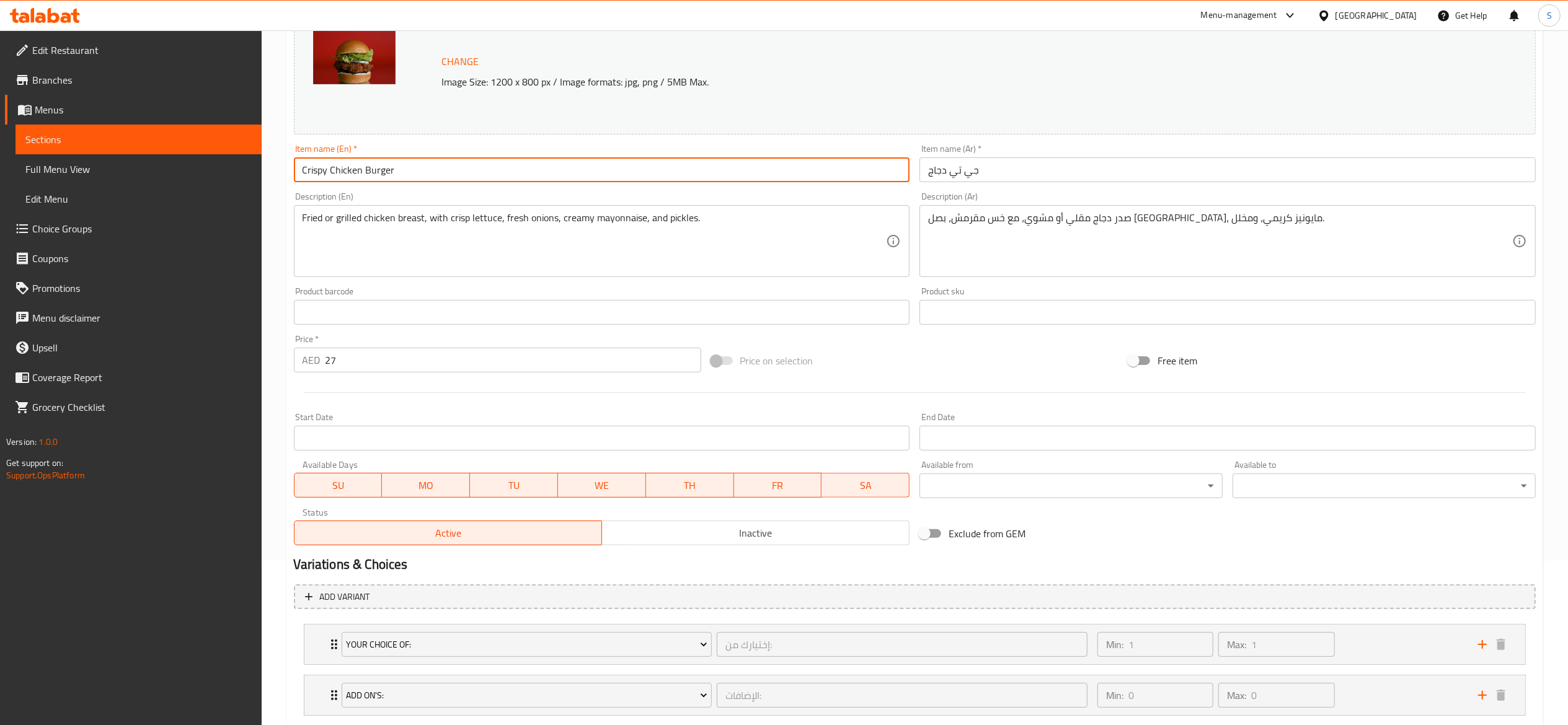
scroll to position [241, 0]
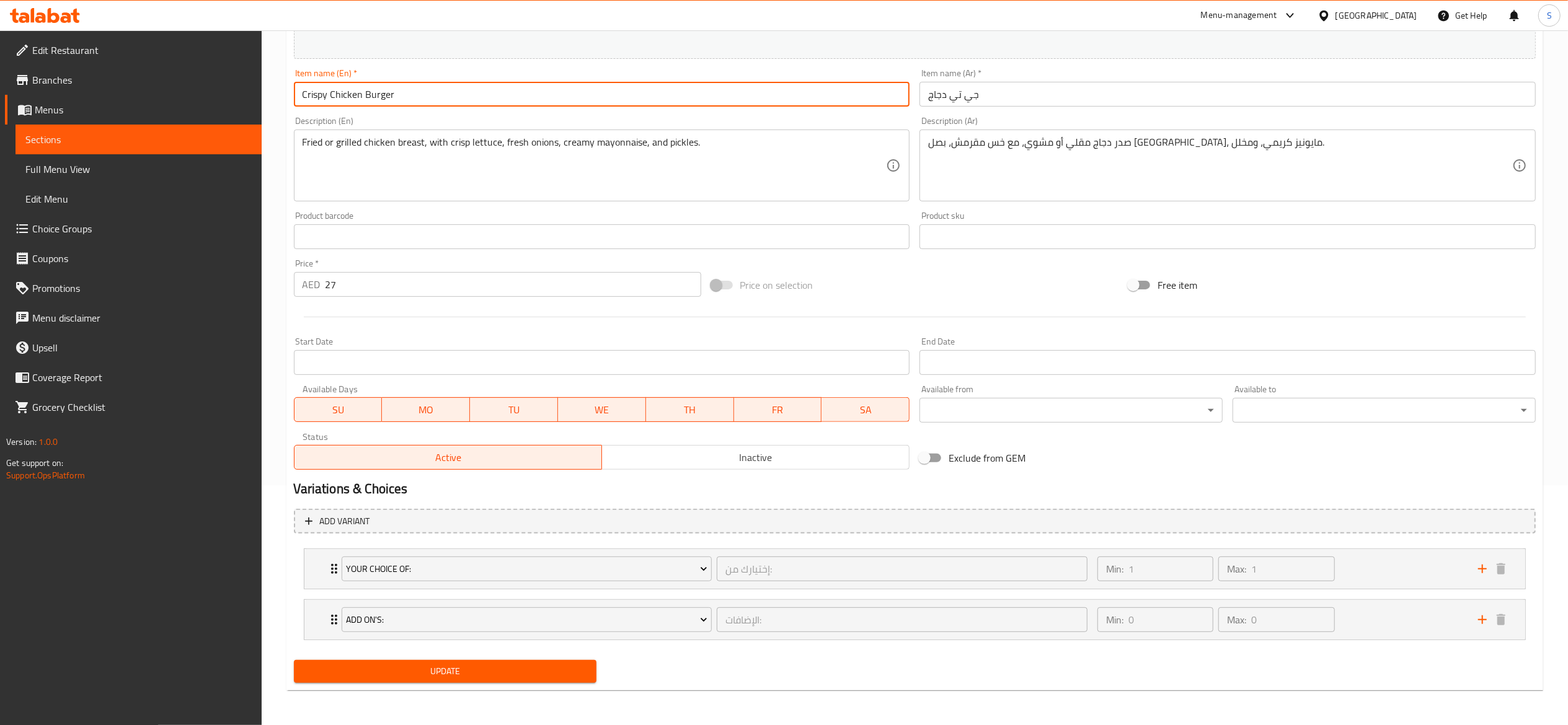
type input "Crispy Chicken Burger"
click at [527, 681] on button "Update" at bounding box center [445, 672] width 303 height 23
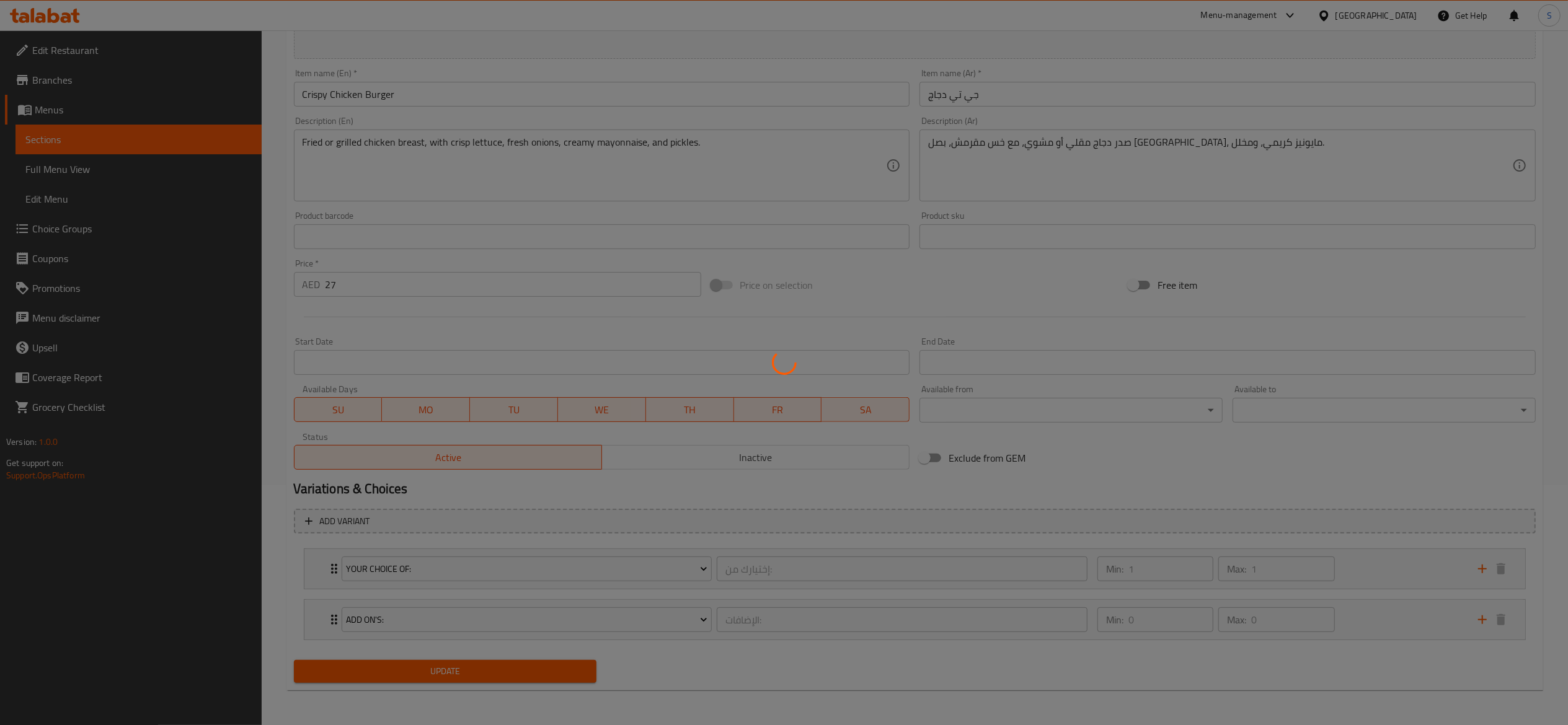
scroll to position [0, 0]
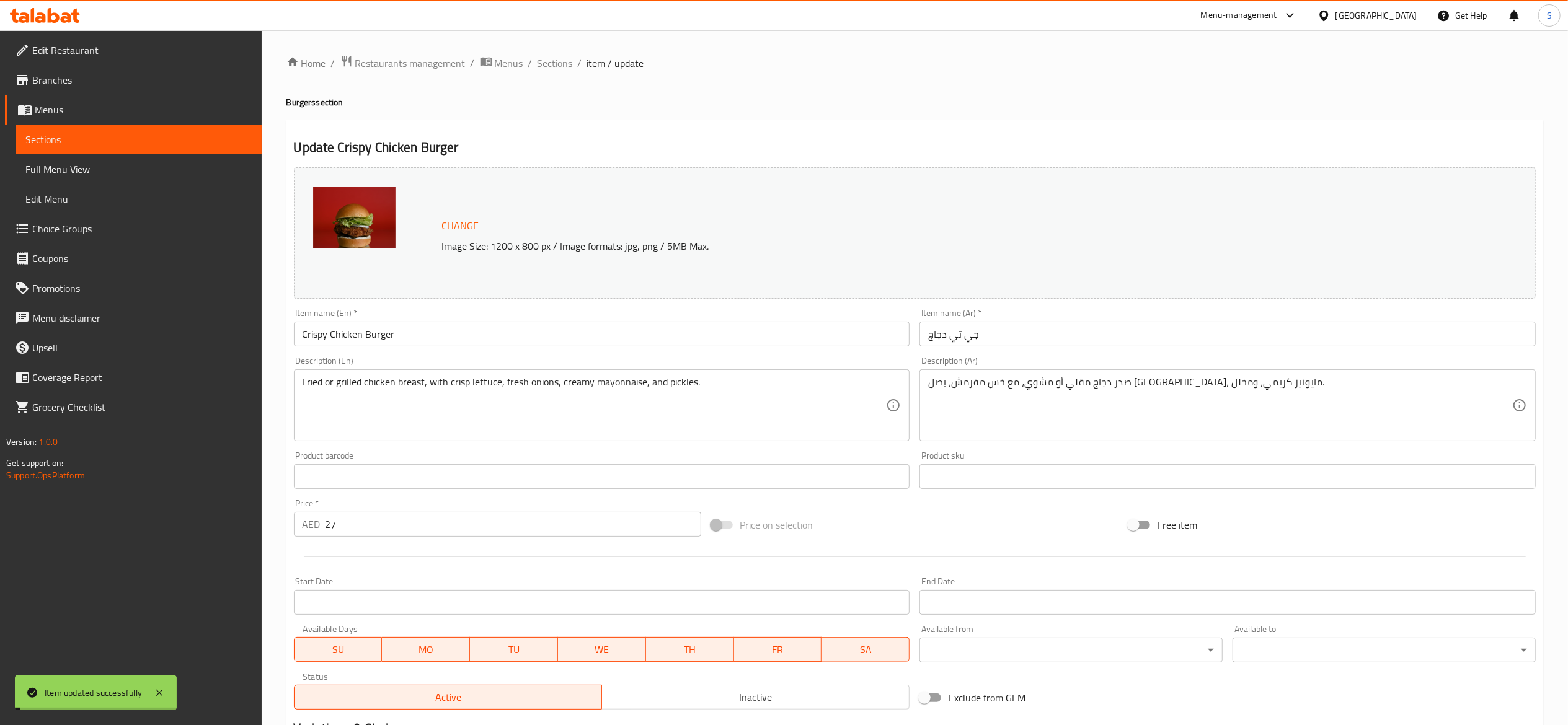
click at [557, 56] on span "Sections" at bounding box center [555, 63] width 35 height 15
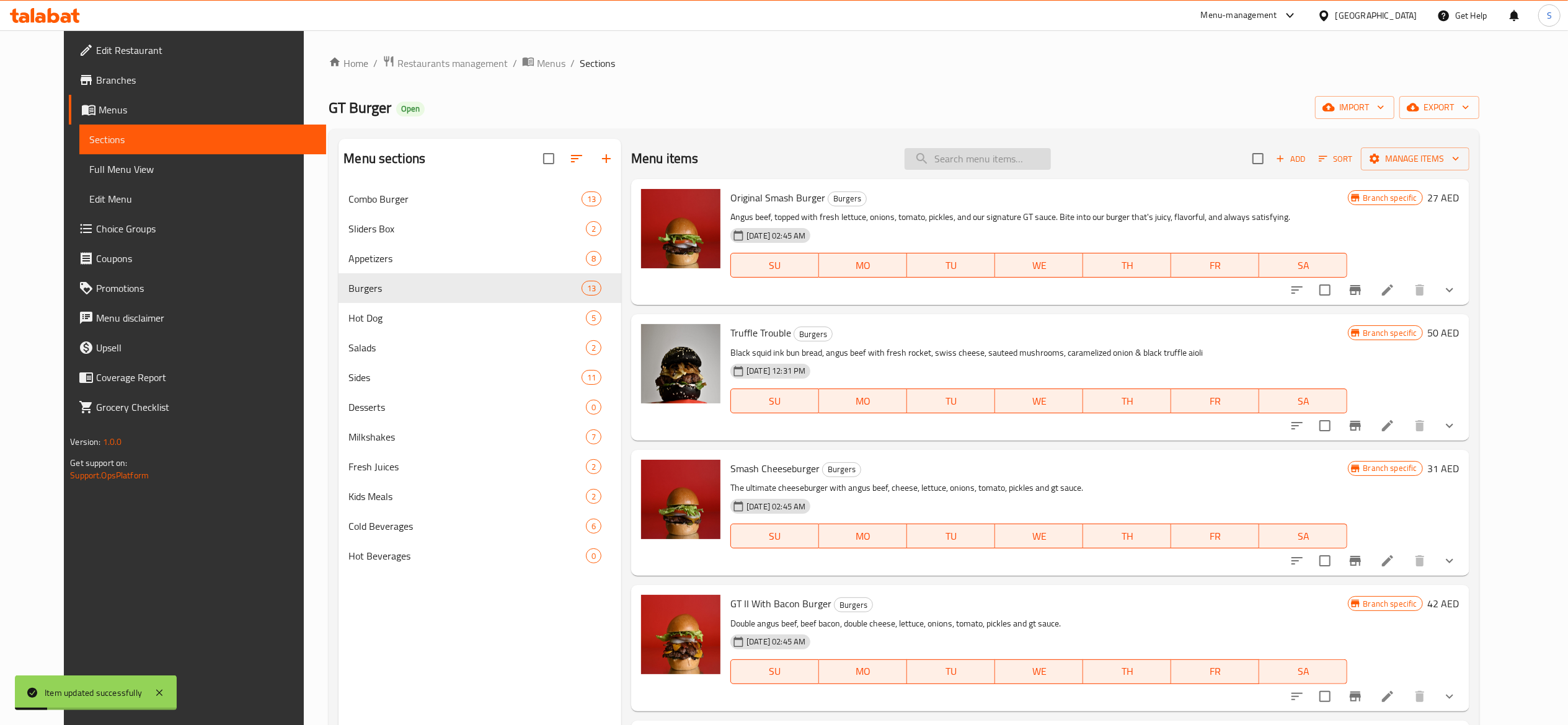
click at [955, 152] on input "search" at bounding box center [978, 159] width 146 height 22
paste input "GT Kids Burge"
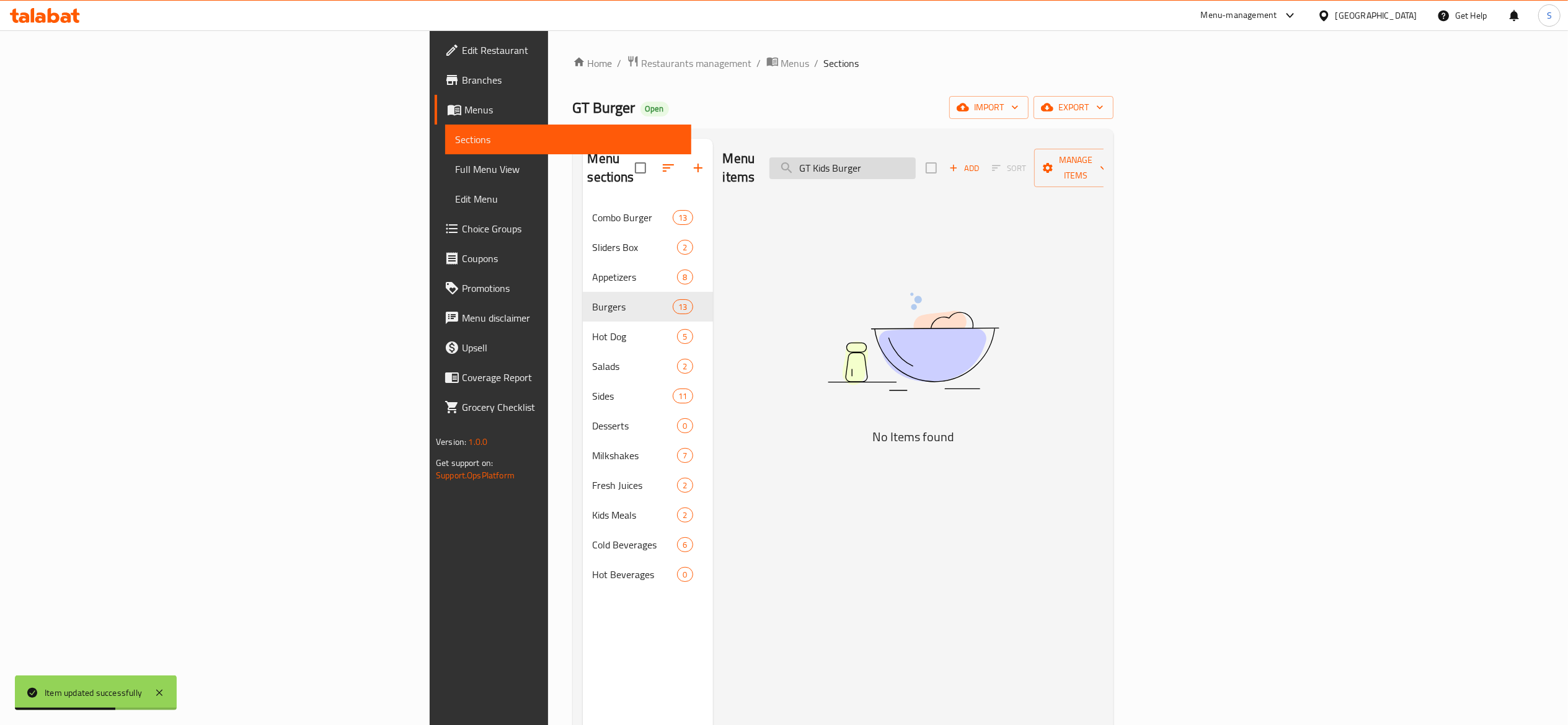
drag, startPoint x: 1058, startPoint y: 163, endPoint x: 986, endPoint y: 165, distance: 72.0
click at [916, 165] on input "GT Kids Burger" at bounding box center [843, 168] width 146 height 22
type input "G"
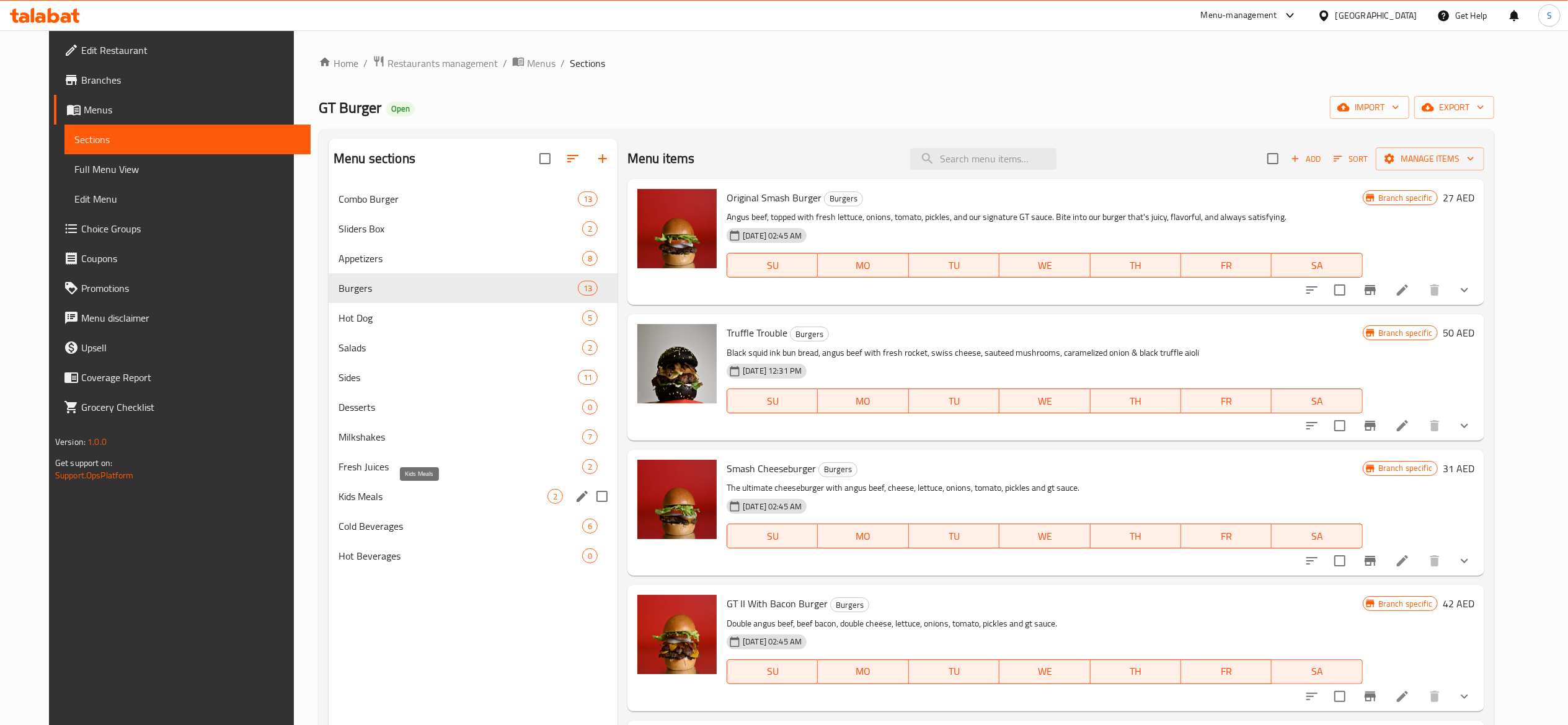
click at [508, 498] on span "Kids Meals" at bounding box center [443, 496] width 209 height 15
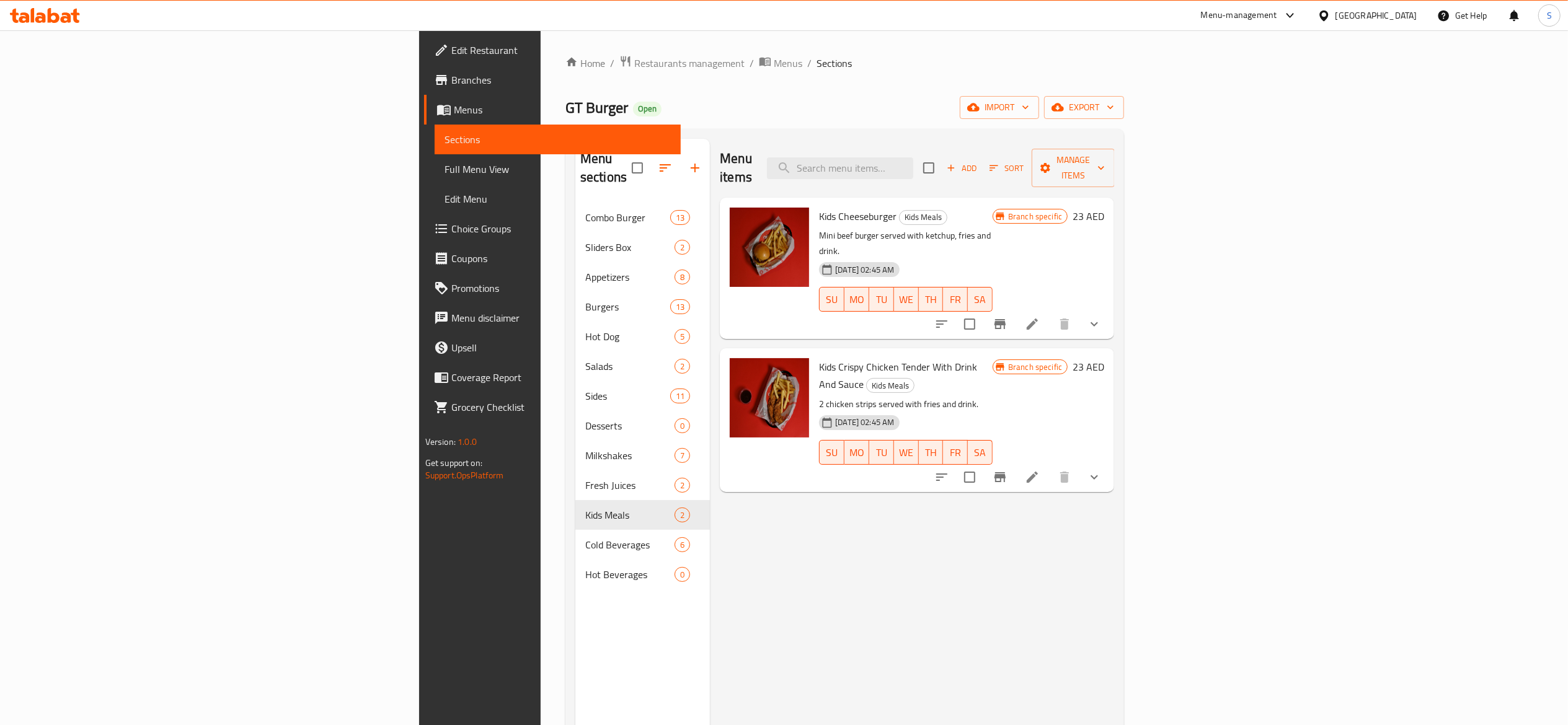
click at [1057, 496] on div "Menu items Add Sort Manage items Kids Cheeseburger Kids Meals Mini beef burger …" at bounding box center [912, 501] width 404 height 725
click at [913, 158] on input "search" at bounding box center [840, 168] width 146 height 22
paste input "GT original"
type input "GT original"
click at [993, 39] on div "Home / Restaurants management / Menus / Sections GT Burger Open import export M…" at bounding box center [845, 464] width 608 height 868
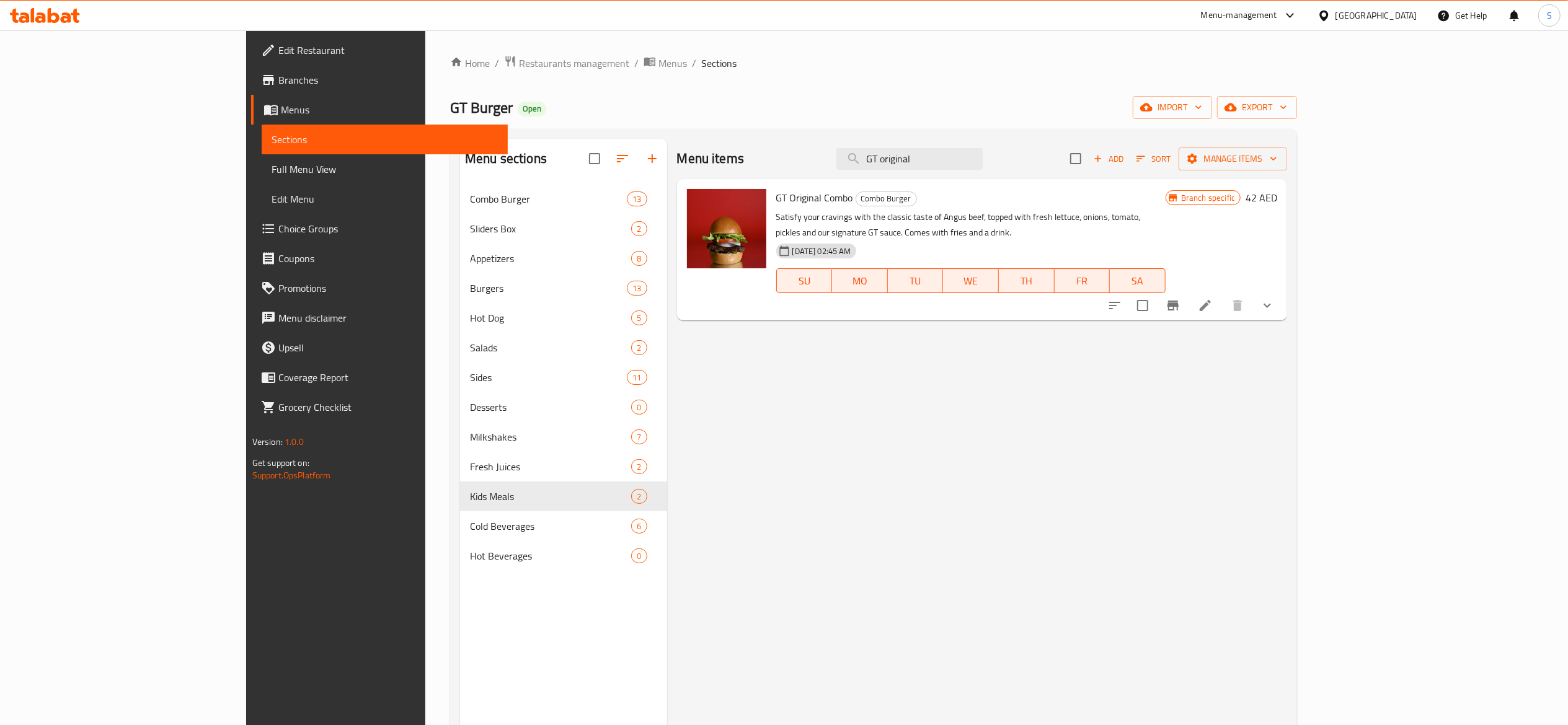
click at [1223, 298] on li at bounding box center [1205, 305] width 35 height 22
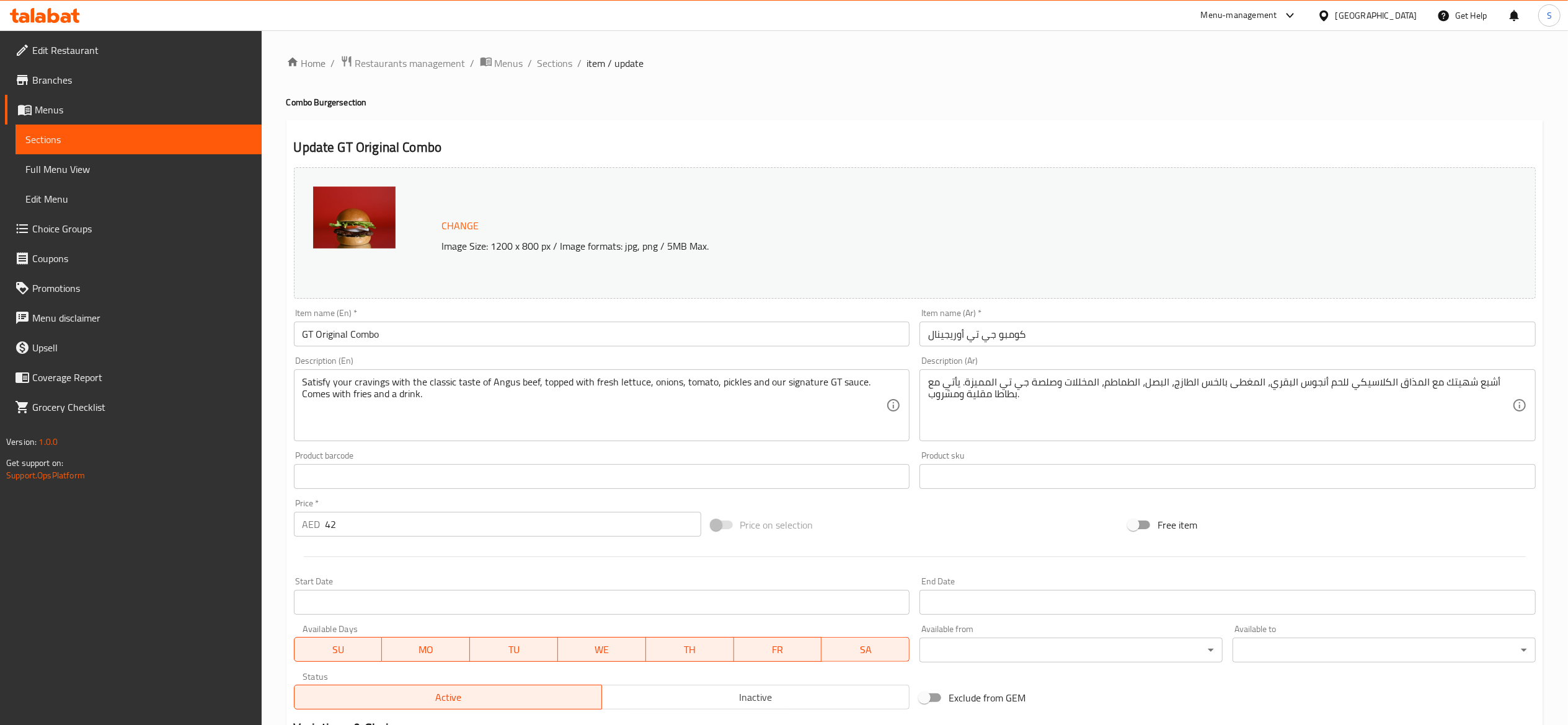
drag, startPoint x: 472, startPoint y: 343, endPoint x: 167, endPoint y: 319, distance: 305.9
click at [167, 319] on div "Edit Restaurant Branches Menus Sections Full Menu View Edit Menu Choice Groups …" at bounding box center [784, 523] width 1568 height 986
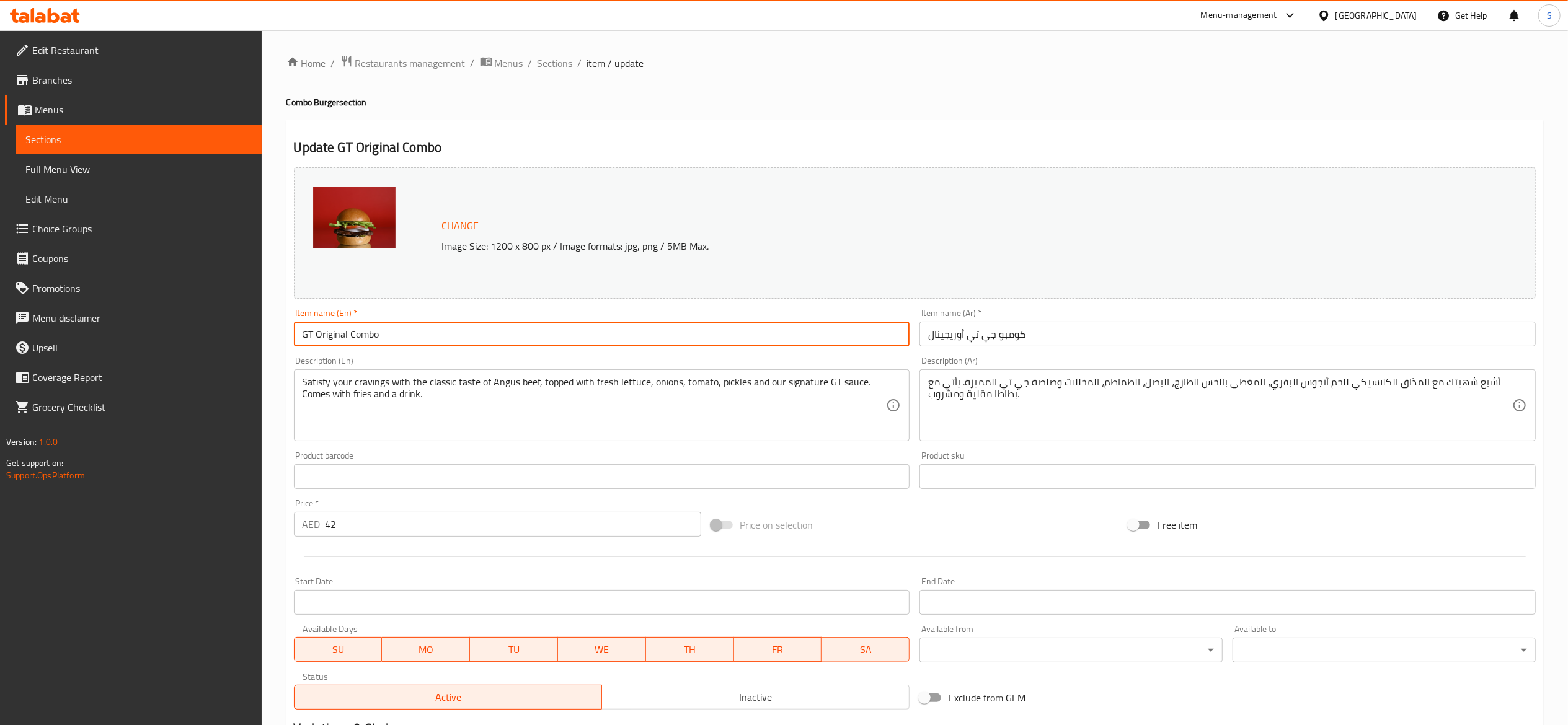
paste input "Original Smash Burger"
type input "Original Smash Burger Combo"
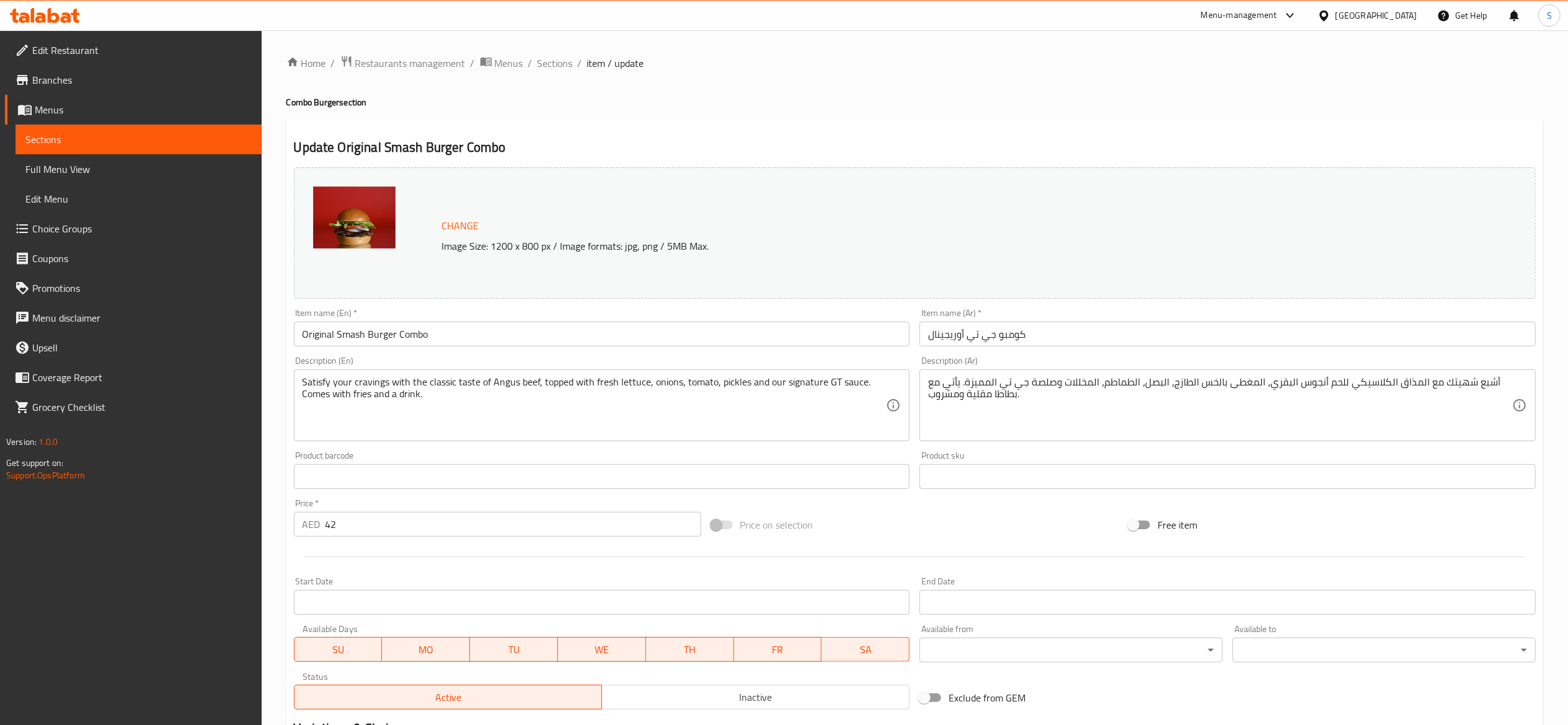
click at [713, 71] on ol "Home / Restaurants management / Menus / Sections / item / update" at bounding box center [914, 63] width 1257 height 16
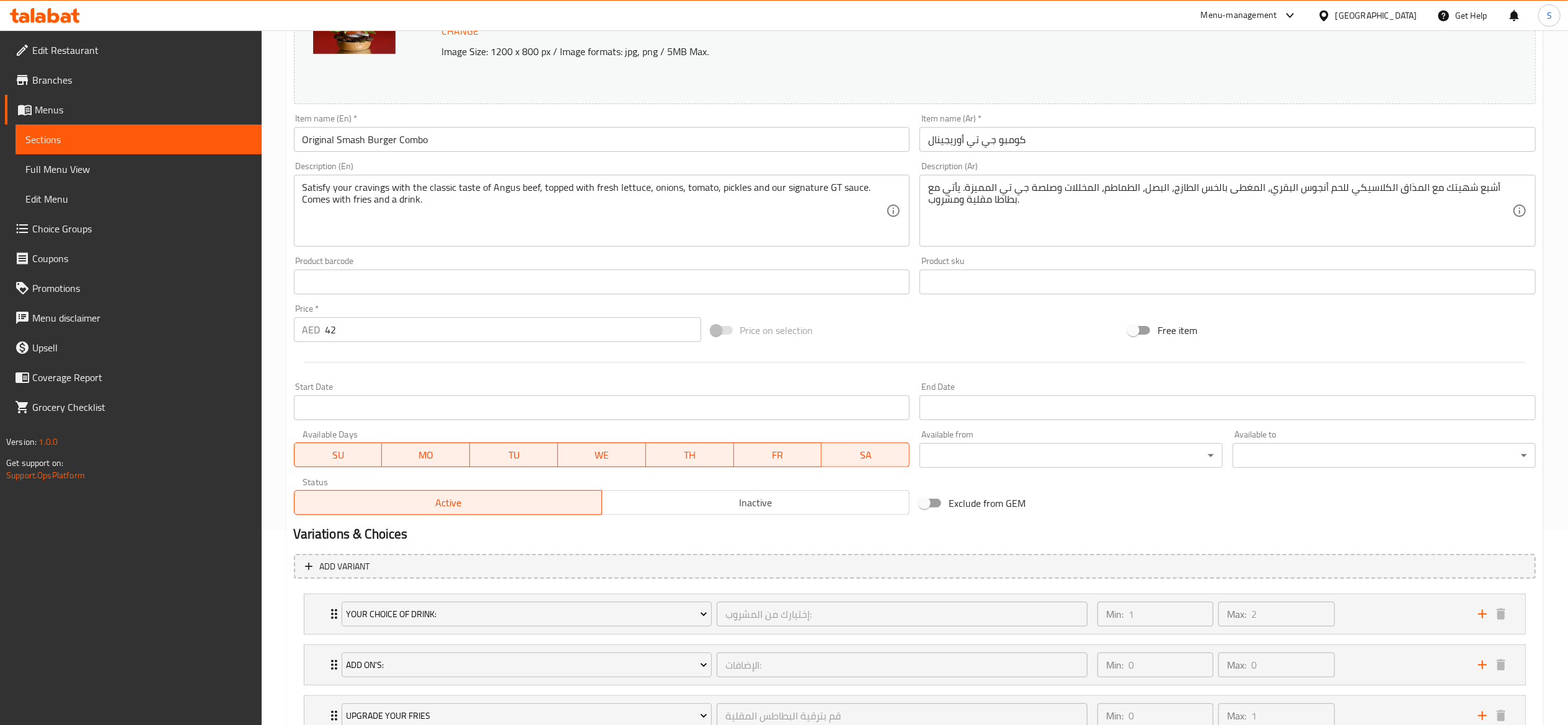
scroll to position [293, 0]
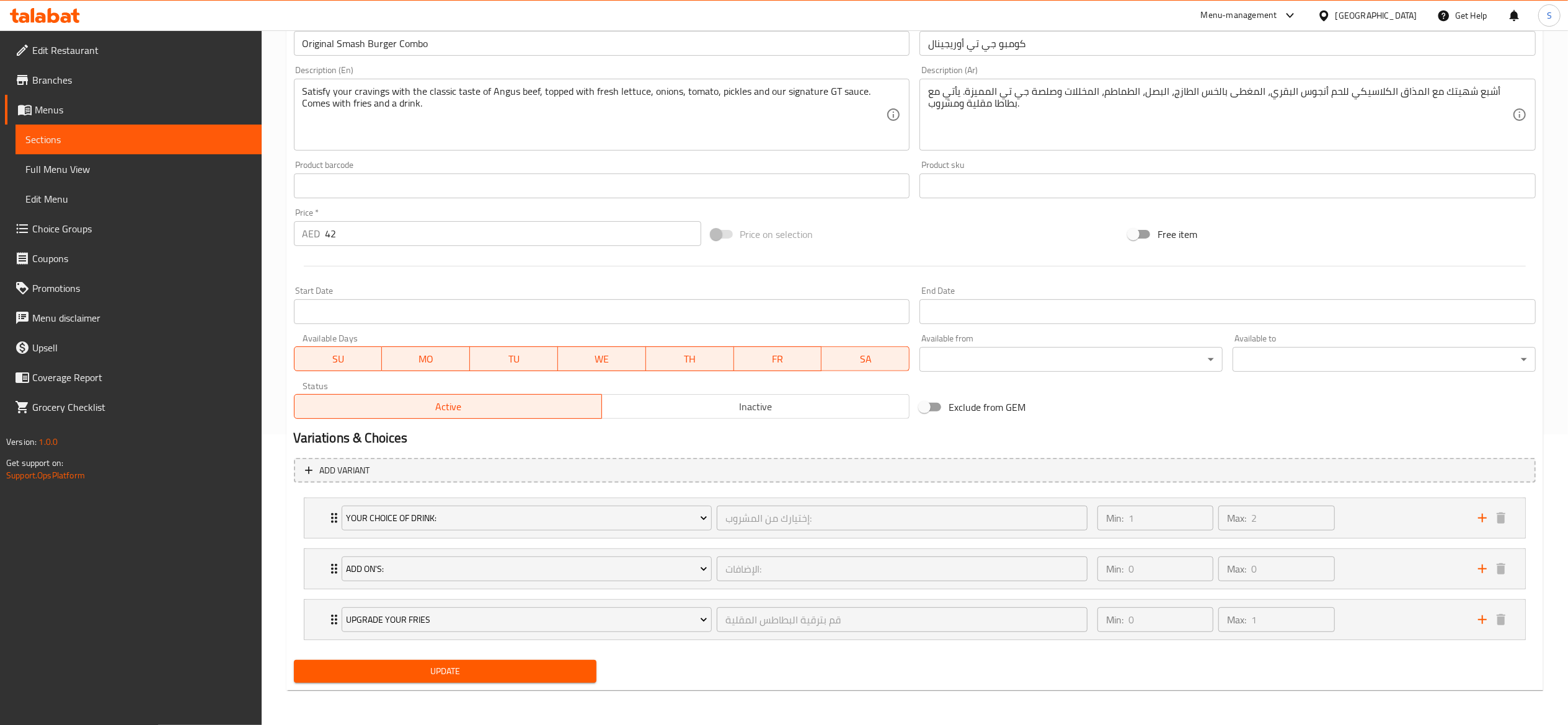
click at [494, 678] on span "Update" at bounding box center [445, 671] width 283 height 15
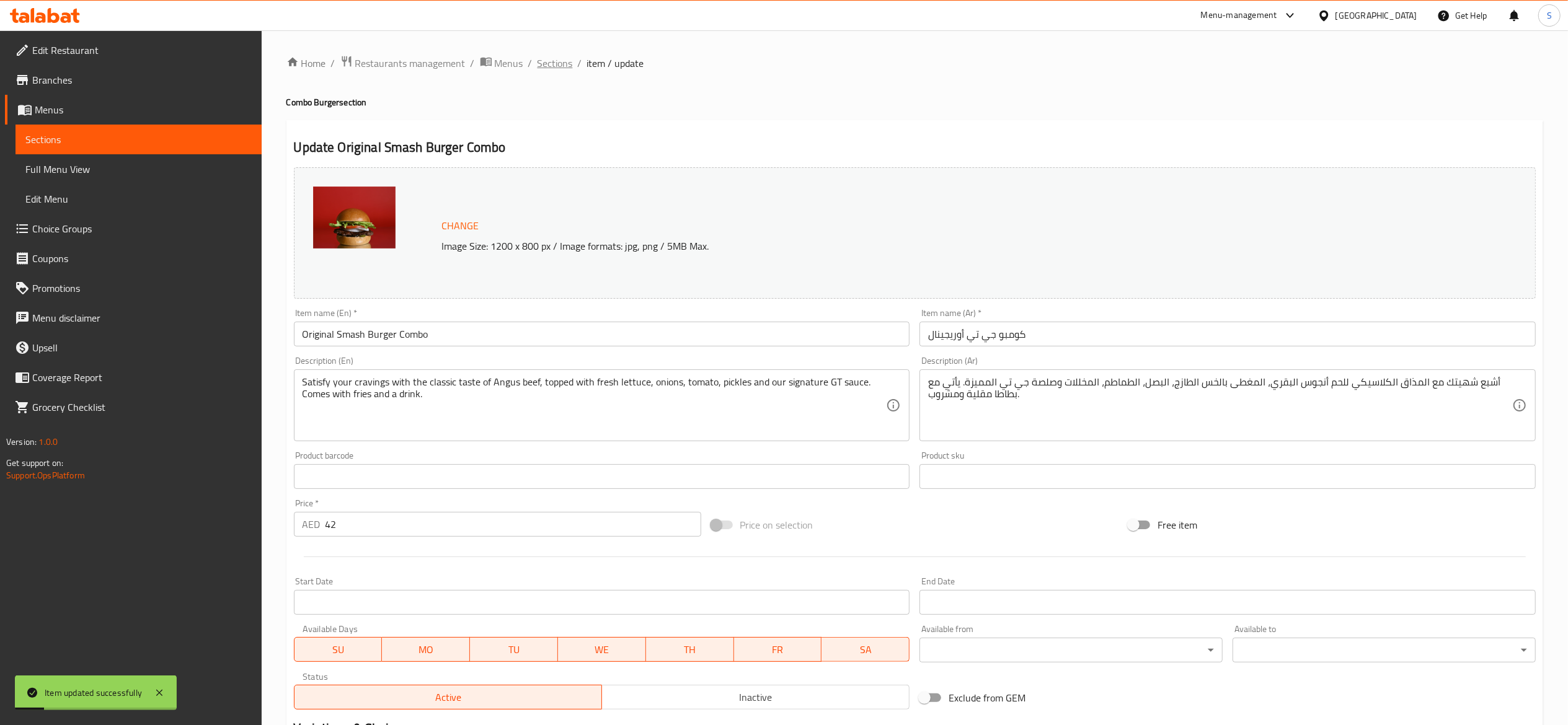
click at [549, 60] on span "Sections" at bounding box center [555, 63] width 35 height 15
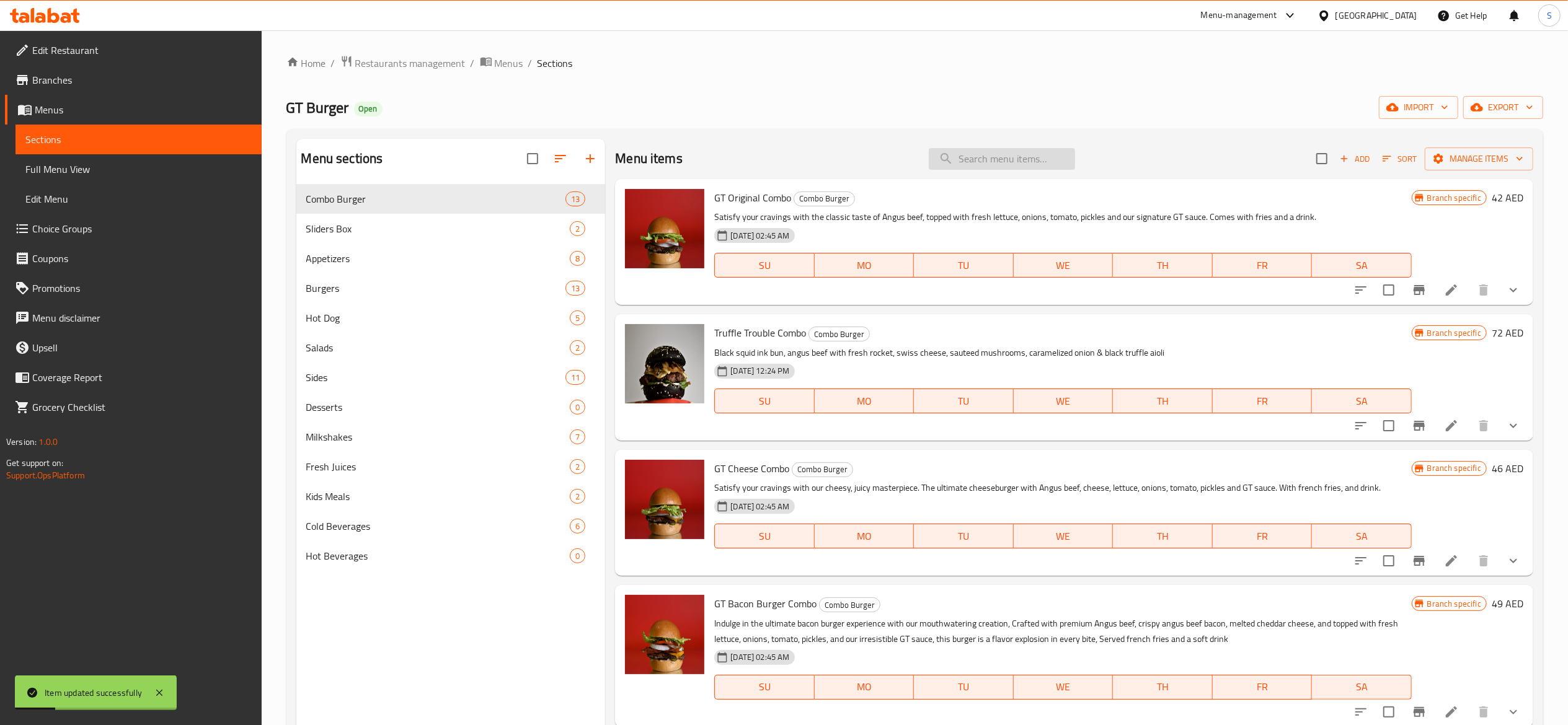
click at [948, 160] on input "search" at bounding box center [1002, 159] width 146 height 22
paste input "GT cheese"
type input "GT cheese"
click at [1008, 86] on div "Home / Restaurants management / Menus / Sections GT Burger Open import export M…" at bounding box center [914, 464] width 1257 height 819
click at [1444, 560] on icon at bounding box center [1451, 560] width 15 height 15
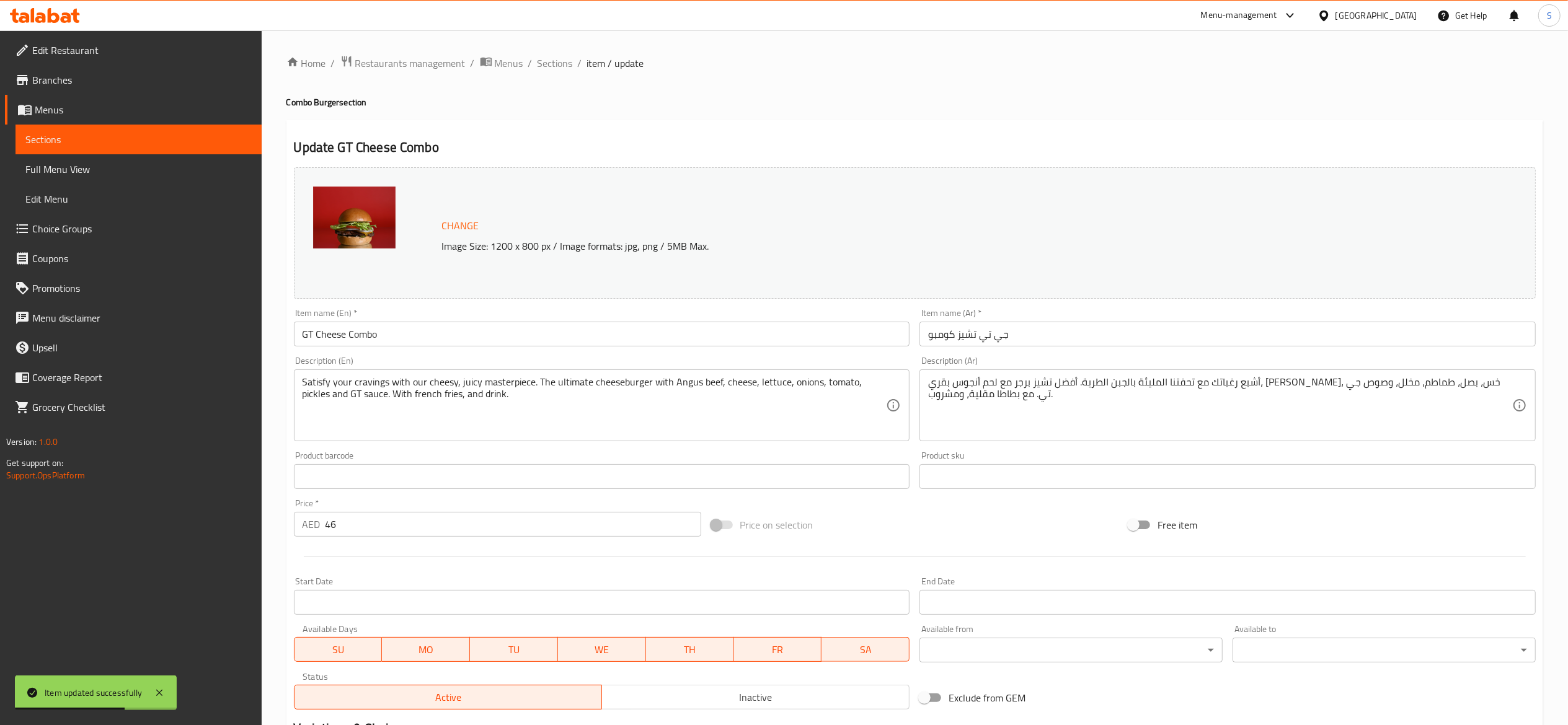
click at [0, 277] on div "Edit Restaurant Branches Menus Sections Full Menu View Edit Menu Choice Groups …" at bounding box center [784, 523] width 1568 height 986
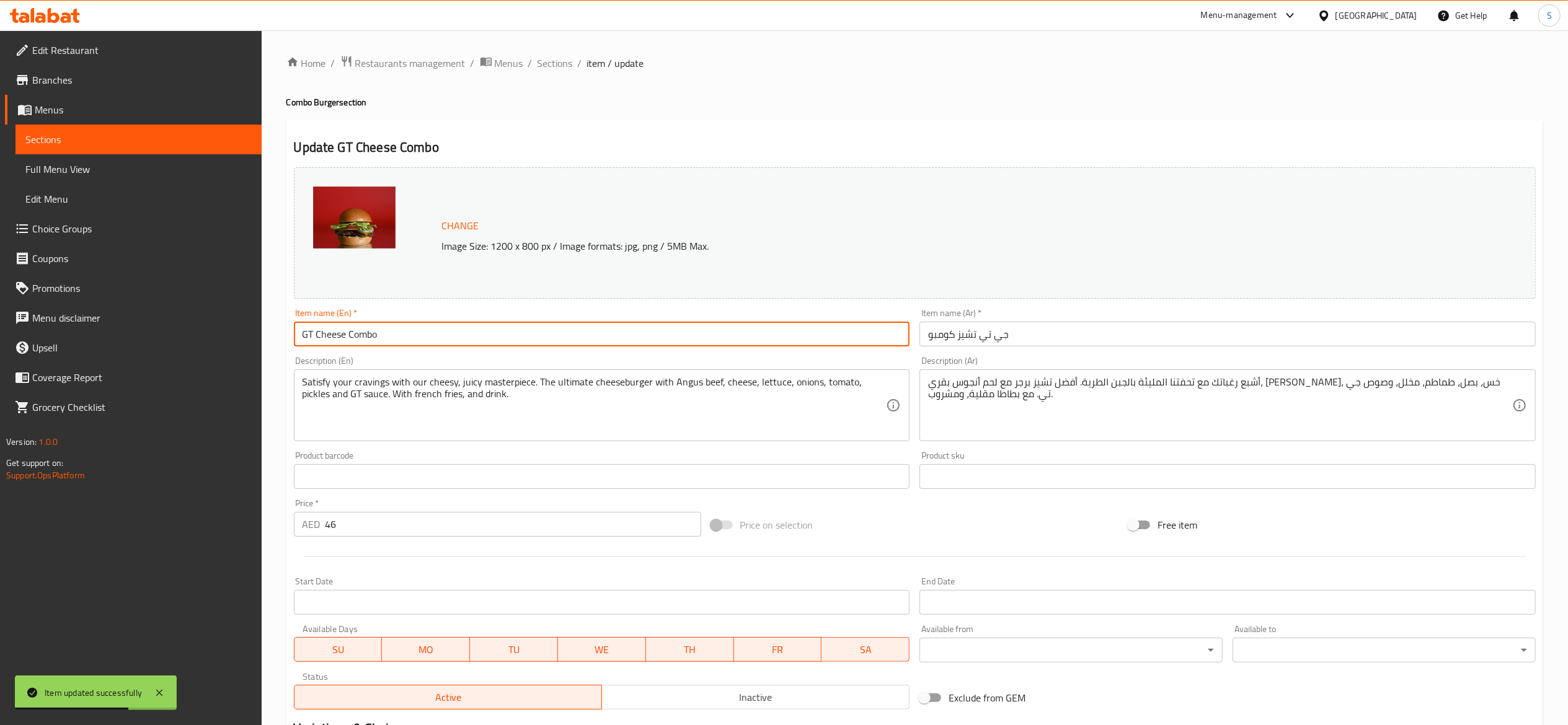
paste input "Smash Cheese Burger combo"
click at [399, 335] on input "Smash Cheese Burger combo" at bounding box center [602, 334] width 616 height 25
click at [298, 334] on input "Smash Cheese Burger Combo" at bounding box center [602, 334] width 616 height 25
type input "Smash Cheese Burger Combo"
click at [900, 86] on div "Home / Restaurants management / Menus / Sections / item / update Combo Burger s…" at bounding box center [914, 523] width 1257 height 936
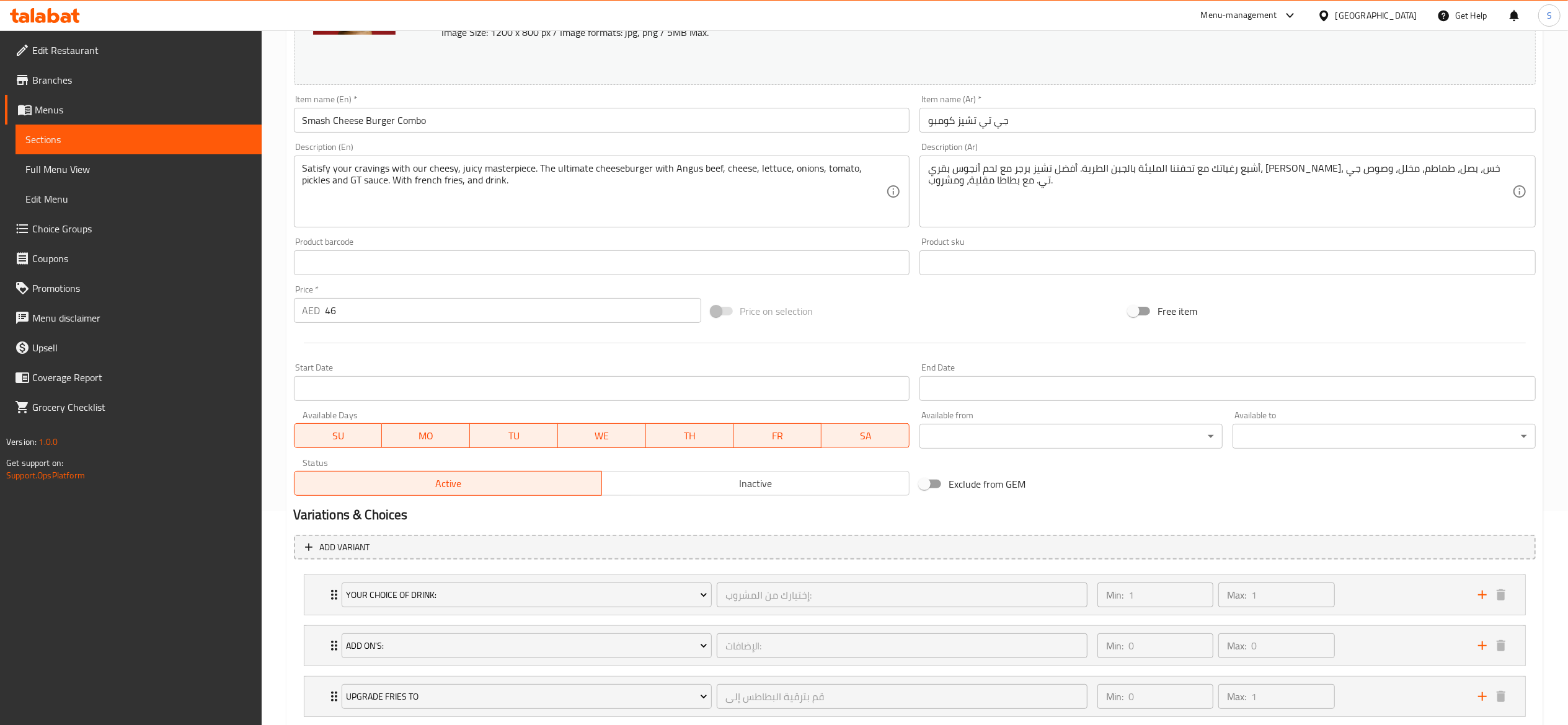
scroll to position [293, 0]
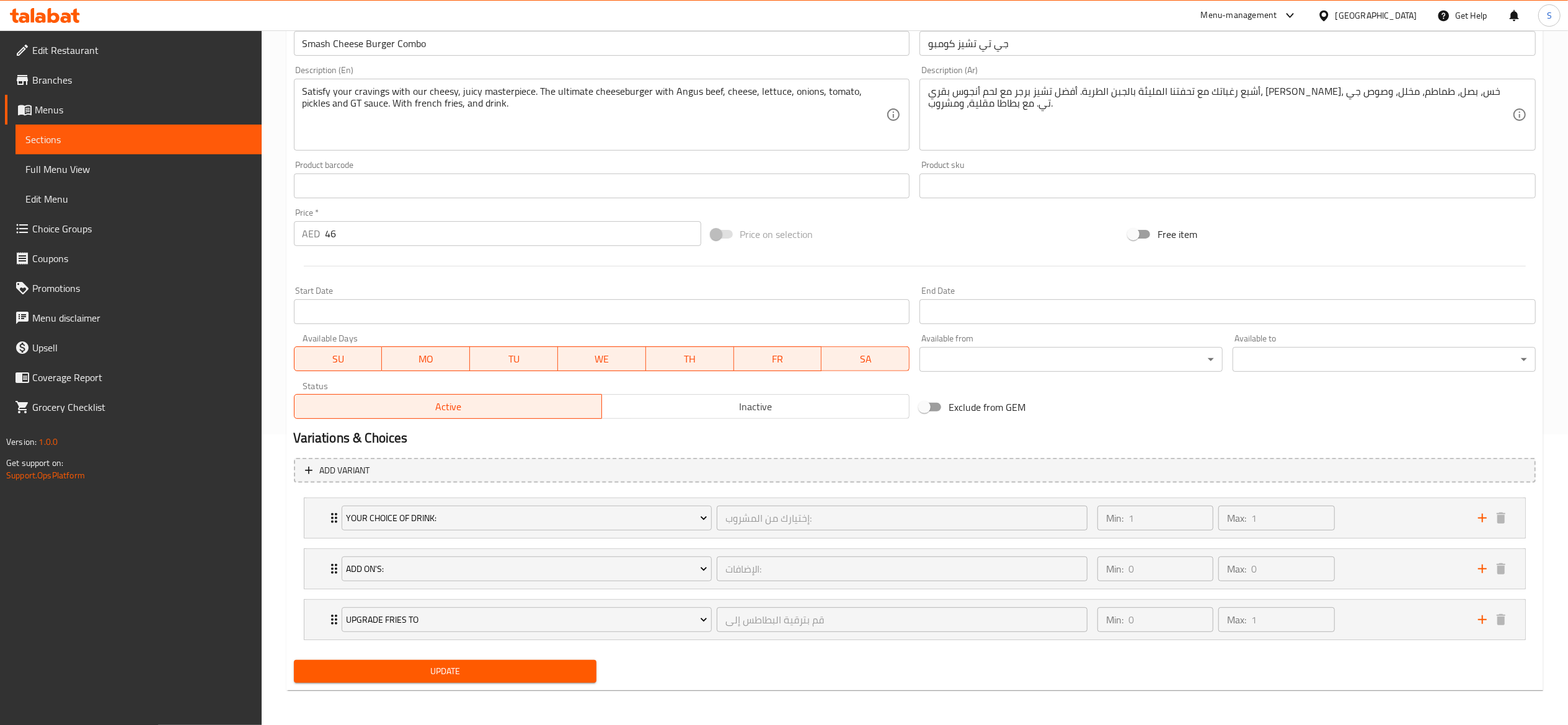
click at [464, 676] on span "Update" at bounding box center [445, 671] width 283 height 15
click at [542, 659] on div "Update" at bounding box center [445, 671] width 313 height 33
drag, startPoint x: 550, startPoint y: 661, endPoint x: 566, endPoint y: 637, distance: 28.8
click at [552, 661] on button "Update" at bounding box center [445, 672] width 303 height 23
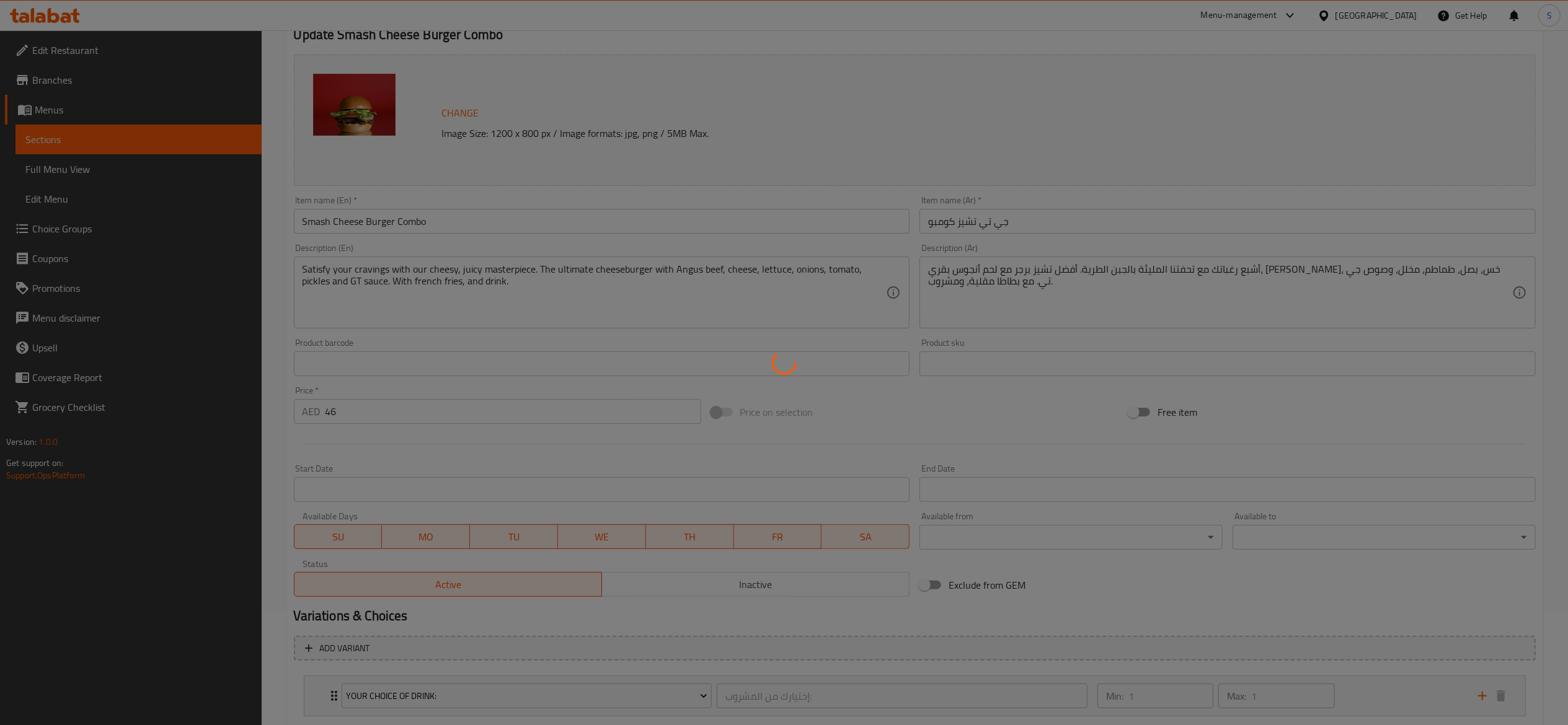
scroll to position [0, 0]
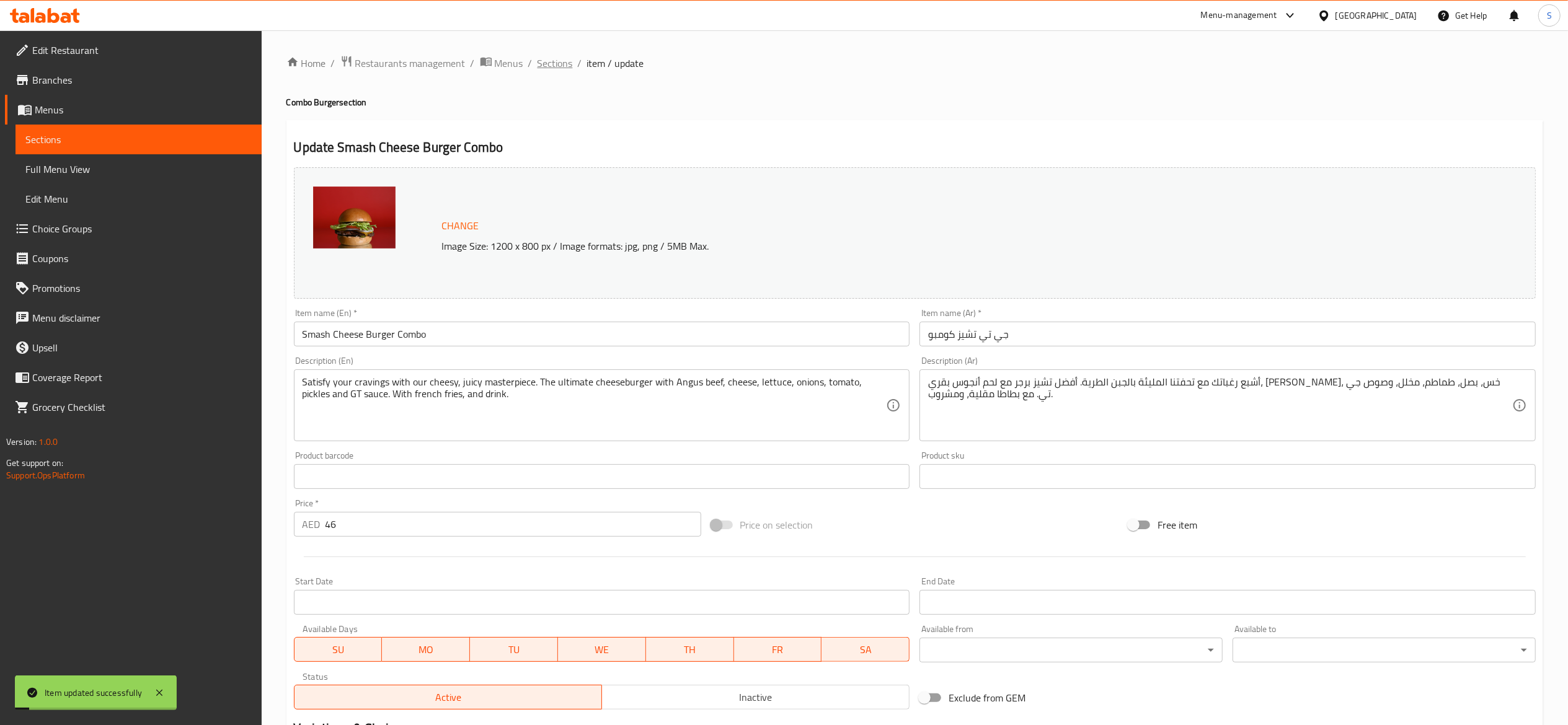
click at [566, 62] on span "Sections" at bounding box center [555, 63] width 35 height 15
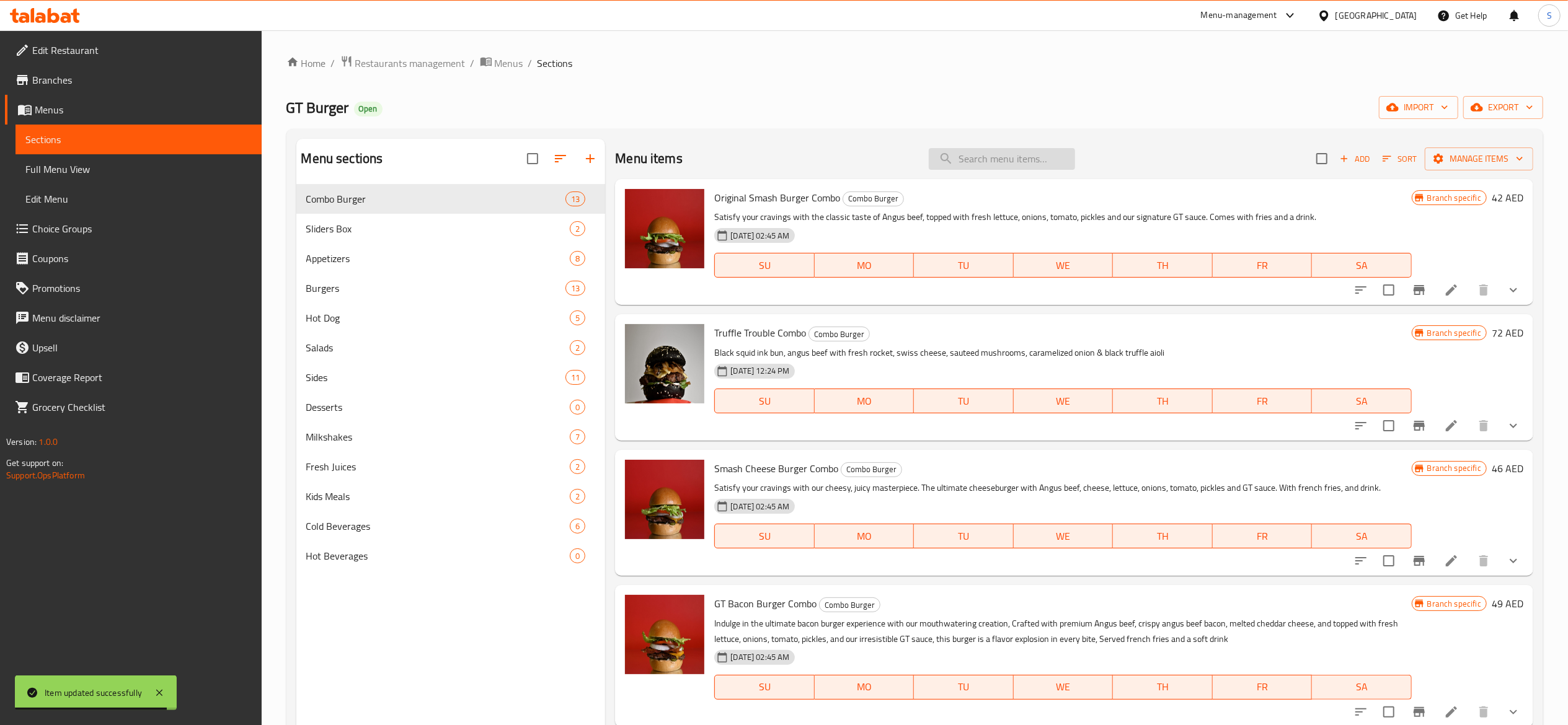
click at [998, 150] on input "search" at bounding box center [1002, 159] width 146 height 22
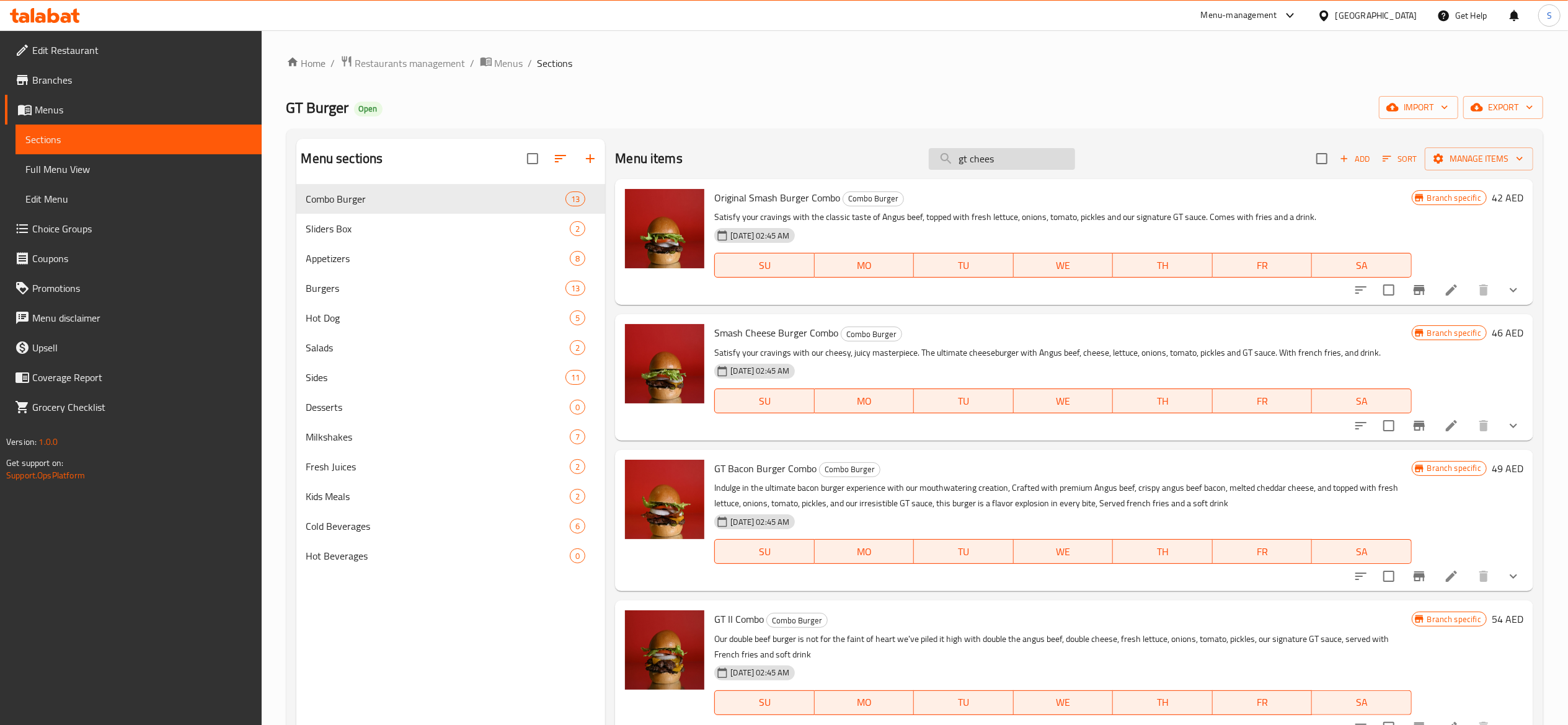
type input "gt cheese"
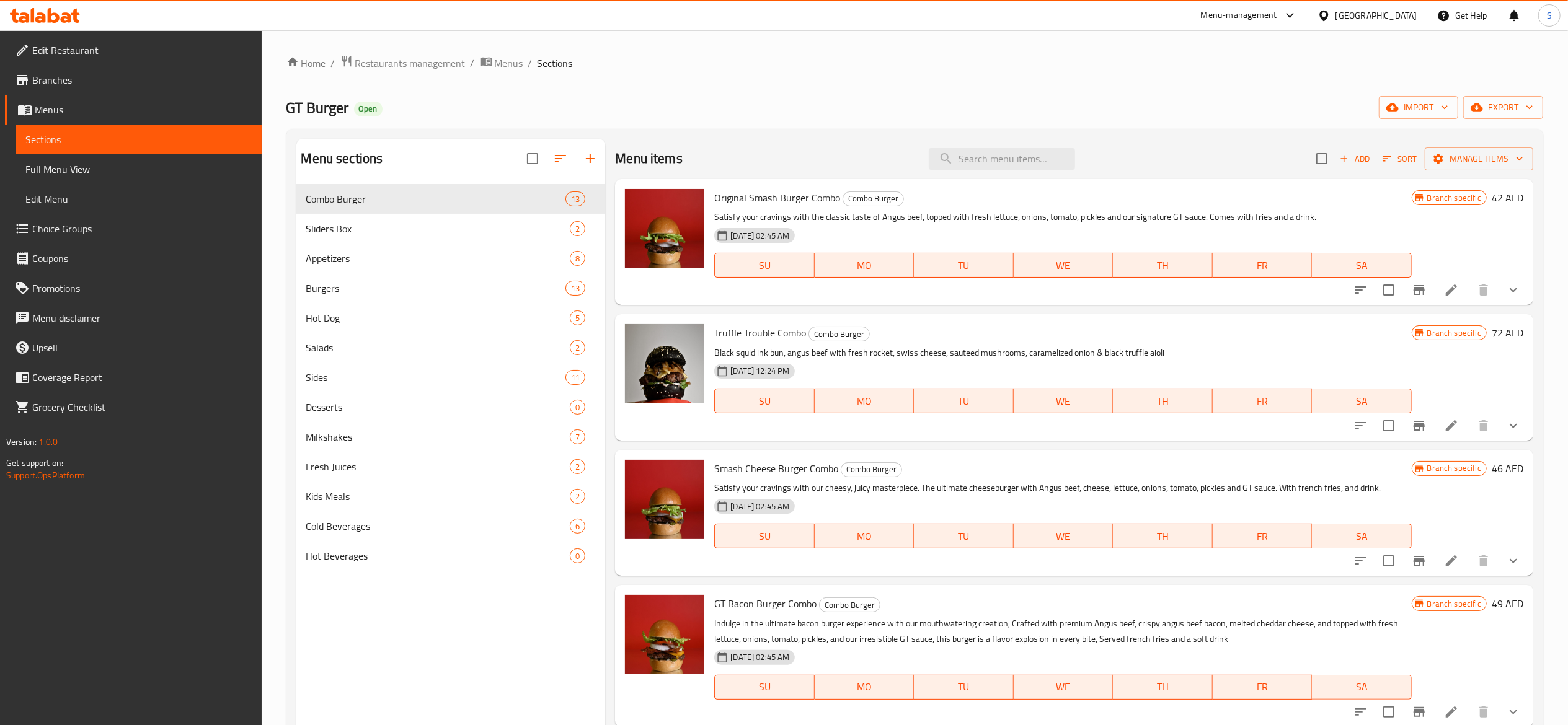
paste input "GT Bacon"
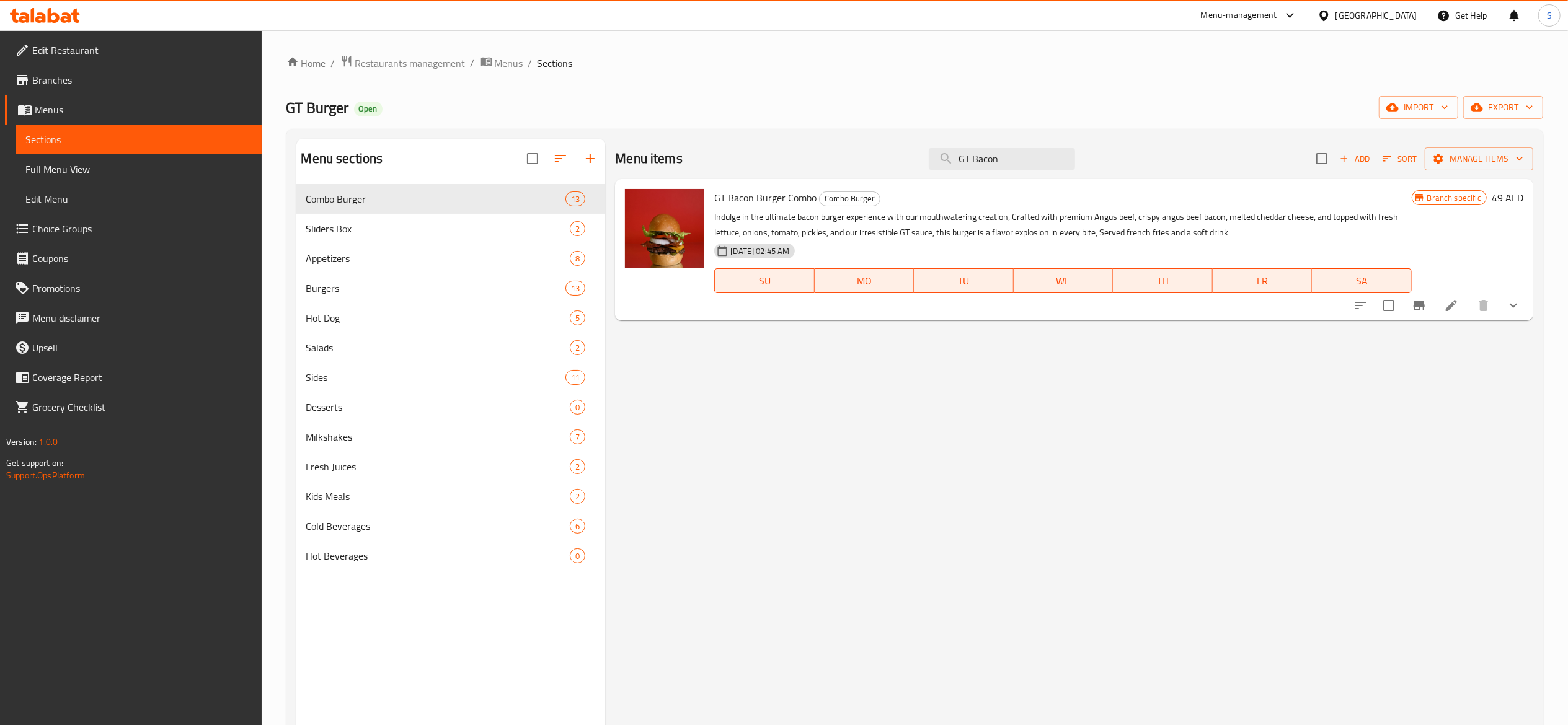
type input "GT Bacon"
click at [1449, 313] on icon at bounding box center [1451, 305] width 15 height 15
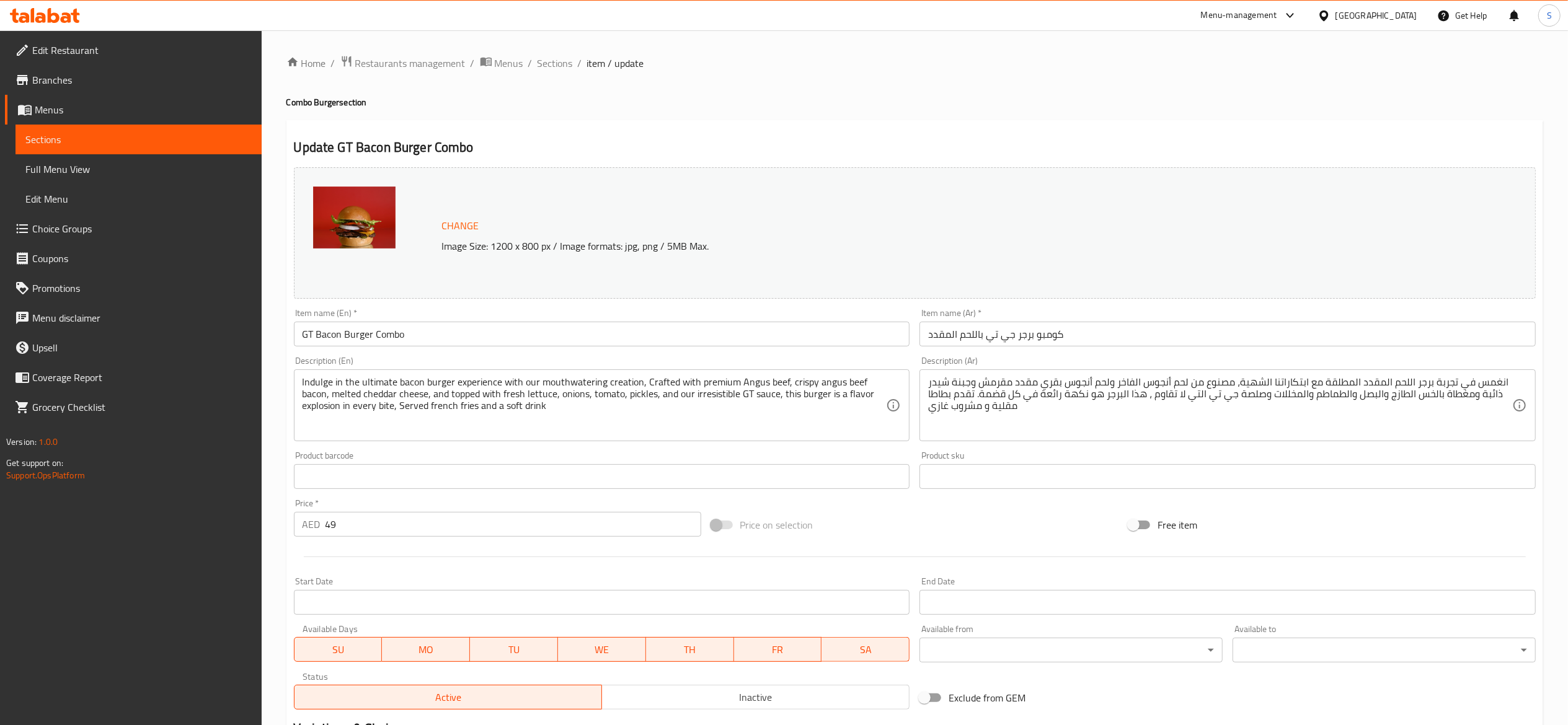
drag, startPoint x: 451, startPoint y: 335, endPoint x: 0, endPoint y: 277, distance: 454.7
click at [0, 287] on div "Edit Restaurant Branches Menus Sections Full Menu View Edit Menu Choice Groups …" at bounding box center [784, 523] width 1568 height 986
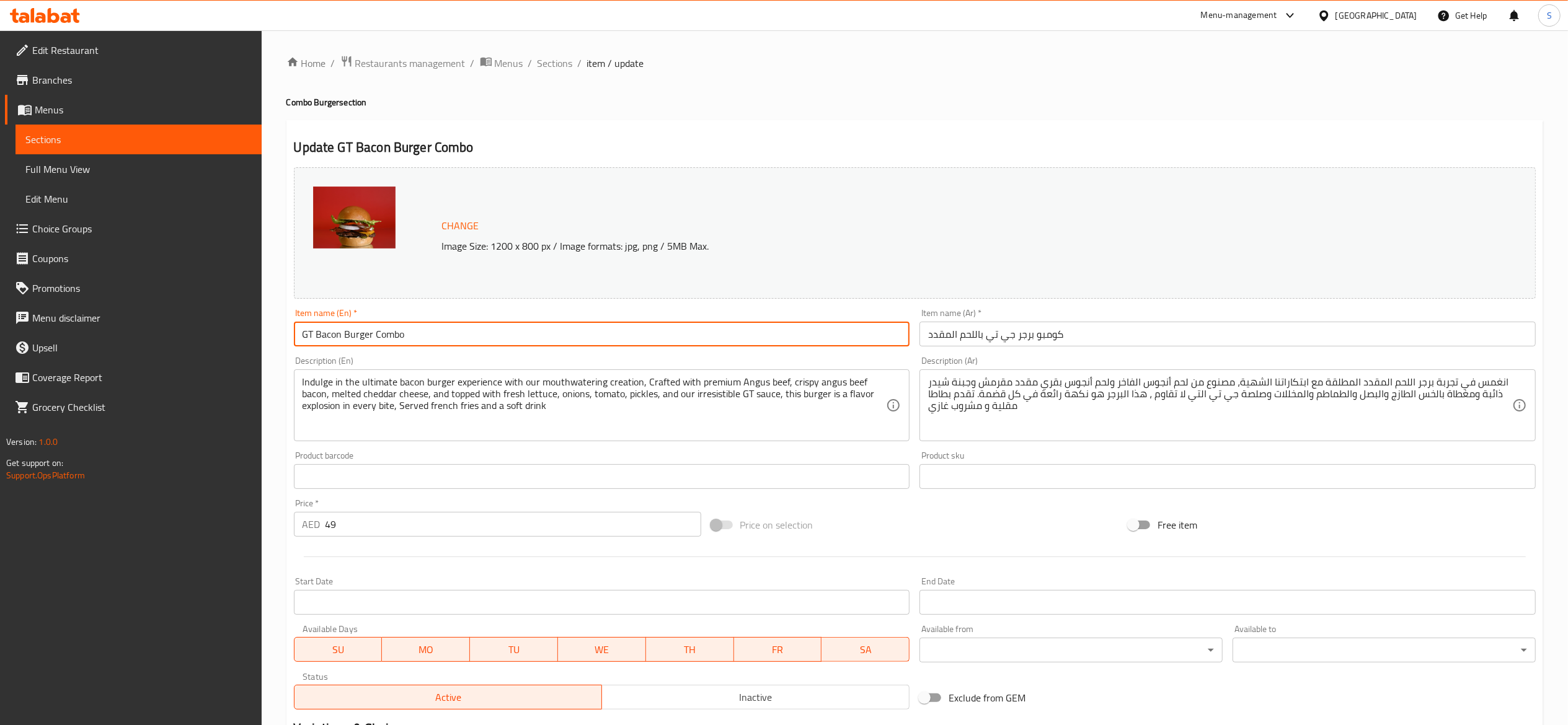
paste input "Smash Bacon Burger Combo"
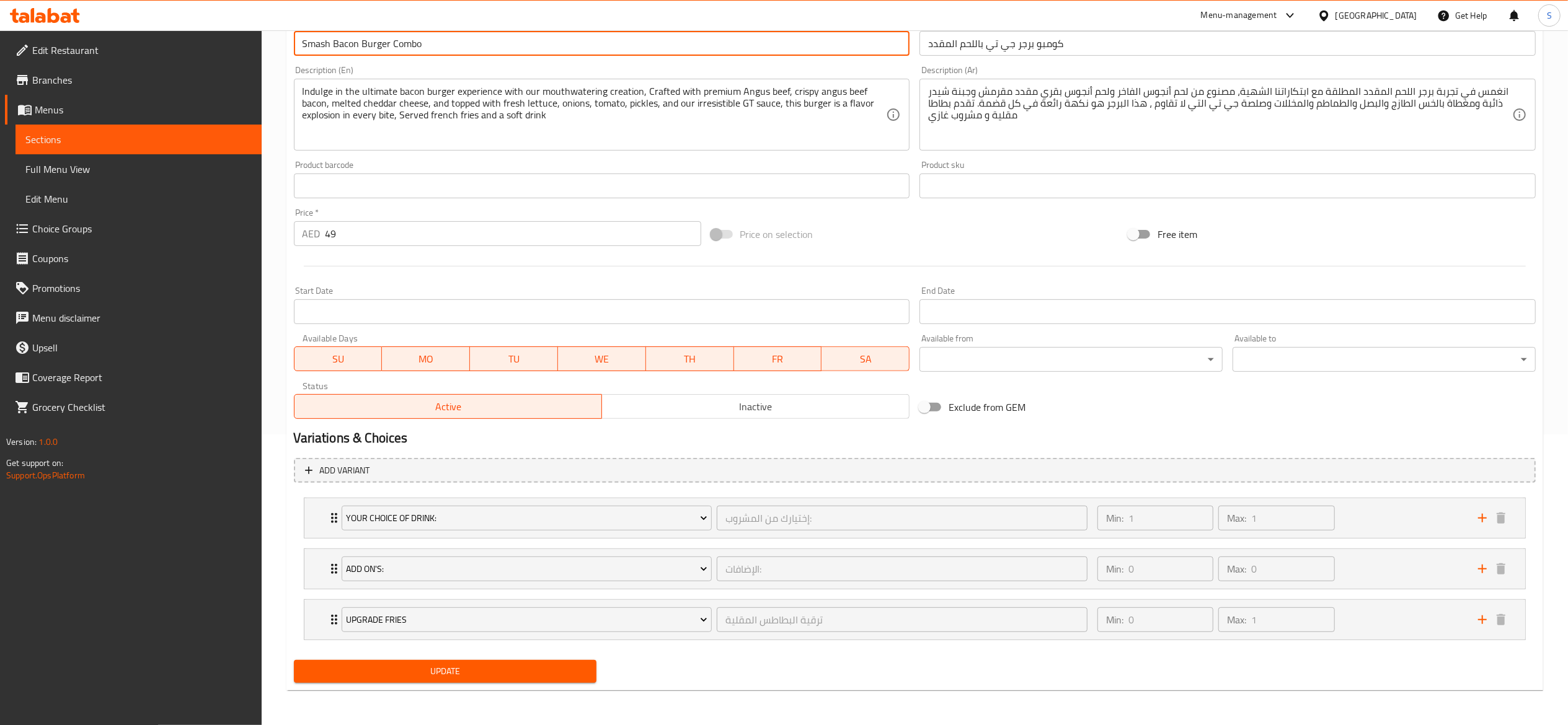
type input "Smash Bacon Burger Combo"
click at [576, 665] on span "Update" at bounding box center [445, 671] width 283 height 15
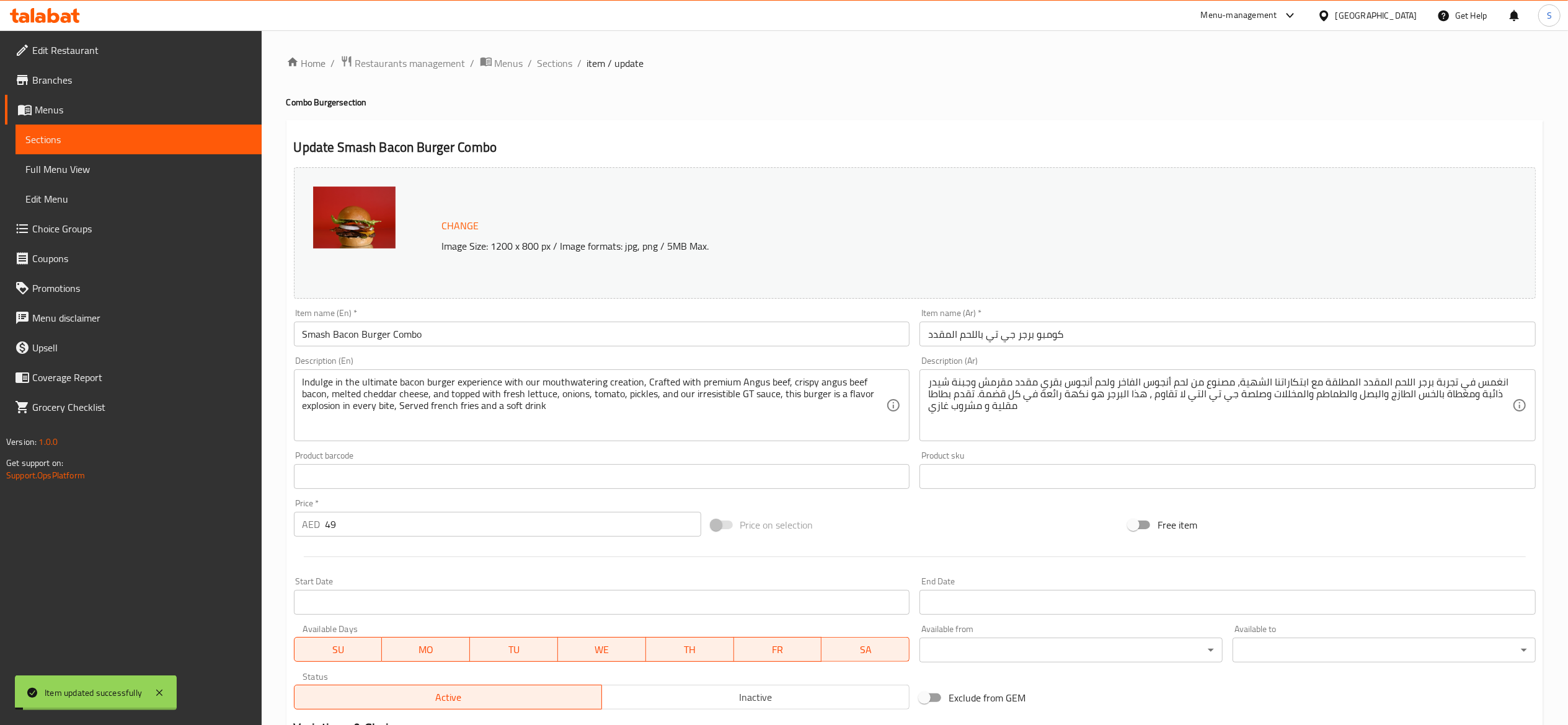
click at [557, 65] on span "Sections" at bounding box center [555, 63] width 35 height 15
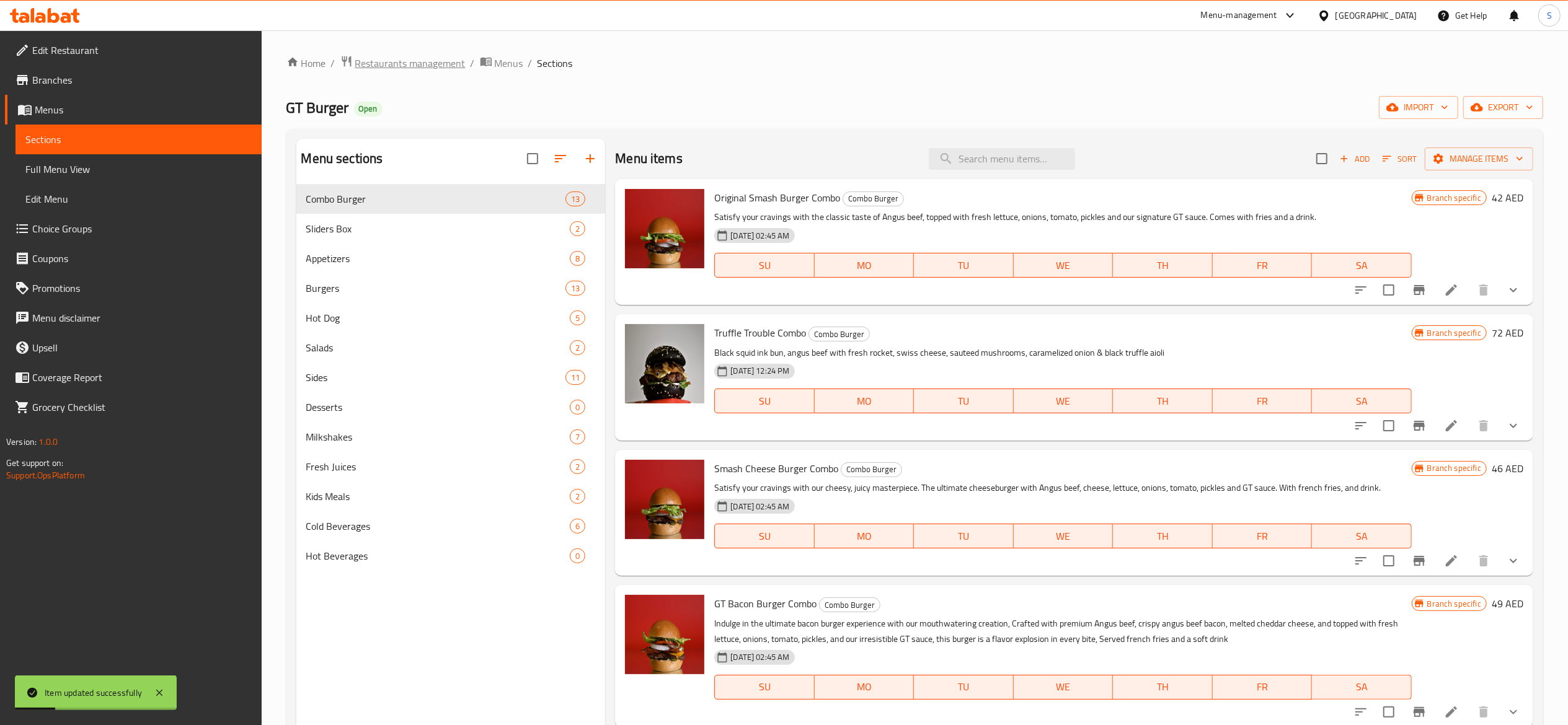
click at [431, 61] on span "Restaurants management" at bounding box center [410, 63] width 110 height 15
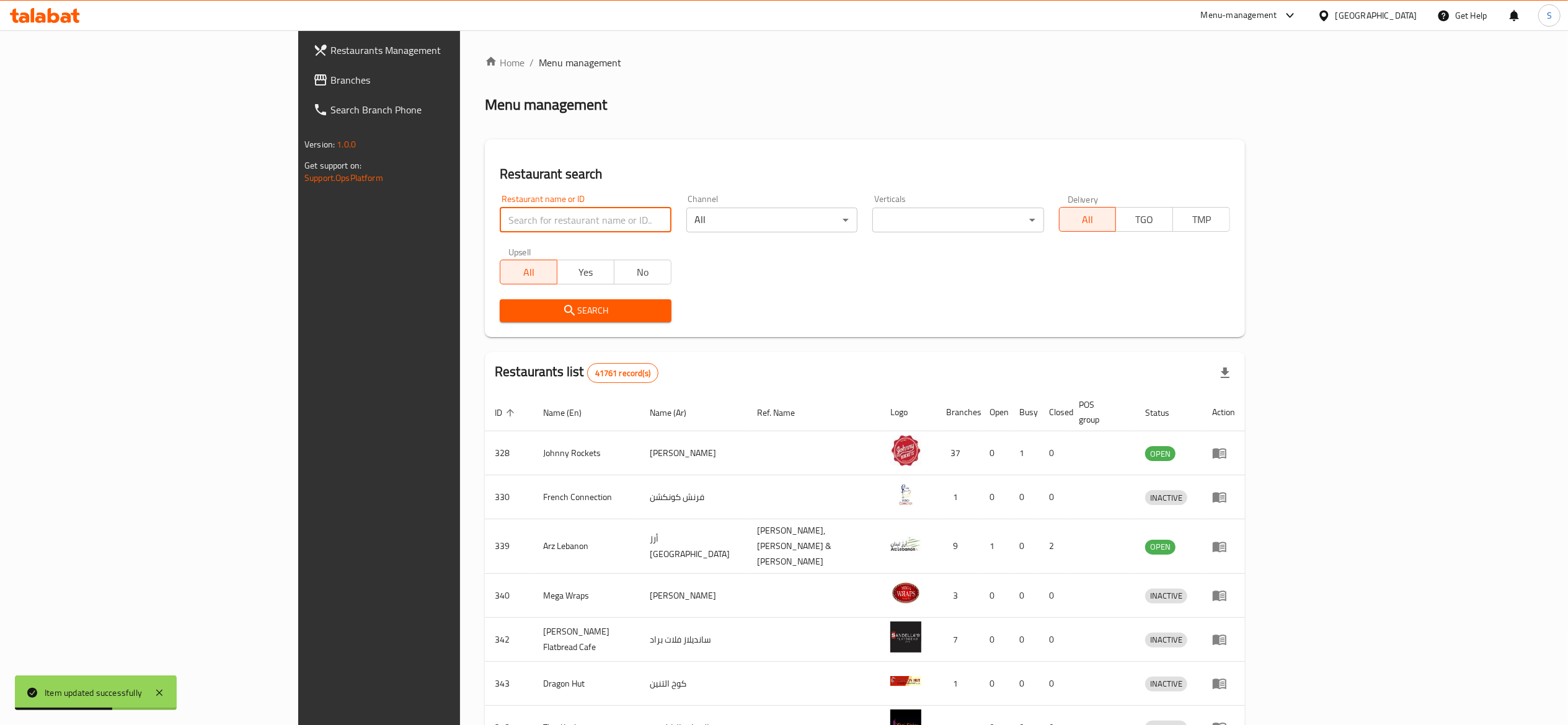
click at [500, 218] on input "search" at bounding box center [585, 220] width 171 height 25
type input "gt burger"
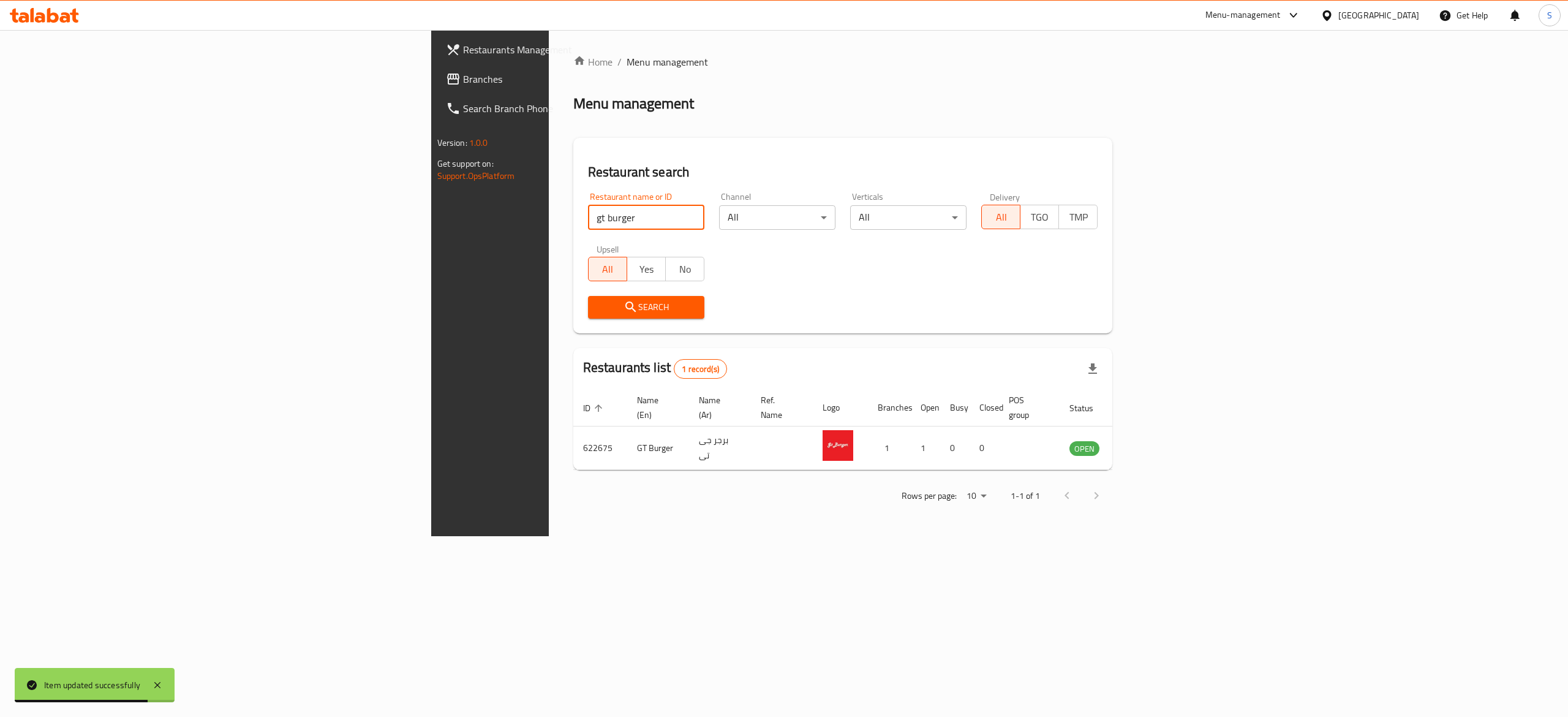
click at [687, 111] on div "Home / Menu management Menu management Restaurant search Restaurant name or ID …" at bounding box center [843, 283] width 540 height 457
click at [1148, 444] on icon "enhanced table" at bounding box center [1141, 449] width 13 height 10
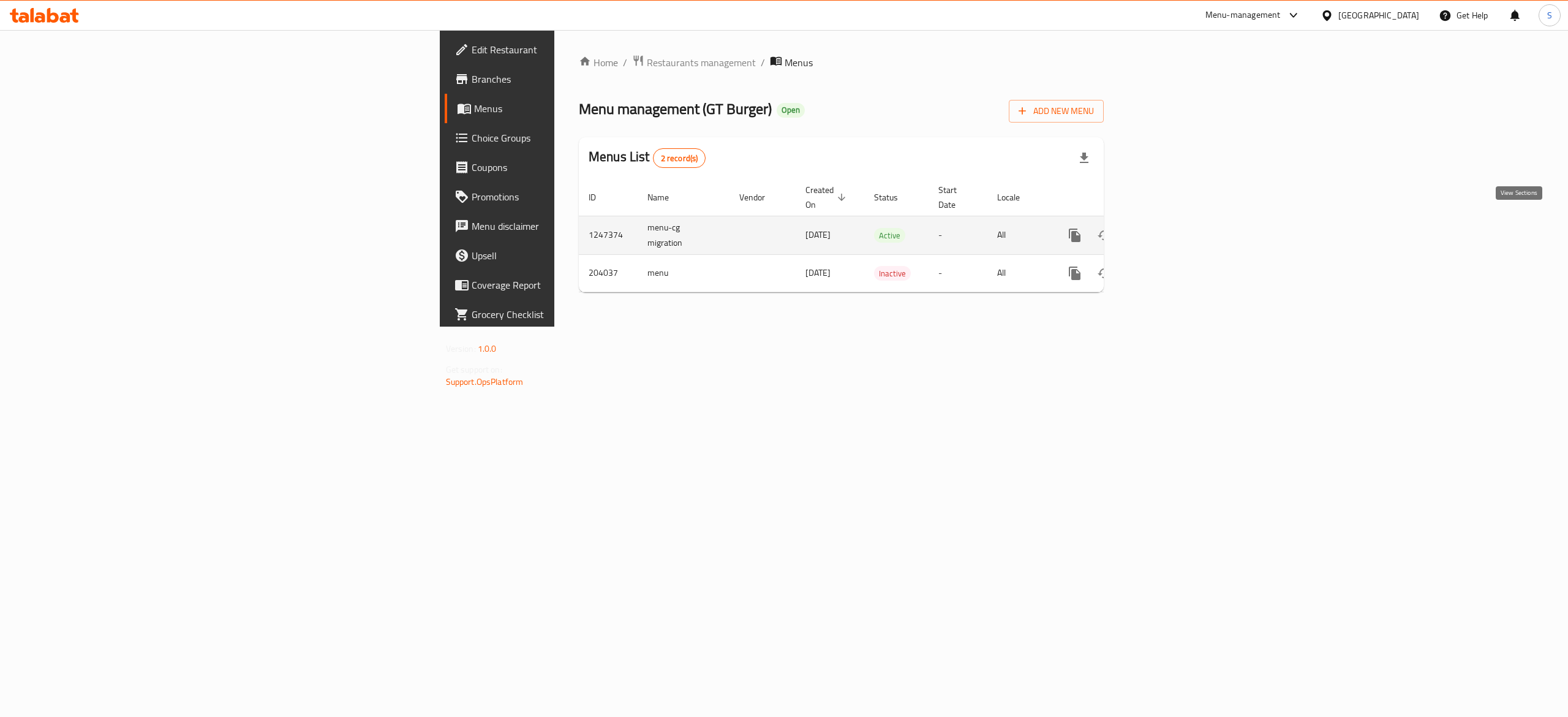
click at [1178, 227] on link "enhanced table" at bounding box center [1163, 235] width 29 height 29
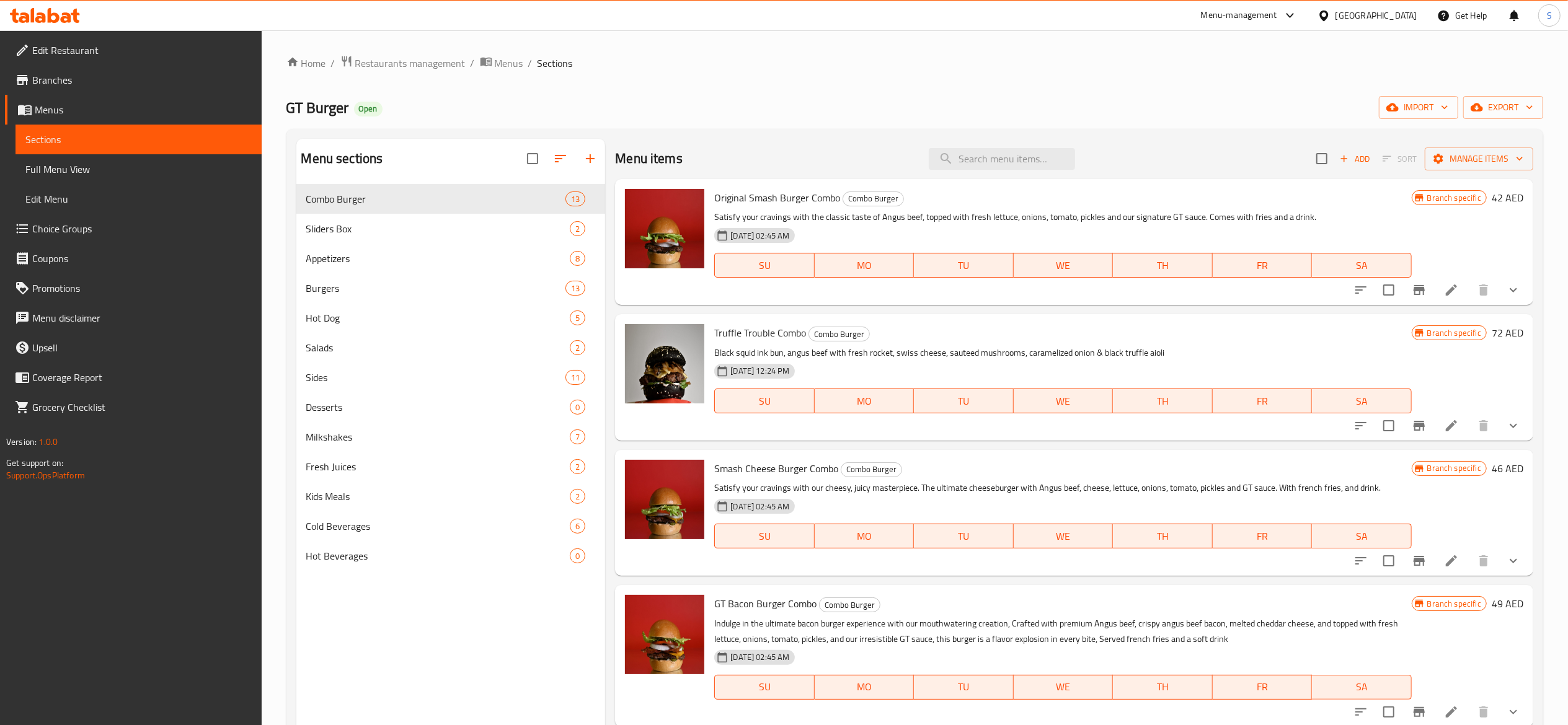
click at [1014, 172] on div "Menu items Add Sort Manage items" at bounding box center [1074, 159] width 918 height 40
click at [1021, 163] on input "search" at bounding box center [1002, 159] width 146 height 22
paste input "GT Switch Burger"
click at [1025, 96] on div "GT Burger Open import export" at bounding box center [914, 108] width 1257 height 23
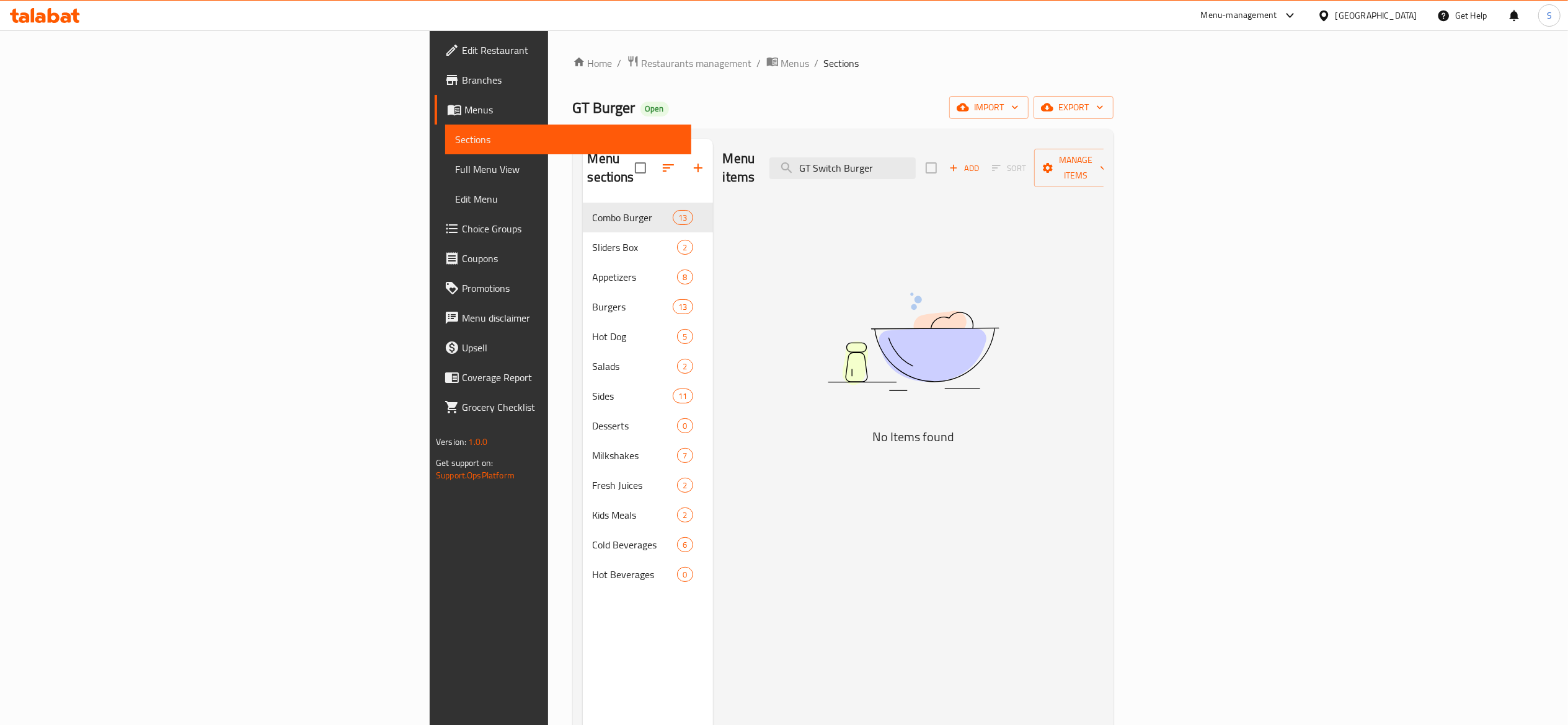
drag, startPoint x: 1050, startPoint y: 165, endPoint x: 688, endPoint y: 131, distance: 363.6
click at [725, 136] on div "Menu sections Combo Burger 13 Sliders Box 2 Appetizers 8 Burgers 13 Hot Dog 5 S…" at bounding box center [843, 501] width 541 height 745
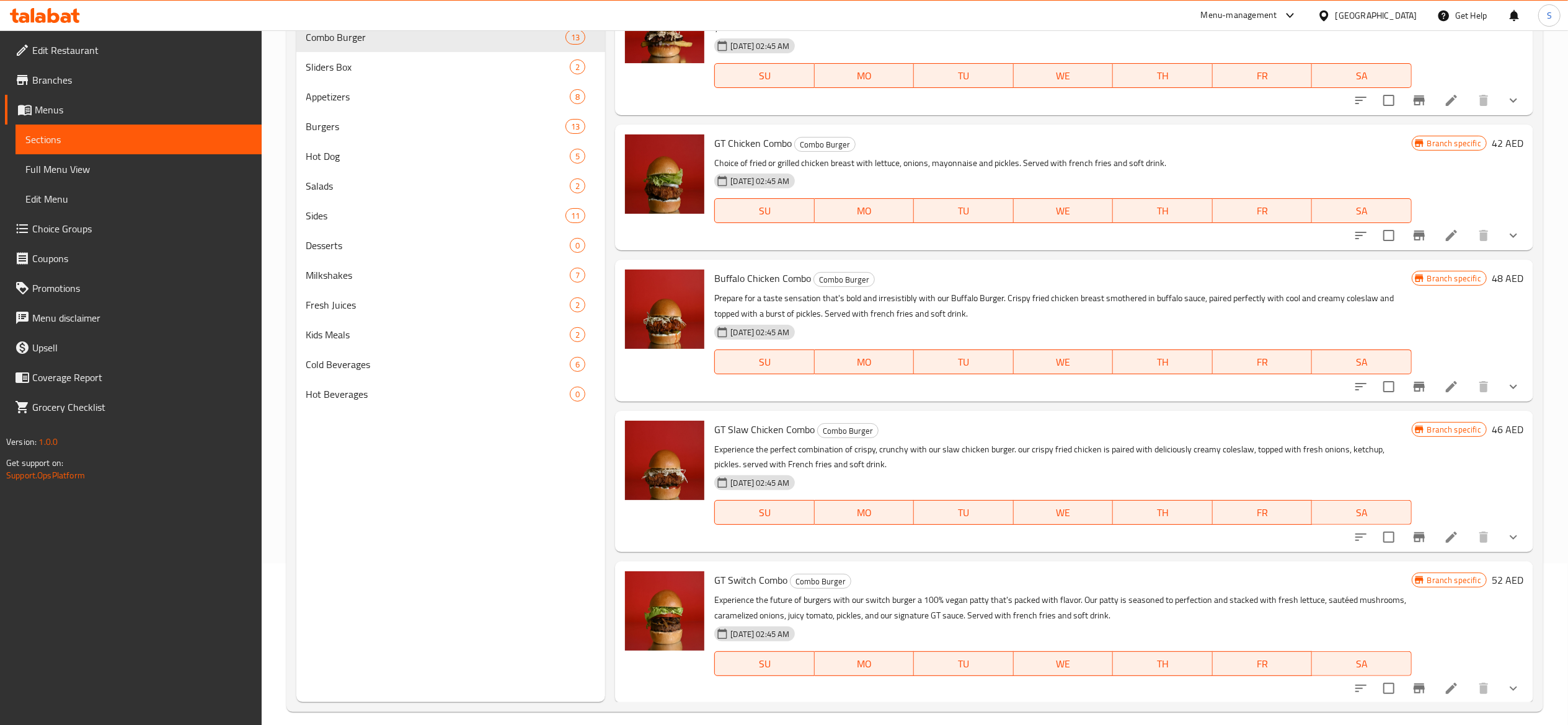
scroll to position [174, 0]
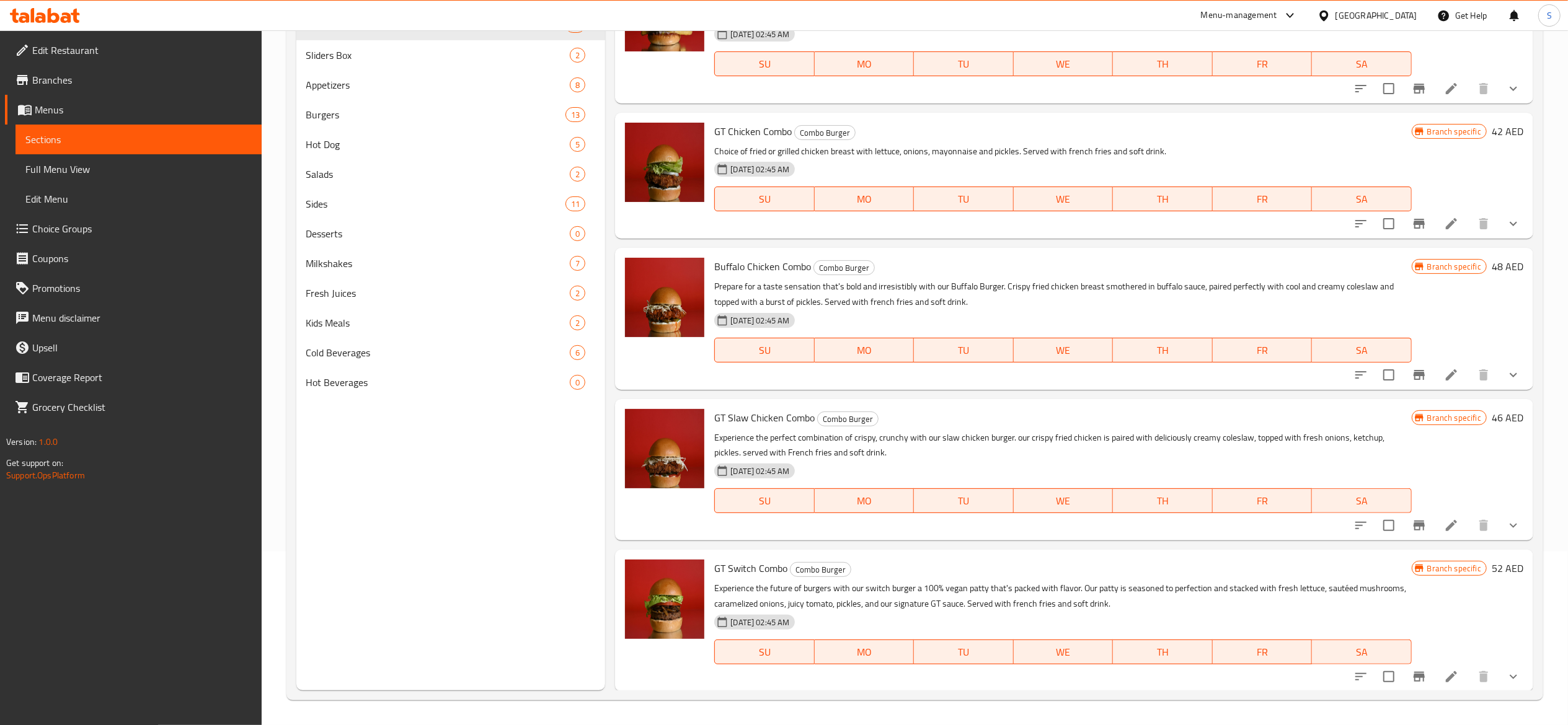
type input "switch"
click at [1444, 681] on icon at bounding box center [1451, 676] width 15 height 15
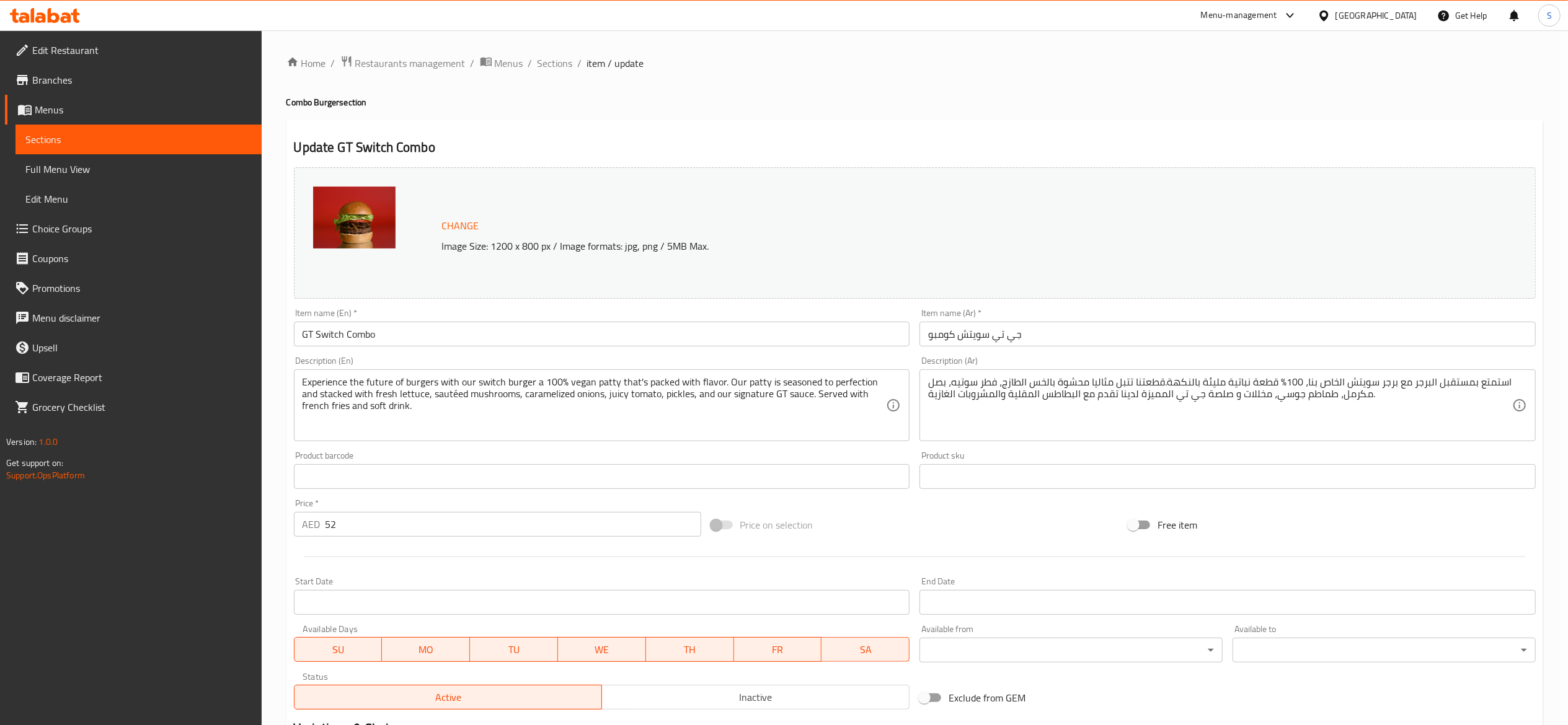
drag, startPoint x: 428, startPoint y: 332, endPoint x: 63, endPoint y: 306, distance: 365.9
click at [95, 314] on div "Edit Restaurant Branches Menus Sections Full Menu View Edit Menu Choice Groups …" at bounding box center [784, 523] width 1568 height 986
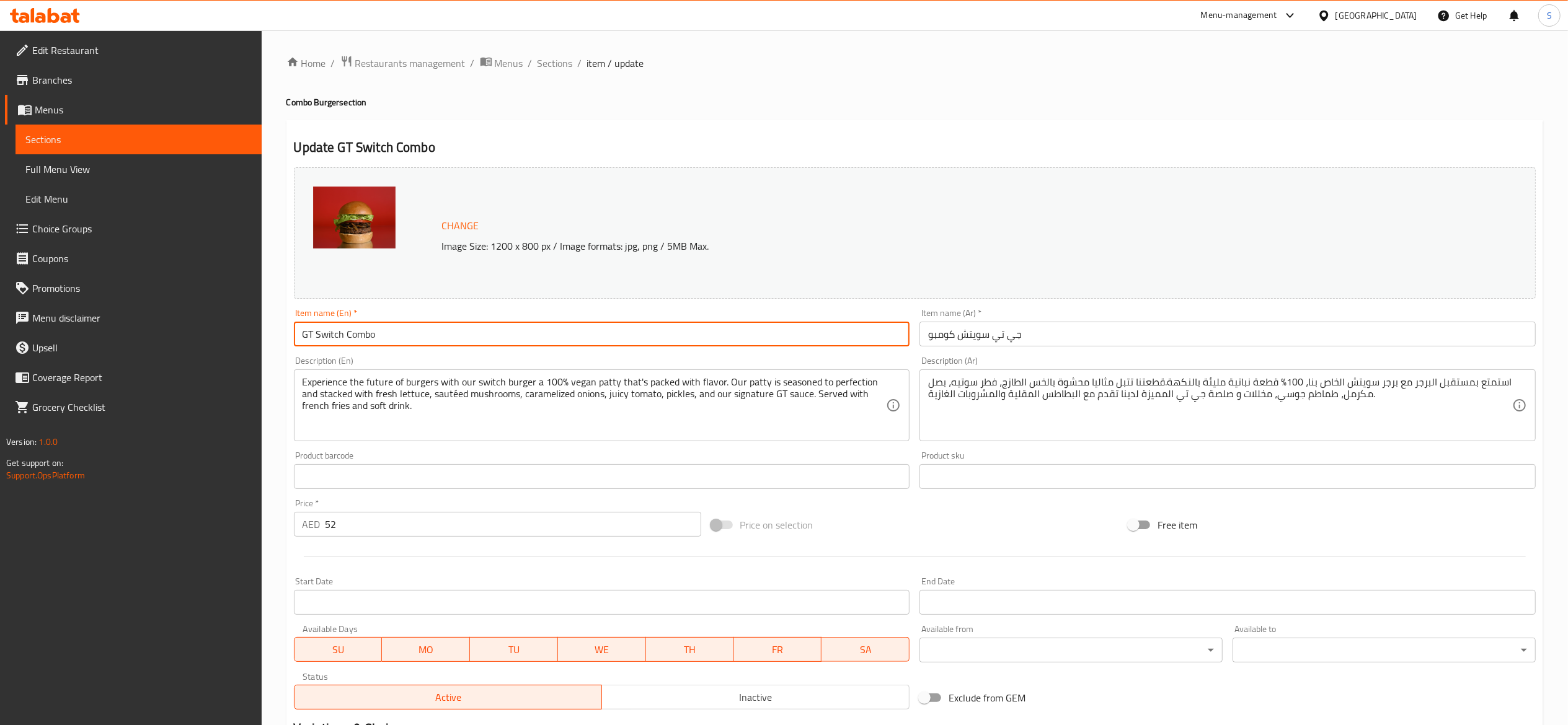
paste input "Switch Burger Combo (Veg)"
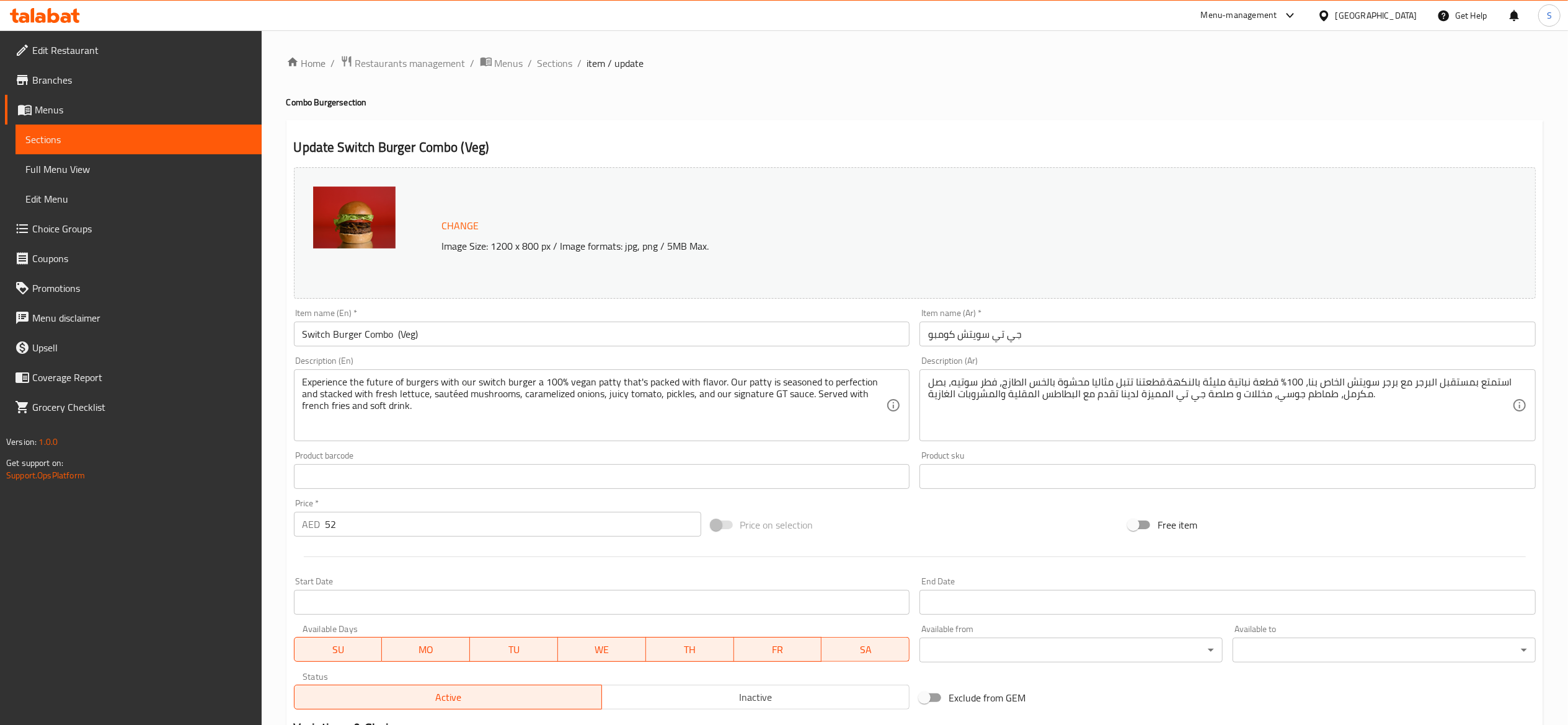
click at [668, 94] on div "Home / Restaurants management / Menus / Sections / item / update Combo Burger s…" at bounding box center [914, 523] width 1257 height 936
click at [395, 334] on input "Switch Burger Combo (Veg)" at bounding box center [602, 334] width 616 height 25
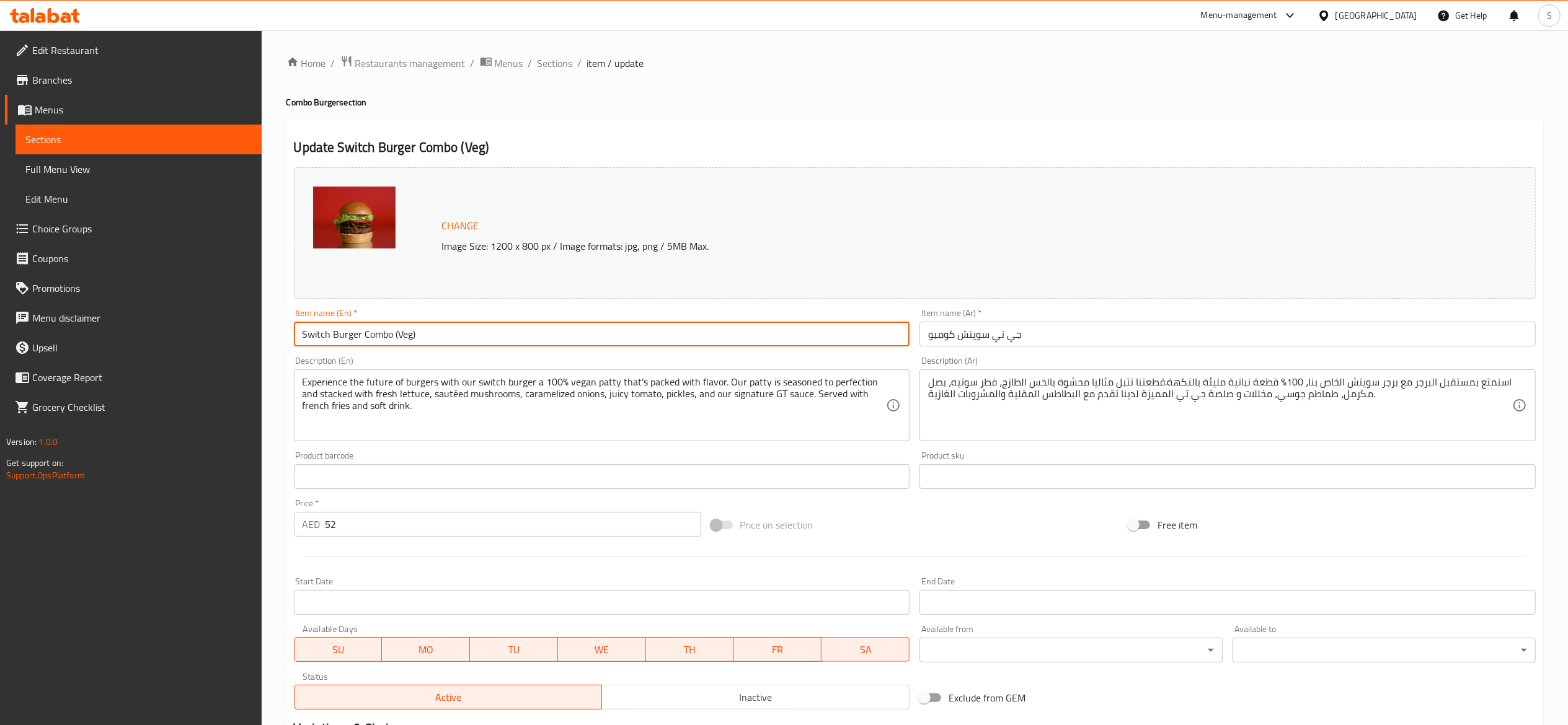
type input "Switch Burger Combo (Veg)"
click at [717, 86] on div "Home / Restaurants management / Menus / Sections / item / update Combo Burger s…" at bounding box center [914, 523] width 1257 height 936
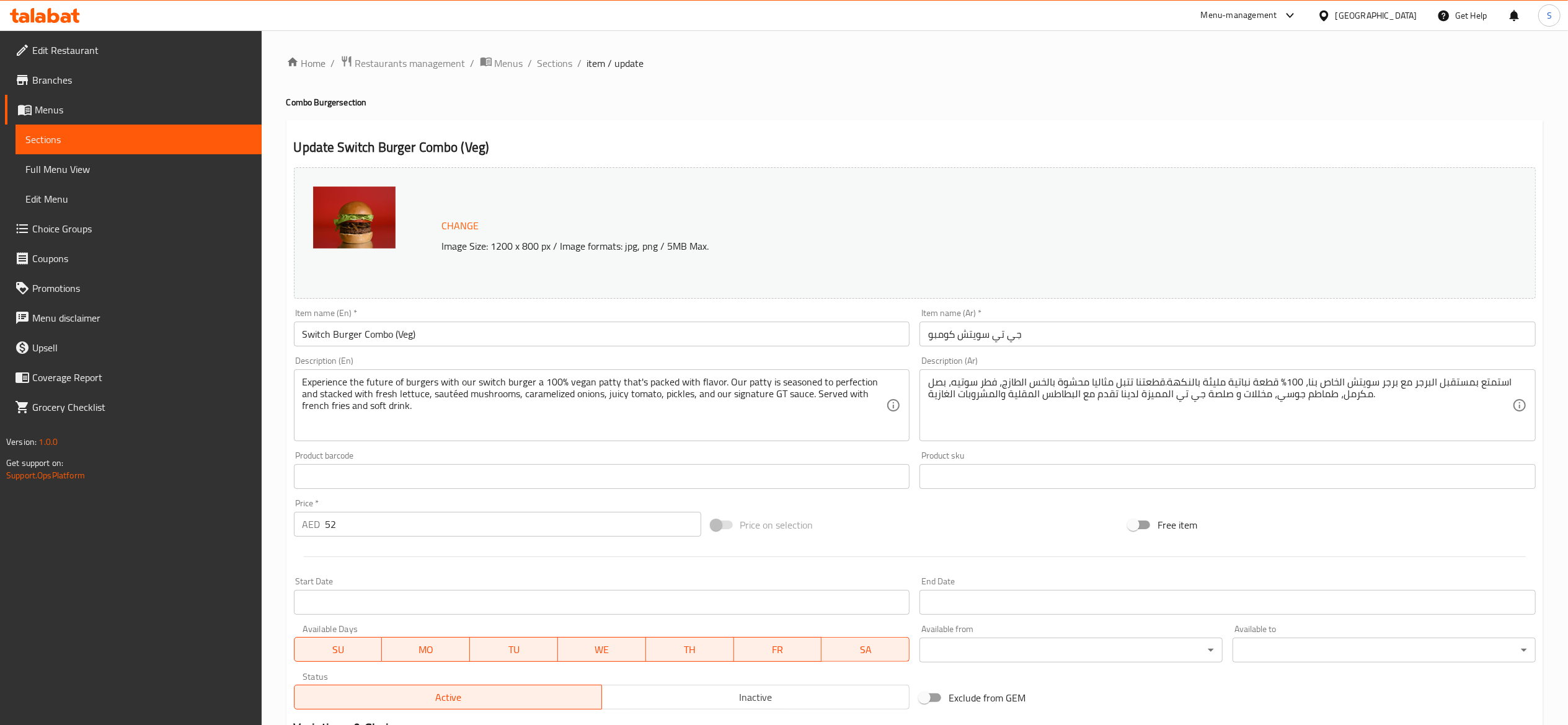
scroll to position [293, 0]
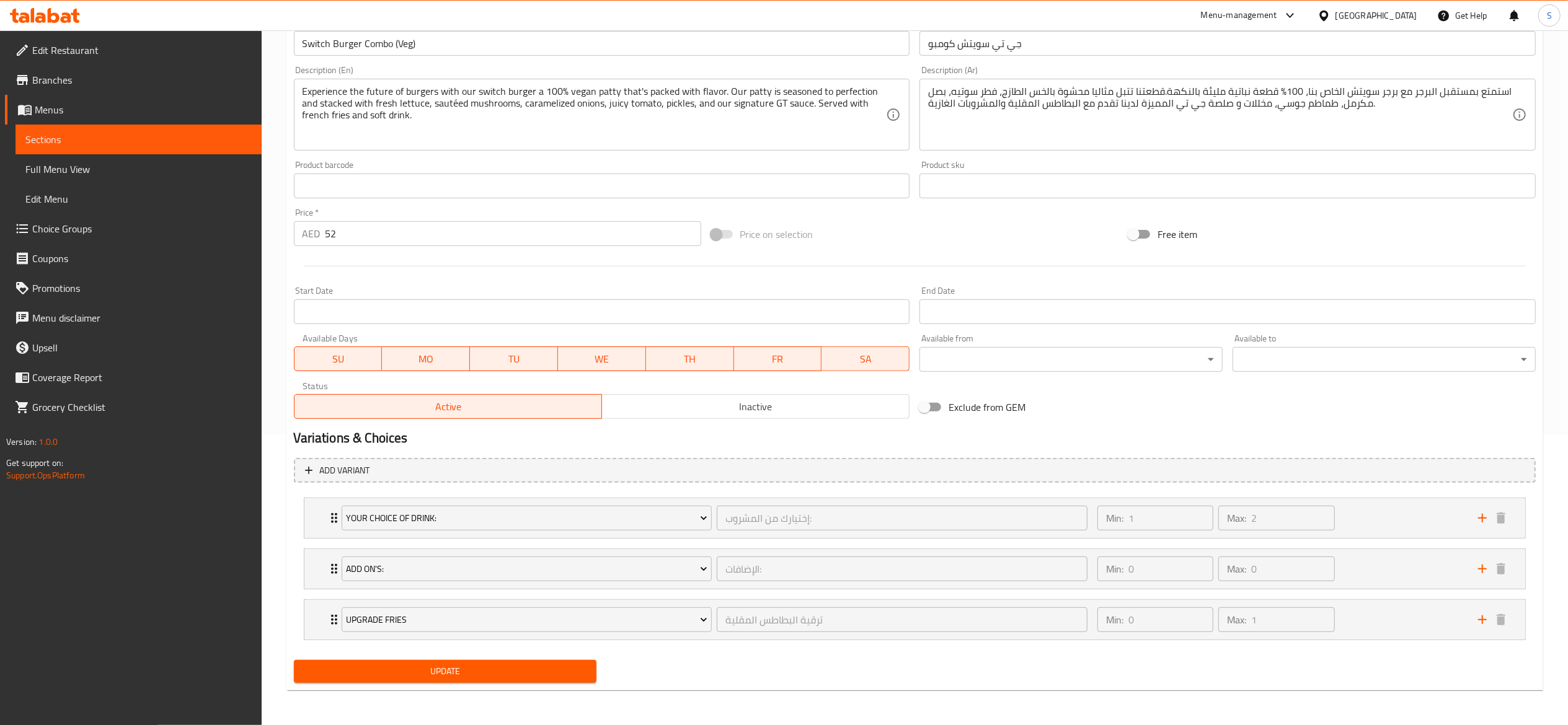
click at [487, 671] on span "Update" at bounding box center [445, 671] width 283 height 15
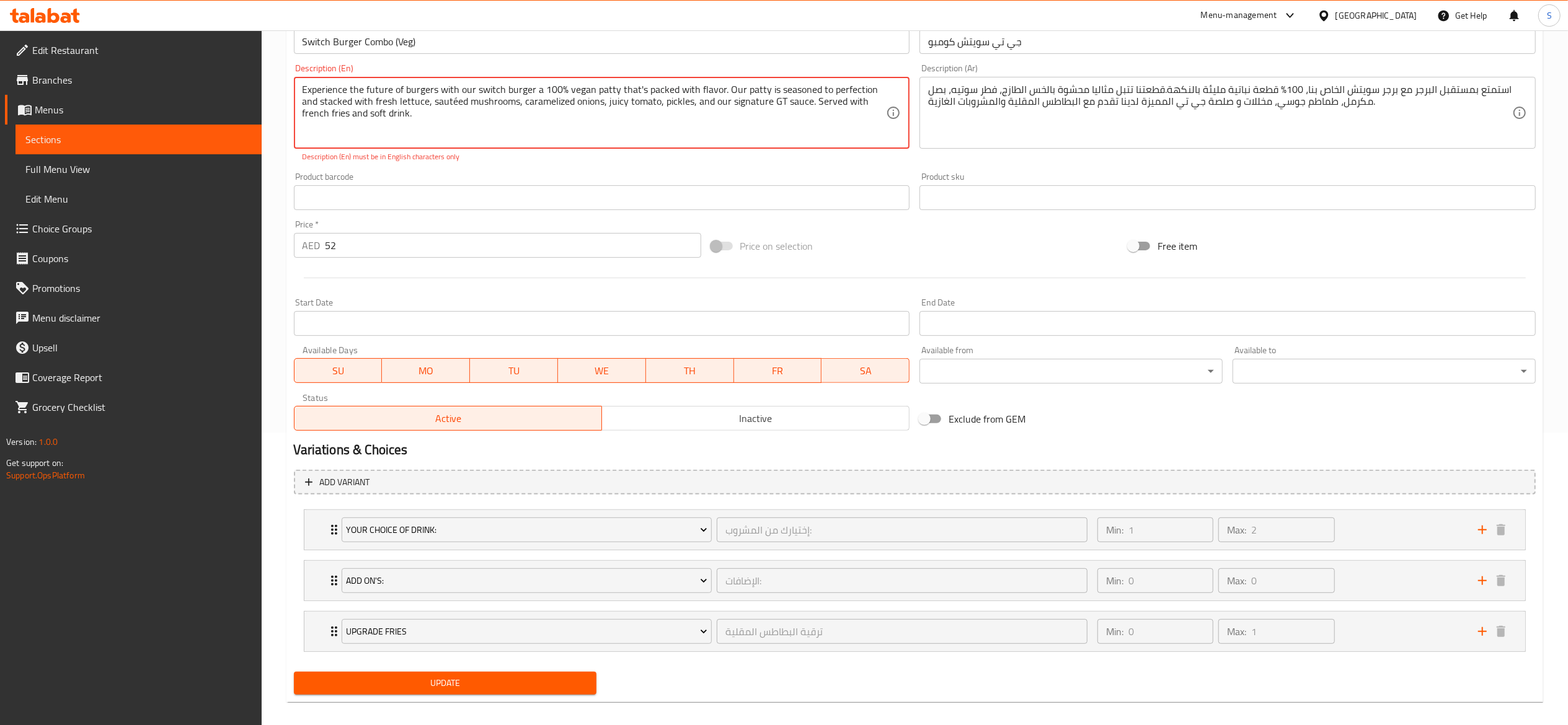
click at [454, 98] on textarea "Experience the future of burgers with our switch burger a 100% vegan patty that…" at bounding box center [595, 113] width 584 height 59
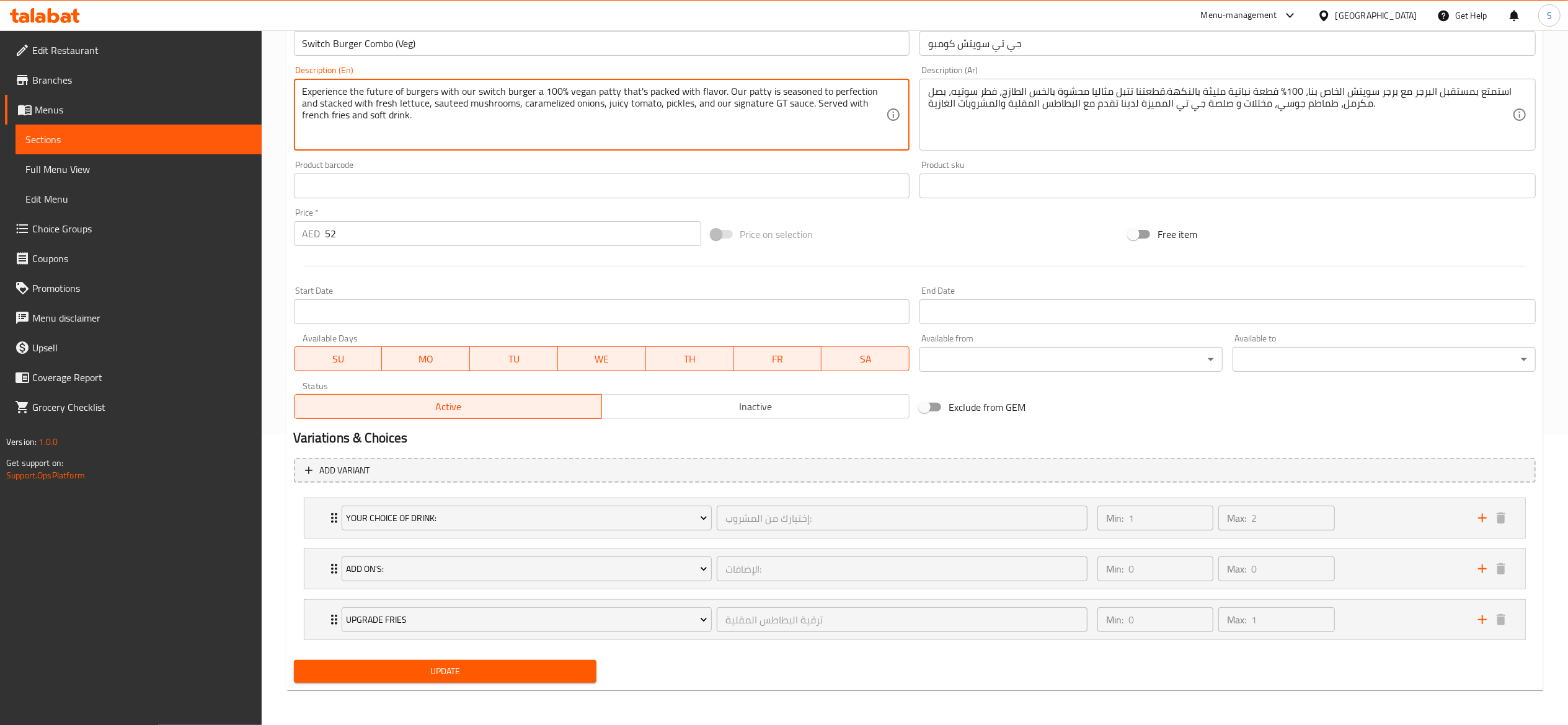
type textarea "Experience the future of burgers with our switch burger a 100% vegan patty that…"
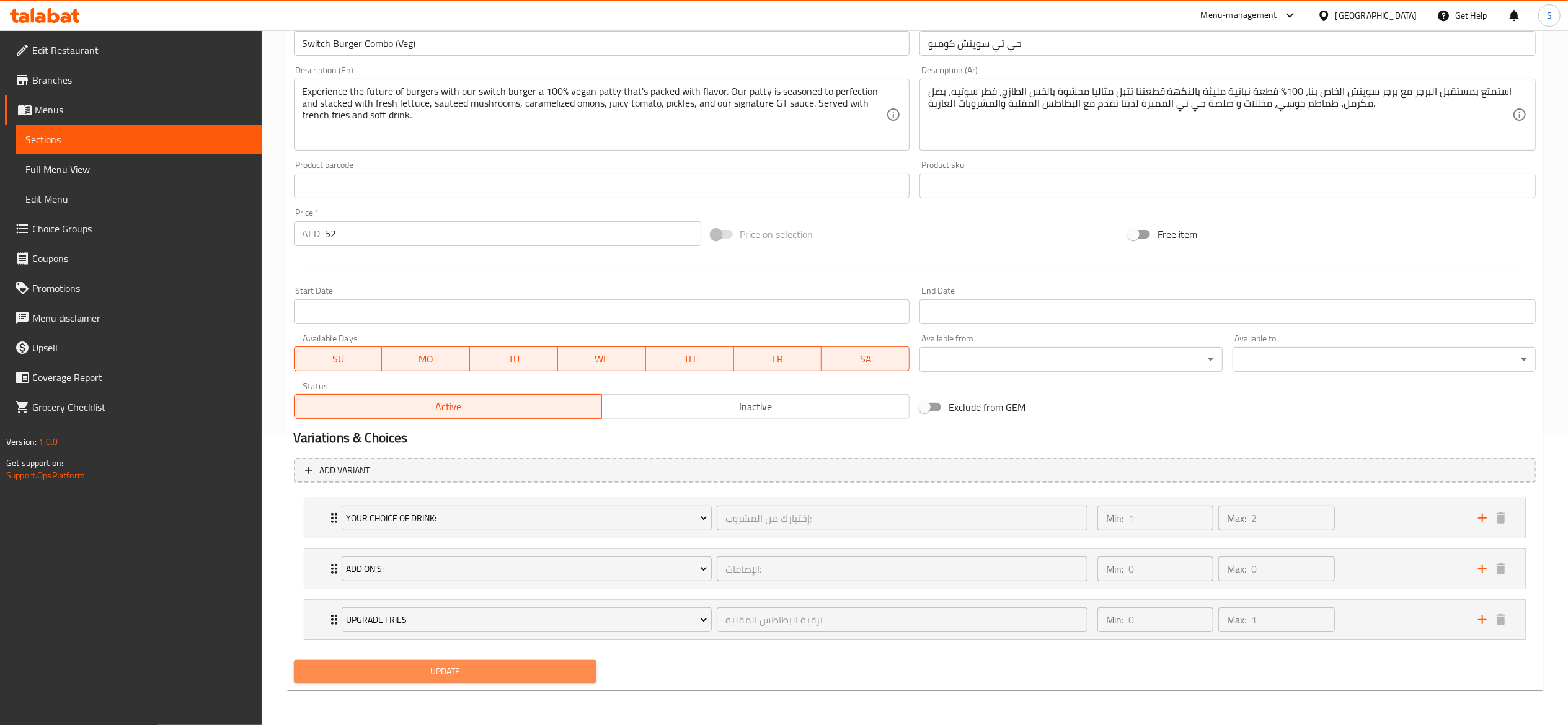
click at [459, 673] on span "Update" at bounding box center [445, 671] width 283 height 15
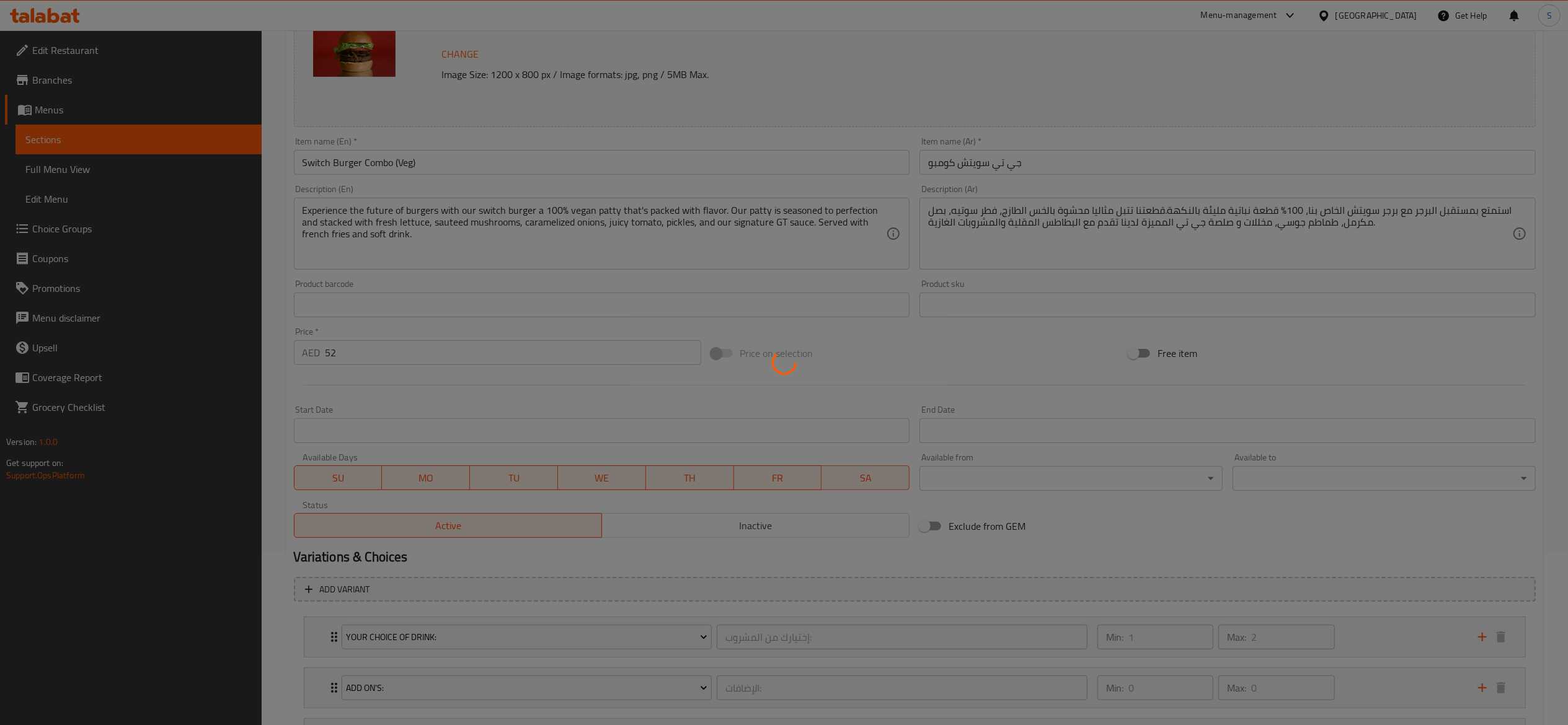
scroll to position [0, 0]
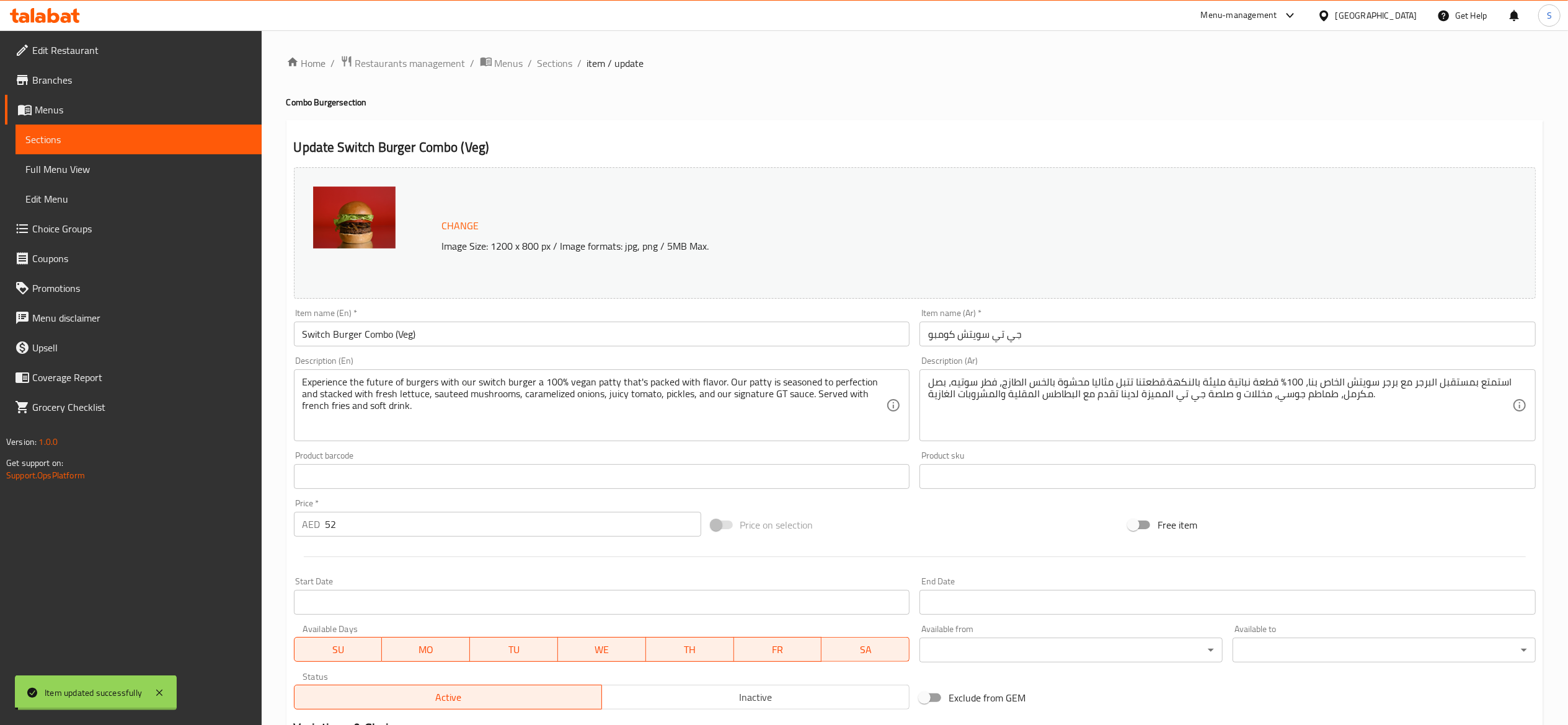
drag, startPoint x: 561, startPoint y: 61, endPoint x: 506, endPoint y: 13, distance: 73.0
click at [561, 61] on span "Sections" at bounding box center [555, 63] width 35 height 15
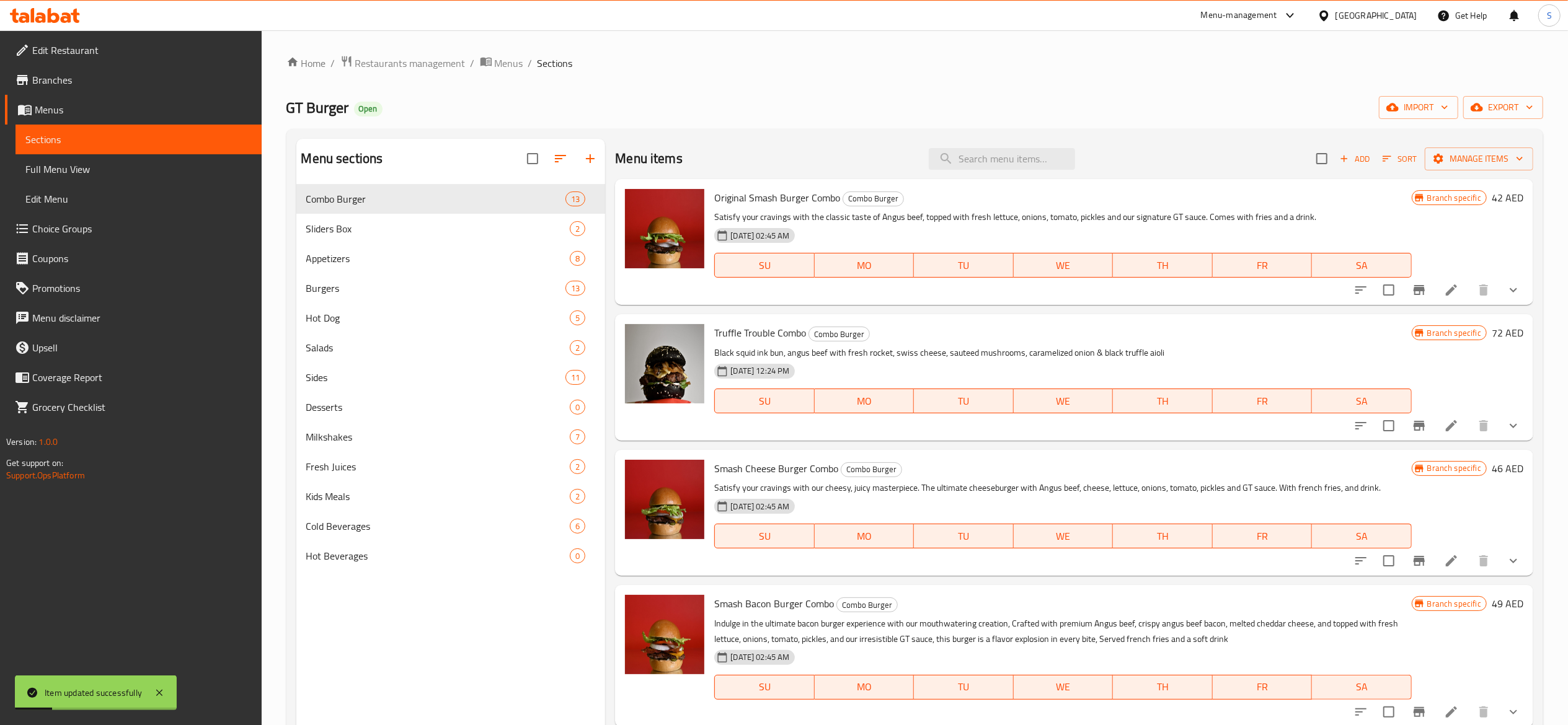
drag, startPoint x: 973, startPoint y: 146, endPoint x: 1022, endPoint y: 198, distance: 71.4
click at [975, 146] on div "Menu items Add Sort Manage items" at bounding box center [1074, 159] width 918 height 40
click at [1023, 176] on div "Menu items Add Sort Manage items" at bounding box center [1074, 159] width 918 height 40
click at [1025, 163] on input "search" at bounding box center [1002, 159] width 146 height 22
paste input "Flamin' GT"
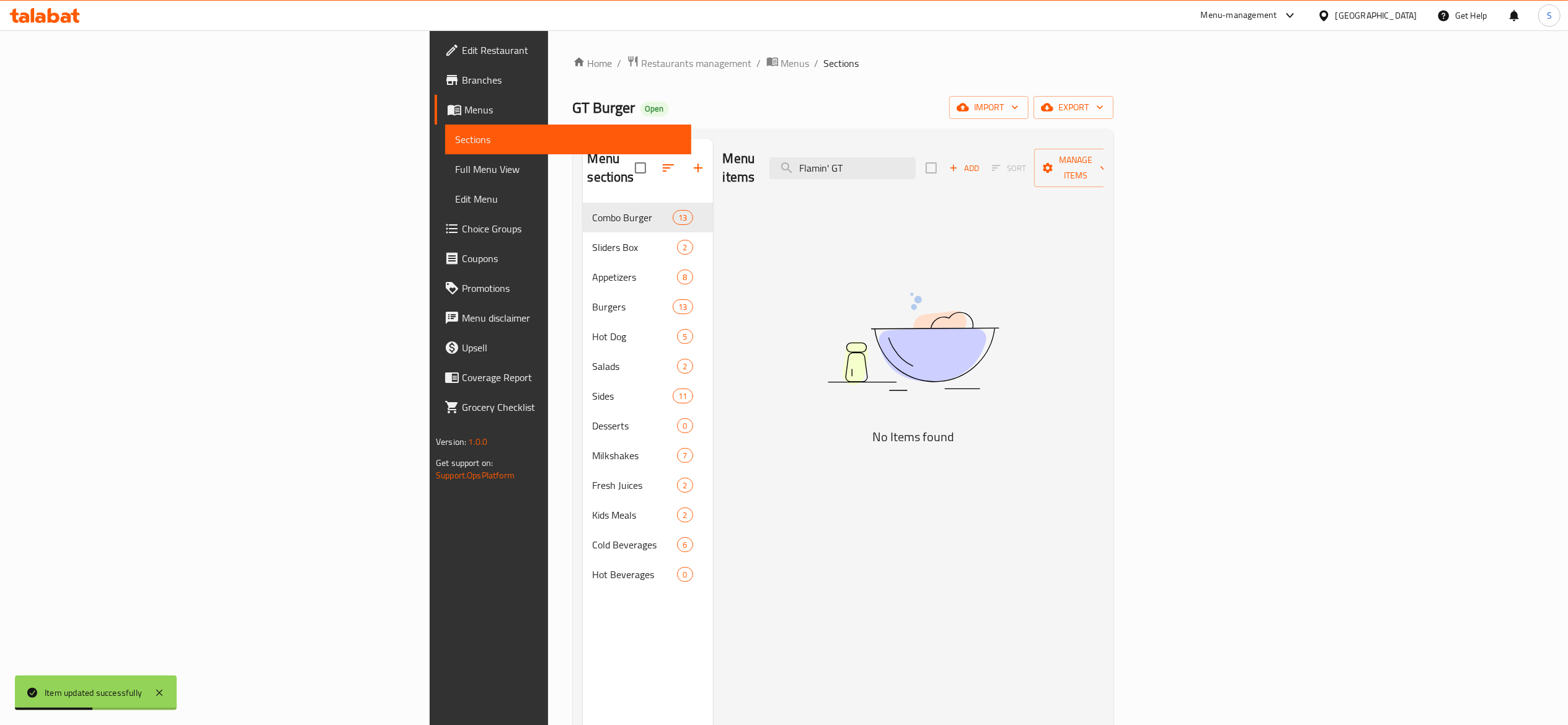
drag, startPoint x: 988, startPoint y: 165, endPoint x: 1066, endPoint y: 220, distance: 95.4
click at [916, 168] on input "Flamin' GT" at bounding box center [843, 168] width 146 height 22
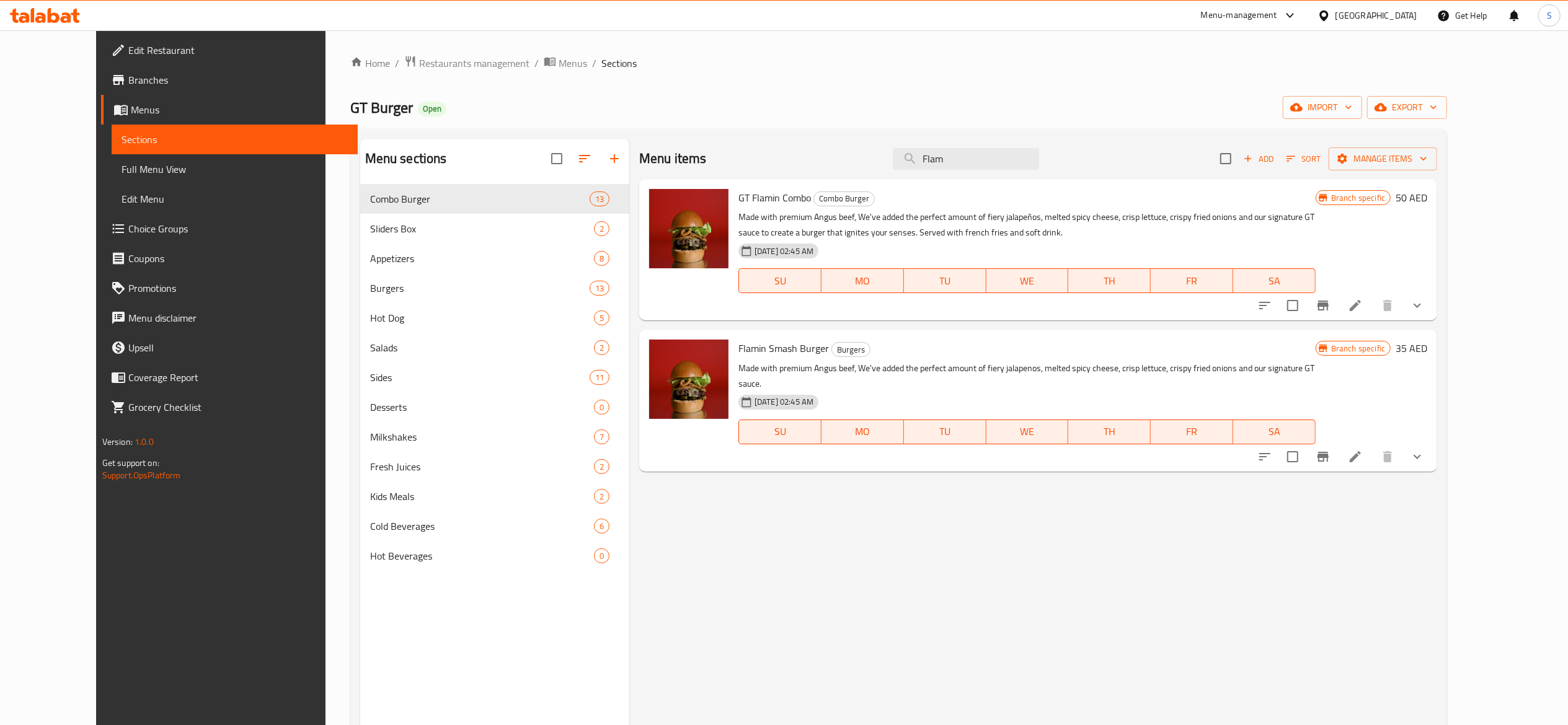
type input "Flam"
click at [1373, 307] on li at bounding box center [1355, 305] width 35 height 22
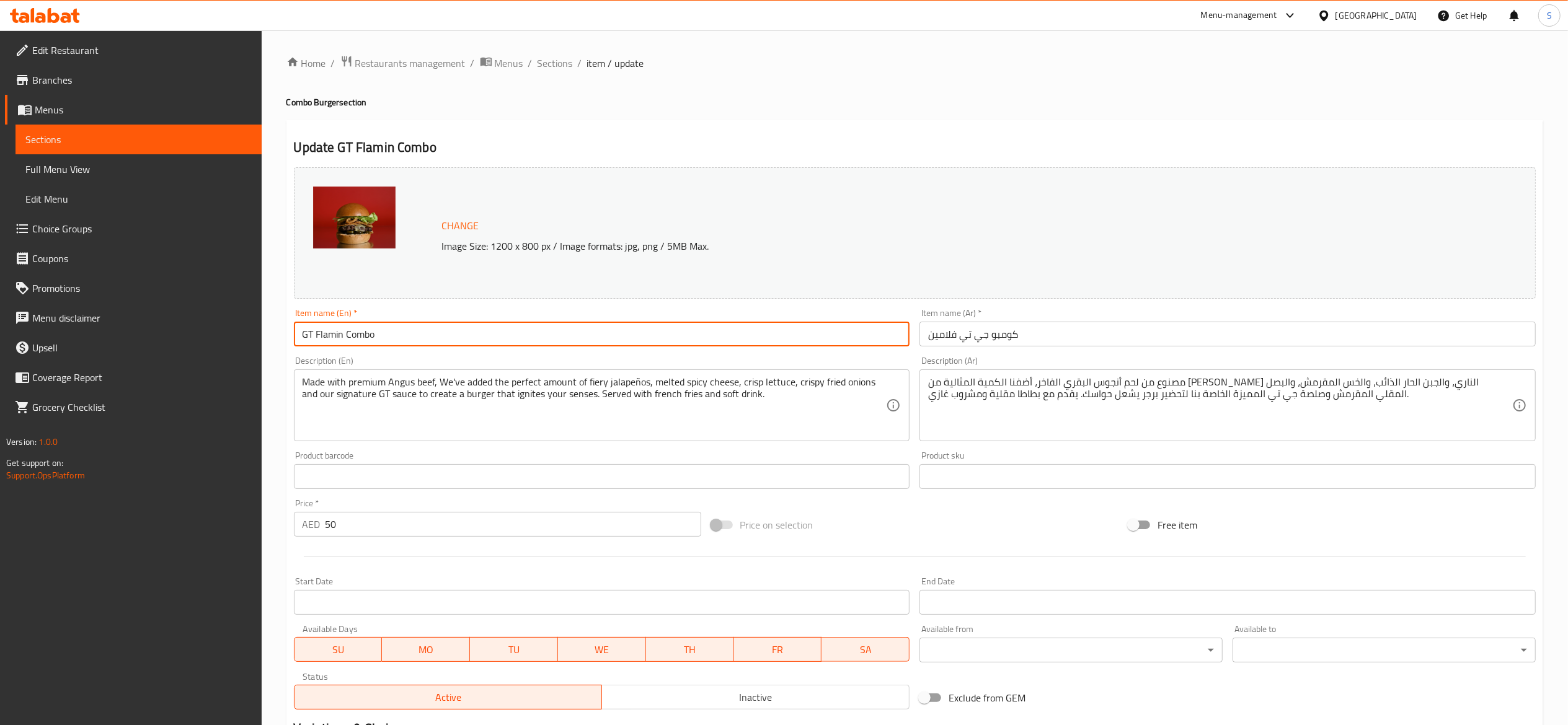
drag, startPoint x: 602, startPoint y: 330, endPoint x: 127, endPoint y: 336, distance: 475.0
click at [127, 336] on div "Edit Restaurant Branches Menus Sections Full Menu View Edit Menu Choice Groups …" at bounding box center [784, 523] width 1568 height 986
paste input "Flamin' Smash Burger Combo"
click at [333, 334] on input "Flamin' Smash Burger Combo" at bounding box center [602, 334] width 616 height 25
type input "Flamin Smash Burger Combo"
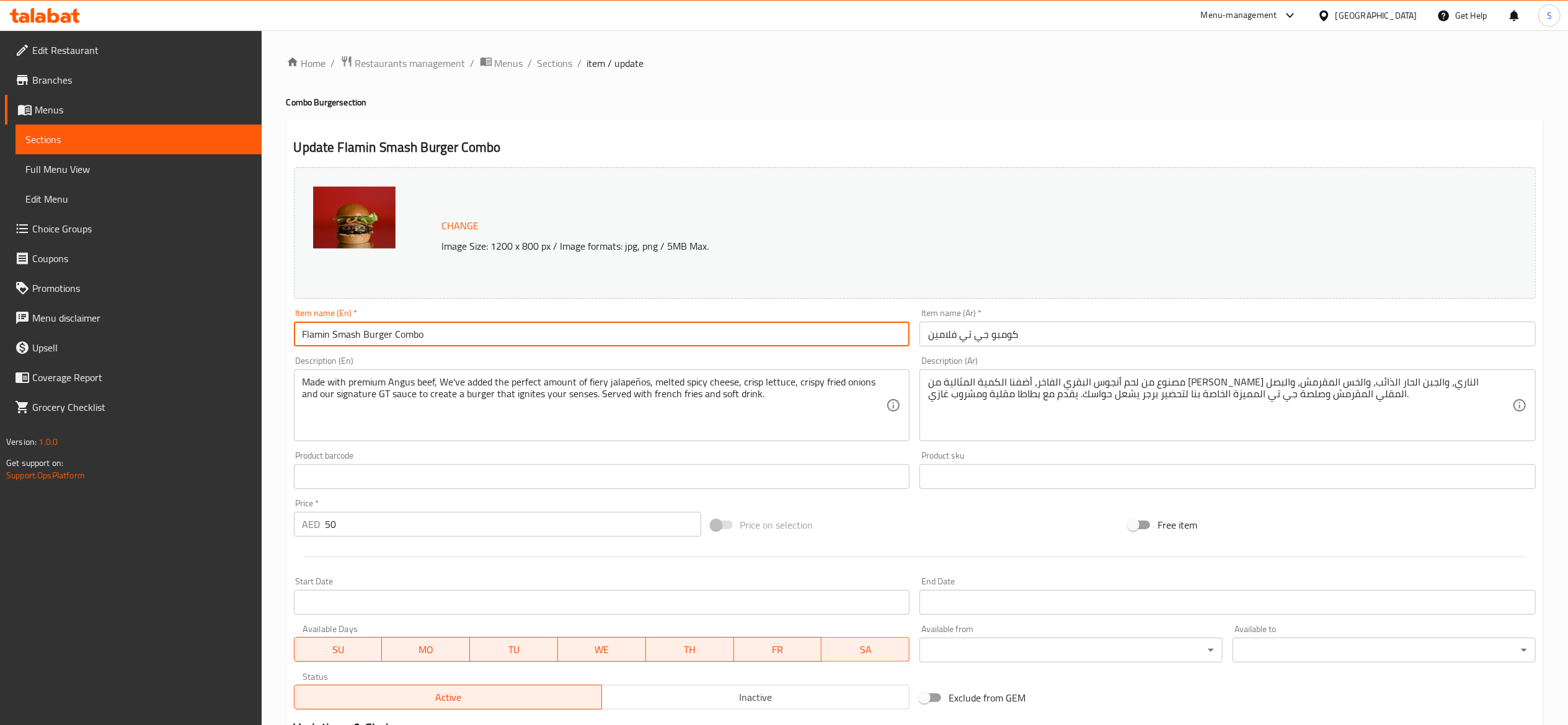
click at [745, 101] on h4 "Combo Burger section" at bounding box center [914, 102] width 1257 height 12
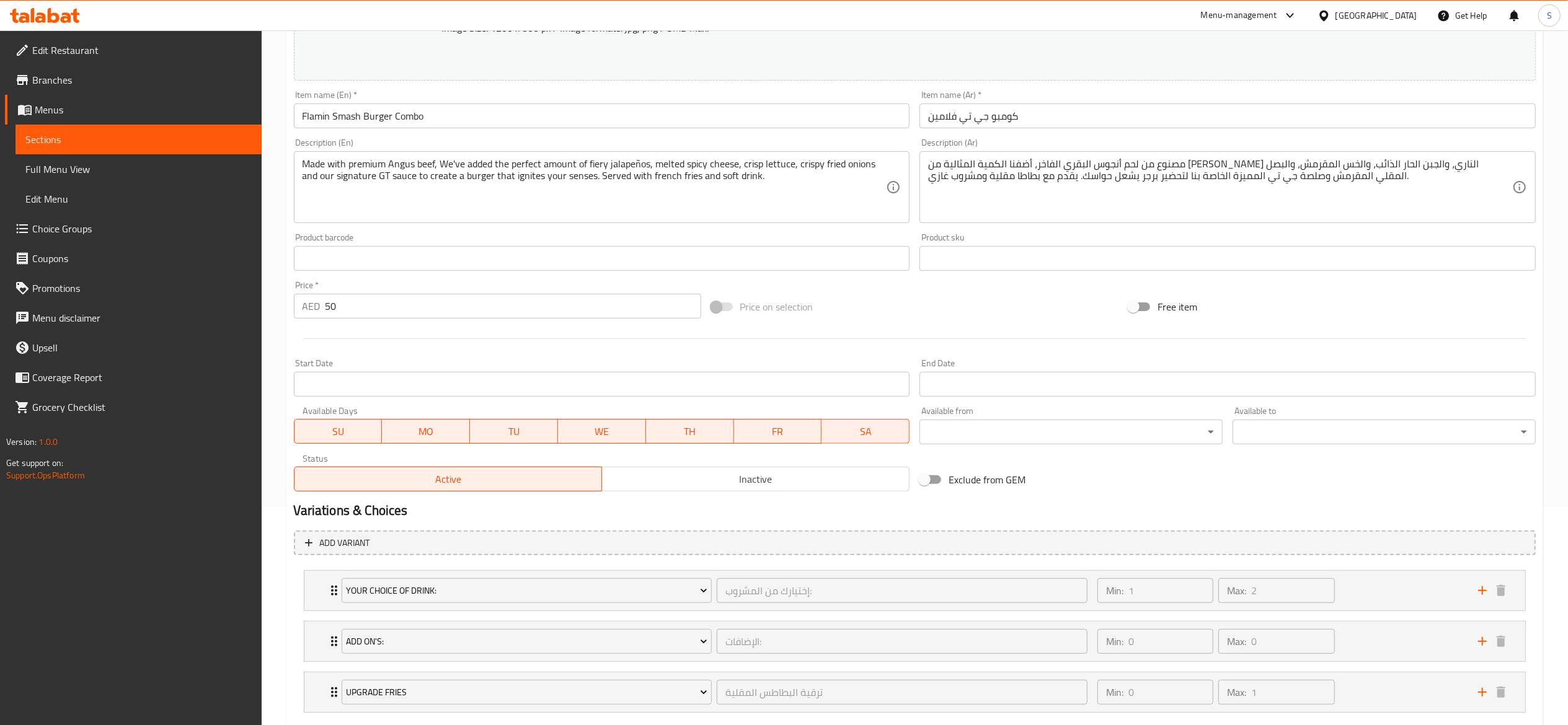
scroll to position [293, 0]
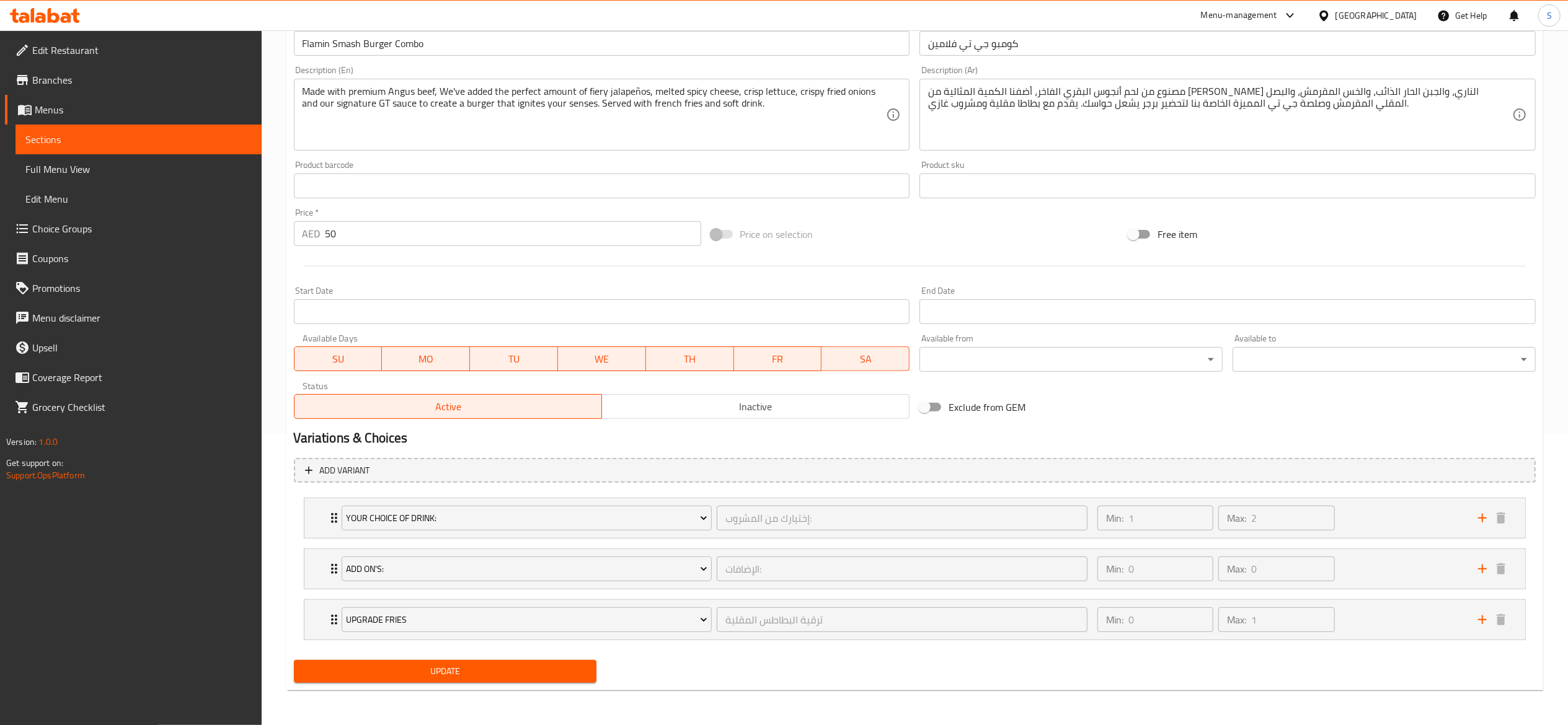
click at [465, 673] on span "Update" at bounding box center [445, 671] width 283 height 15
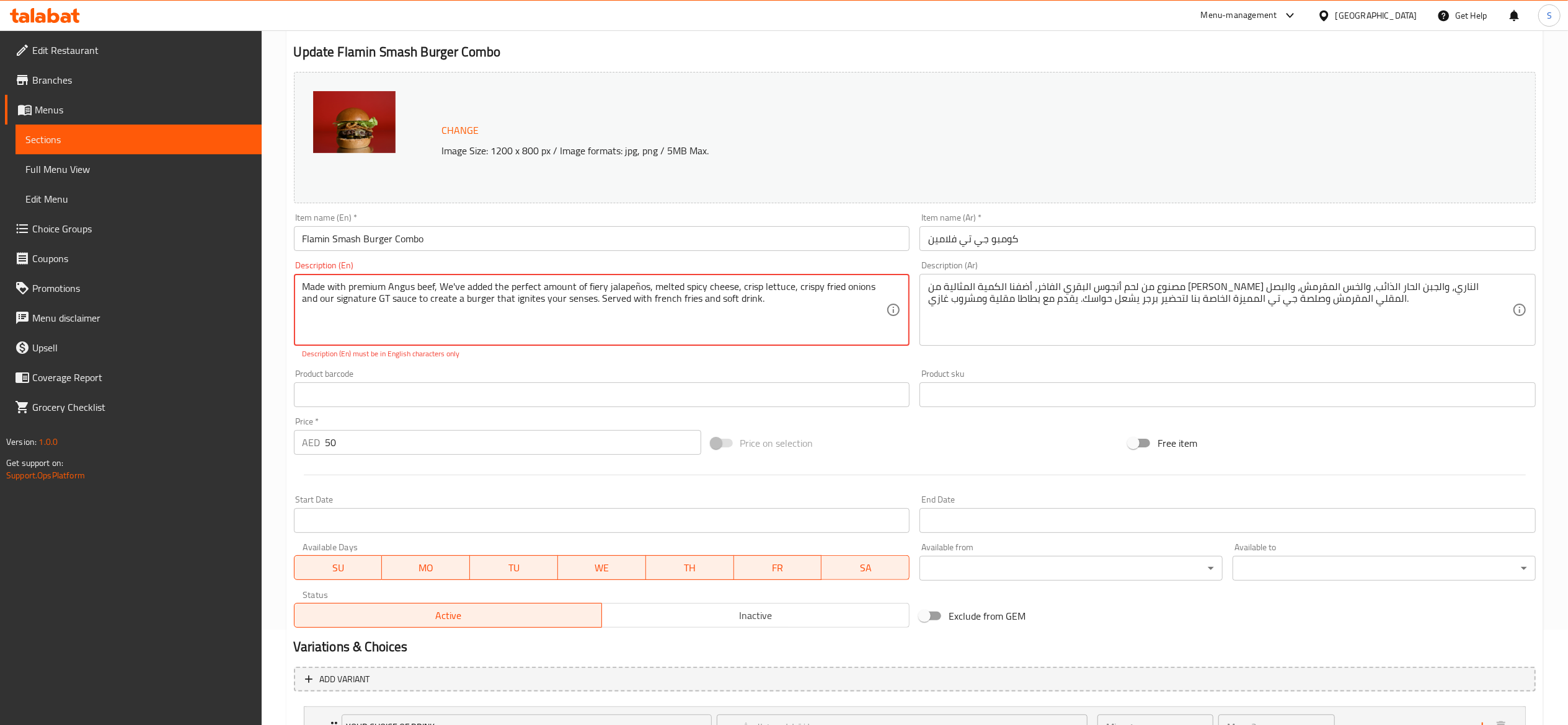
scroll to position [0, 0]
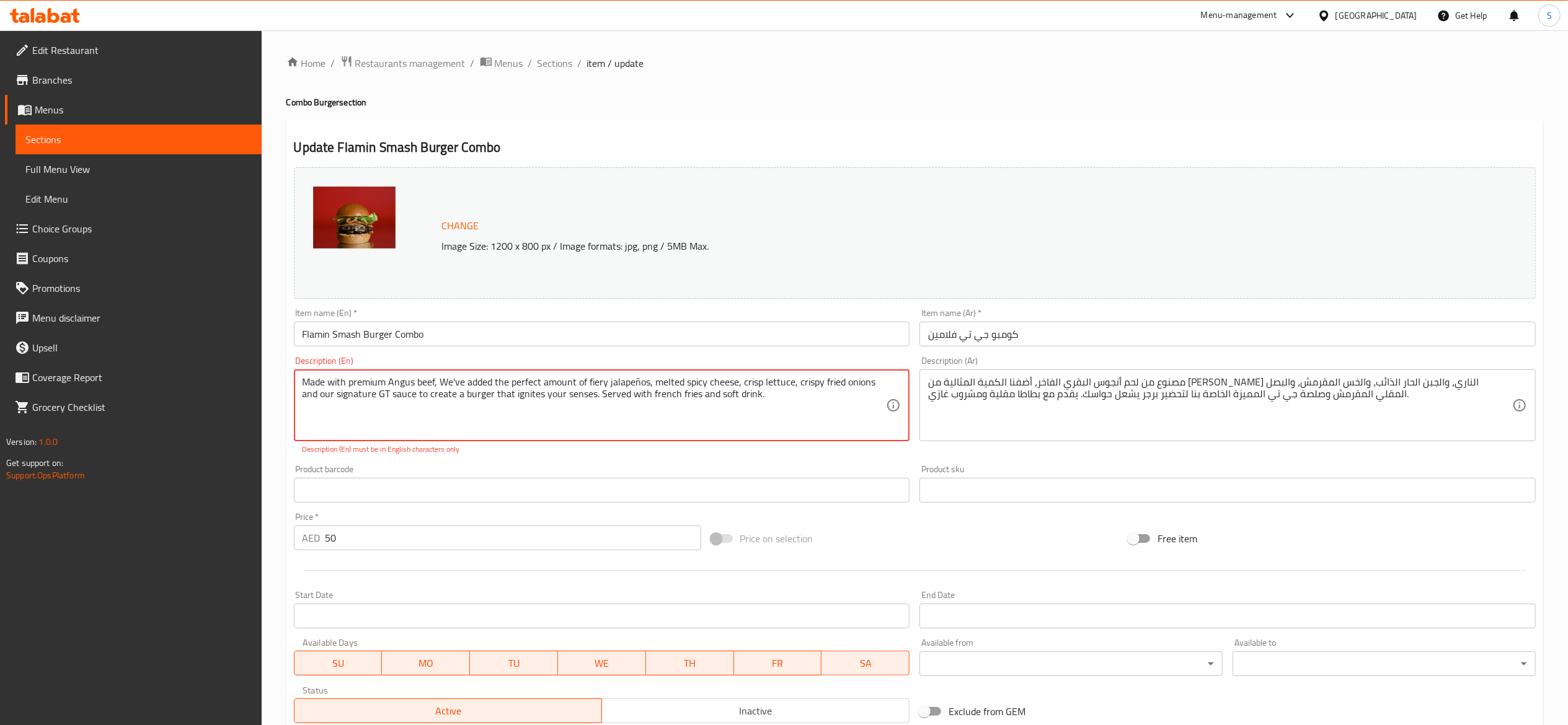
click at [639, 386] on textarea "Made with premium Angus beef, We've added the perfect amount of fiery jalapeños…" at bounding box center [595, 405] width 584 height 59
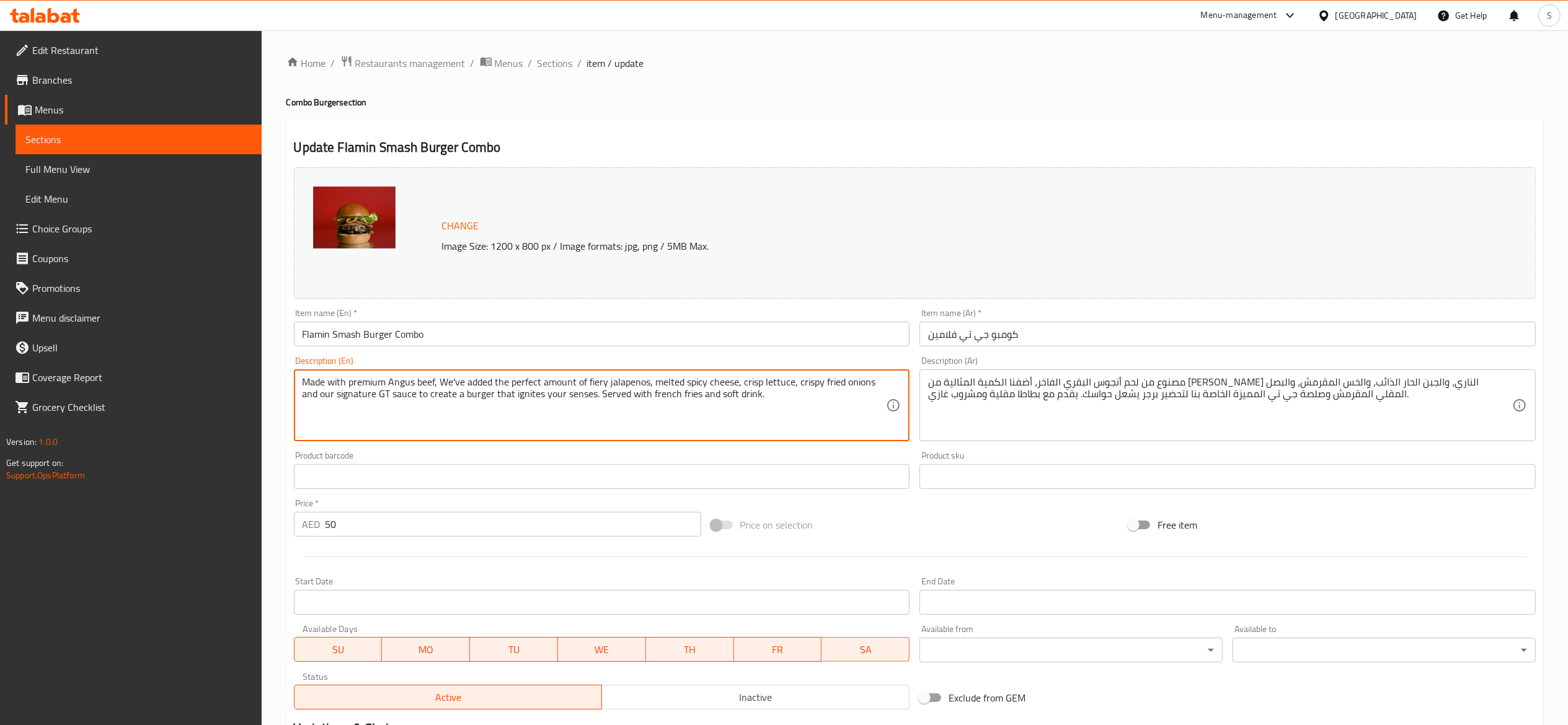
type textarea "Made with premium Angus beef, We've added the perfect amount of fiery jalapenos…"
click at [693, 450] on div "Product barcode Product barcode" at bounding box center [602, 470] width 626 height 48
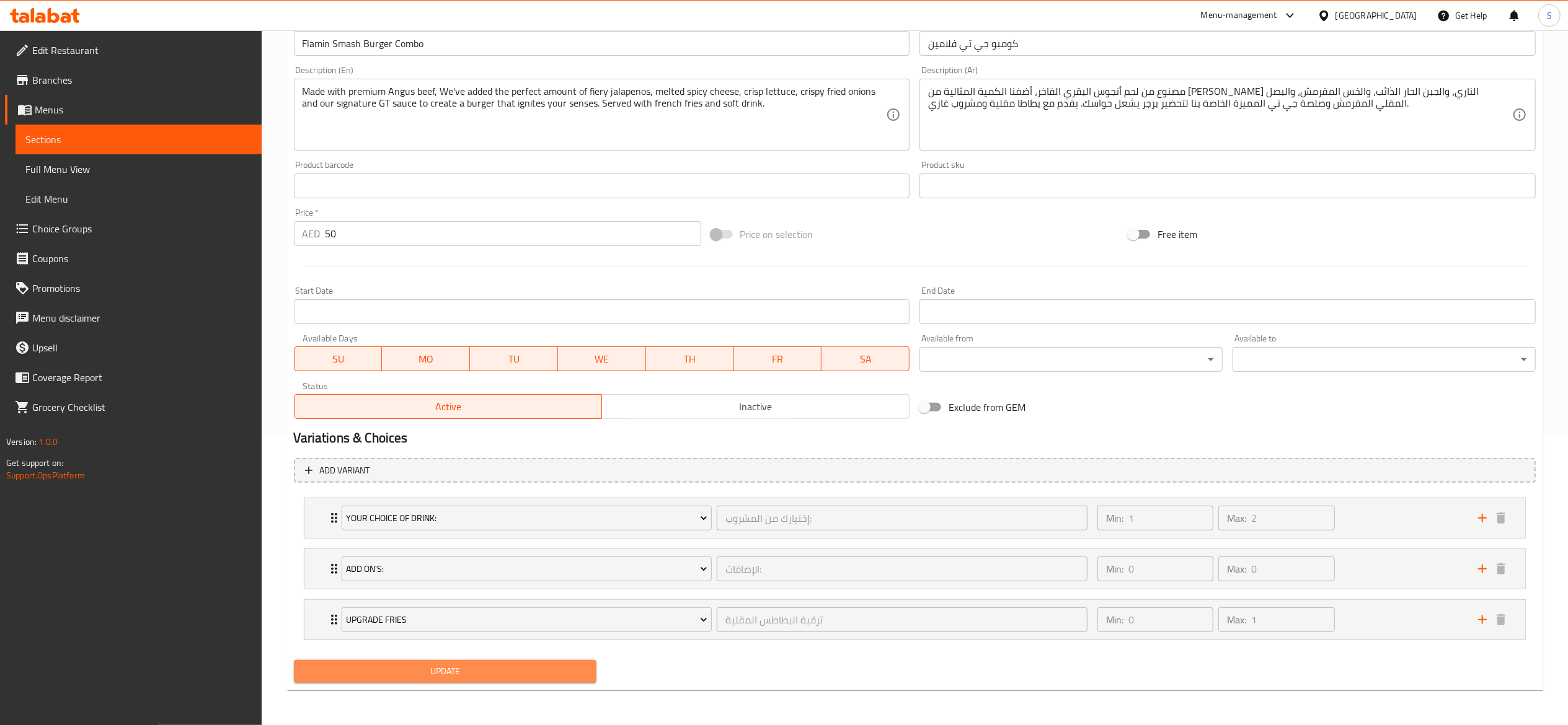
click at [516, 672] on span "Update" at bounding box center [445, 671] width 283 height 15
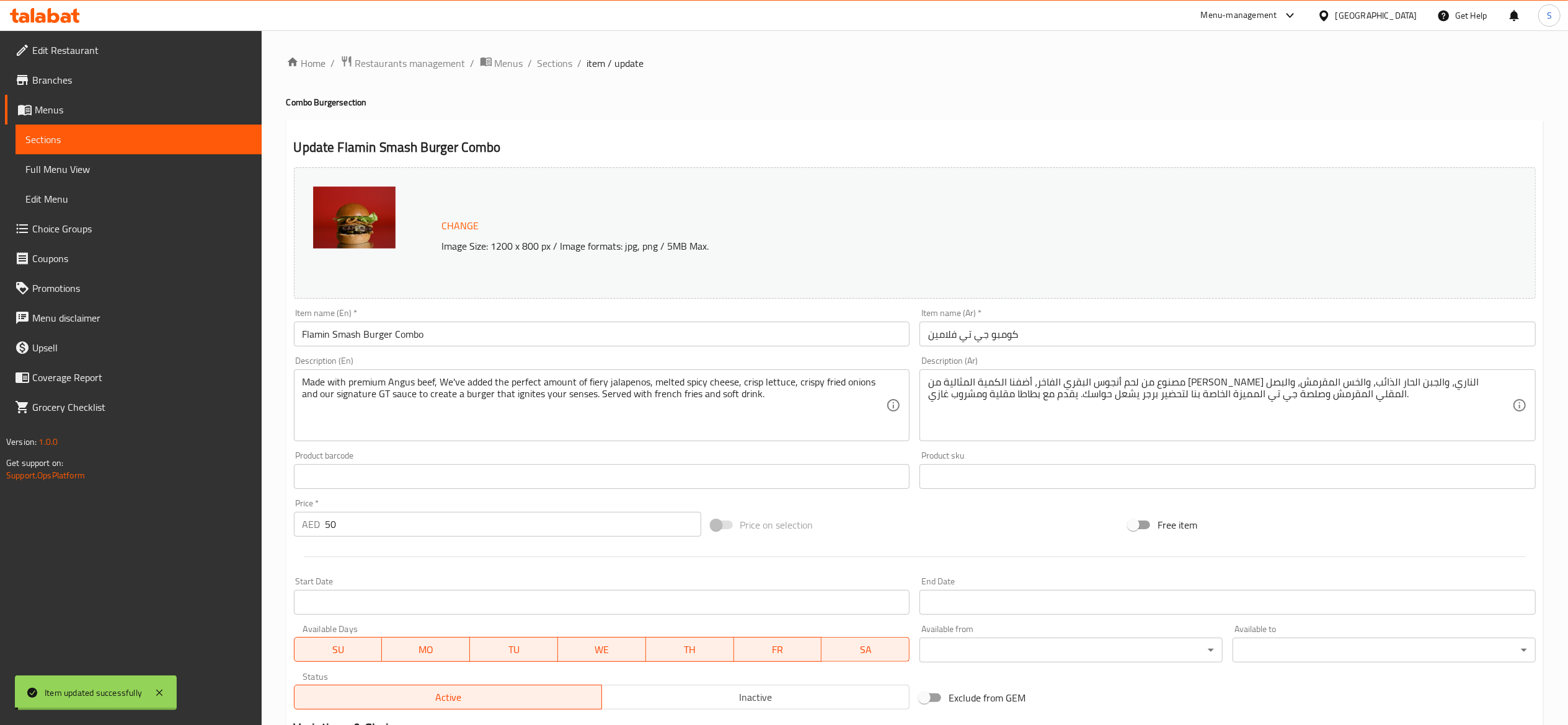
drag, startPoint x: 562, startPoint y: 62, endPoint x: 517, endPoint y: 1, distance: 75.8
click at [562, 62] on span "Sections" at bounding box center [555, 63] width 35 height 15
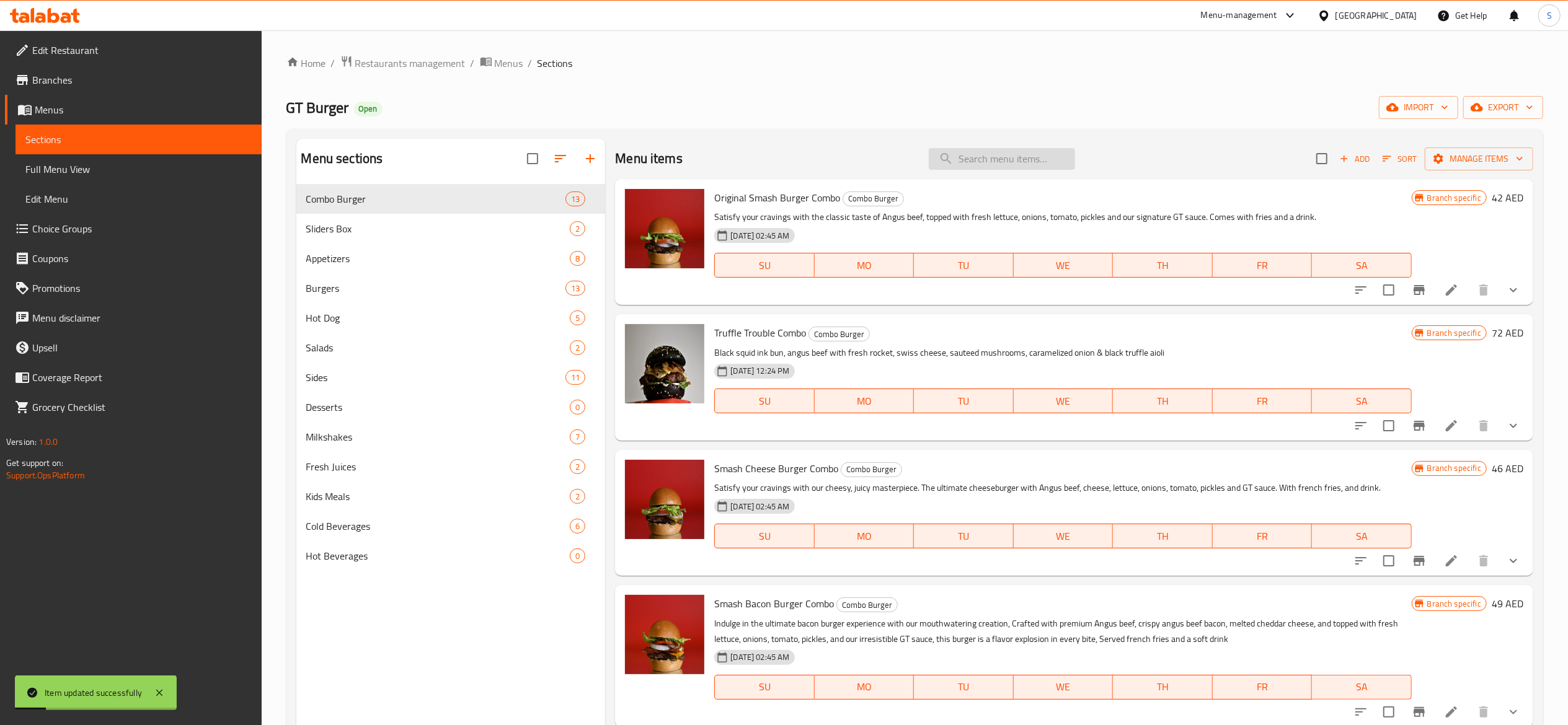
click at [1006, 166] on input "search" at bounding box center [1002, 159] width 146 height 22
paste input "G2"
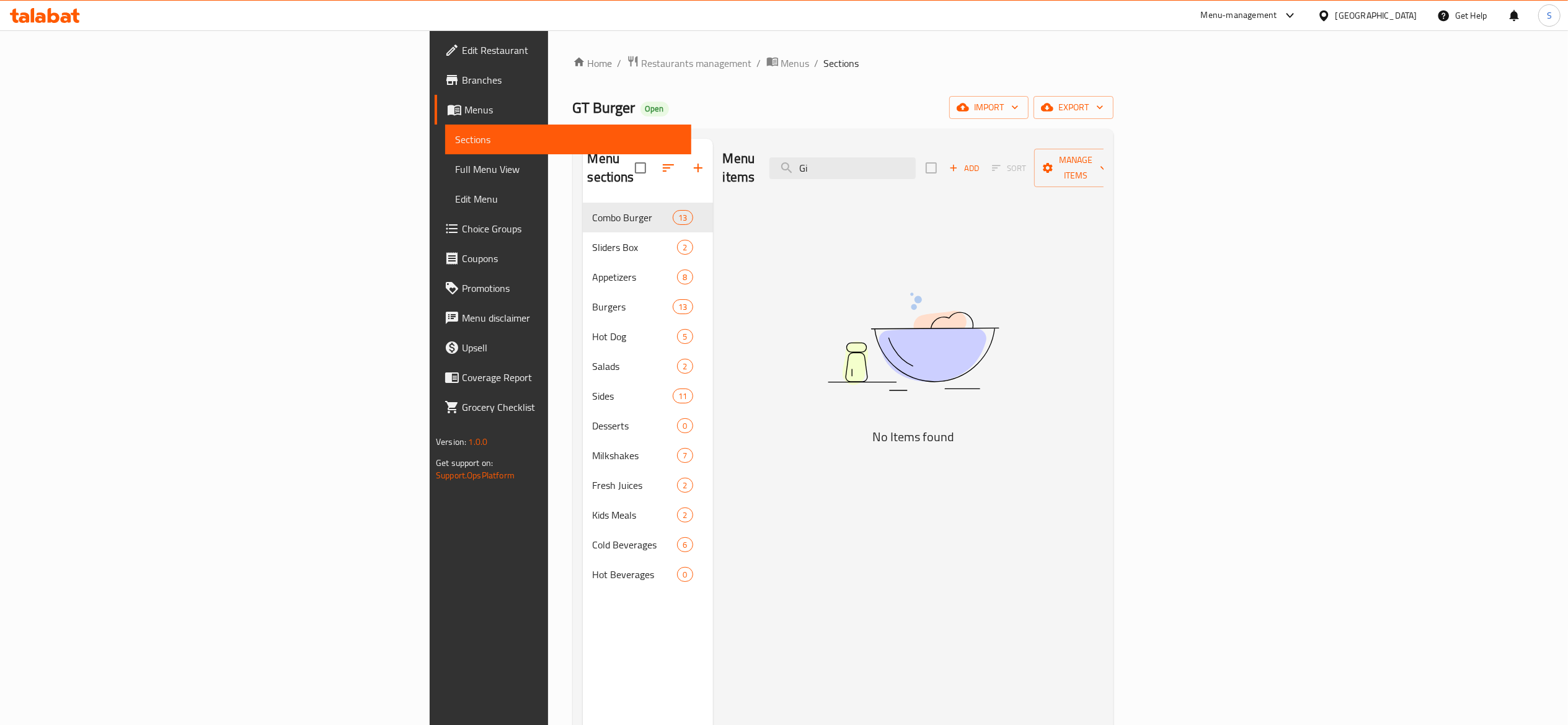
type input "G"
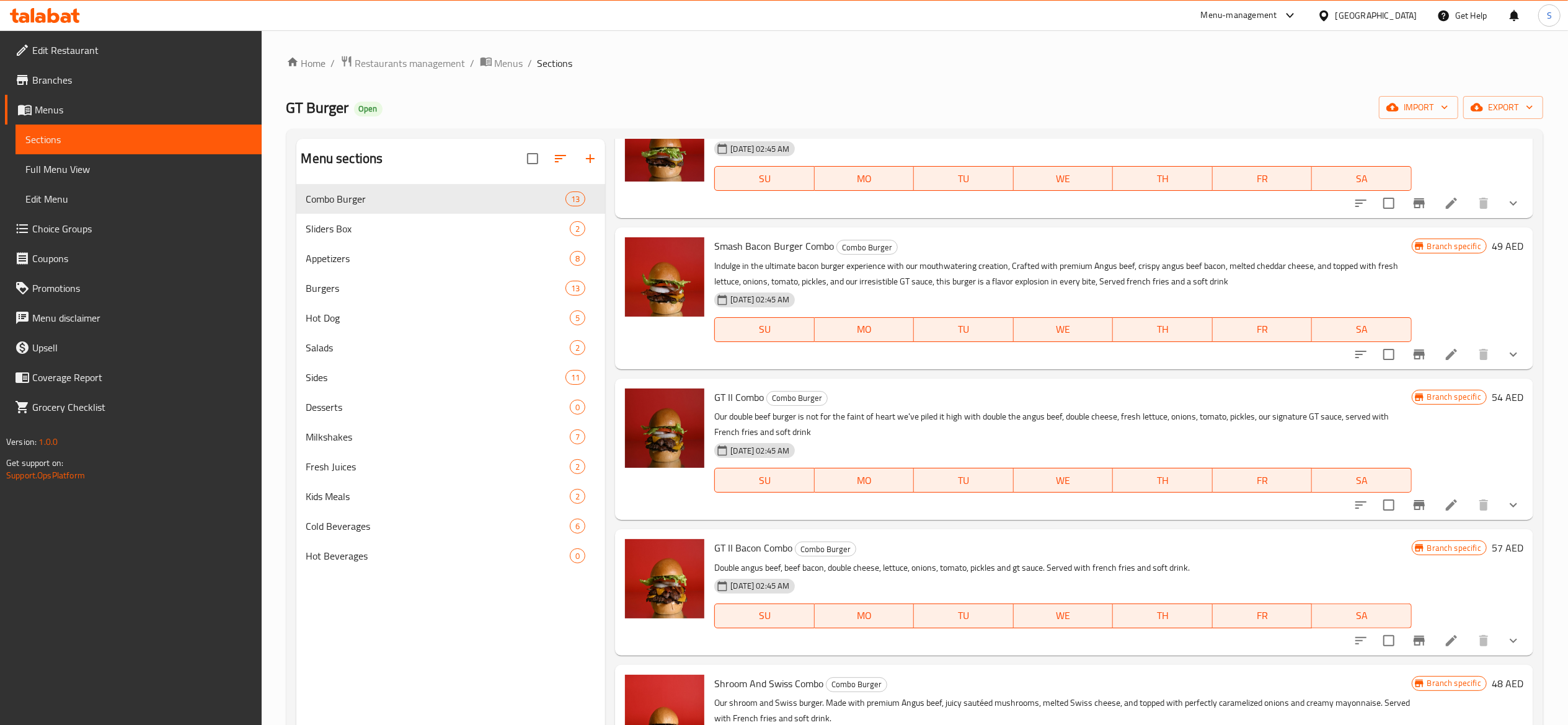
scroll to position [496, 0]
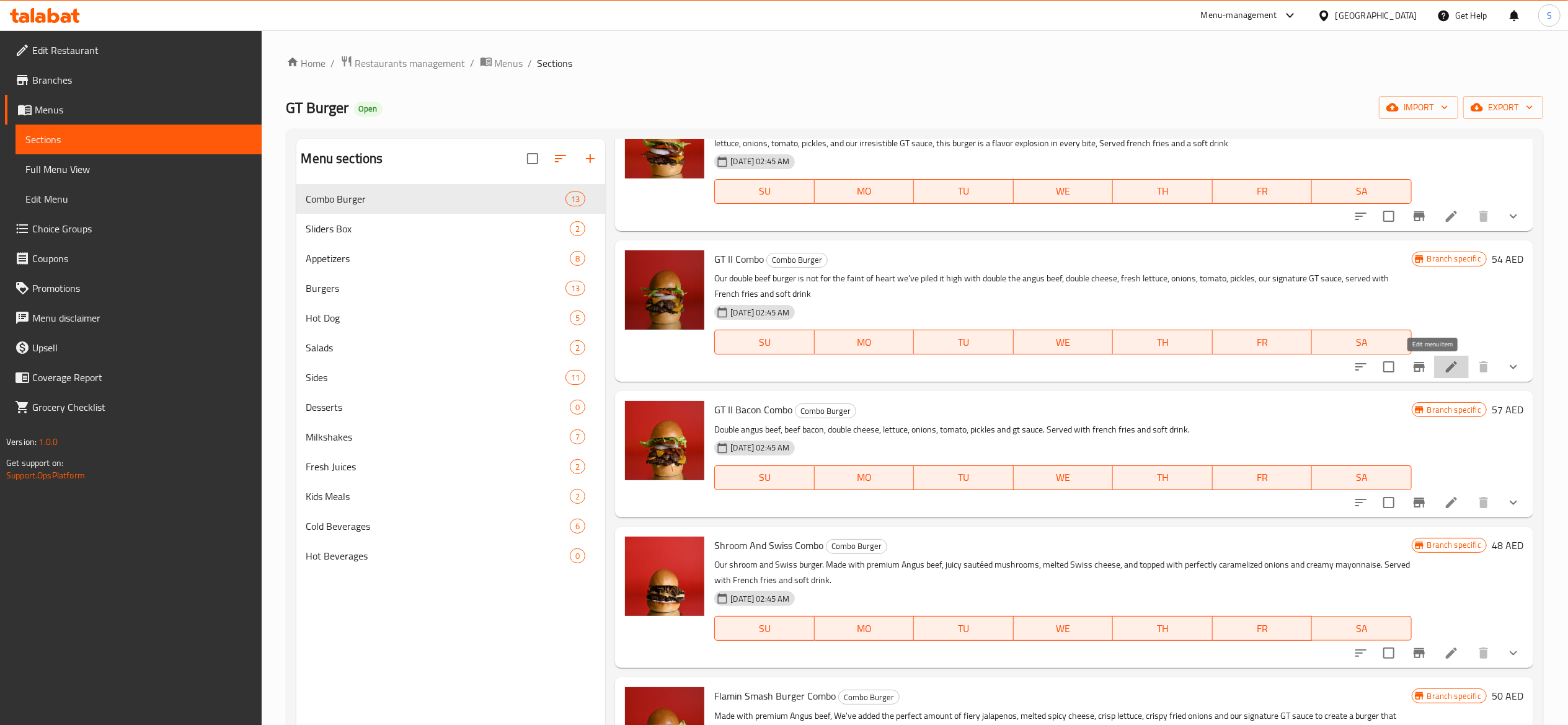
click at [1444, 369] on icon at bounding box center [1451, 366] width 15 height 15
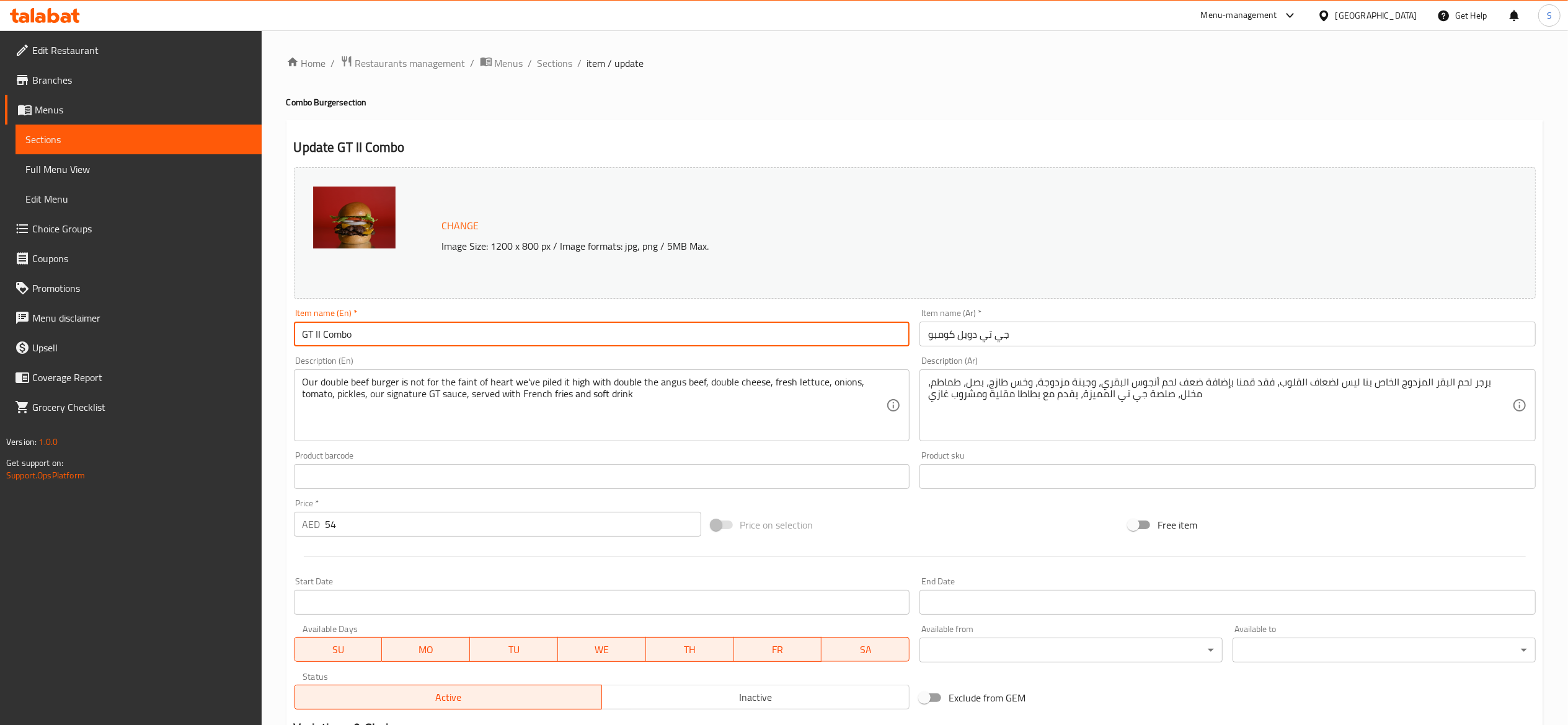
drag, startPoint x: 488, startPoint y: 341, endPoint x: 28, endPoint y: 314, distance: 460.8
click at [76, 316] on div "Edit Restaurant Branches Menus Sections Full Menu View Edit Menu Choice Groups …" at bounding box center [784, 523] width 1568 height 986
paste input "Double Smash Burger"
type input "Double Smash Burger Combo"
drag, startPoint x: 723, startPoint y: 88, endPoint x: 702, endPoint y: 96, distance: 22.5
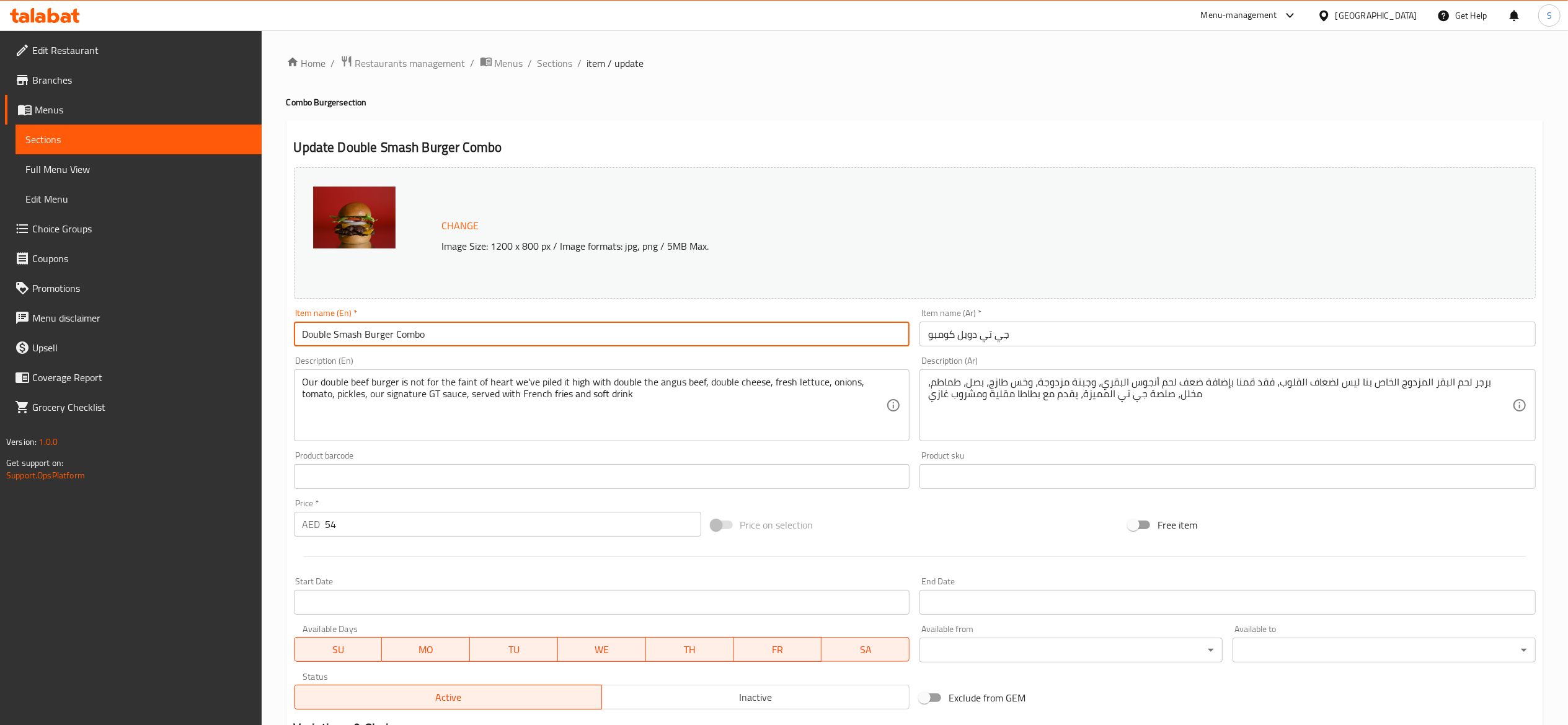
click at [723, 88] on div "Home / Restaurants management / Menus / Sections / item / update Combo Burger s…" at bounding box center [914, 523] width 1257 height 936
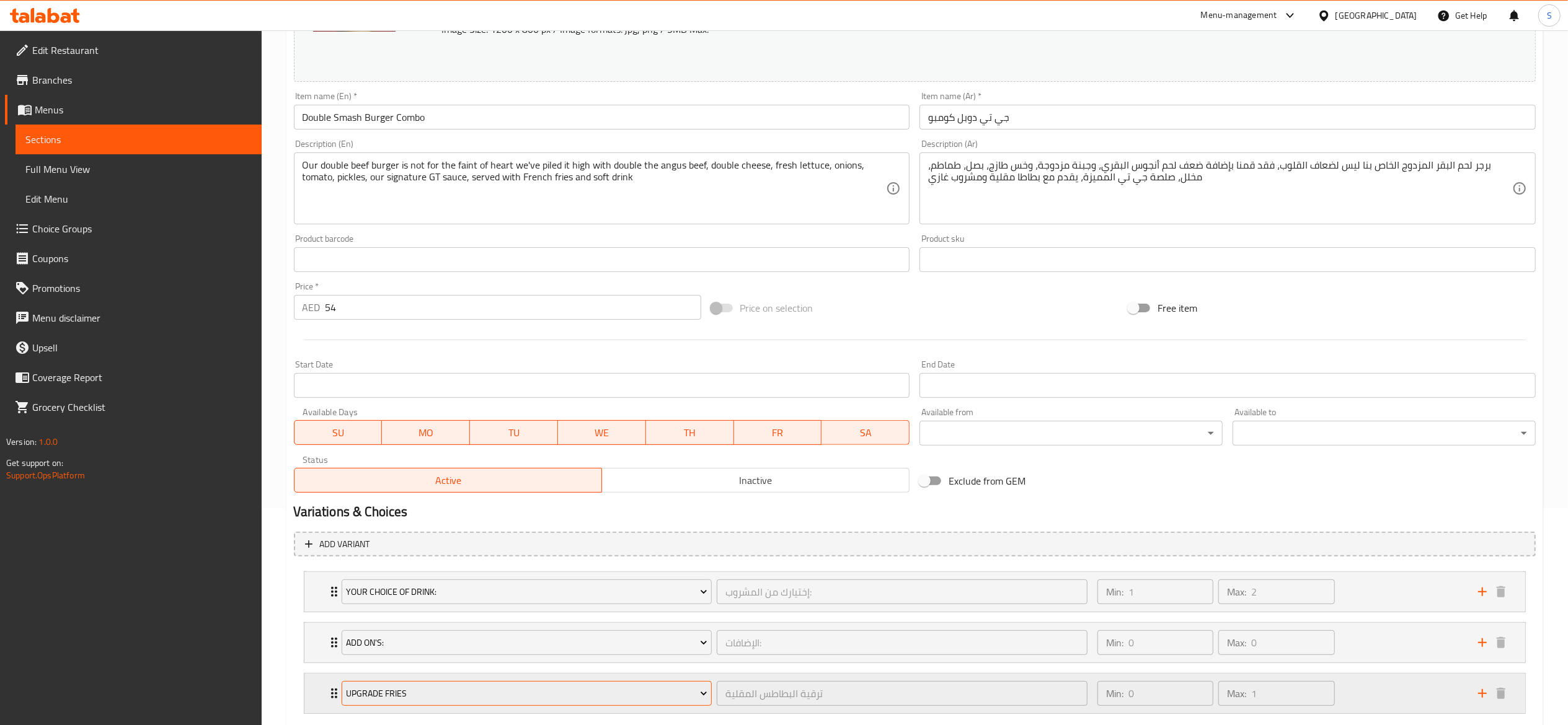
scroll to position [293, 0]
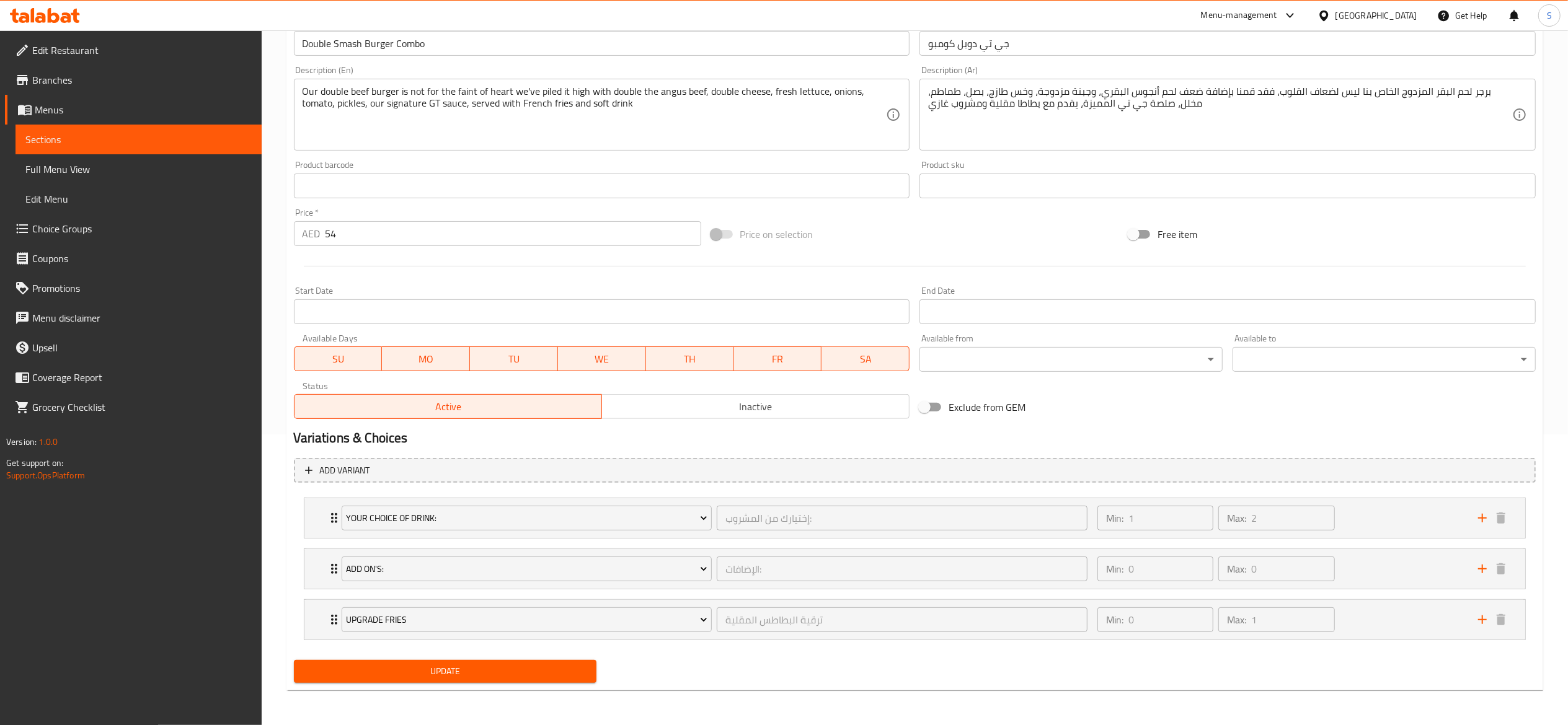
click at [539, 677] on span "Update" at bounding box center [445, 671] width 283 height 15
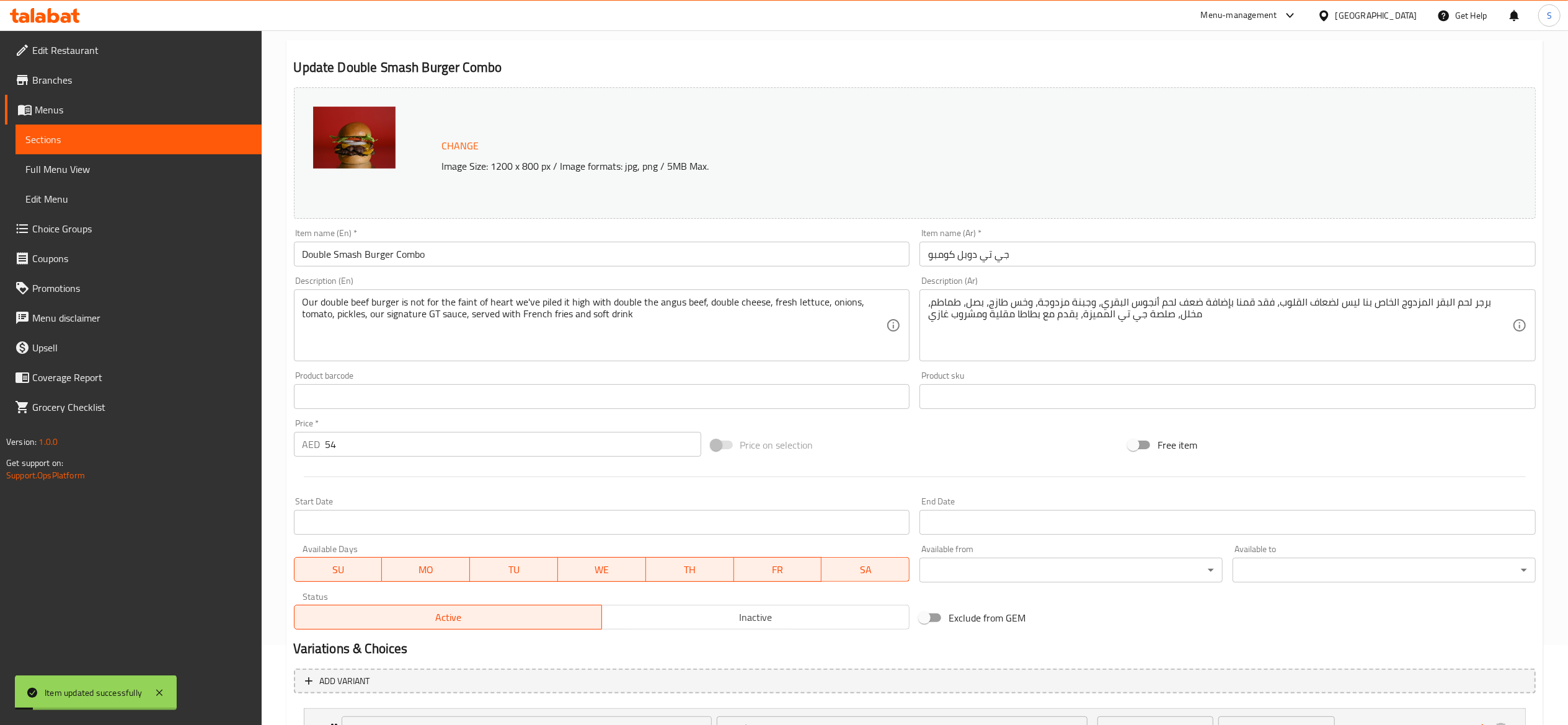
scroll to position [0, 0]
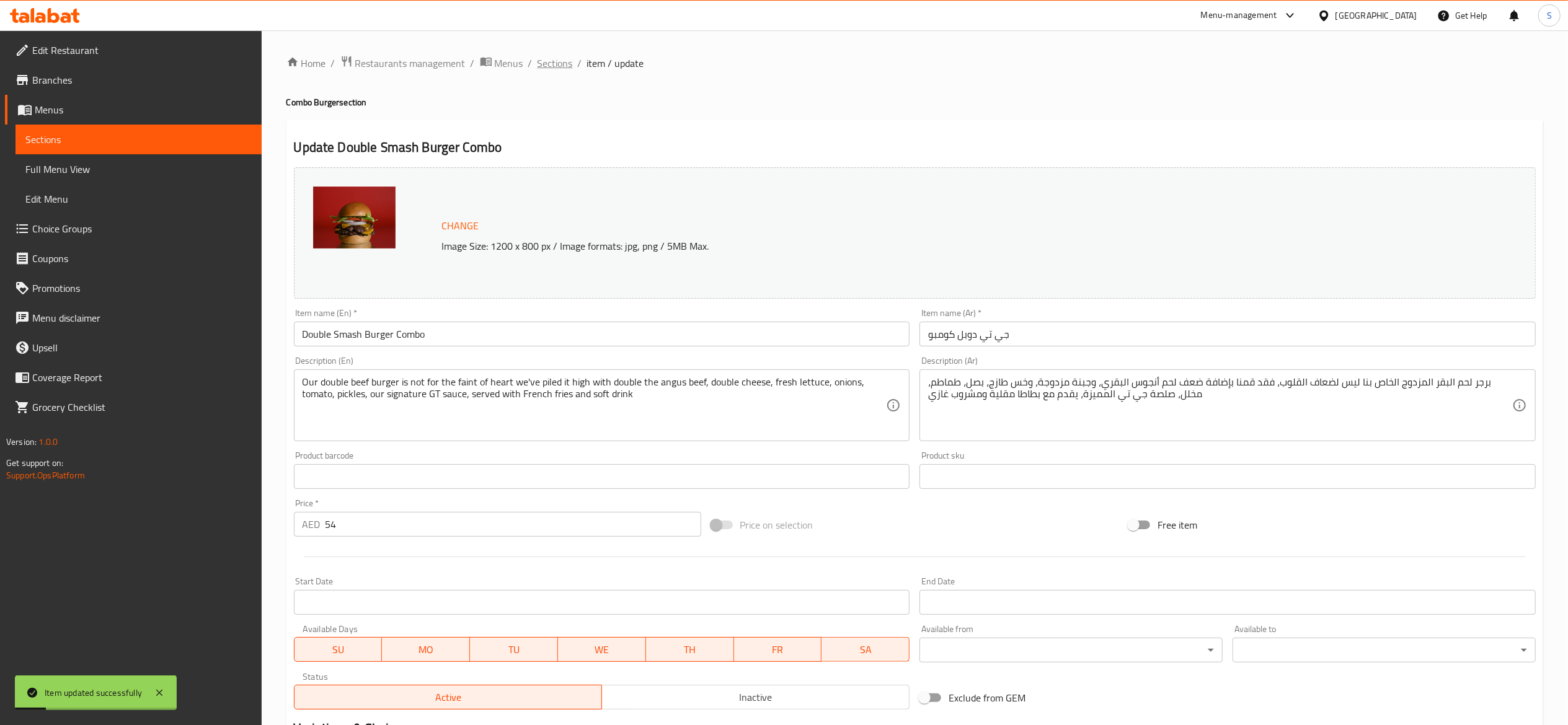
click at [551, 61] on span "Sections" at bounding box center [555, 63] width 35 height 15
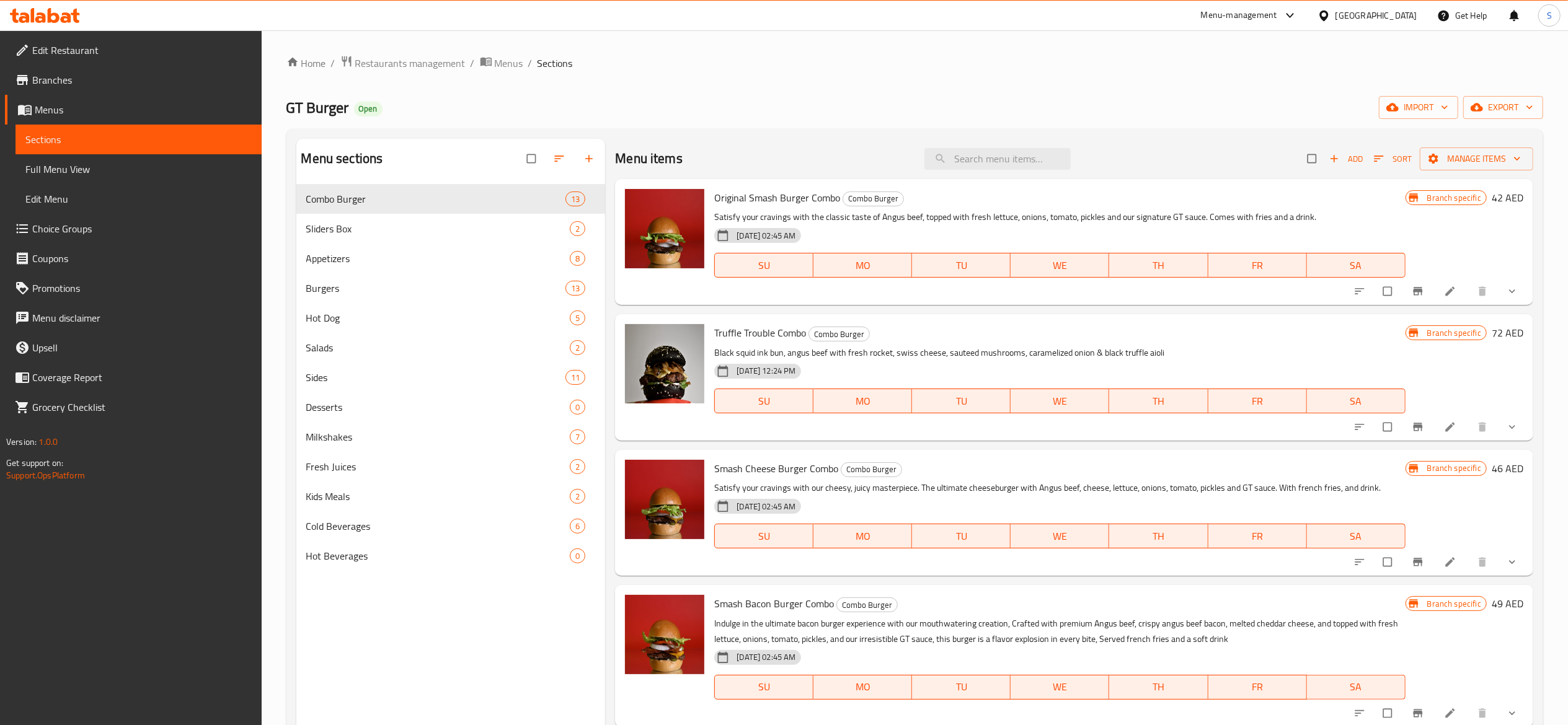
click at [987, 170] on div "Menu items Add Sort Manage items" at bounding box center [1074, 159] width 918 height 40
click at [987, 161] on input "search" at bounding box center [998, 159] width 146 height 22
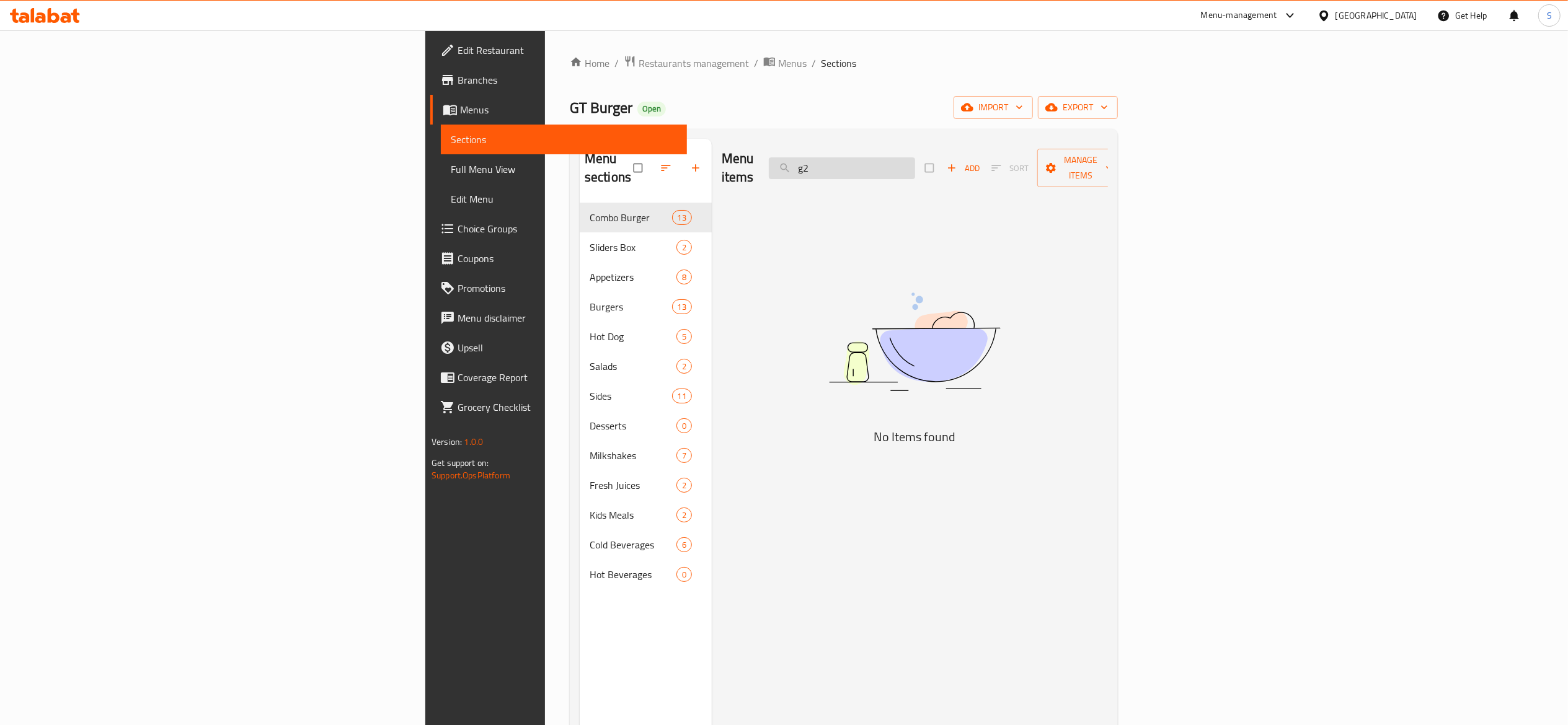
type input "g"
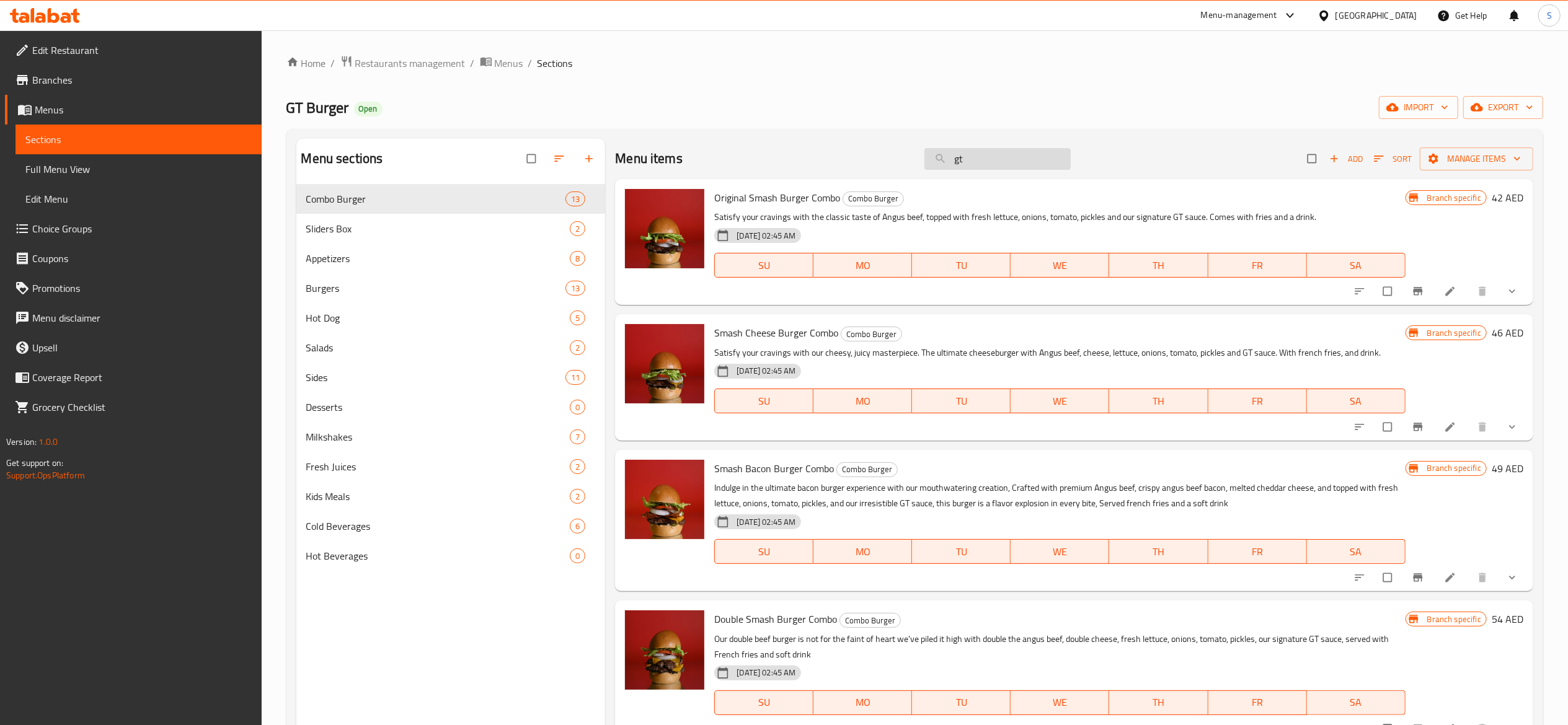
type input "g"
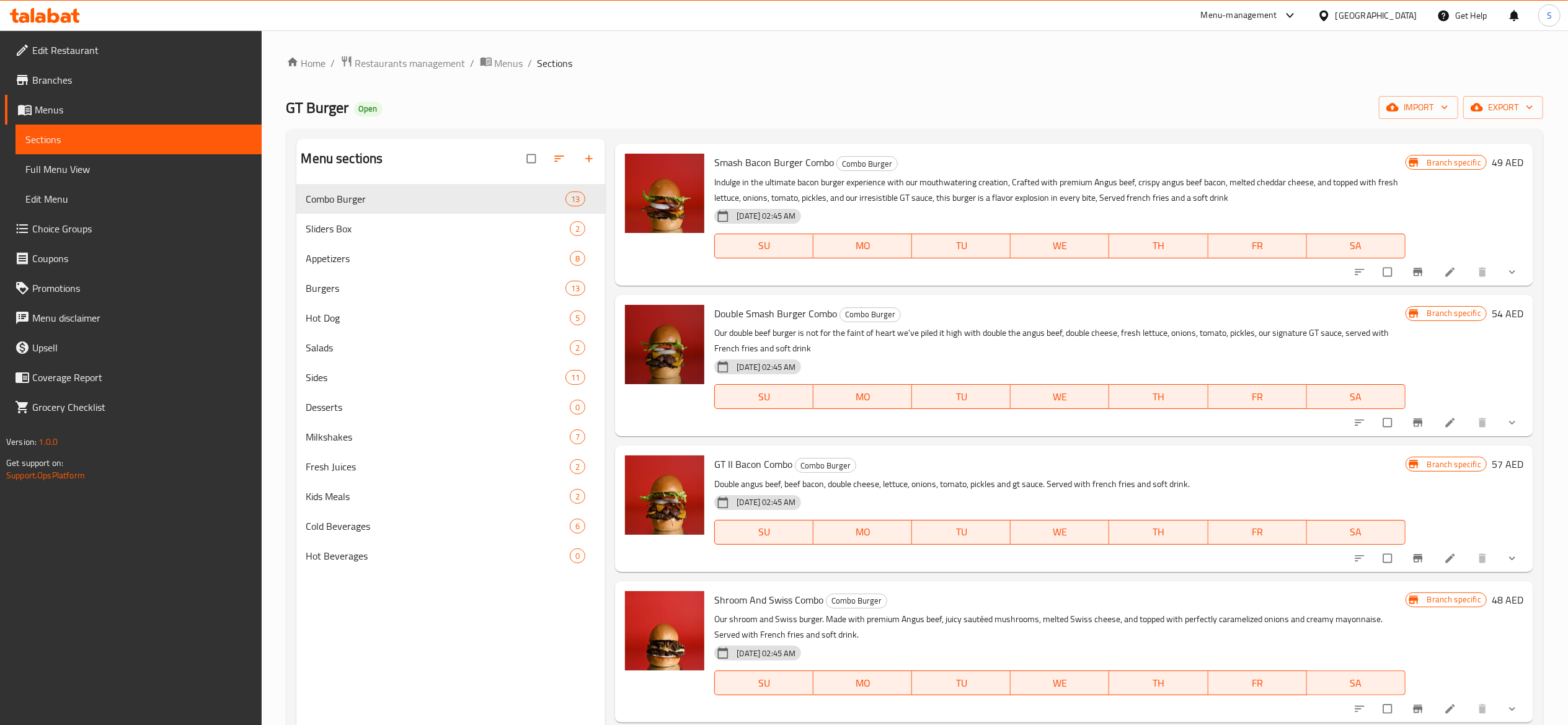
scroll to position [496, 0]
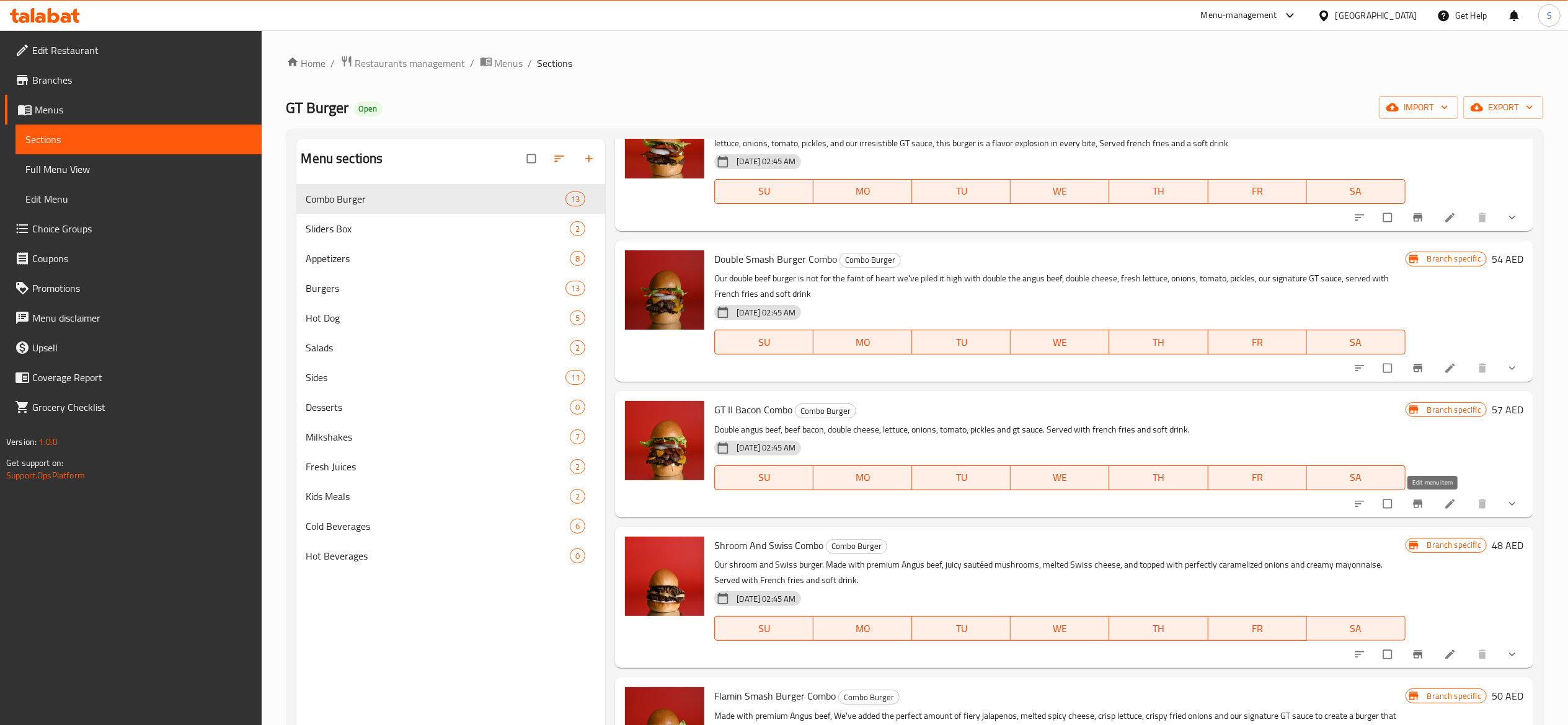
click at [1444, 500] on icon at bounding box center [1450, 503] width 12 height 12
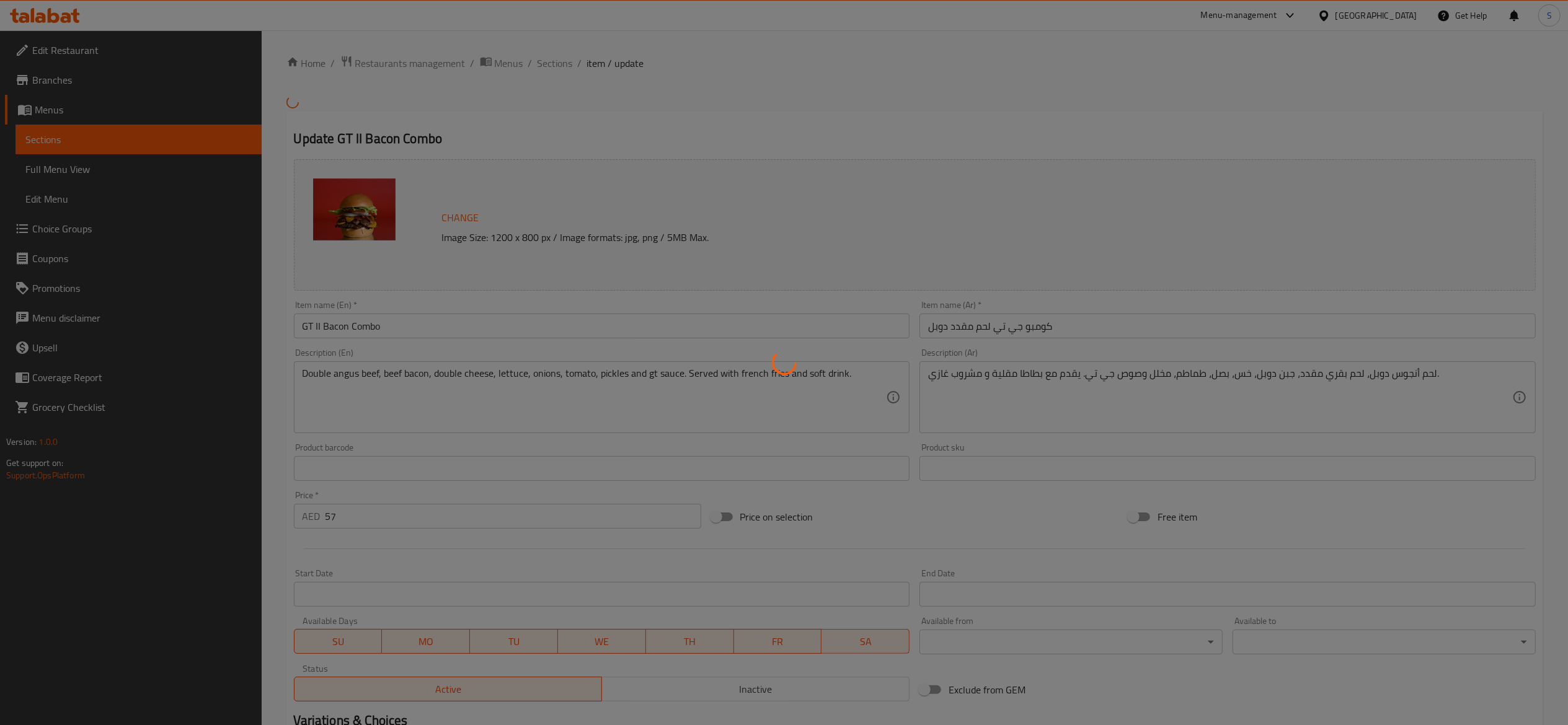
type input "إختيارك من المشروب:"
type input "1"
type input "2"
type input "الإضافات:"
type input "0"
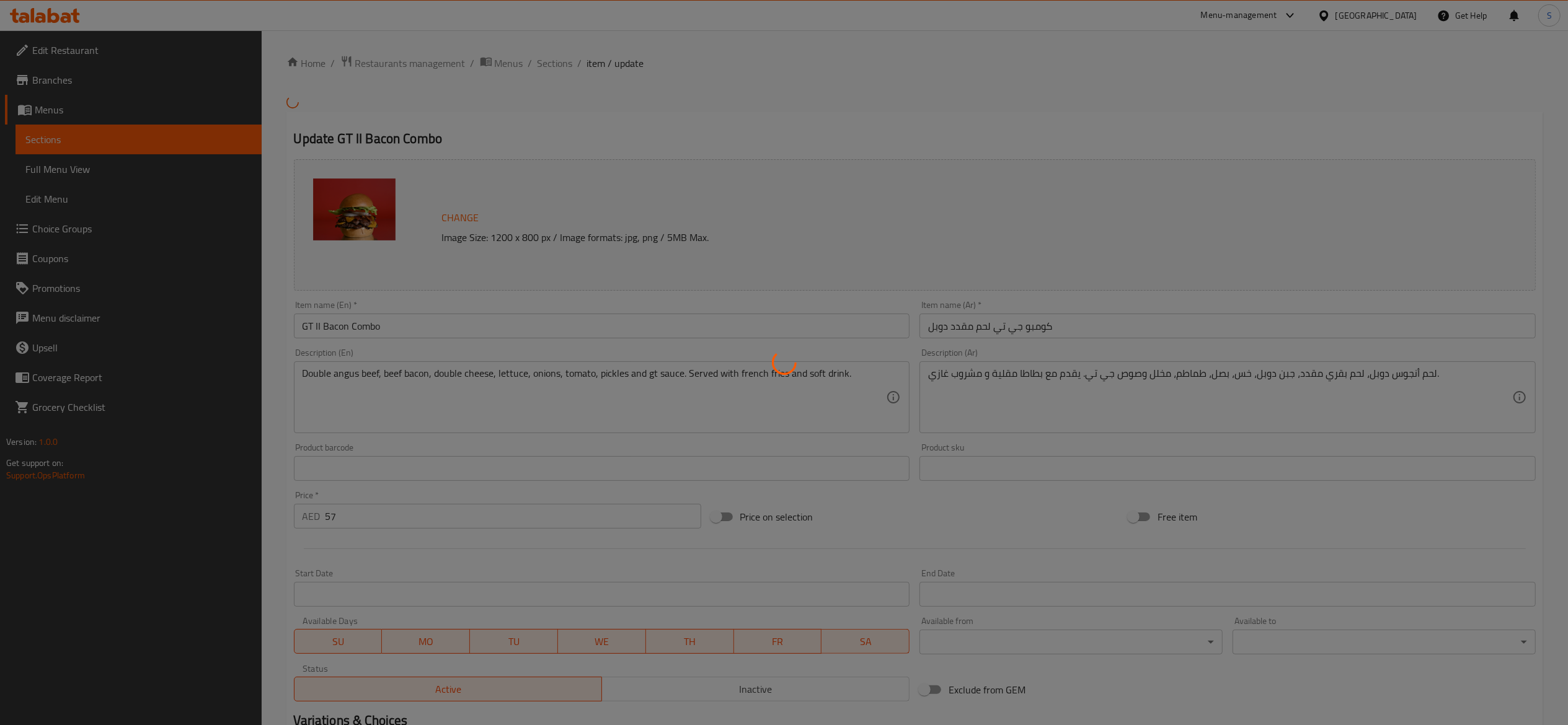
type input "0"
type input "أبجراد فرايز"
type input "0"
type input "1"
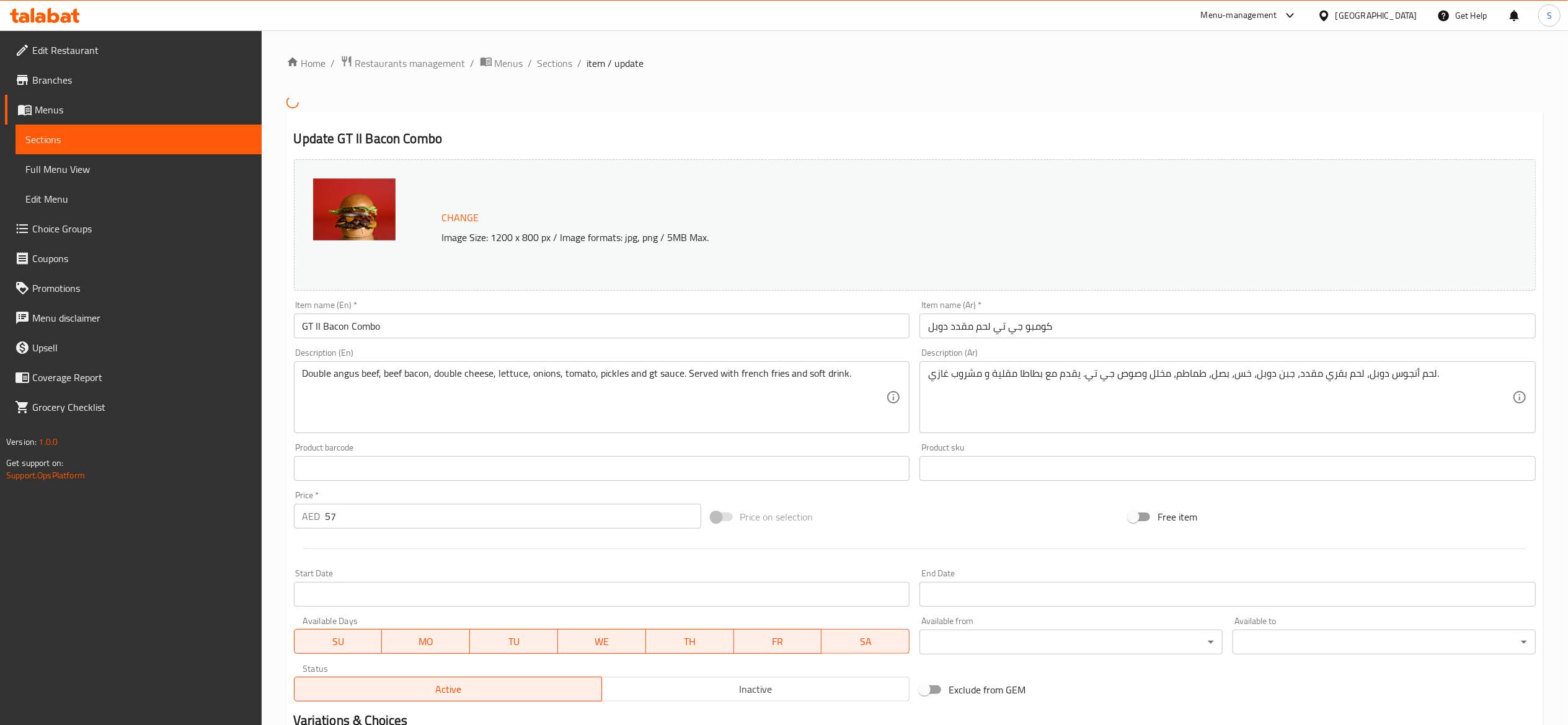
drag, startPoint x: 440, startPoint y: 336, endPoint x: 0, endPoint y: 315, distance: 440.5
click at [0, 316] on div "Edit Restaurant Branches Menus Sections Full Menu View Edit Menu Choice Groups …" at bounding box center [784, 519] width 1568 height 977
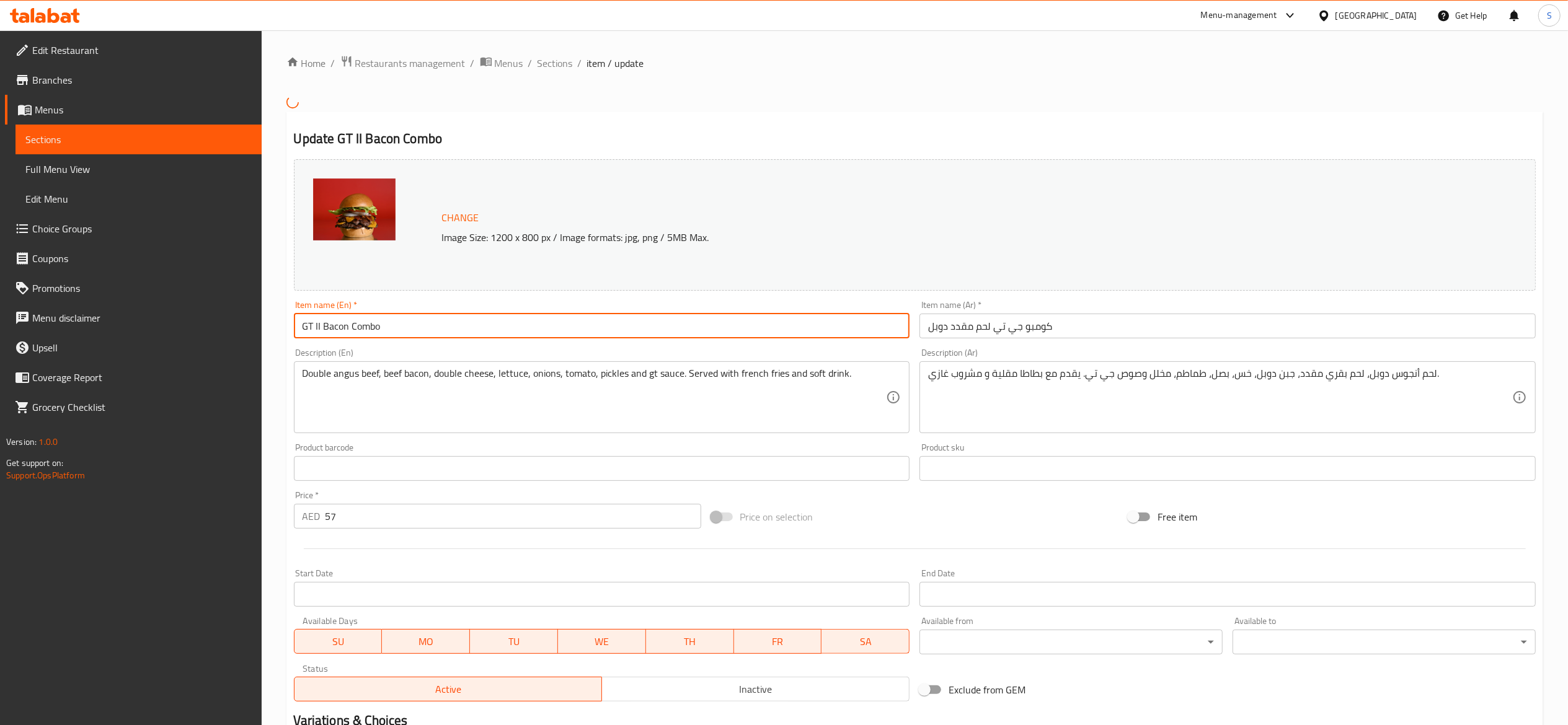
paste input "Double Bacon Smash Burger"
type input "Double Bacon Smash Burger Combo"
click at [609, 130] on h2 "Update Double Bacon Smash Burger Combo" at bounding box center [915, 138] width 1242 height 19
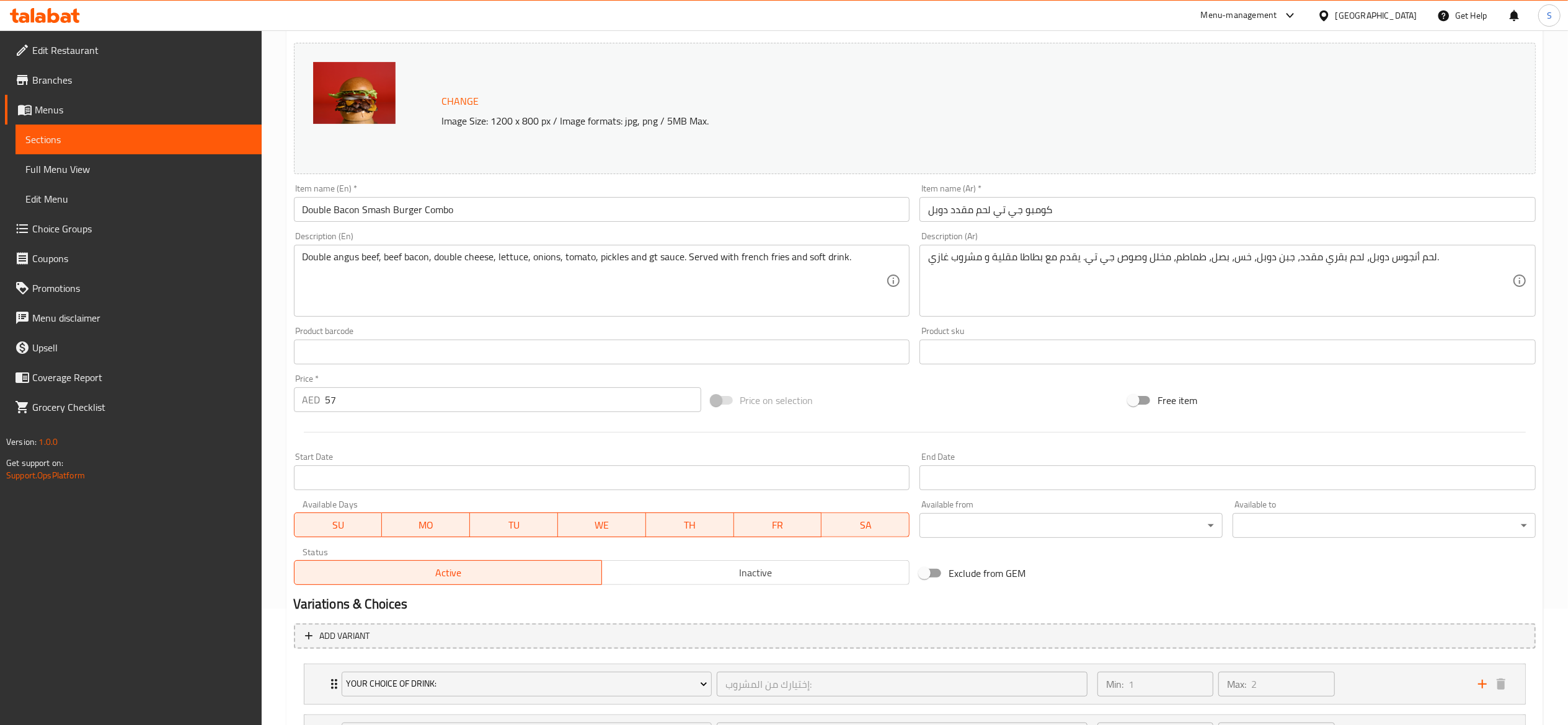
scroll to position [284, 0]
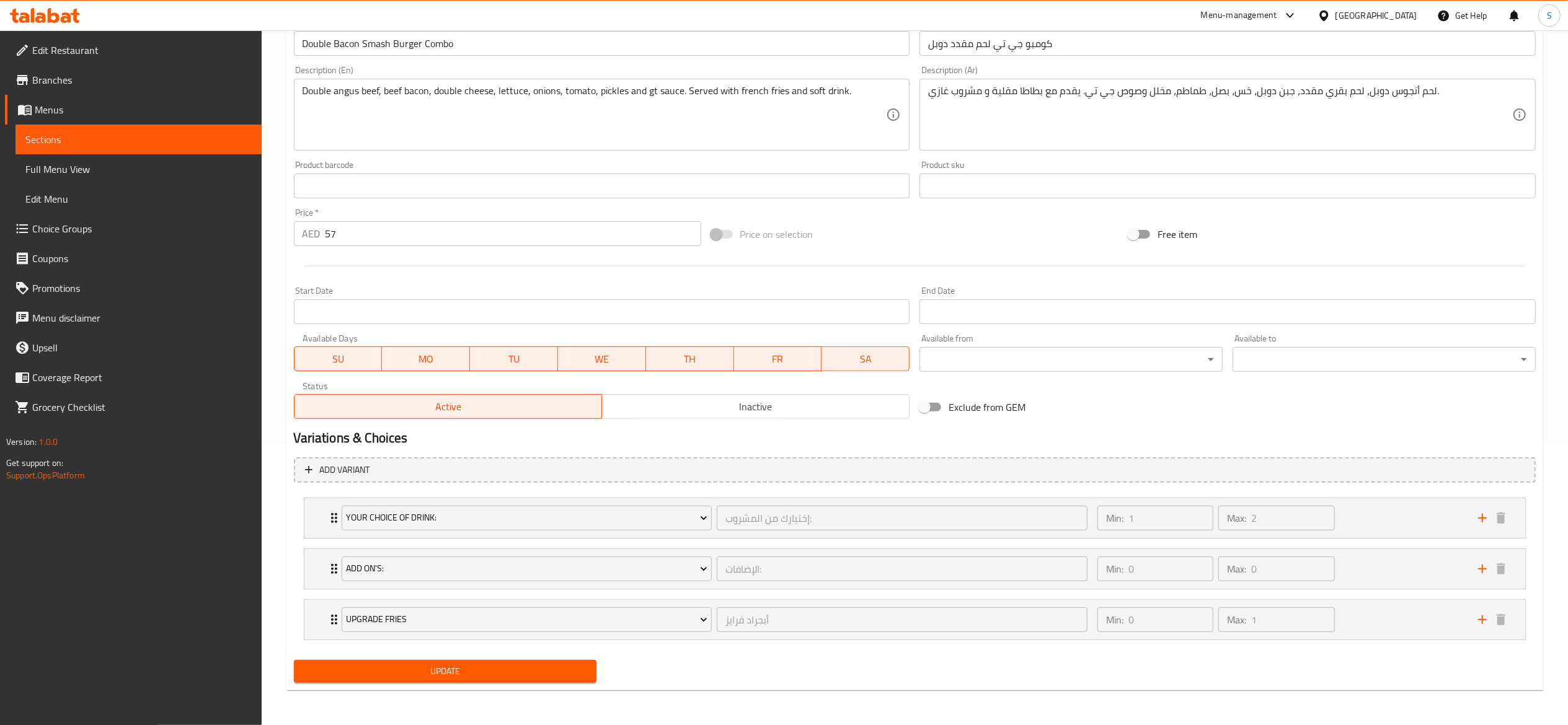
click at [506, 674] on span "Update" at bounding box center [445, 671] width 283 height 15
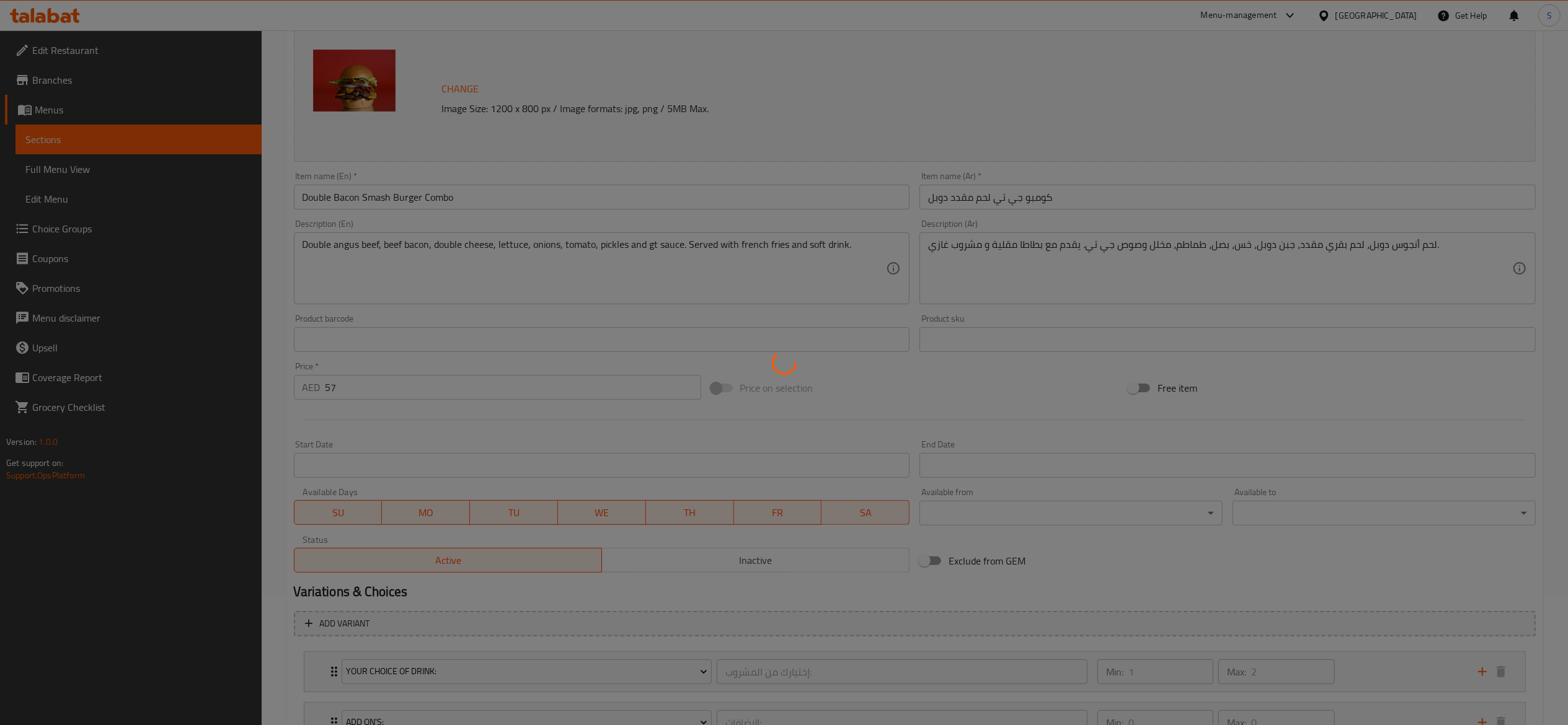
scroll to position [0, 0]
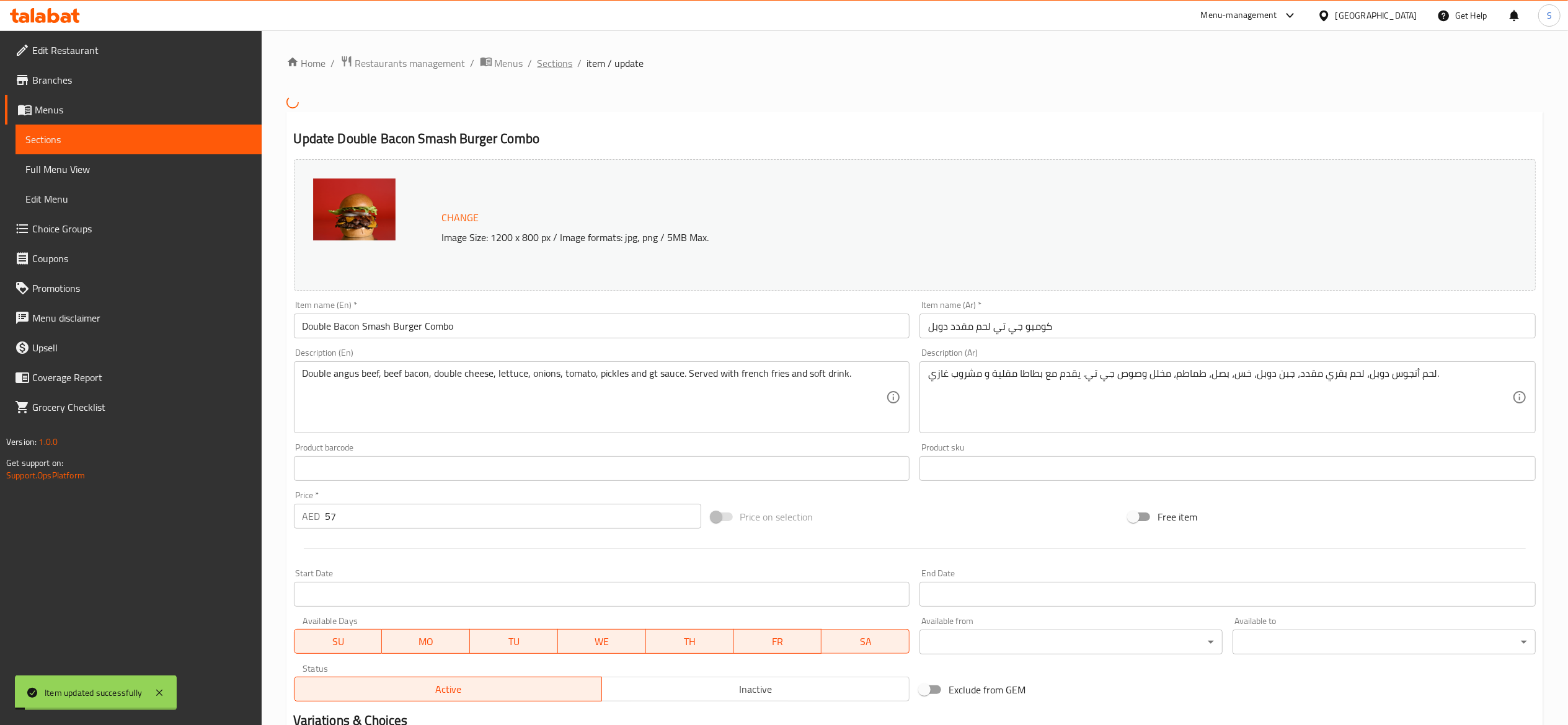
click at [547, 58] on span "Sections" at bounding box center [555, 63] width 35 height 15
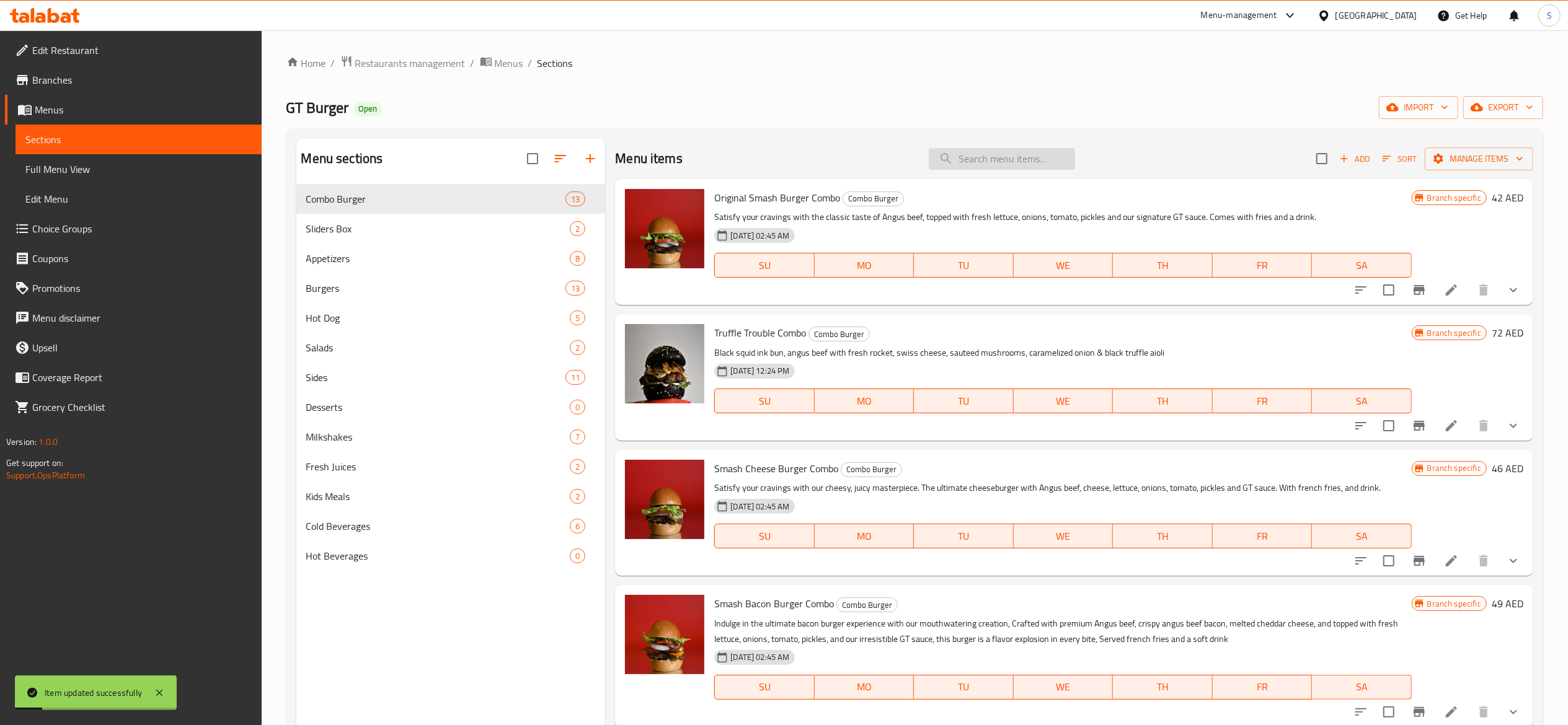
click at [998, 170] on input "search" at bounding box center [1002, 159] width 146 height 22
paste input "Buffalo Chicken"
type input "Buffalo Chicken"
click at [1041, 91] on div "Home / Restaurants management / Menus / Sections GT Burger Open import export M…" at bounding box center [914, 464] width 1257 height 819
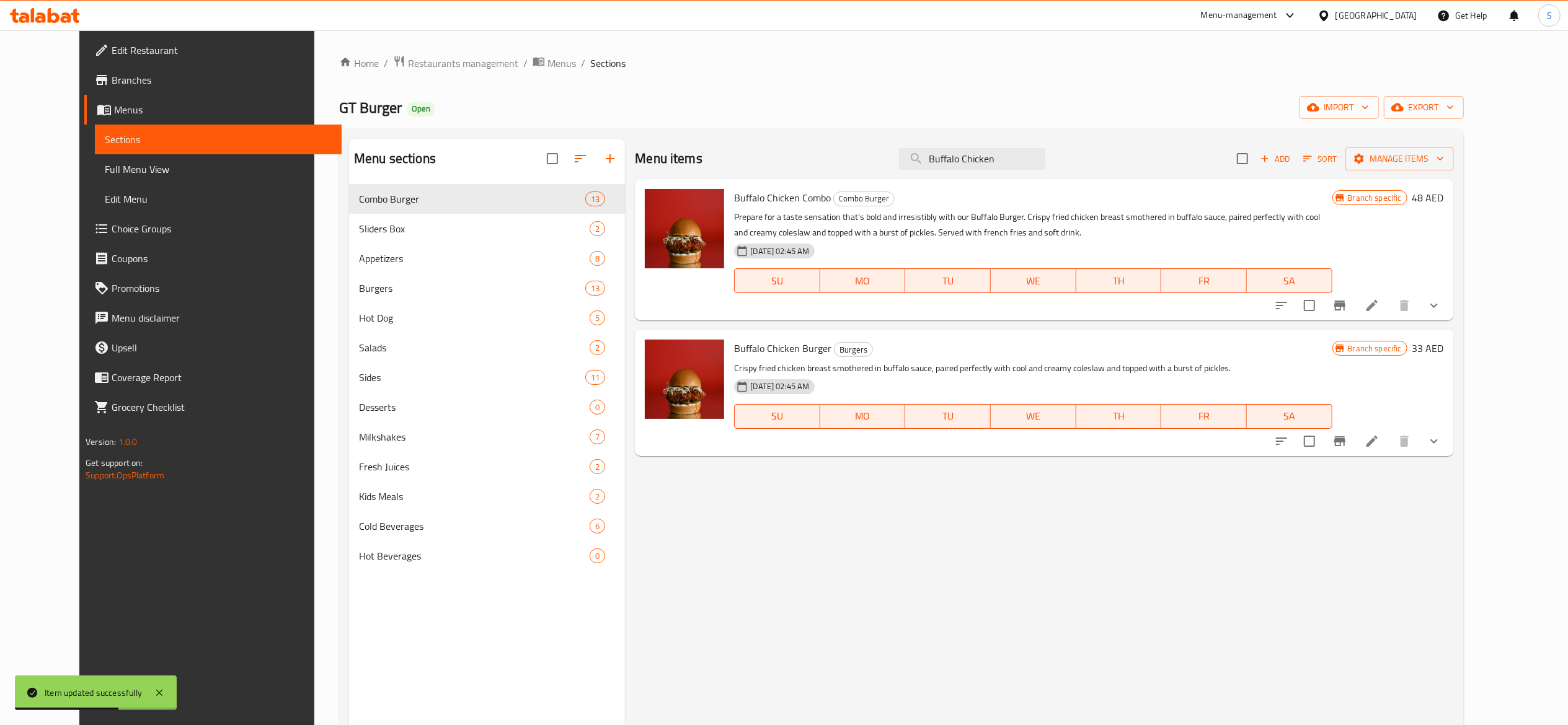
click at [1380, 313] on icon at bounding box center [1372, 305] width 15 height 15
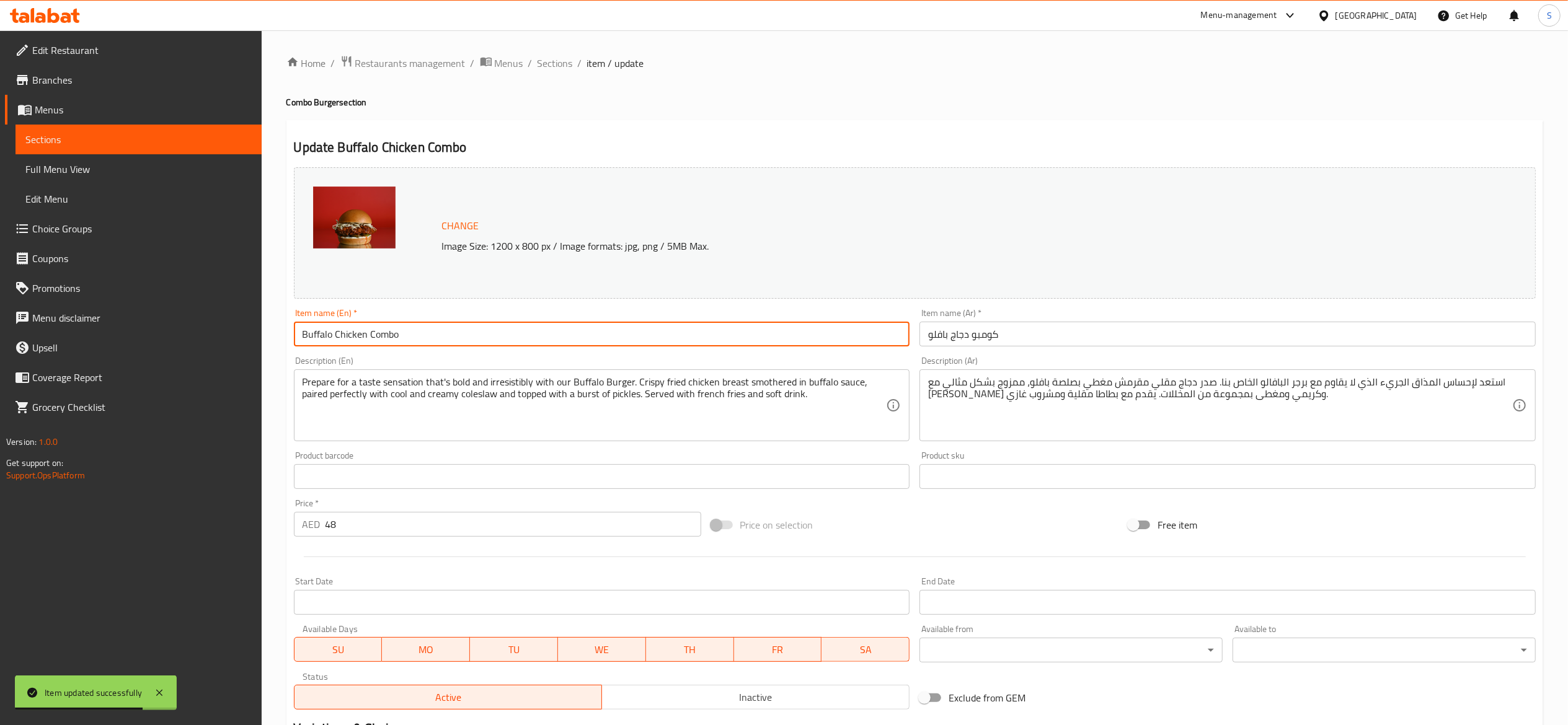
drag, startPoint x: 343, startPoint y: 334, endPoint x: 94, endPoint y: 272, distance: 256.6
click at [72, 286] on div "Edit Restaurant Branches Menus Sections Full Menu View Edit Menu Choice Groups …" at bounding box center [784, 548] width 1568 height 1036
paste input "Burger Combo"
type input "Buffalo Chicken Burger Combo"
click at [666, 149] on h2 "Update Buffalo Chicken Burger Combo" at bounding box center [915, 147] width 1242 height 19
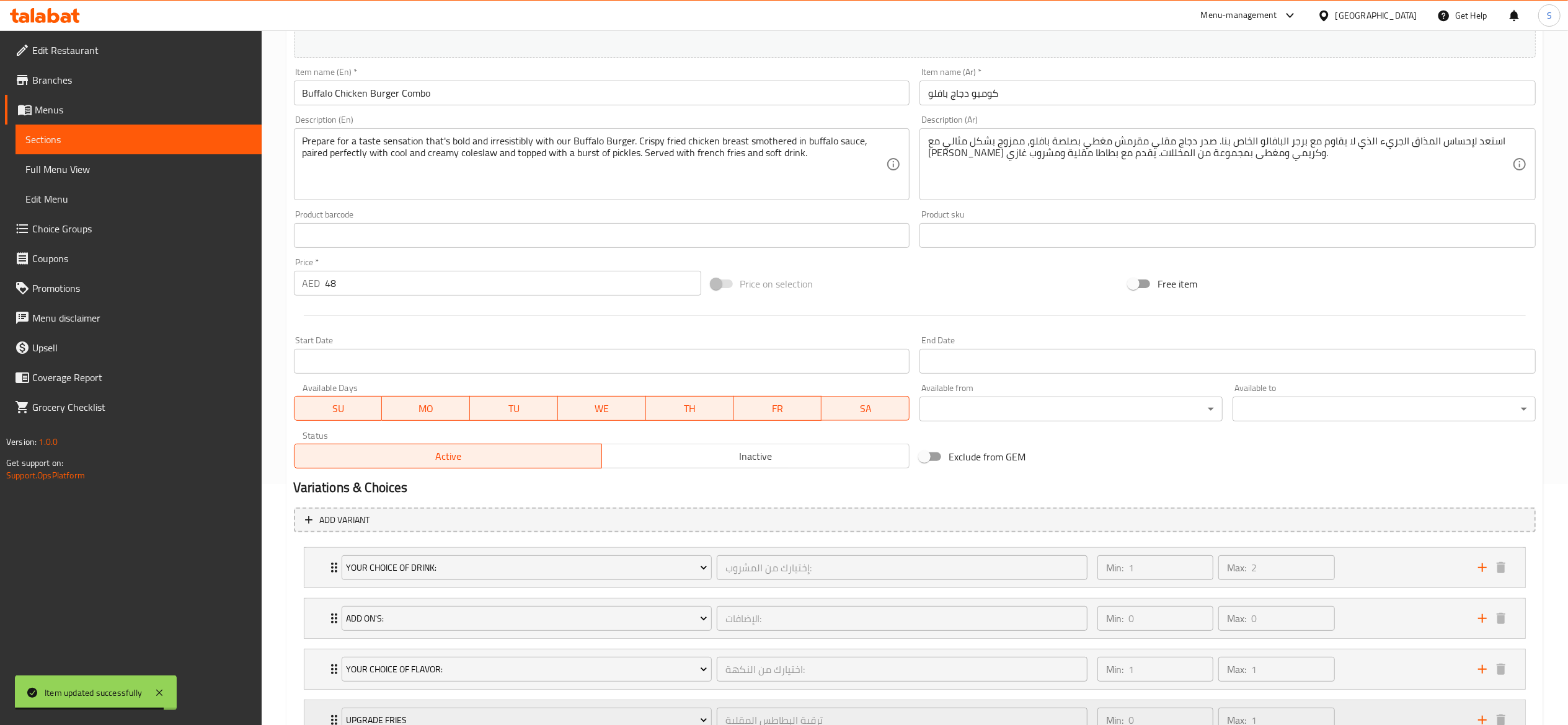
scroll to position [343, 0]
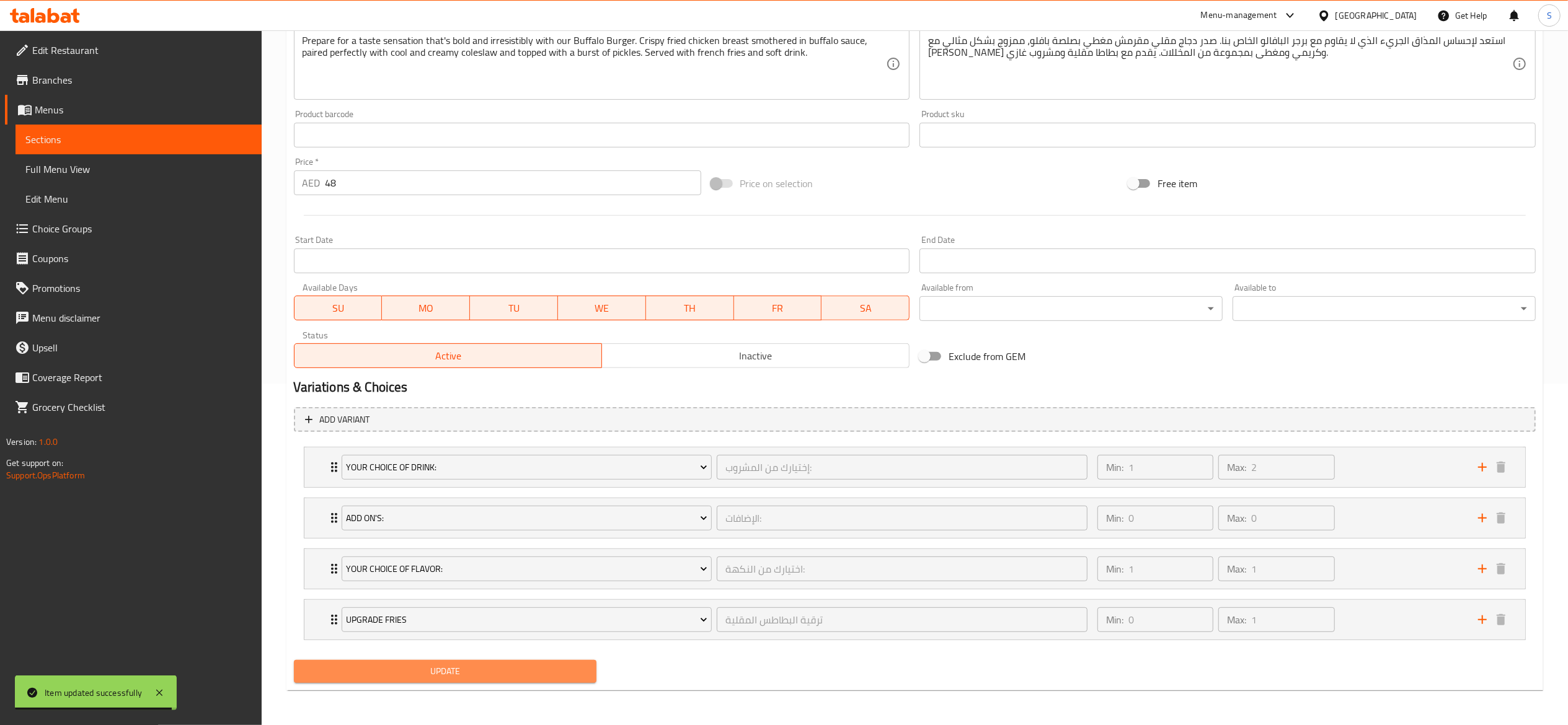
click at [418, 669] on span "Update" at bounding box center [445, 671] width 283 height 15
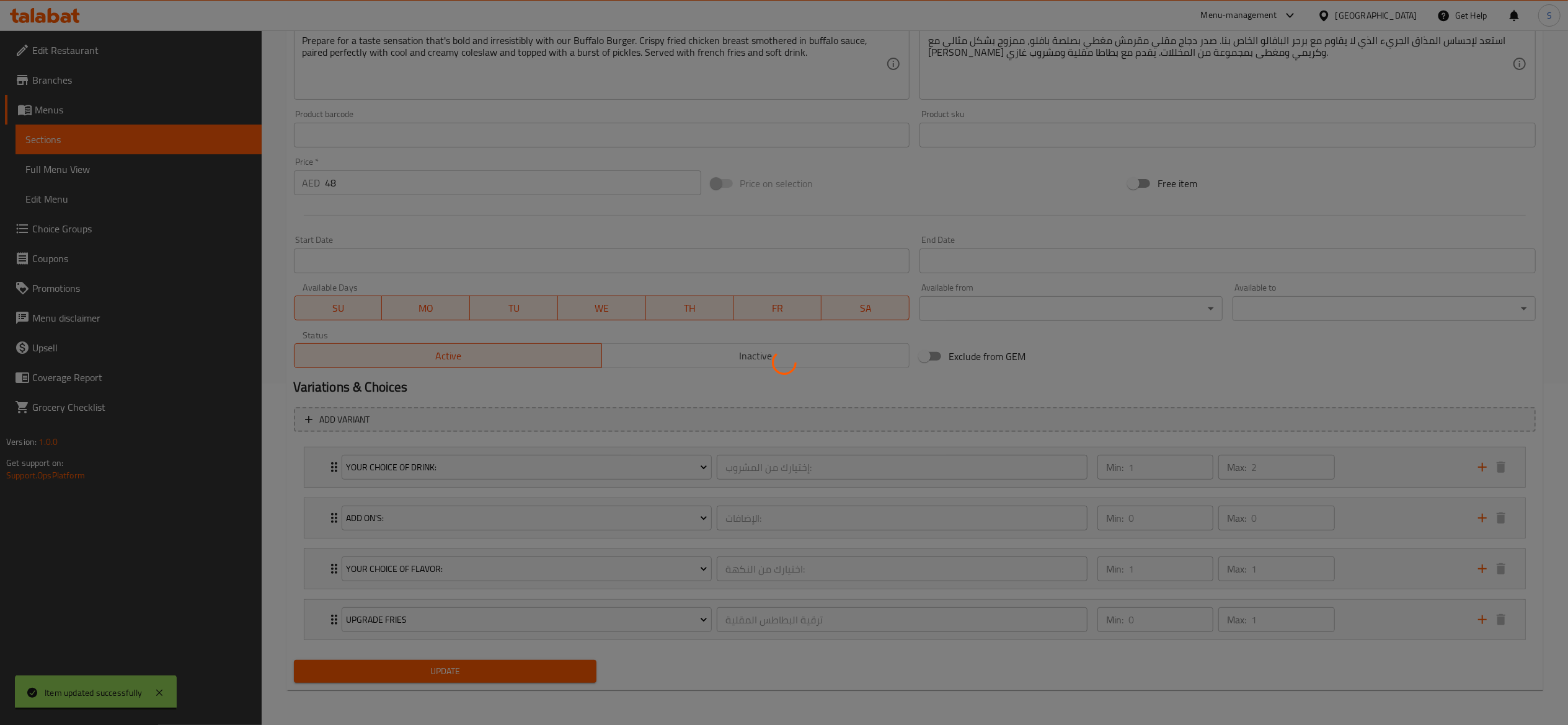
scroll to position [0, 0]
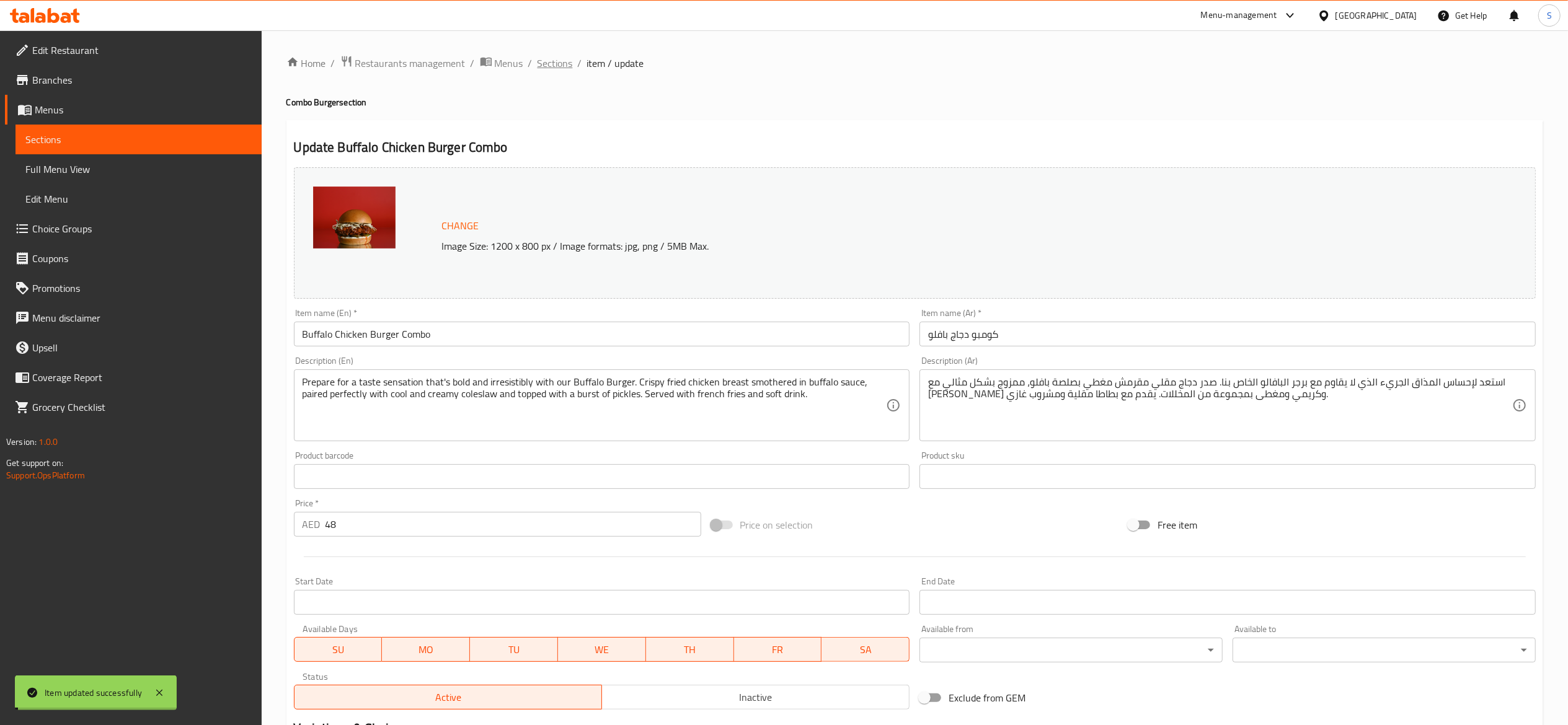
click at [556, 69] on span "Sections" at bounding box center [555, 63] width 35 height 15
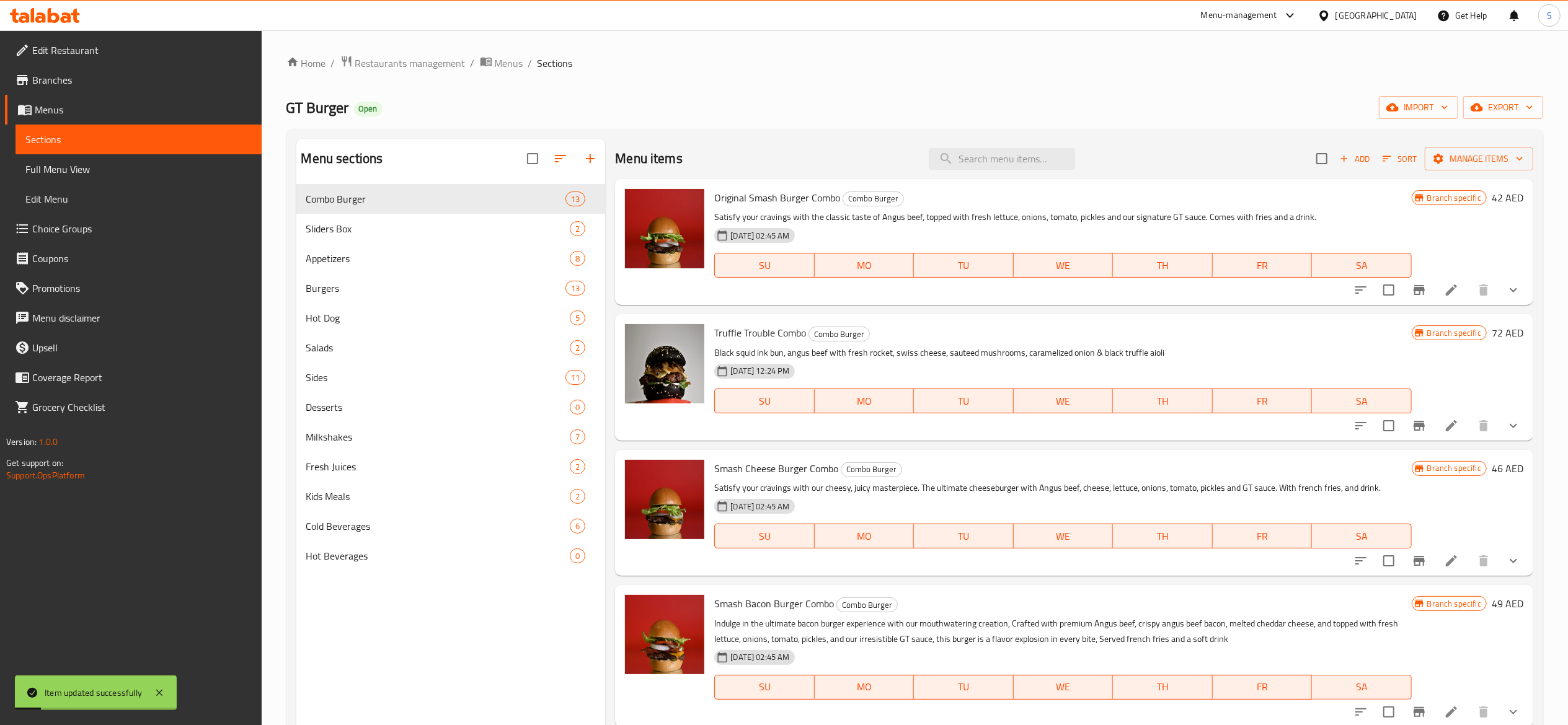
click at [1000, 178] on div "Menu items Add Sort Manage items" at bounding box center [1074, 159] width 918 height 40
click at [1000, 158] on input "search" at bounding box center [1002, 159] width 146 height 22
paste input "GT chicken"
type input "GT chicken"
click at [1011, 89] on div "Home / Restaurants management / Menus / Sections GT Burger Open import export M…" at bounding box center [914, 464] width 1257 height 819
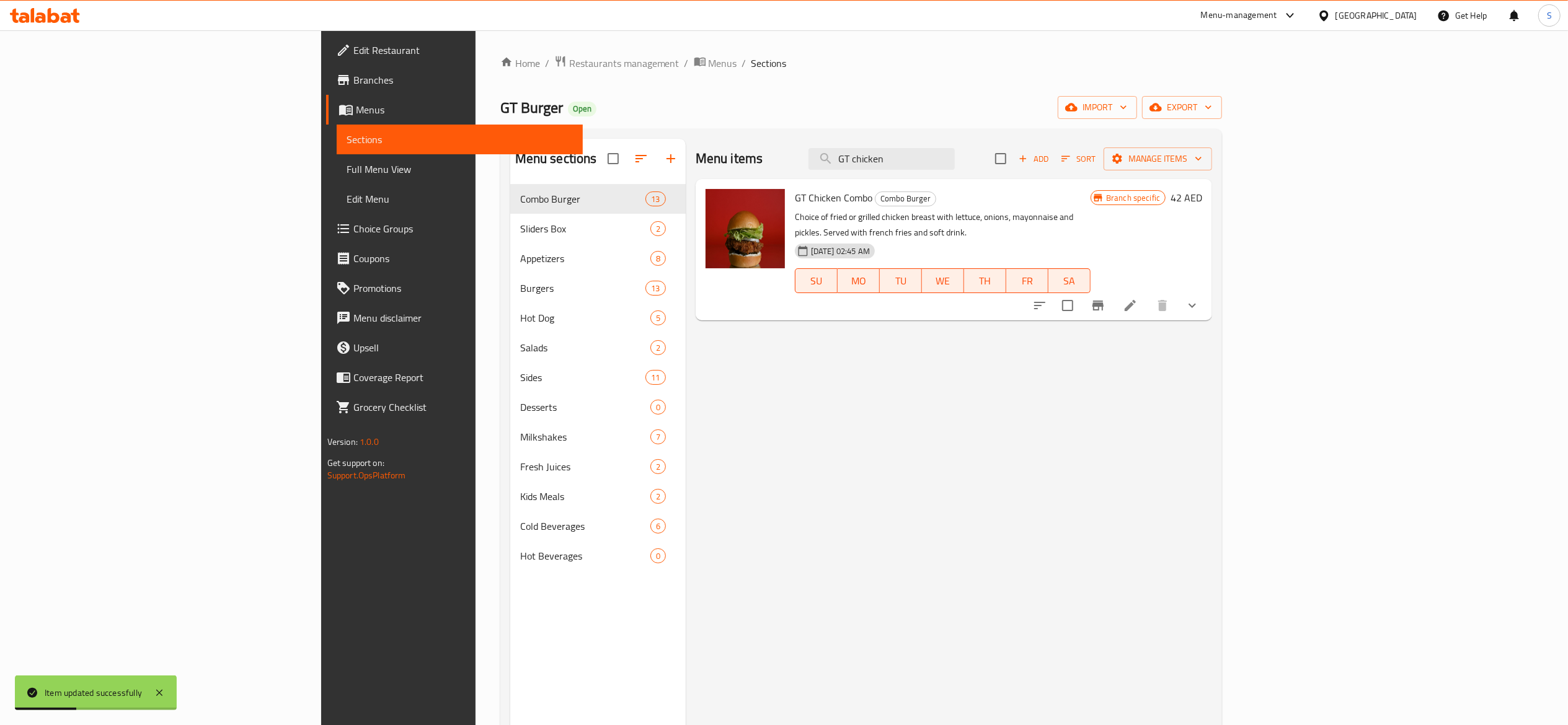
click at [1138, 298] on icon at bounding box center [1130, 305] width 15 height 15
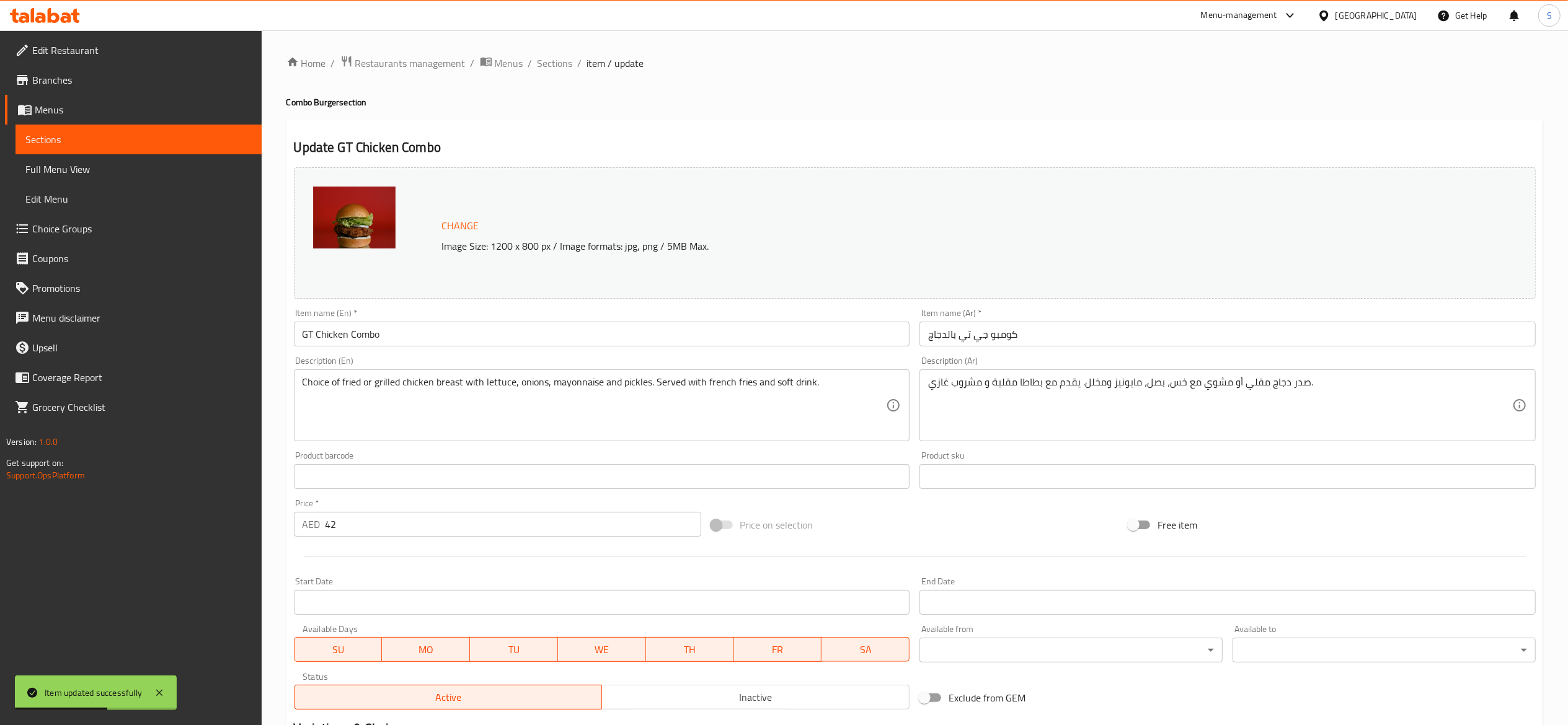
drag, startPoint x: 529, startPoint y: 336, endPoint x: 0, endPoint y: 287, distance: 531.3
click at [0, 289] on div "Edit Restaurant Branches Menus Sections Full Menu View Edit Menu Choice Groups …" at bounding box center [784, 548] width 1568 height 1036
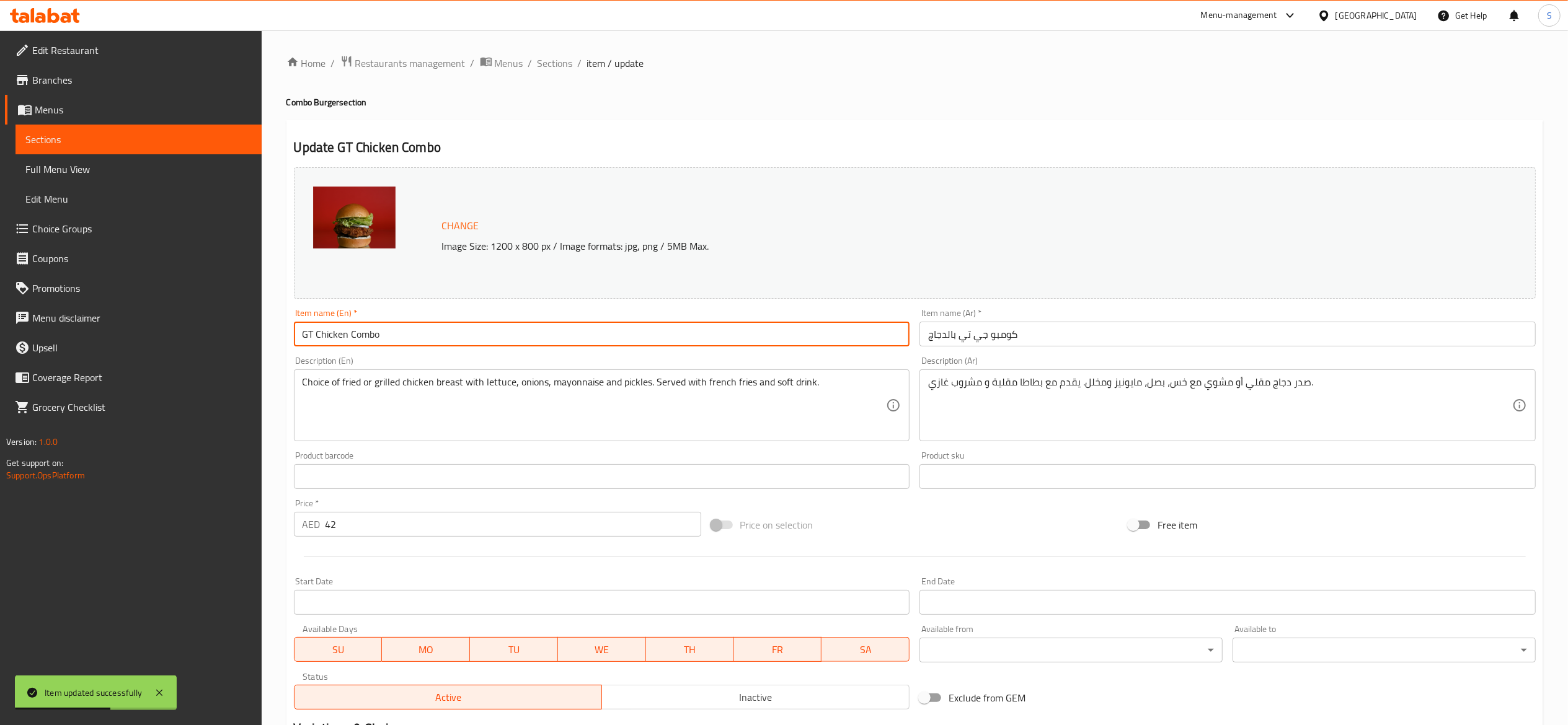
paste input "Crispy Chicken Burger Combo"
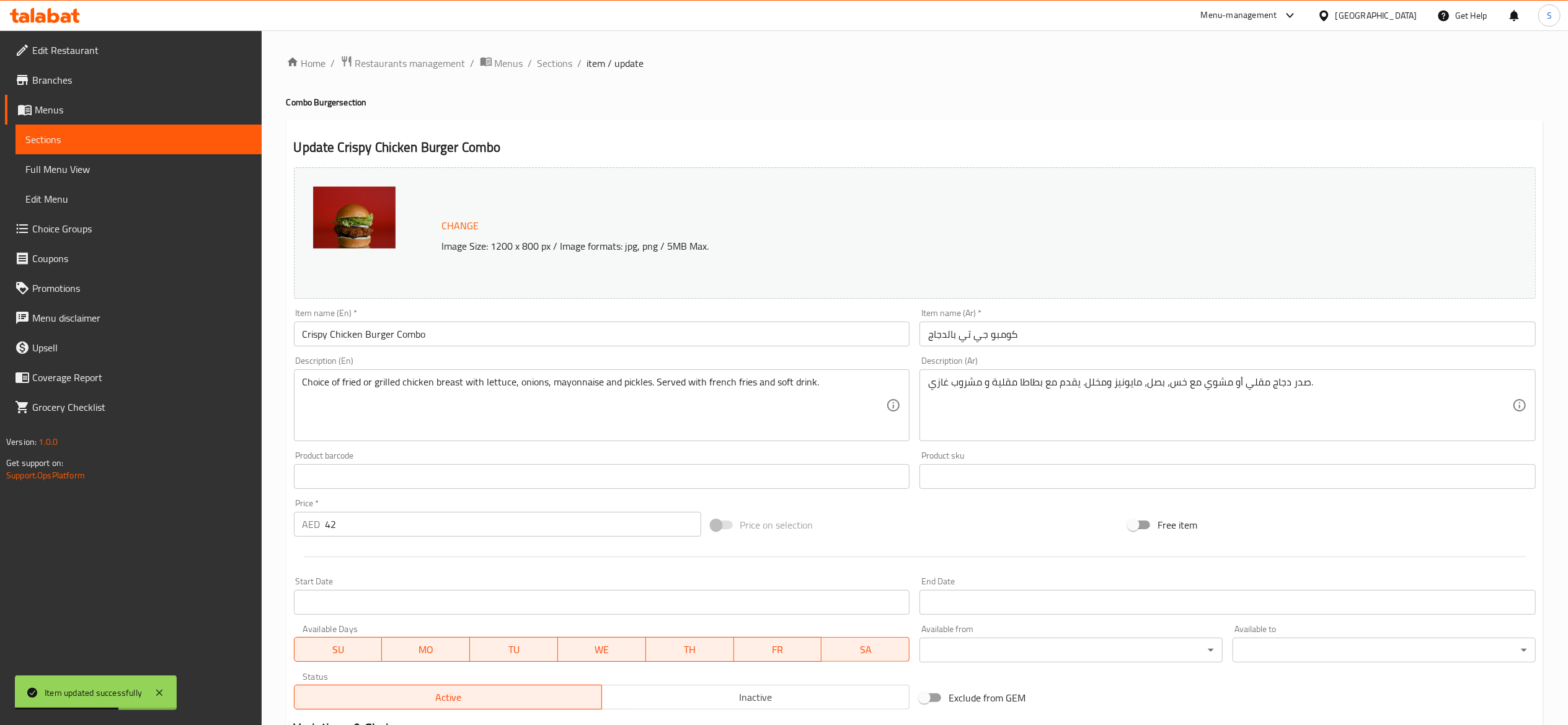
click at [713, 125] on div "Update Crispy Chicken Burger Combo Change Image Size: 1200 x 800 px / Image for…" at bounding box center [914, 576] width 1257 height 912
click at [564, 341] on input "Crispy Chicken Burger Combo" at bounding box center [602, 334] width 616 height 25
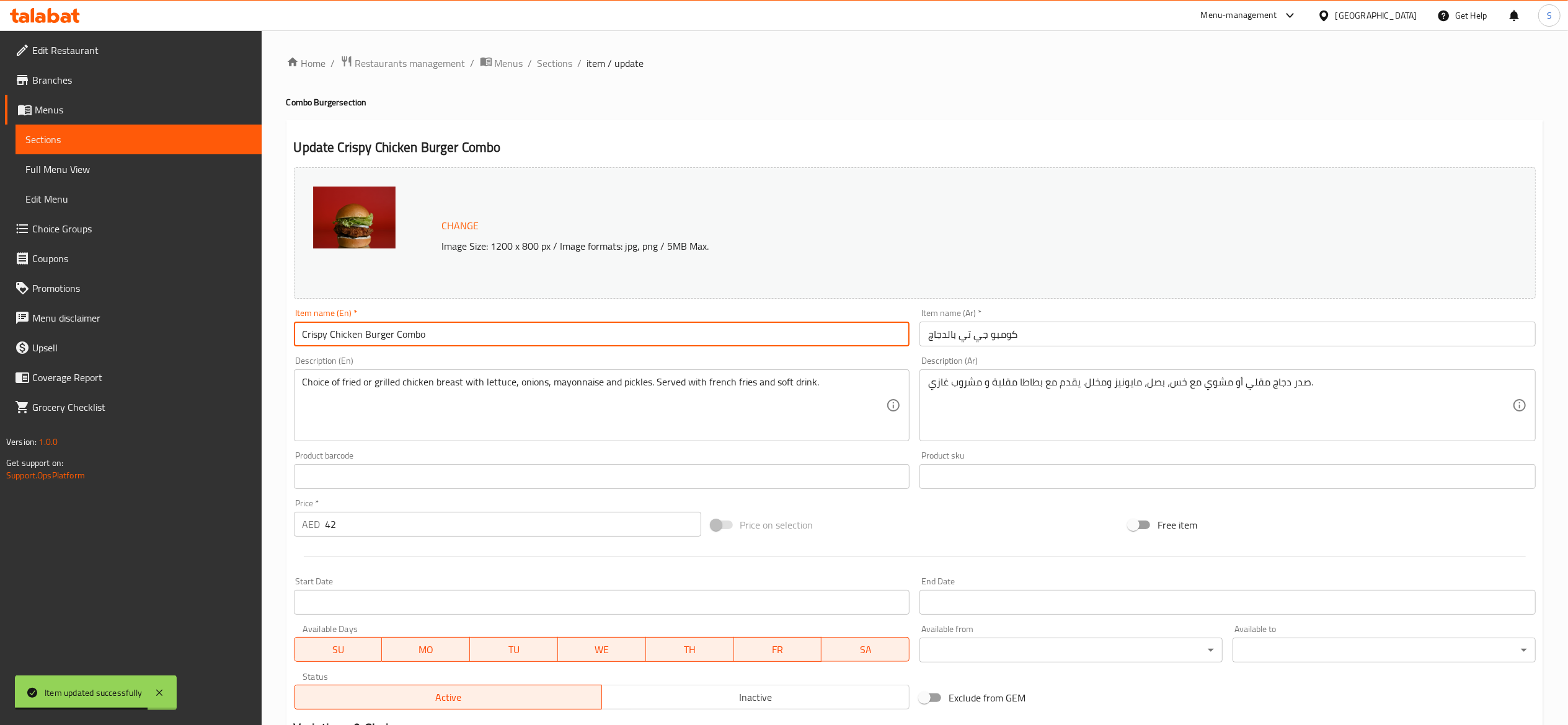
type input "Crispy Chicken Burger Combo"
click at [712, 120] on div "Update Crispy Chicken Burger Combo Change Image Size: 1200 x 800 px / Image for…" at bounding box center [914, 576] width 1257 height 912
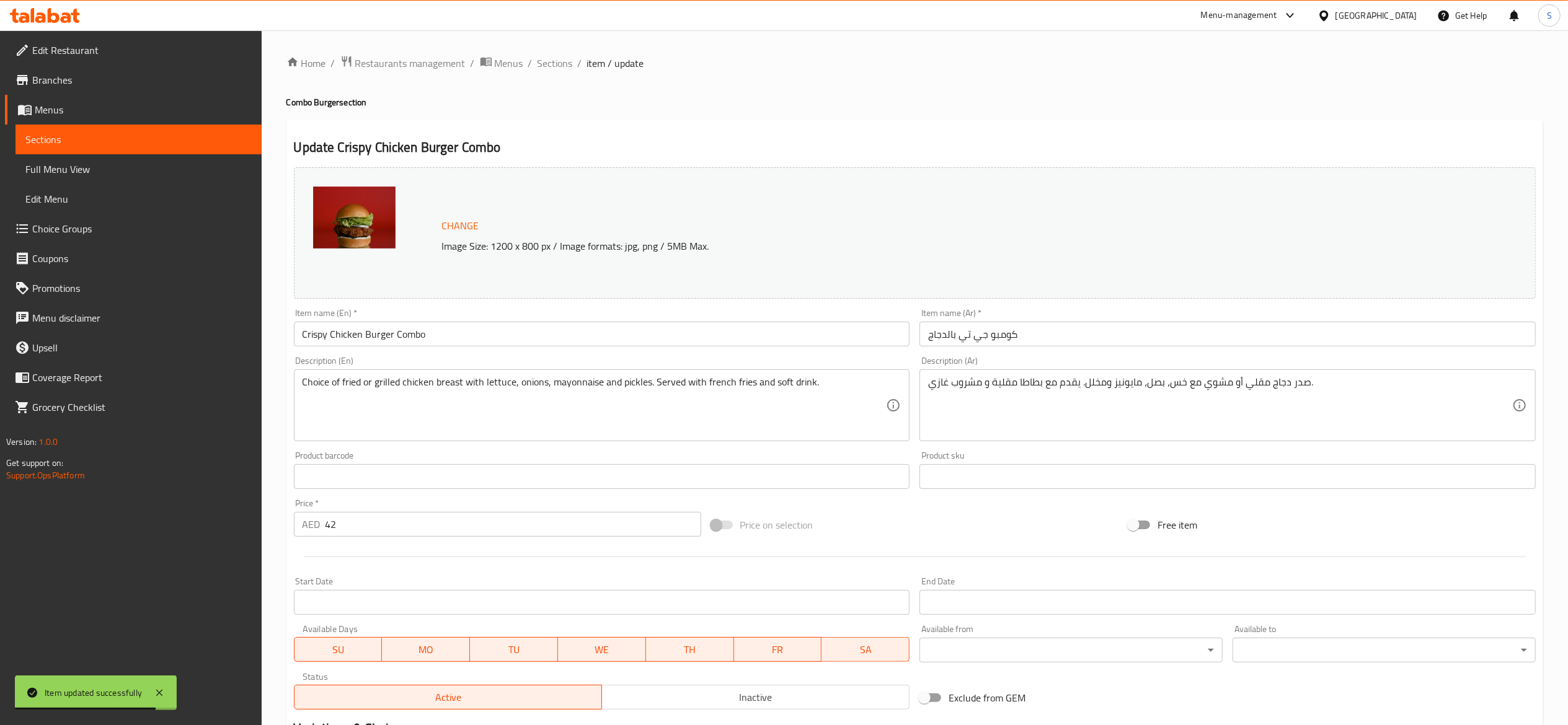
scroll to position [343, 0]
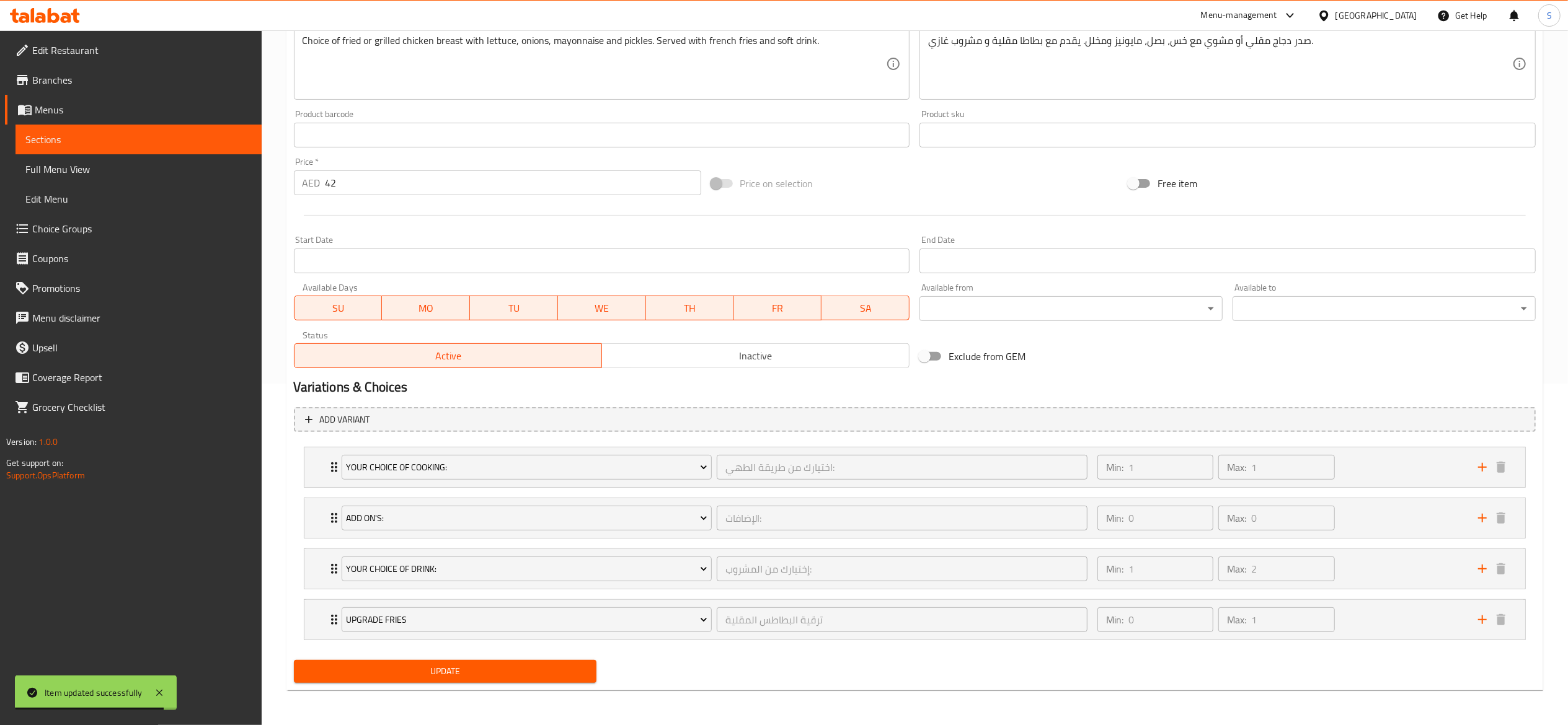
click at [541, 685] on div "Update" at bounding box center [445, 671] width 313 height 33
click at [541, 676] on span "Update" at bounding box center [445, 671] width 283 height 15
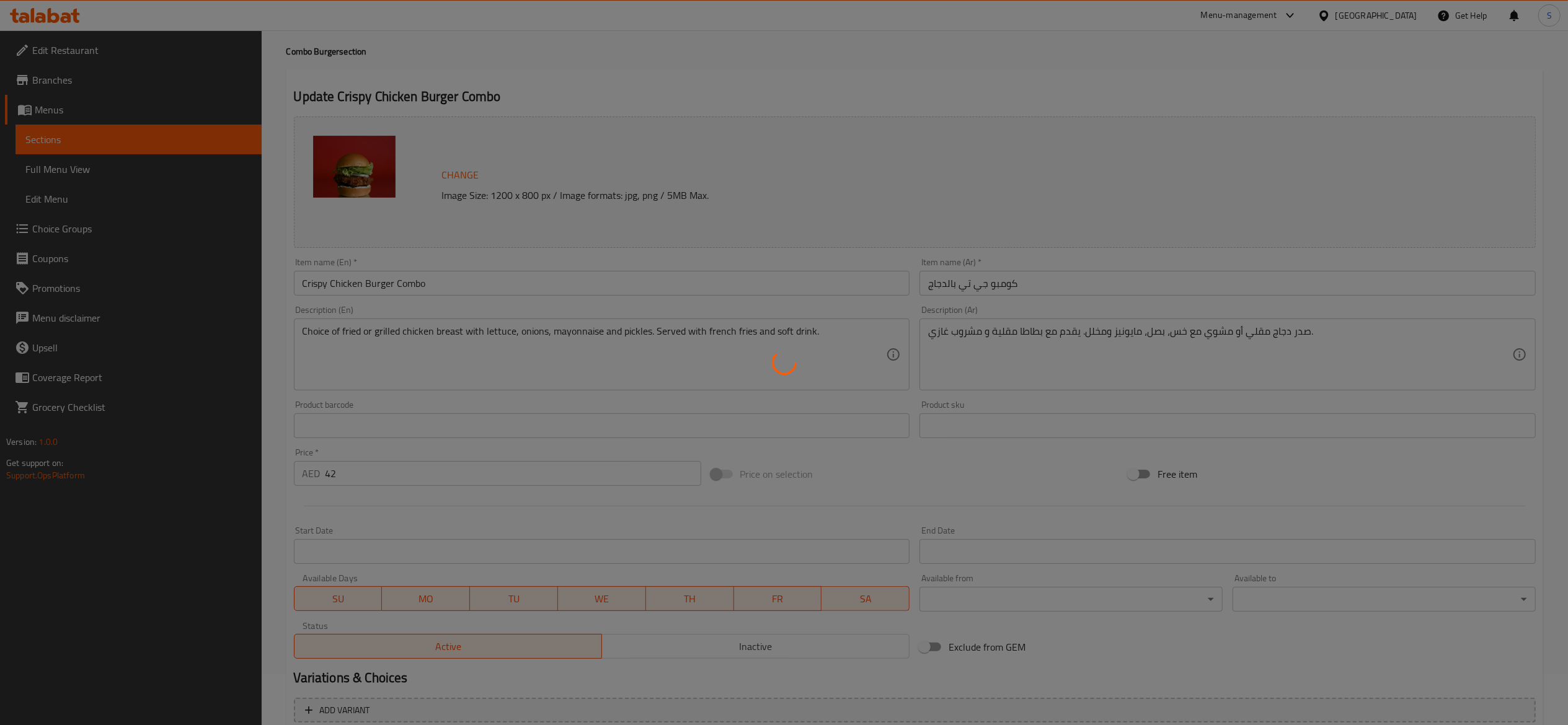
scroll to position [0, 0]
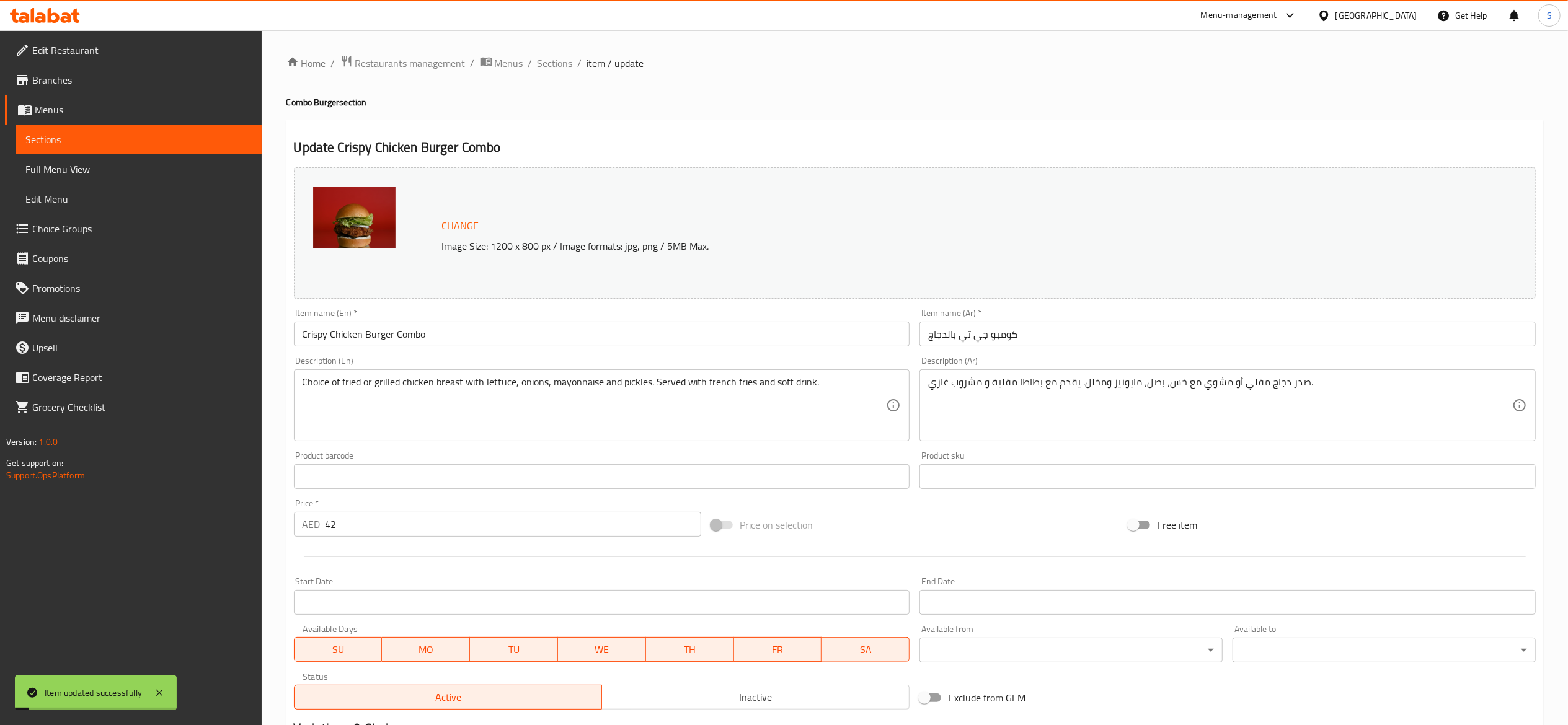
click at [554, 65] on span "Sections" at bounding box center [555, 63] width 35 height 15
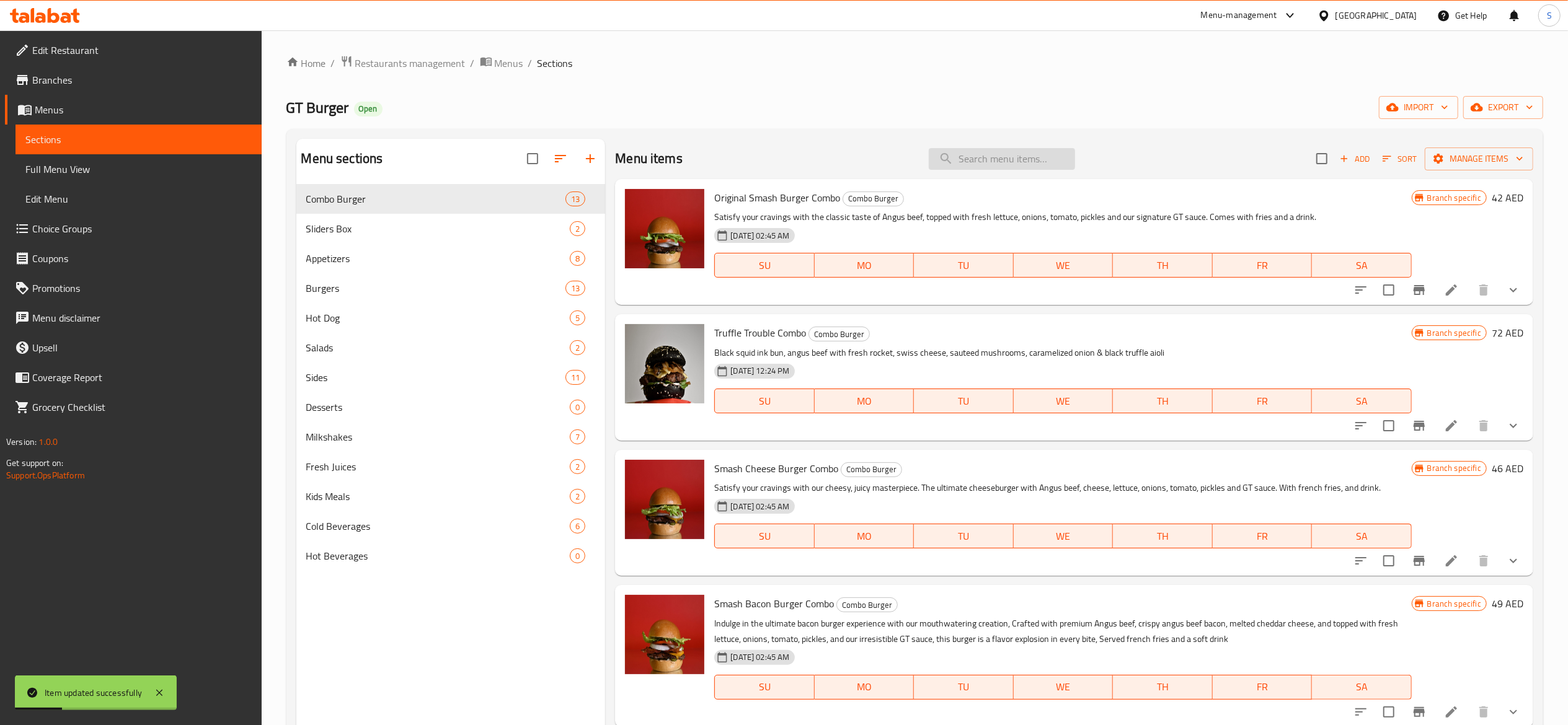
click at [961, 155] on input "search" at bounding box center [1002, 159] width 146 height 22
paste input "GT Slaw"
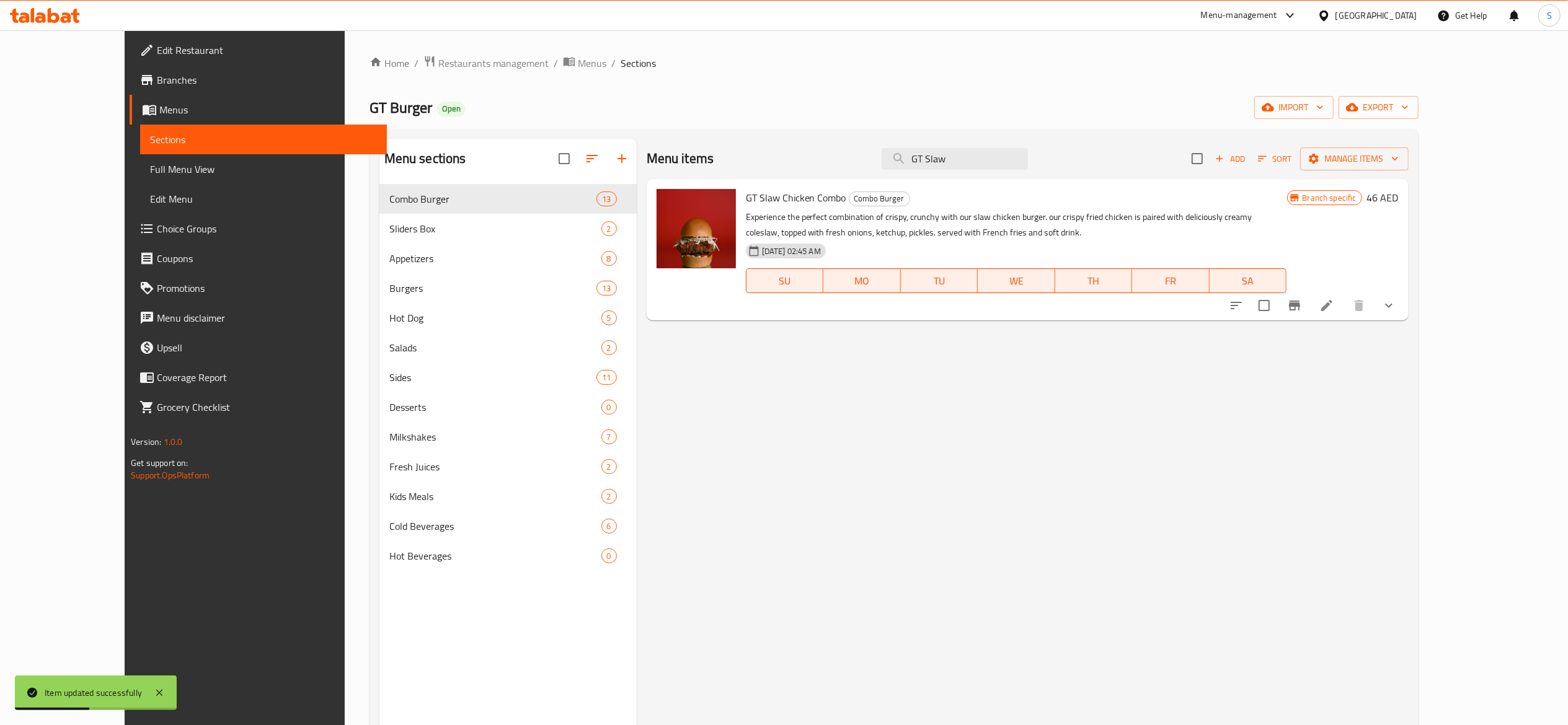
type input "GT Slaw"
click at [1344, 315] on li at bounding box center [1327, 305] width 35 height 22
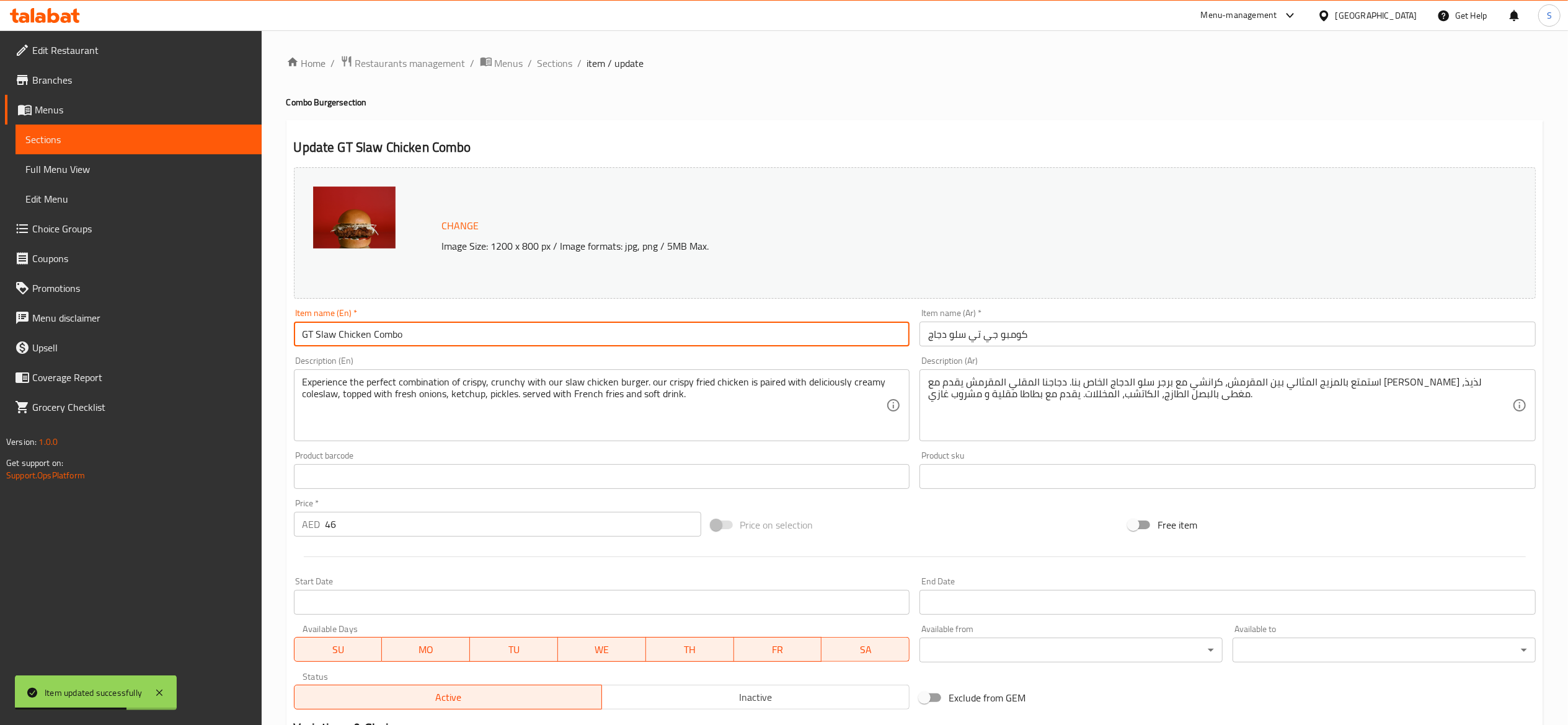
drag, startPoint x: 409, startPoint y: 335, endPoint x: 371, endPoint y: 337, distance: 38.1
click at [257, 349] on div "Edit Restaurant Branches Menus Sections Full Menu View Edit Menu Choice Groups …" at bounding box center [784, 523] width 1568 height 986
paste input "Slaw Chicken Burger Combo"
type input "Slaw Chicken Burger Combo"
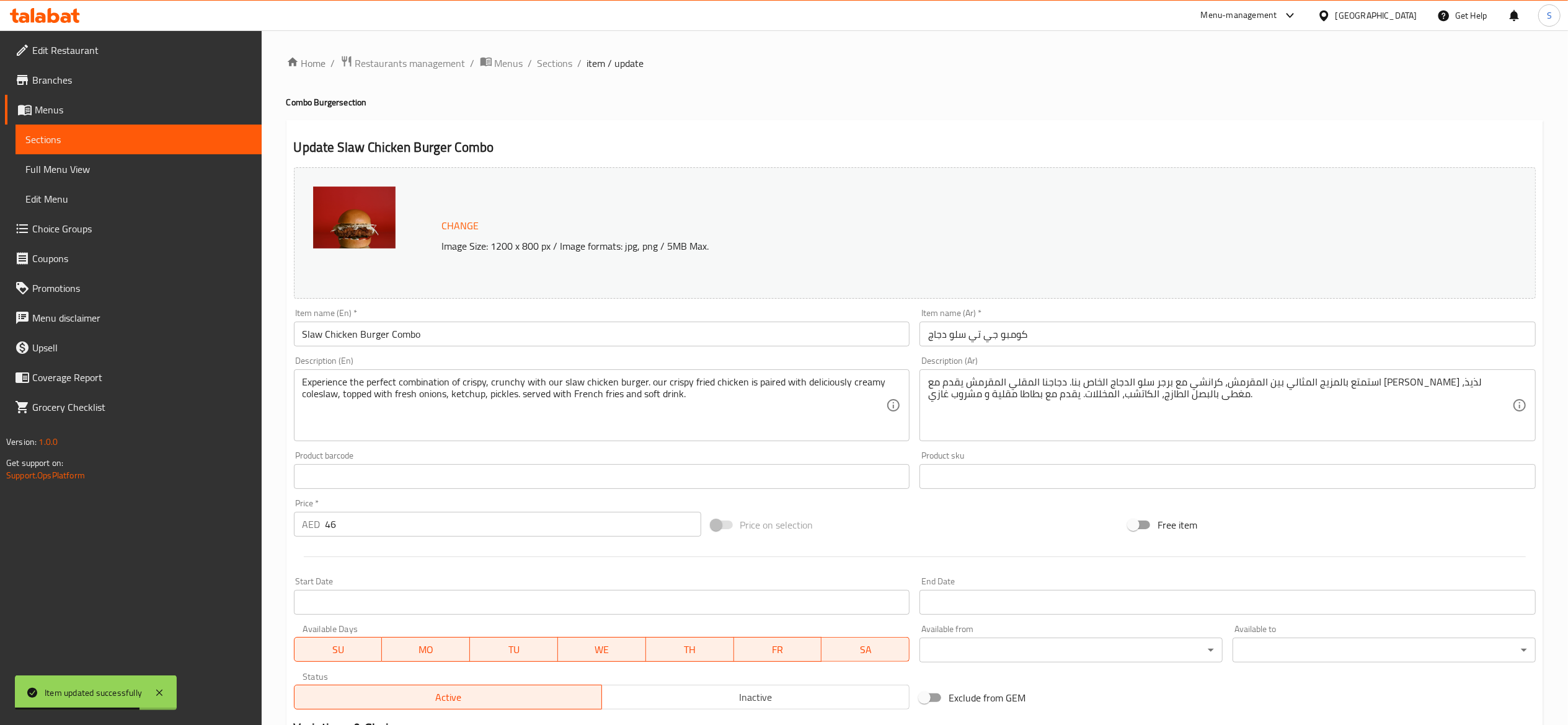
click at [718, 72] on div "Home / Restaurants management / Menus / Sections / item / update Combo Burger s…" at bounding box center [914, 523] width 1257 height 936
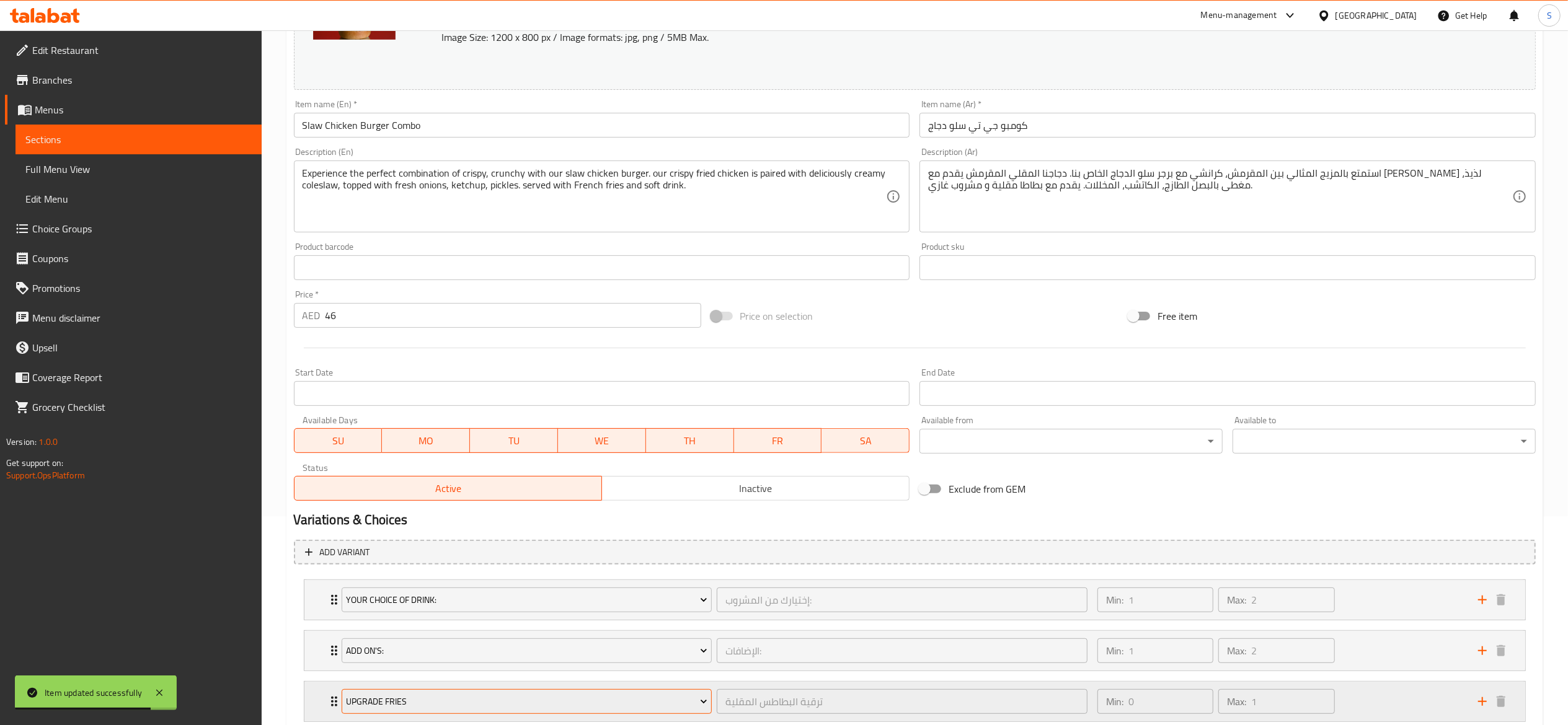
scroll to position [293, 0]
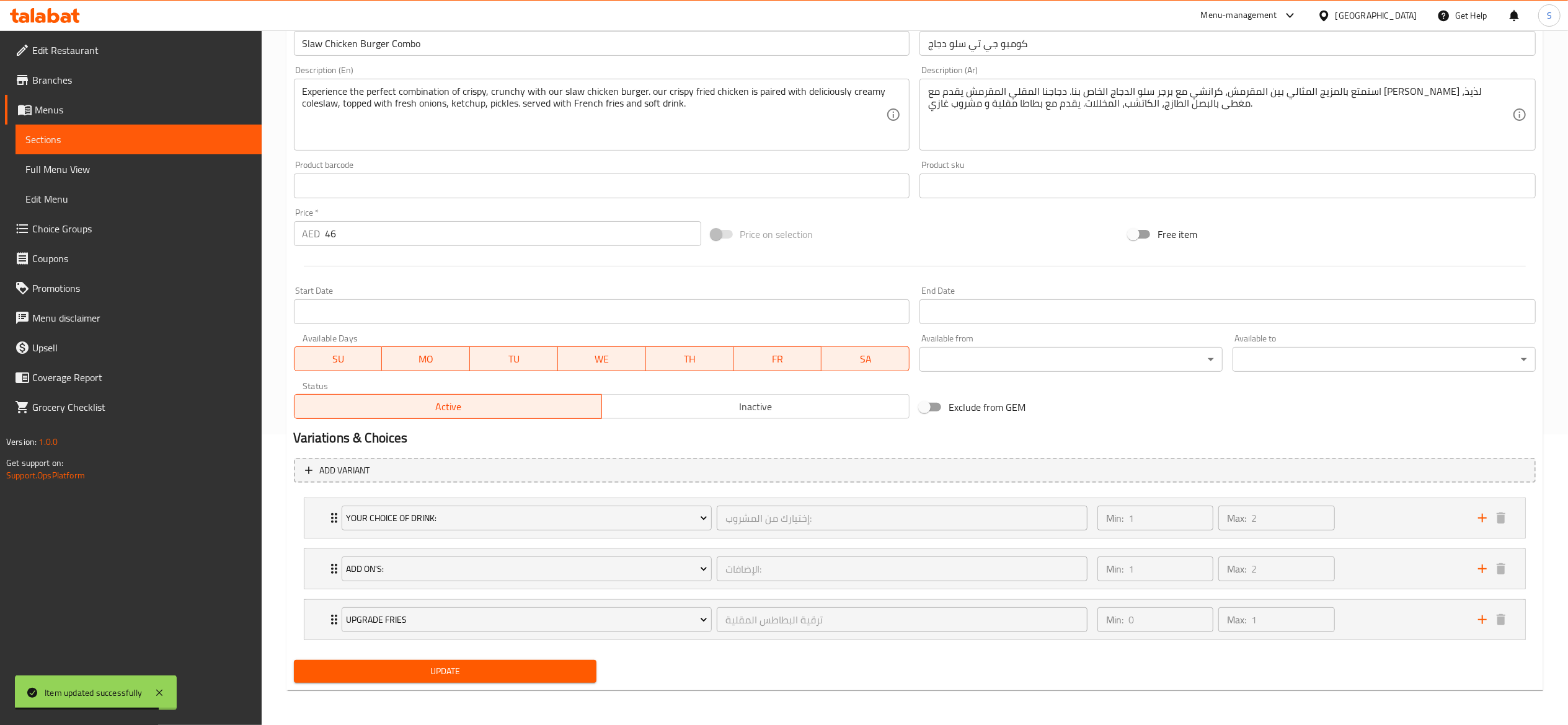
click at [476, 672] on span "Update" at bounding box center [445, 671] width 283 height 15
click at [516, 679] on span "Update" at bounding box center [445, 671] width 283 height 15
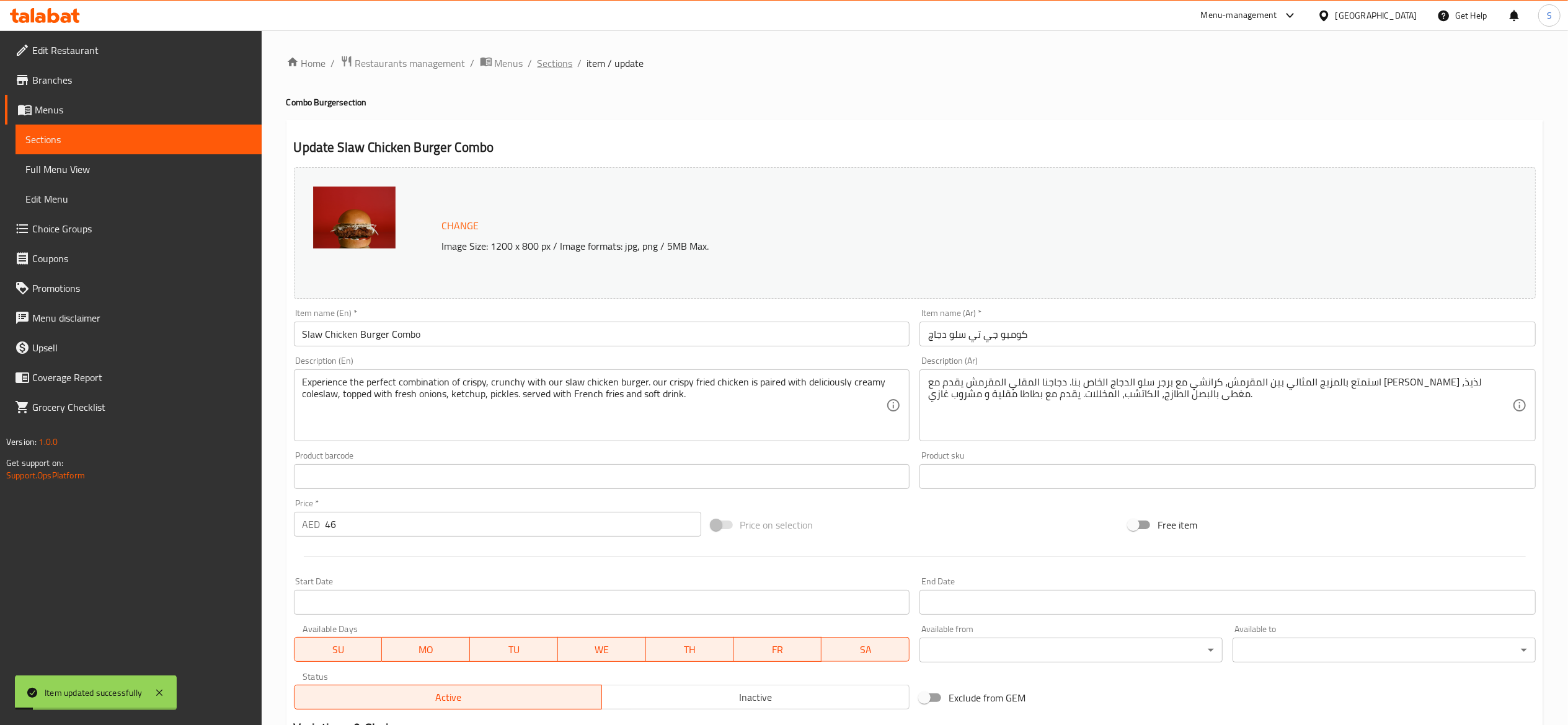
click at [566, 61] on span "Sections" at bounding box center [555, 63] width 35 height 15
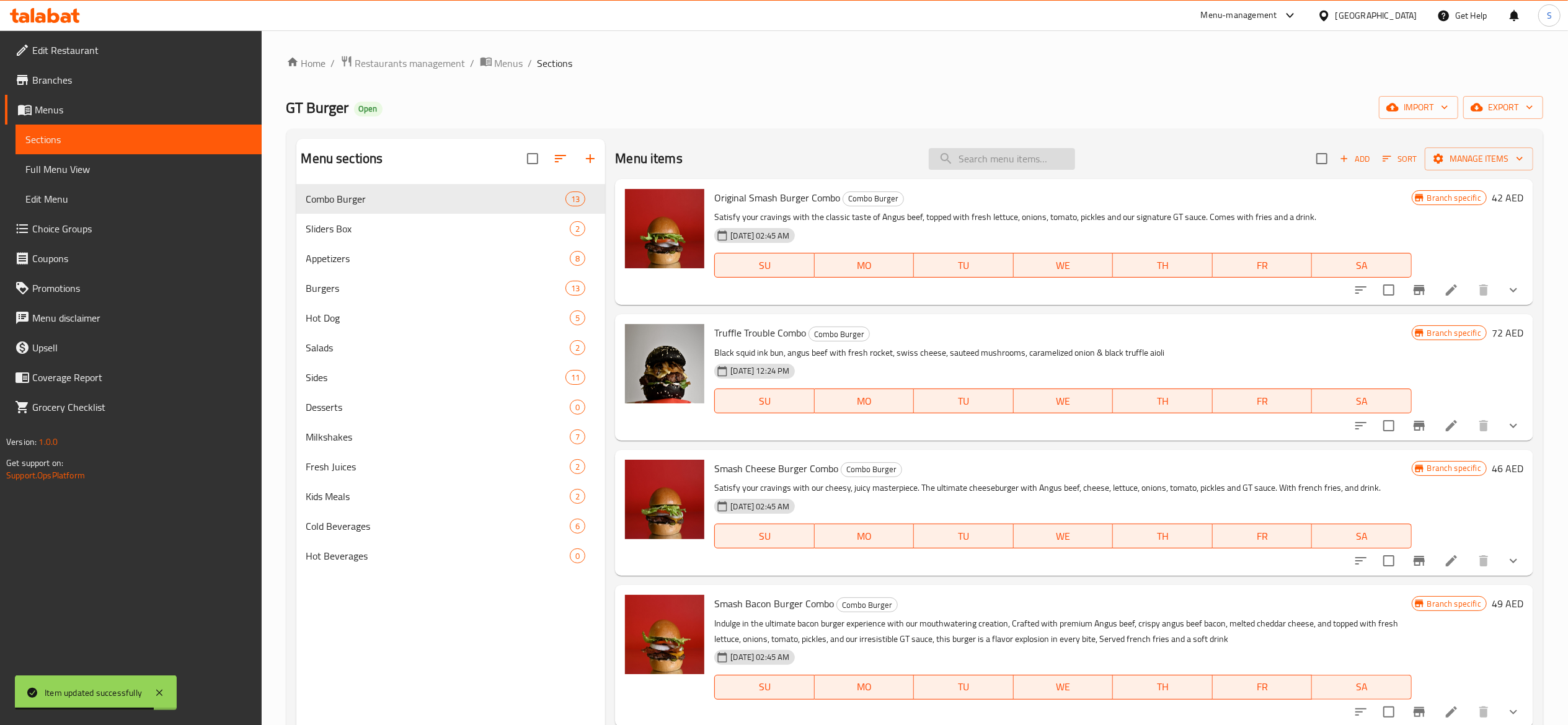
click at [996, 156] on input "search" at bounding box center [1002, 159] width 146 height 22
paste input "[PERSON_NAME]"
click at [1015, 101] on div "GT Burger Open import export" at bounding box center [914, 108] width 1257 height 23
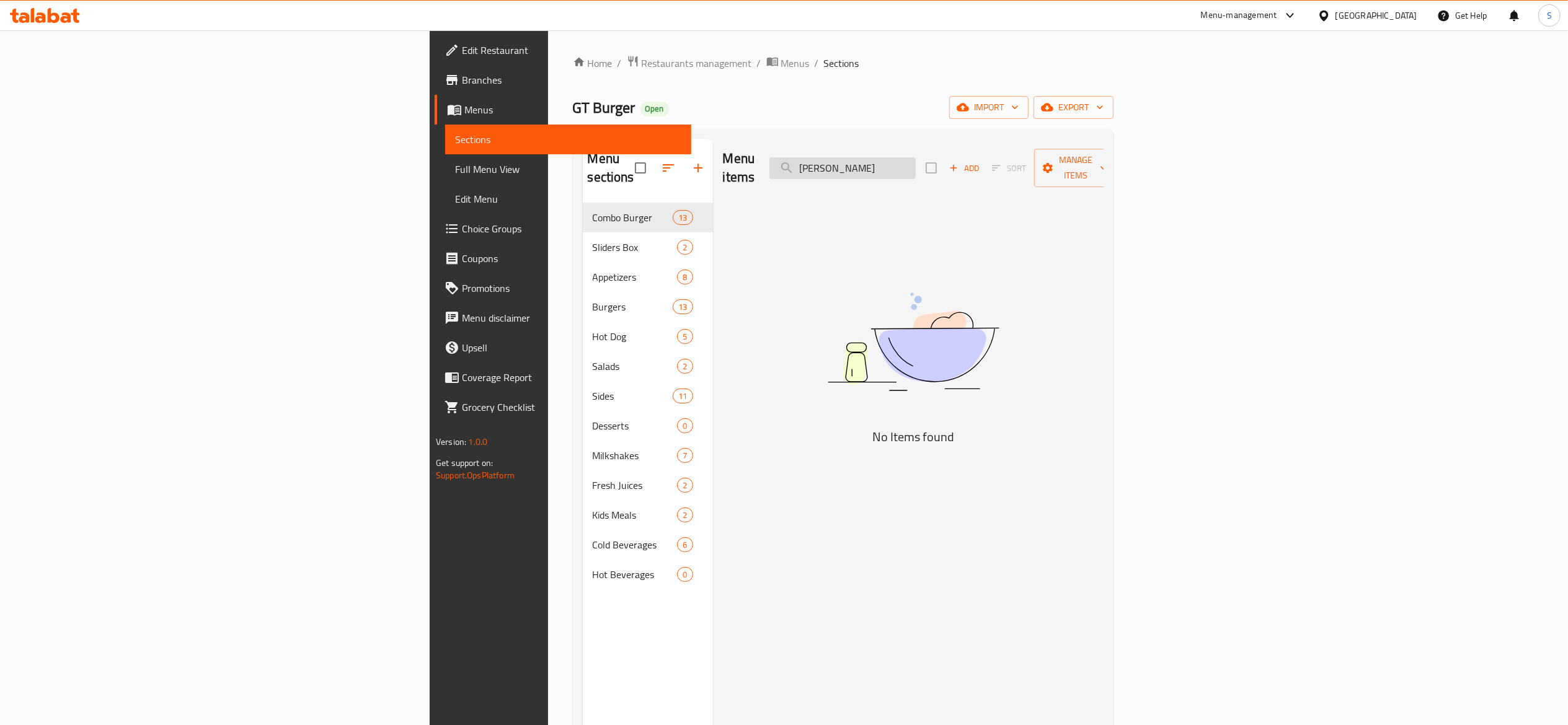
click at [916, 163] on input "[PERSON_NAME]" at bounding box center [843, 168] width 146 height 22
click at [1035, 200] on div "Menu items [PERSON_NAME] Add Sort Manage items No Items found" at bounding box center [909, 501] width 391 height 725
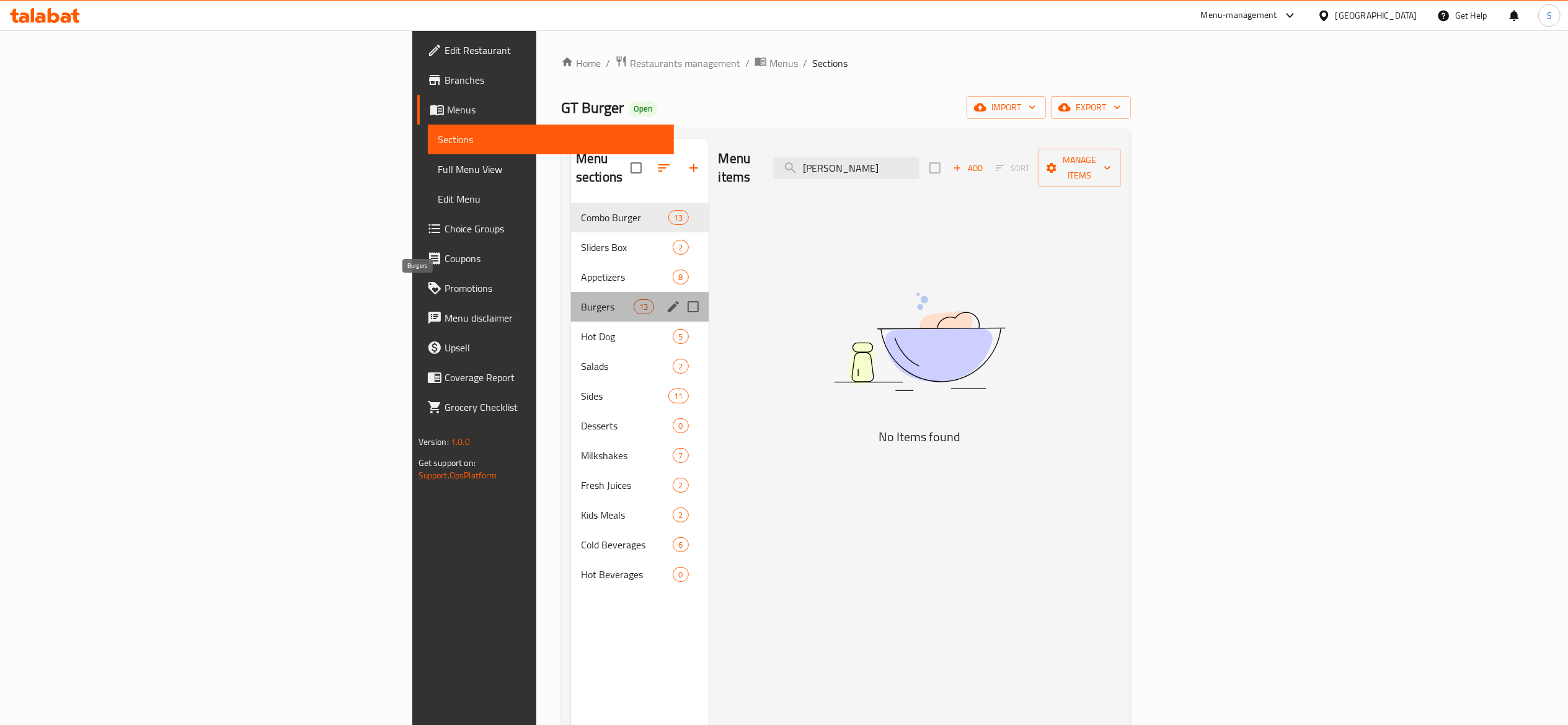
click at [581, 299] on span "Burgers" at bounding box center [607, 306] width 53 height 15
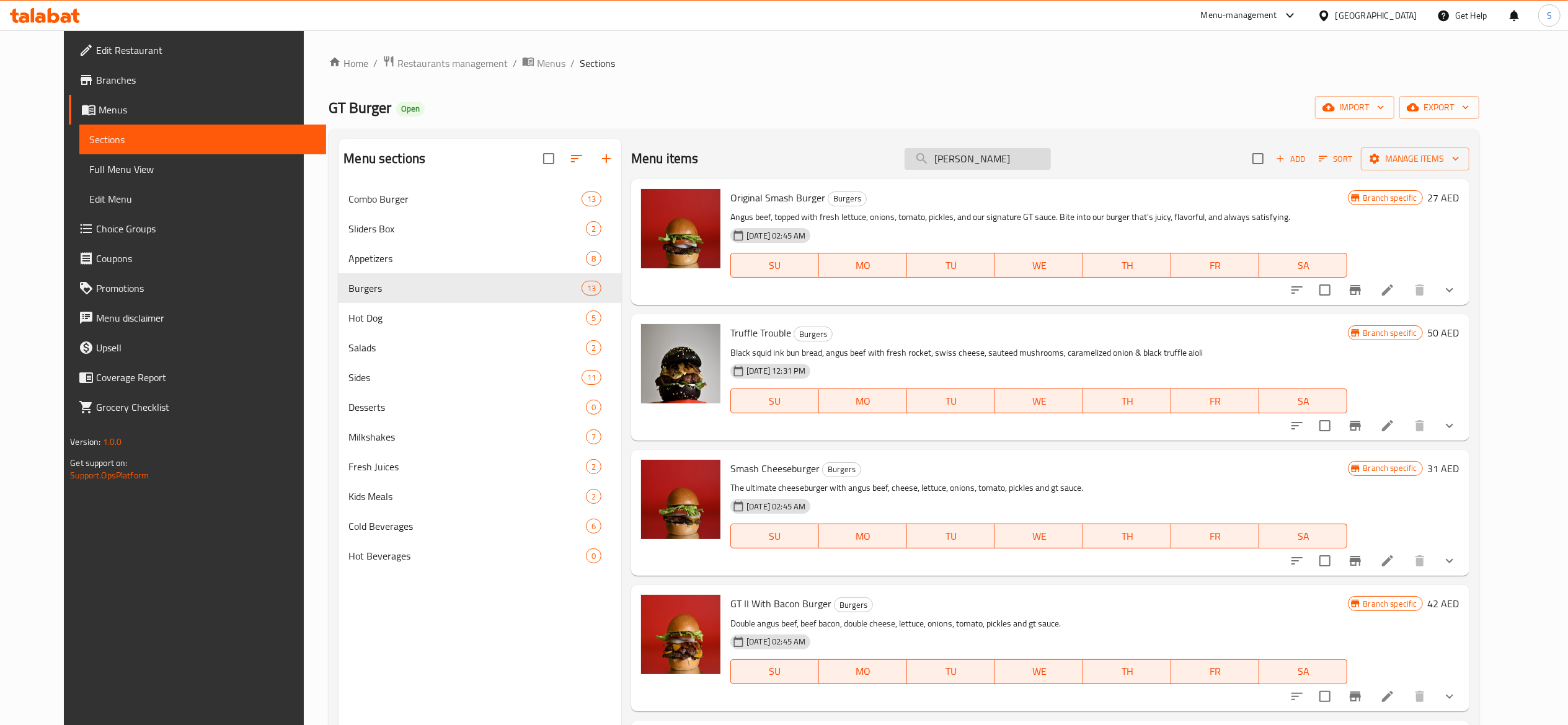
click at [992, 158] on input "[PERSON_NAME]" at bounding box center [978, 159] width 146 height 22
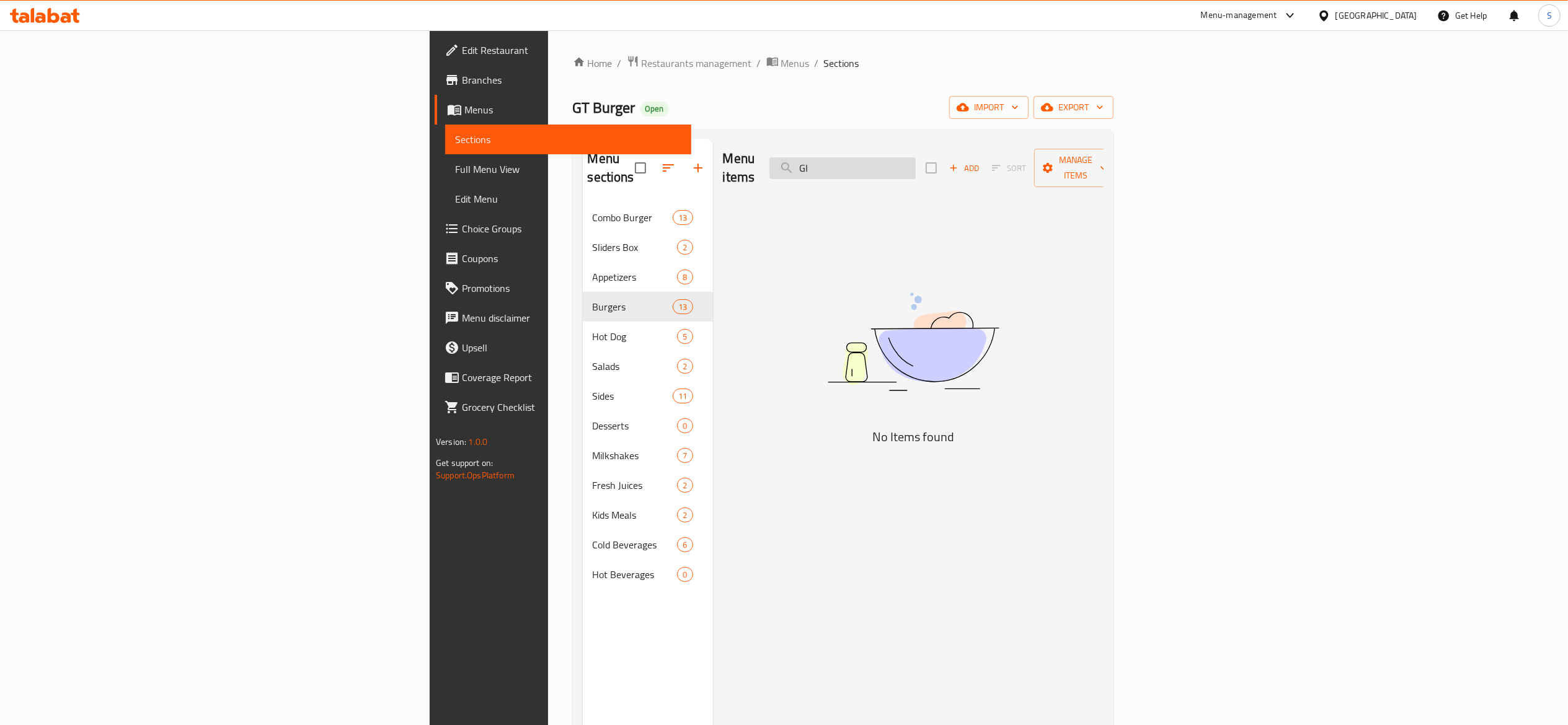
type input "G"
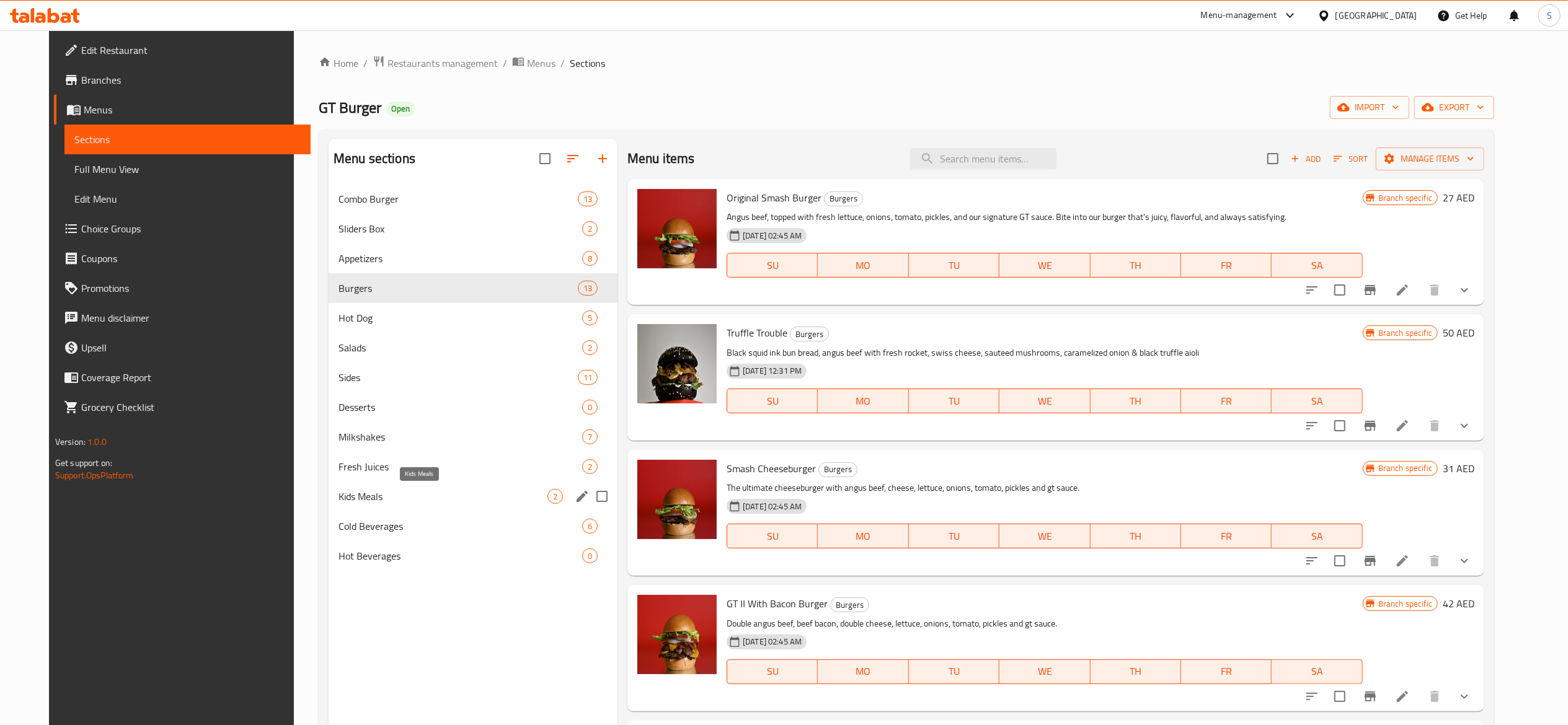
click at [455, 497] on span "Kids Meals" at bounding box center [443, 496] width 209 height 15
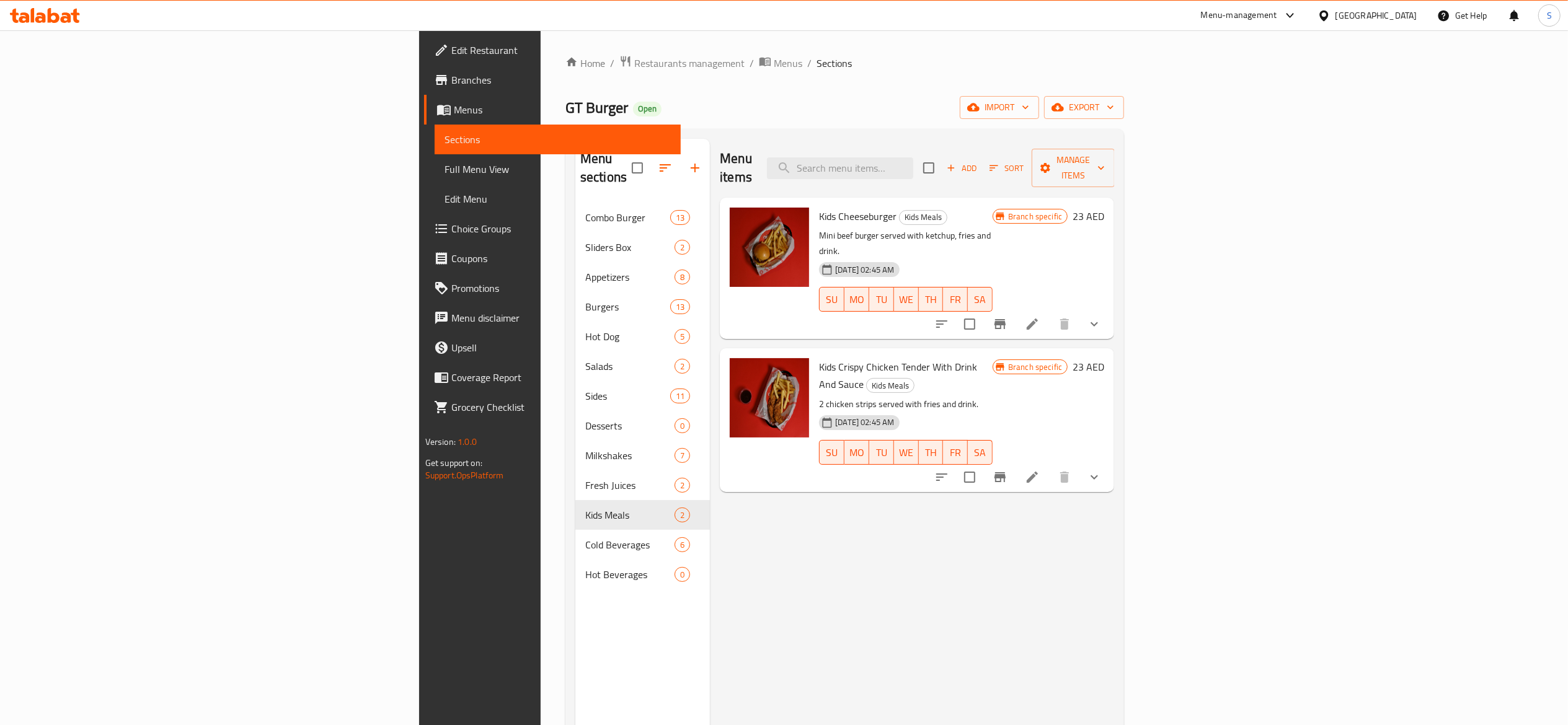
click at [742, 495] on div "Menu items Add Sort Manage items Kids Cheeseburger Kids Meals Mini beef burger …" at bounding box center [912, 501] width 404 height 725
click at [913, 158] on input "search" at bounding box center [840, 168] width 146 height 22
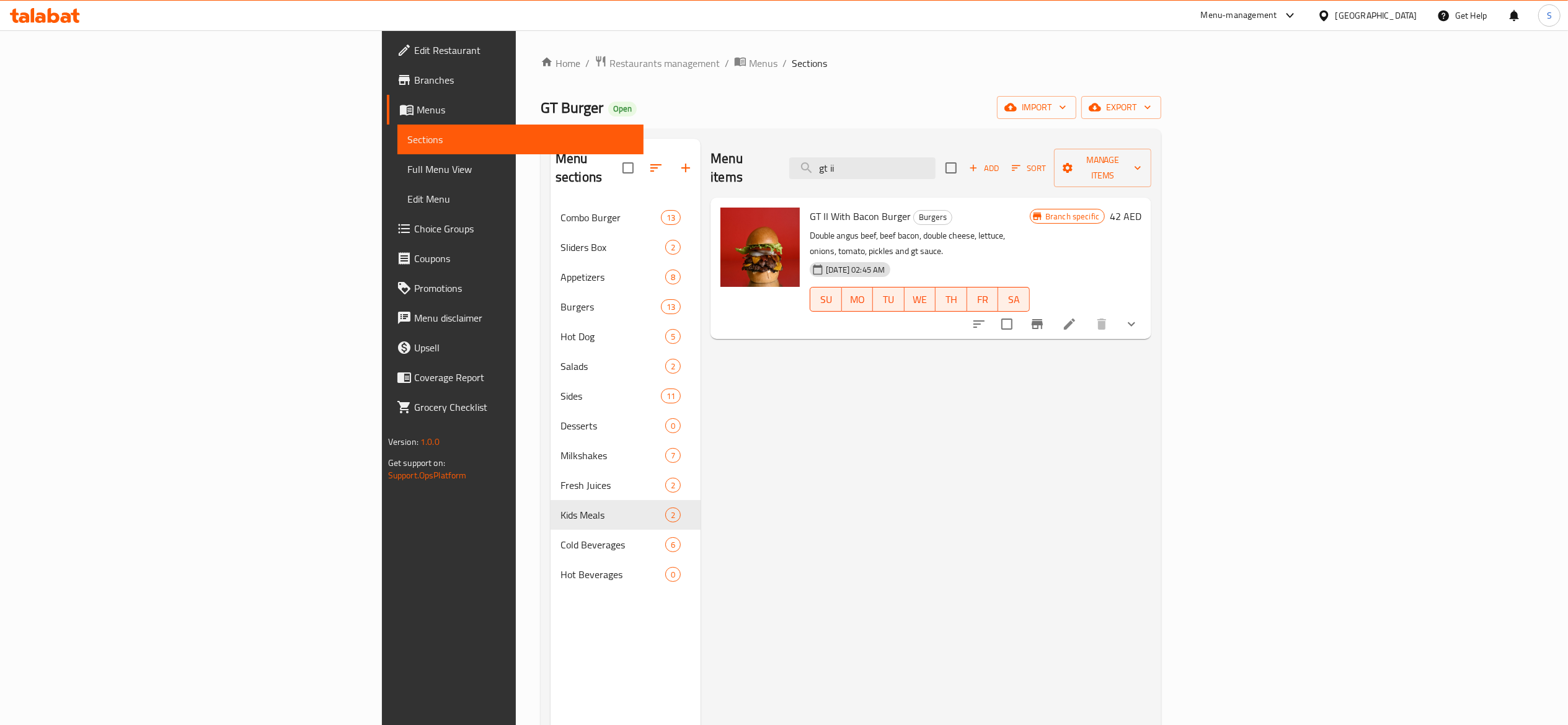
type input "gt ii"
click at [1023, 589] on div "Menu items gt ii Add Sort Manage items GT II With Bacon Burger Burgers Double a…" at bounding box center [925, 501] width 450 height 725
click at [795, 555] on div "Menu items gt ii Add Sort Manage items GT II With Bacon Burger Burgers Double a…" at bounding box center [925, 501] width 450 height 725
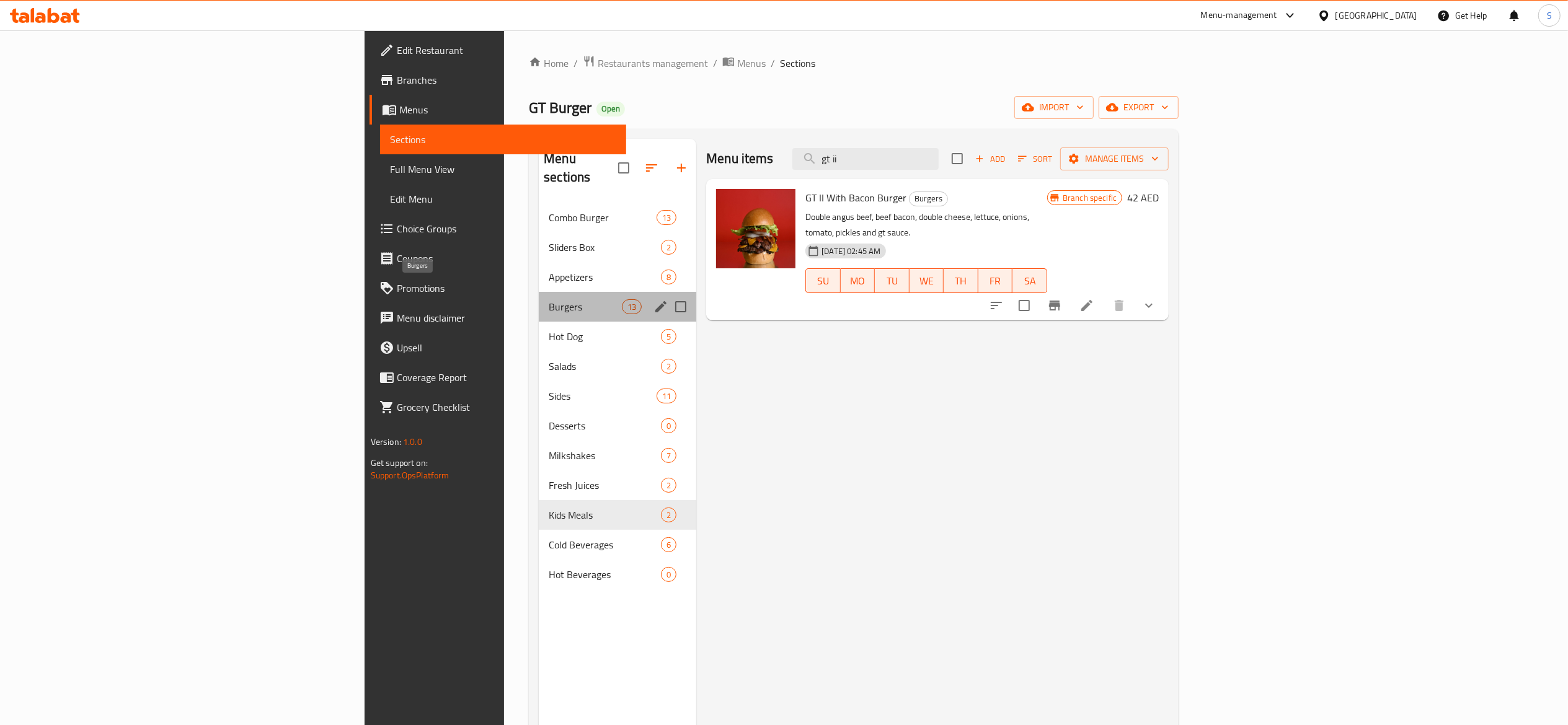
click at [549, 299] on span "Burgers" at bounding box center [585, 306] width 73 height 15
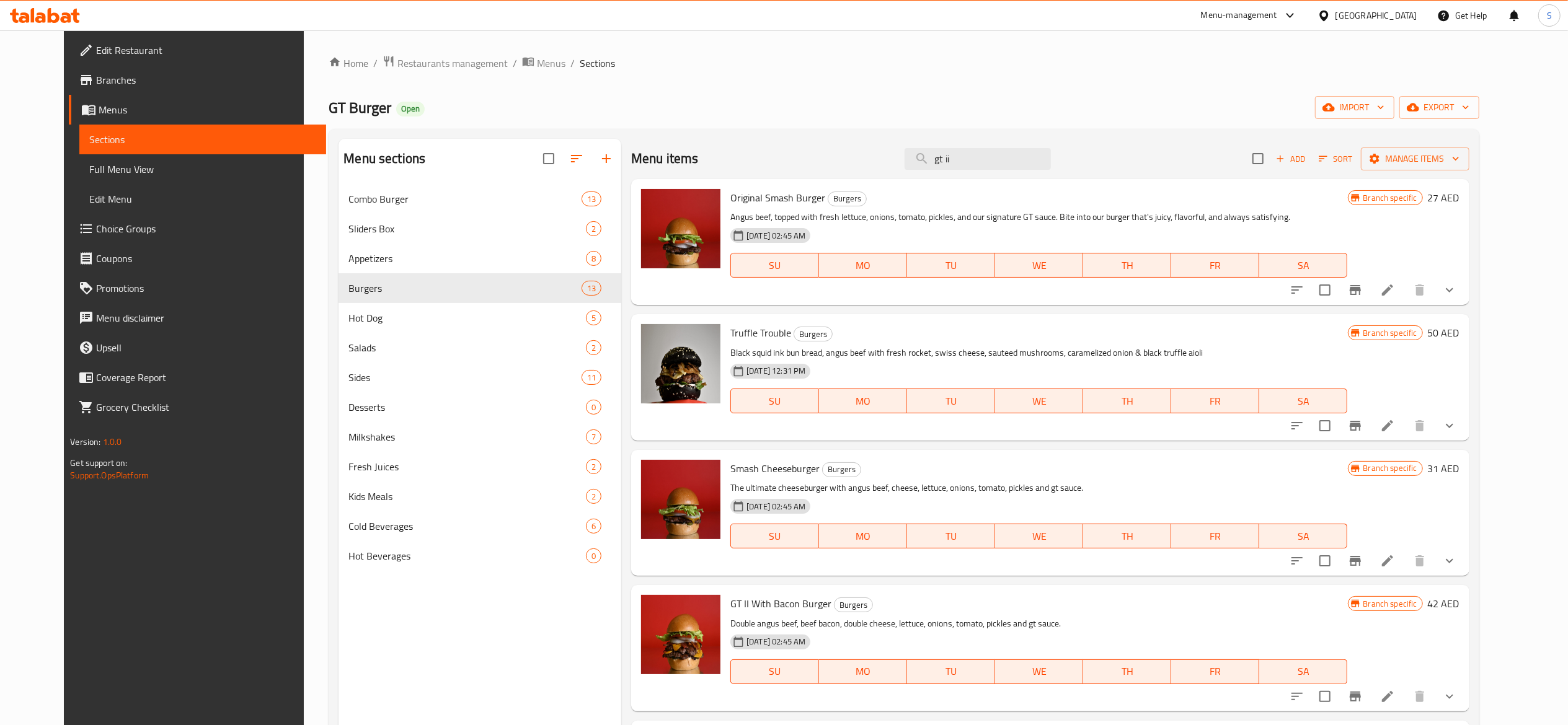
drag, startPoint x: 1012, startPoint y: 155, endPoint x: 816, endPoint y: 136, distance: 196.9
click at [839, 143] on div "Menu items gt ii Add Sort Manage items" at bounding box center [1050, 159] width 838 height 40
